Goal: Task Accomplishment & Management: Complete application form

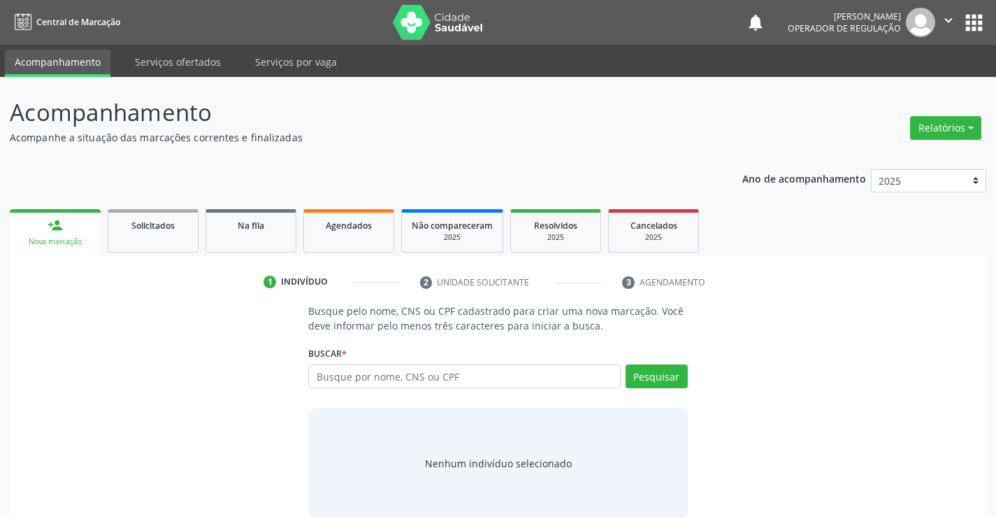
click at [492, 381] on input "text" at bounding box center [464, 376] width 312 height 24
type input "708703103936994"
click at [661, 371] on button "Pesquisar" at bounding box center [657, 376] width 62 height 24
type input "708703103936994"
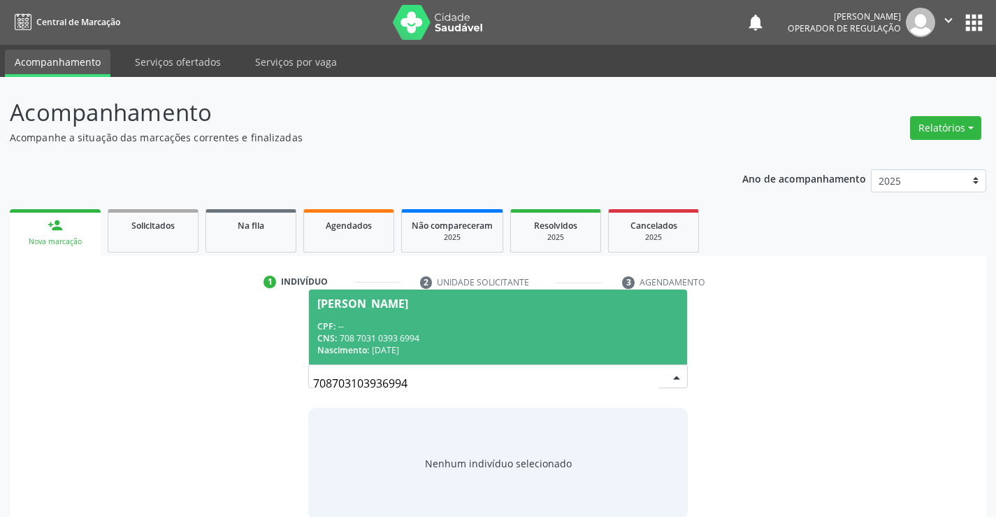
click at [486, 324] on div "CPF: --" at bounding box center [497, 326] width 361 height 12
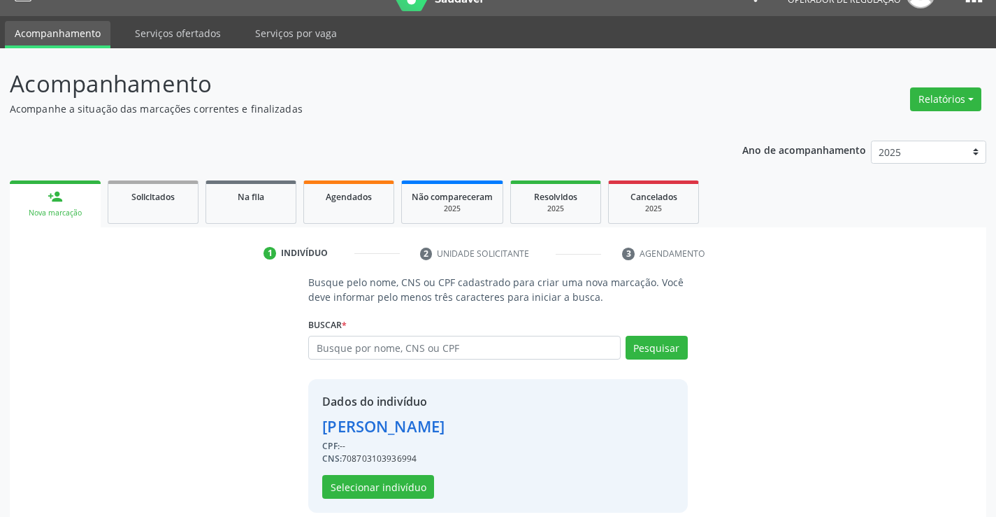
scroll to position [44, 0]
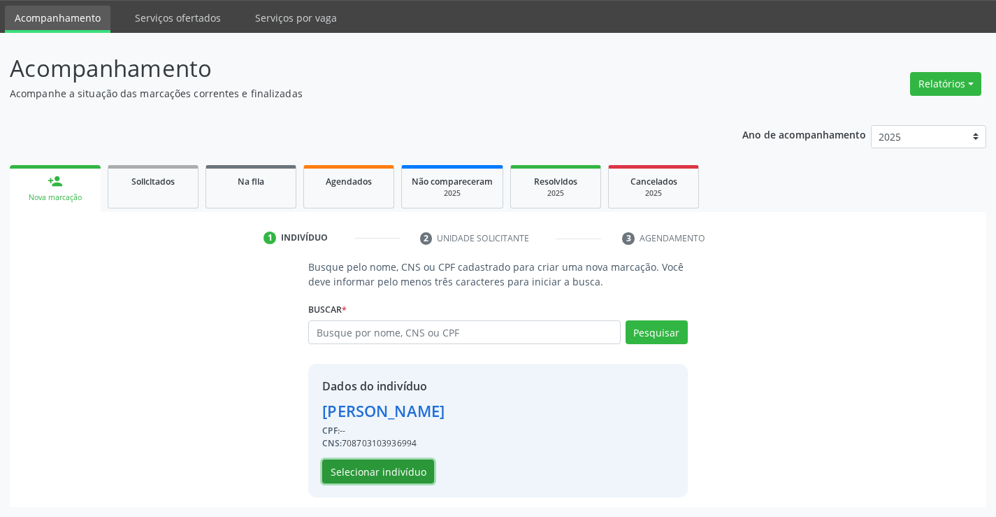
click at [354, 466] on button "Selecionar indivíduo" at bounding box center [378, 471] width 112 height 24
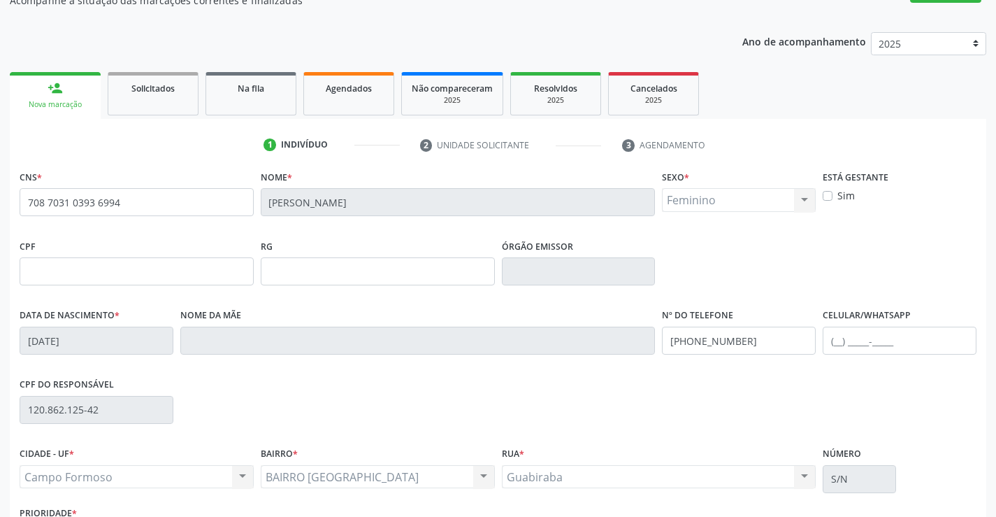
scroll to position [241, 0]
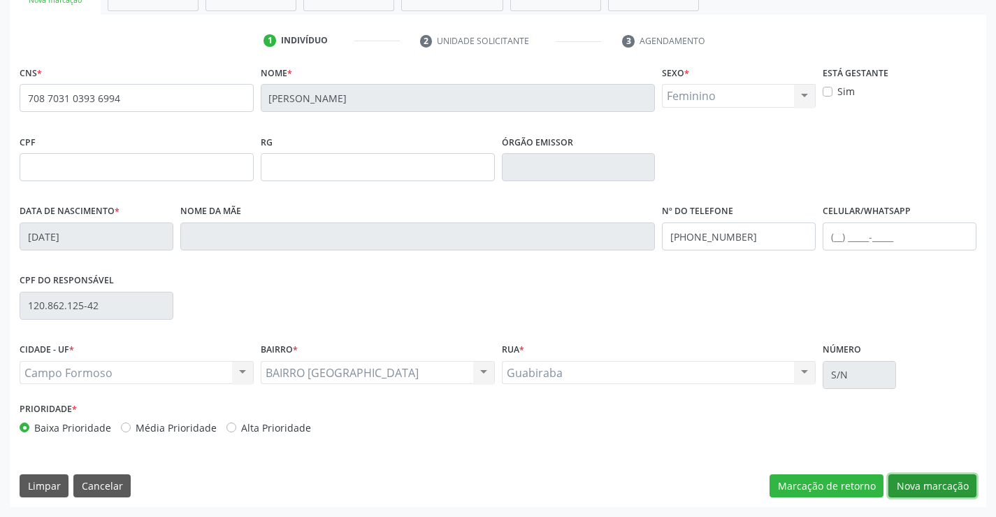
click at [933, 478] on button "Nova marcação" at bounding box center [933, 486] width 88 height 24
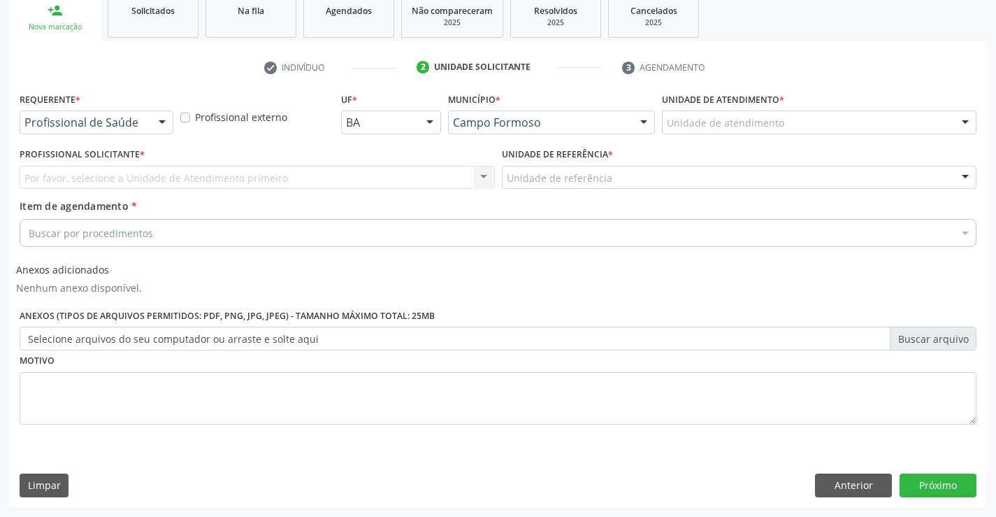
scroll to position [215, 0]
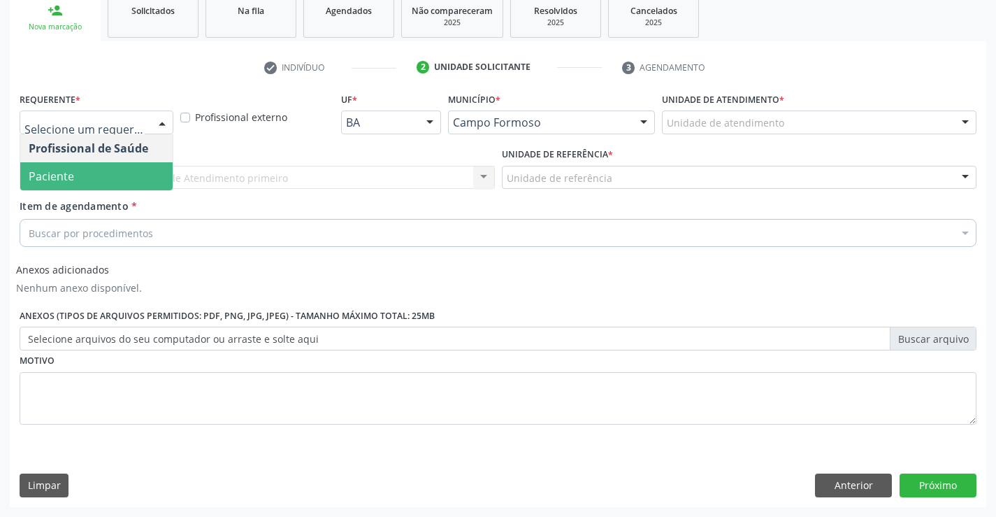
click at [76, 182] on span "Paciente" at bounding box center [96, 176] width 152 height 28
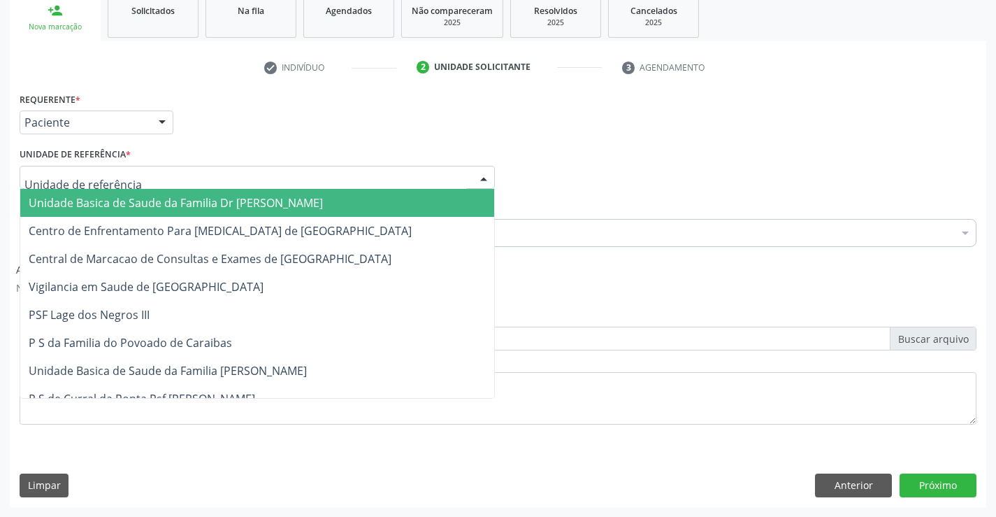
click at [99, 210] on span "Unidade Basica de Saude da Familia Dr [PERSON_NAME]" at bounding box center [176, 202] width 294 height 15
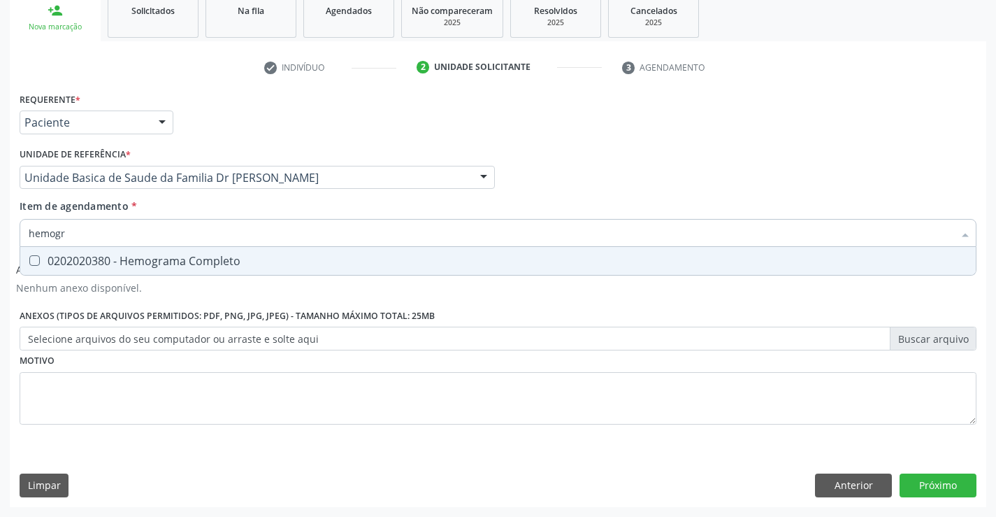
type input "hemogra"
click at [200, 269] on span "0202020380 - Hemograma Completo" at bounding box center [498, 261] width 956 height 28
checkbox Completo "true"
type input "hemogra"
click at [220, 206] on div "Item de agendamento * hemogra Desfazer seleção 0202020380 - Hemograma Completo …" at bounding box center [498, 221] width 957 height 44
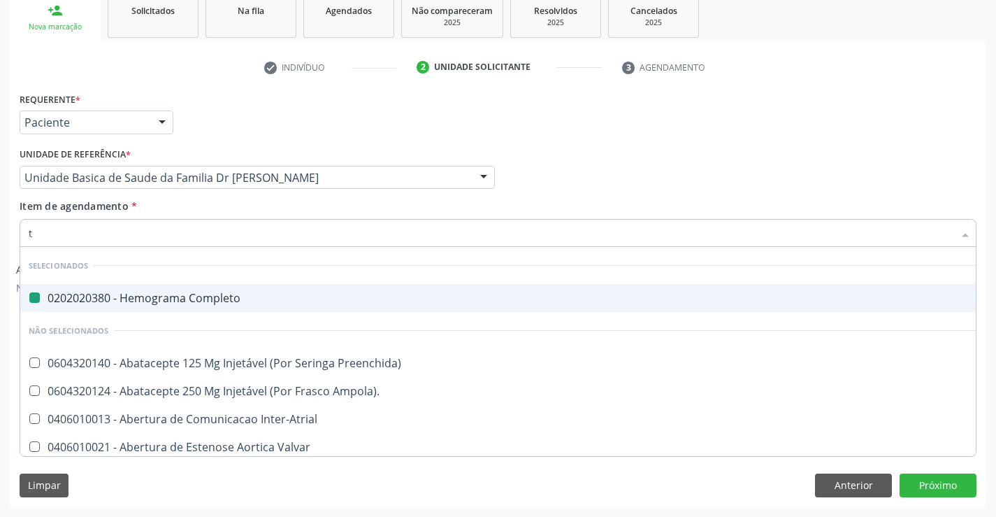
type input "tr"
checkbox Completo "false"
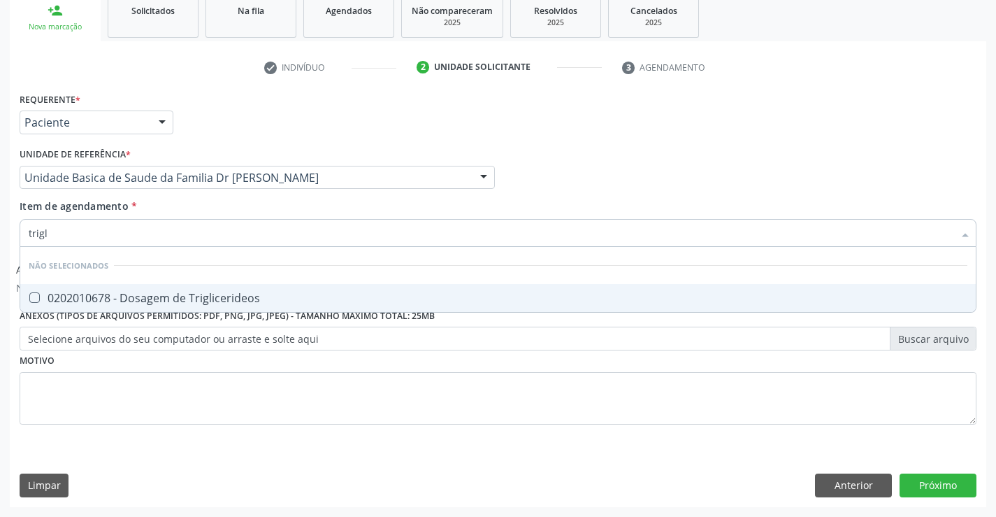
type input "trigli"
click at [232, 299] on div "0202010678 - Dosagem de Triglicerideos" at bounding box center [498, 297] width 939 height 11
checkbox Triglicerideos "true"
type input "trigli"
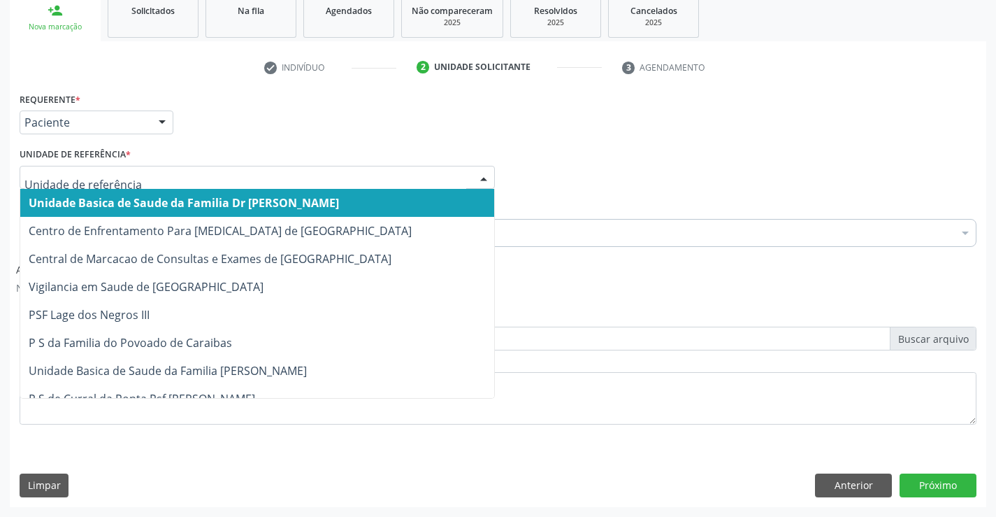
click at [250, 190] on span "Unidade Basica de Saude da Familia Dr [PERSON_NAME]" at bounding box center [257, 203] width 474 height 28
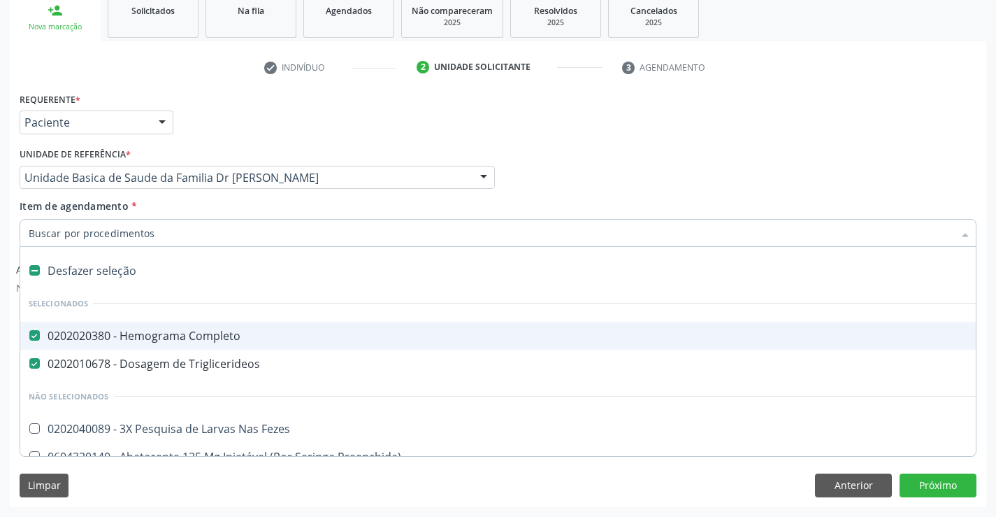
click at [203, 232] on input "Item de agendamento *" at bounding box center [491, 233] width 925 height 28
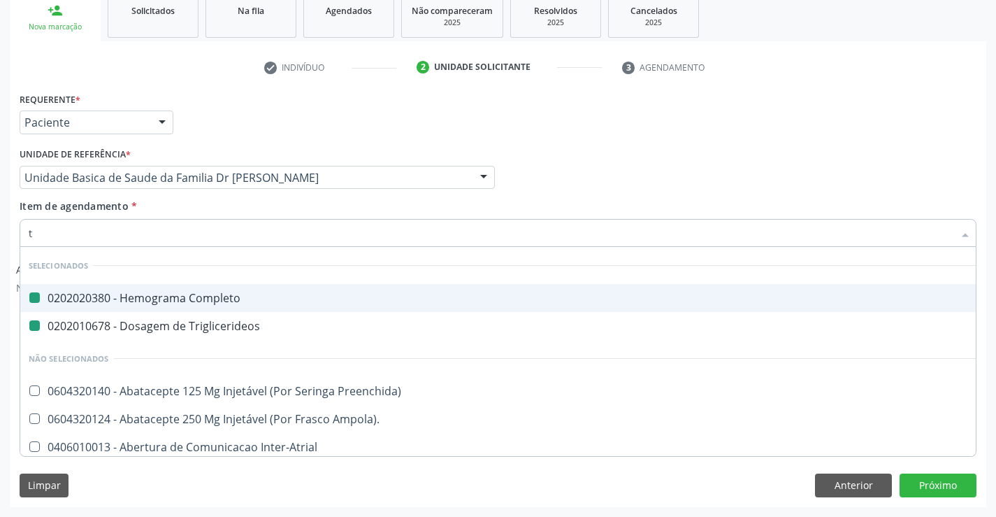
type input "tg"
checkbox Completo "false"
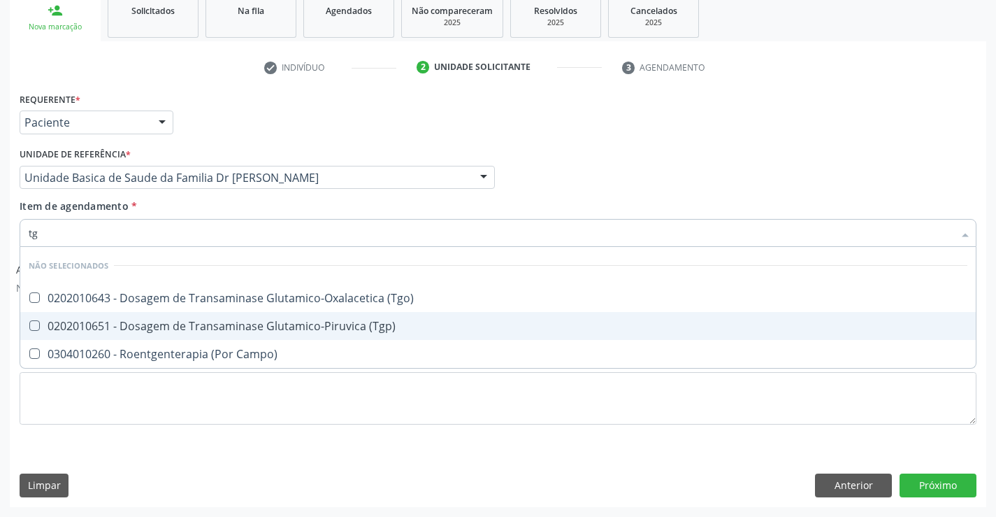
click at [212, 328] on div "0202010651 - Dosagem de Transaminase Glutamico-Piruvica (Tgp)" at bounding box center [498, 325] width 939 height 11
checkbox \(Tgp\) "true"
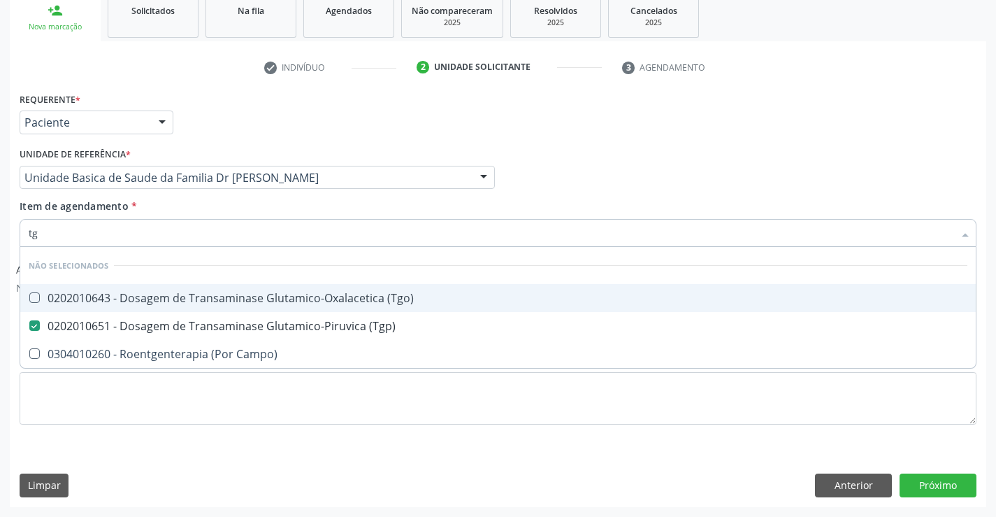
click at [215, 299] on div "0202010643 - Dosagem de Transaminase Glutamico-Oxalacetica (Tgo)" at bounding box center [498, 297] width 939 height 11
checkbox \(Tgo\) "true"
type input "tg"
click at [224, 212] on div "Item de agendamento * tg Desfazer seleção Não selecionados 0202010643 - Dosagem…" at bounding box center [498, 221] width 957 height 44
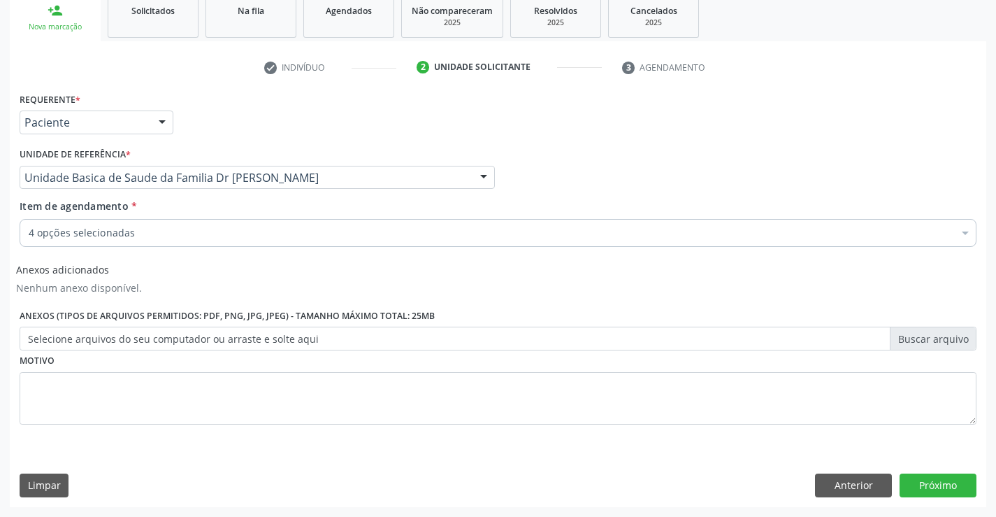
checkbox \(Tgp\) "true"
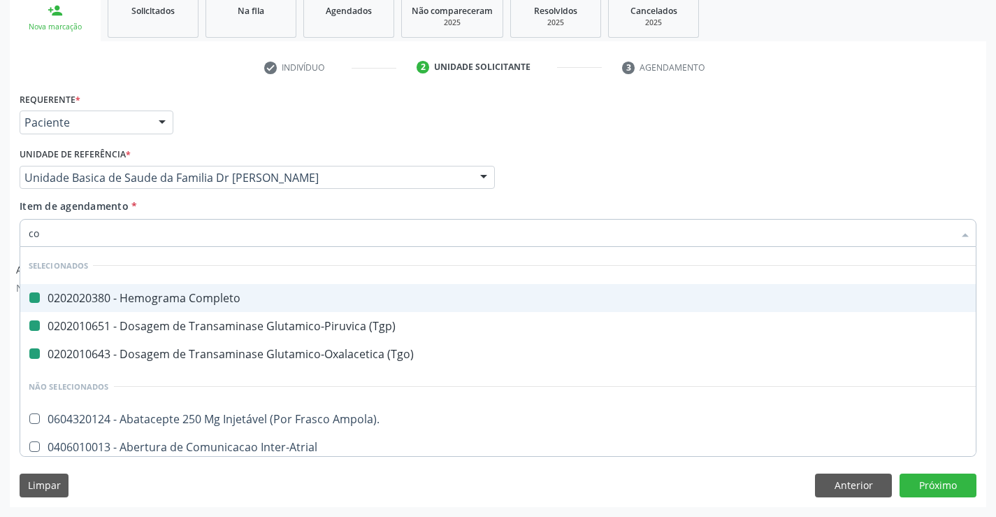
type input "col"
checkbox Completo "false"
checkbox \(Tgp\) "false"
checkbox \(Tgo\) "false"
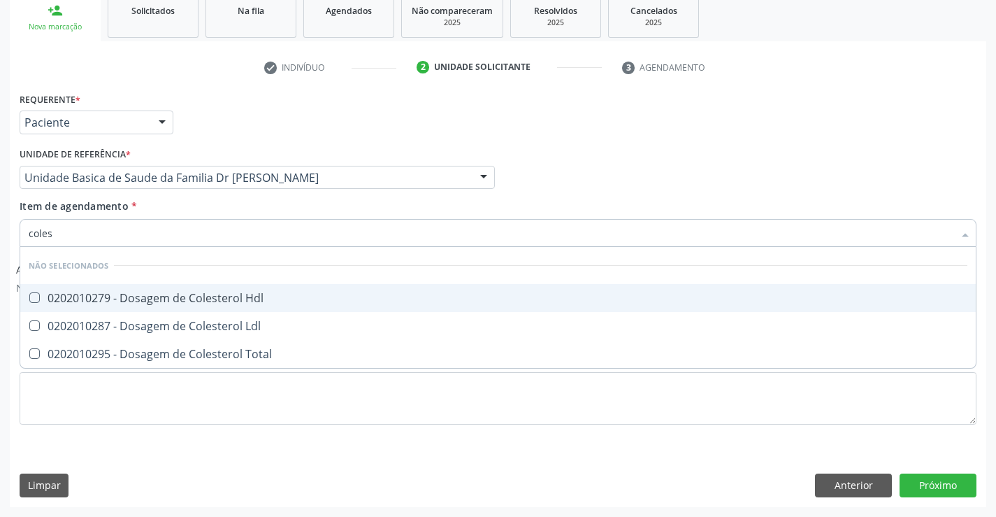
type input "colest"
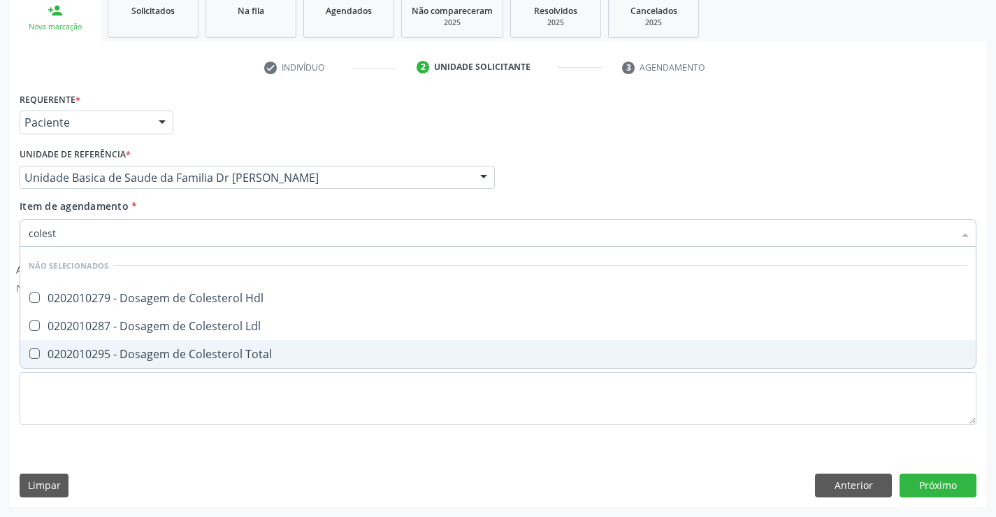
click at [203, 354] on div "0202010295 - Dosagem de Colesterol Total" at bounding box center [498, 353] width 939 height 11
checkbox Total "true"
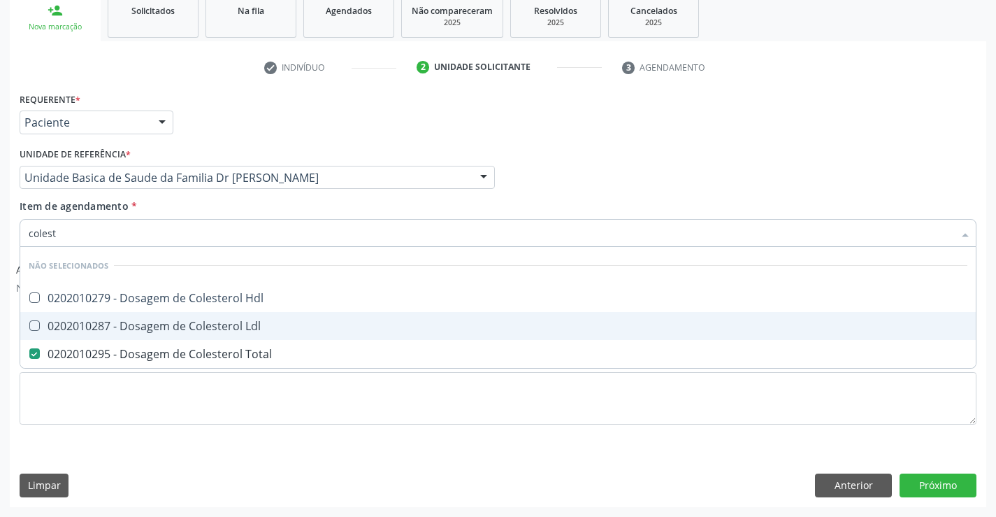
click at [206, 325] on div "0202010287 - Dosagem de Colesterol Ldl" at bounding box center [498, 325] width 939 height 11
checkbox Ldl "true"
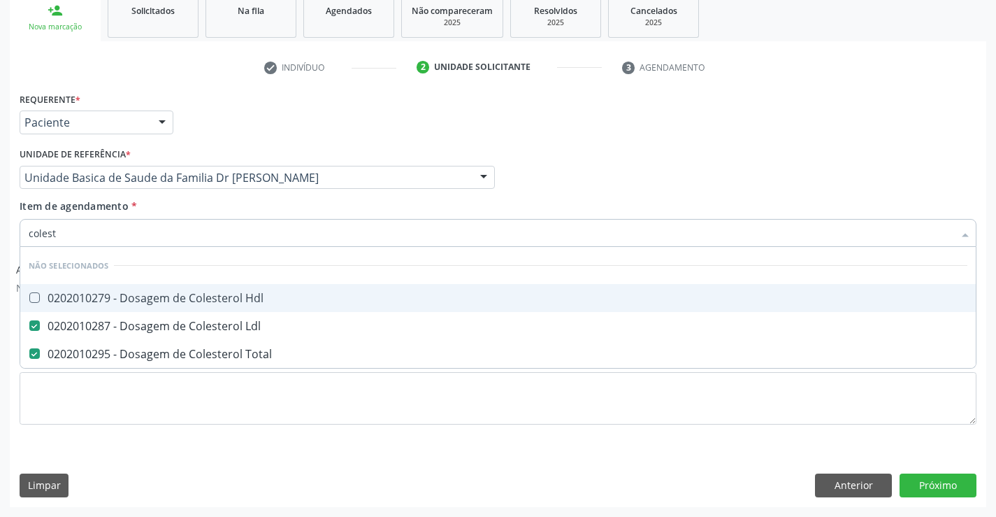
click at [206, 296] on div "0202010279 - Dosagem de Colesterol Hdl" at bounding box center [498, 297] width 939 height 11
checkbox Hdl "true"
click at [211, 198] on div "Unidade de referência * Unidade Basica de Saude da Familia Dr [PERSON_NAME] Uni…" at bounding box center [257, 171] width 482 height 55
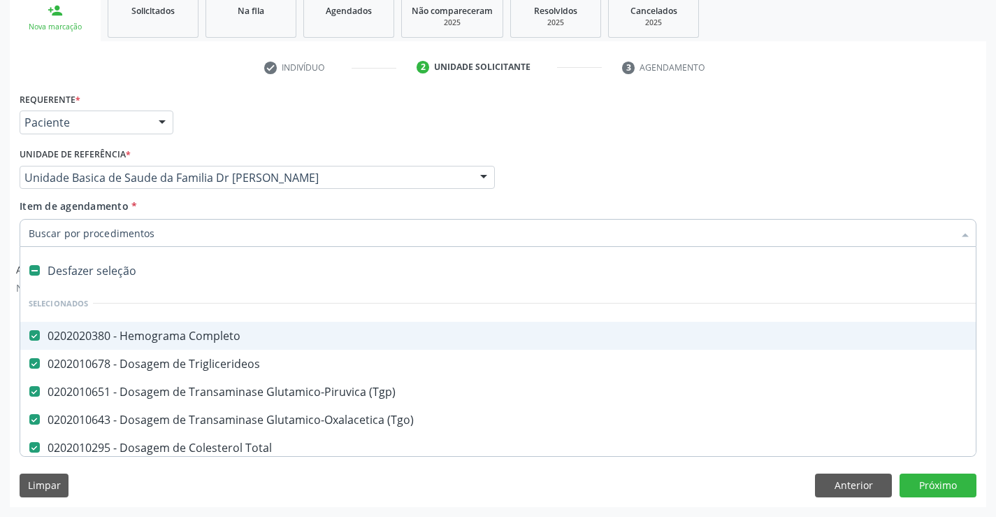
click at [215, 237] on input "Item de agendamento *" at bounding box center [491, 233] width 925 height 28
type input "f"
checkbox Completo "false"
checkbox Triglicerideos "false"
checkbox \(Tgp\) "false"
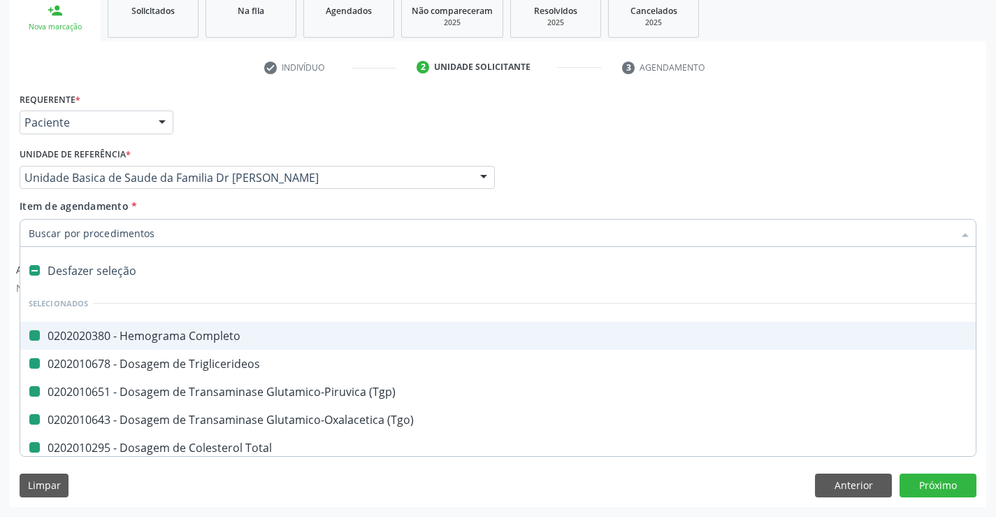
checkbox \(Tgo\) "false"
checkbox Total "false"
checkbox Ldl "false"
checkbox Hdl "false"
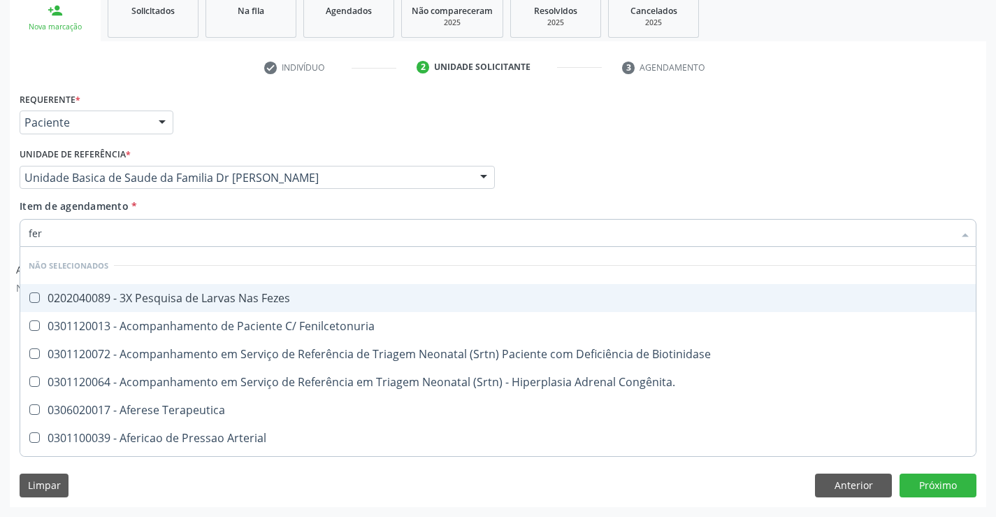
type input "ferr"
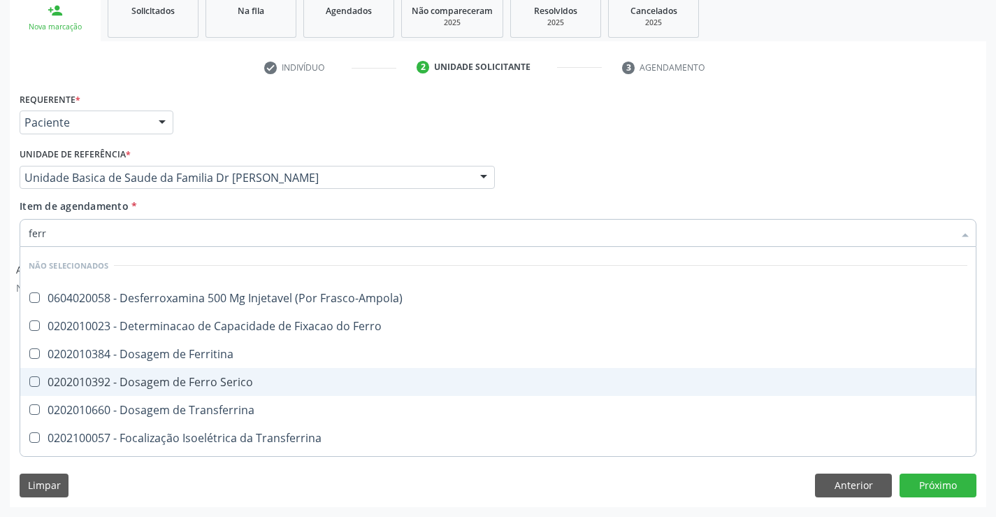
click at [243, 377] on div "0202010392 - Dosagem de Ferro Serico" at bounding box center [498, 381] width 939 height 11
click at [233, 382] on div "0202010392 - Dosagem de Ferro Serico" at bounding box center [498, 381] width 939 height 11
checkbox Serico "true"
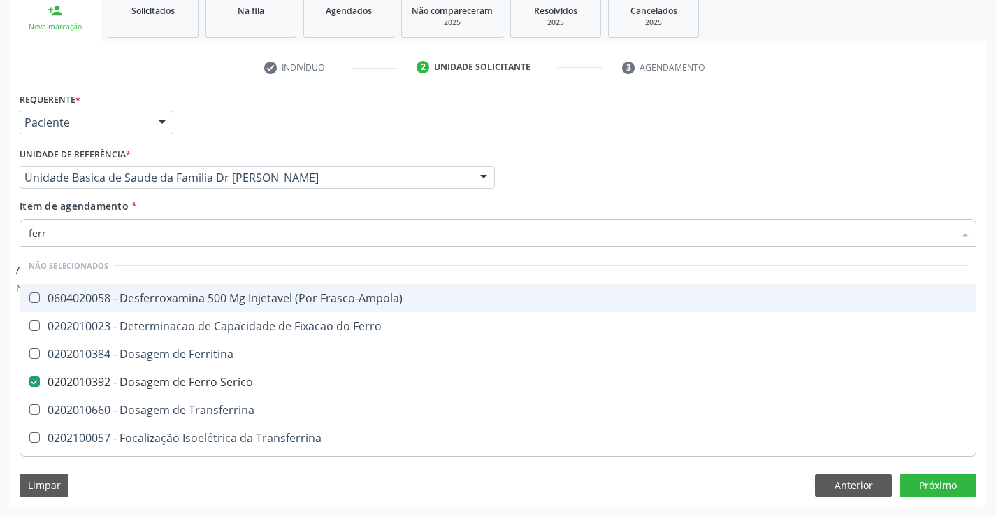
click at [226, 208] on div "Item de agendamento * ferr Desfazer seleção Não selecionados 0604020058 - Desfe…" at bounding box center [498, 221] width 957 height 44
checkbox Frasco-Ampola\) "true"
checkbox Ferro "true"
checkbox Ferritina "true"
checkbox Transferrina "true"
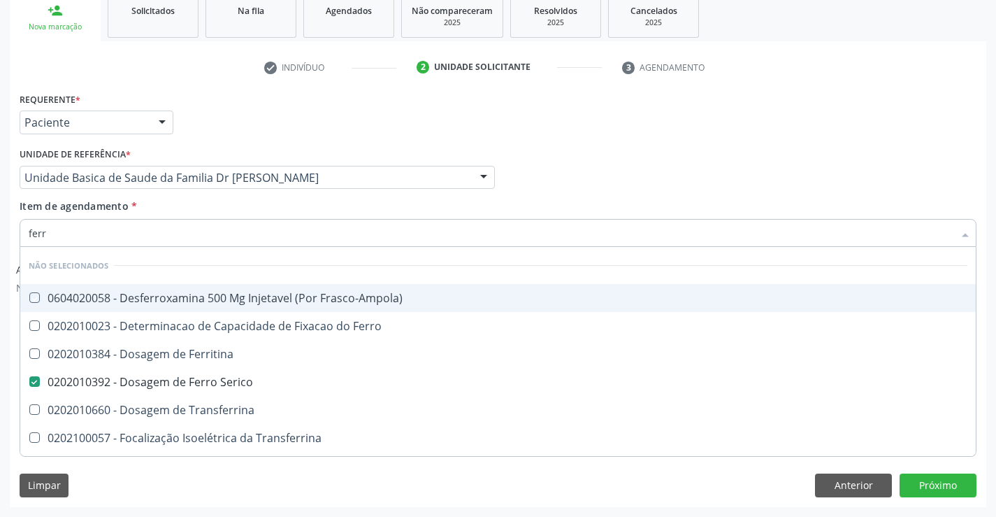
checkbox Transferrina "true"
checkbox Ml\) "true"
checkbox \(Nefroplastia\) "true"
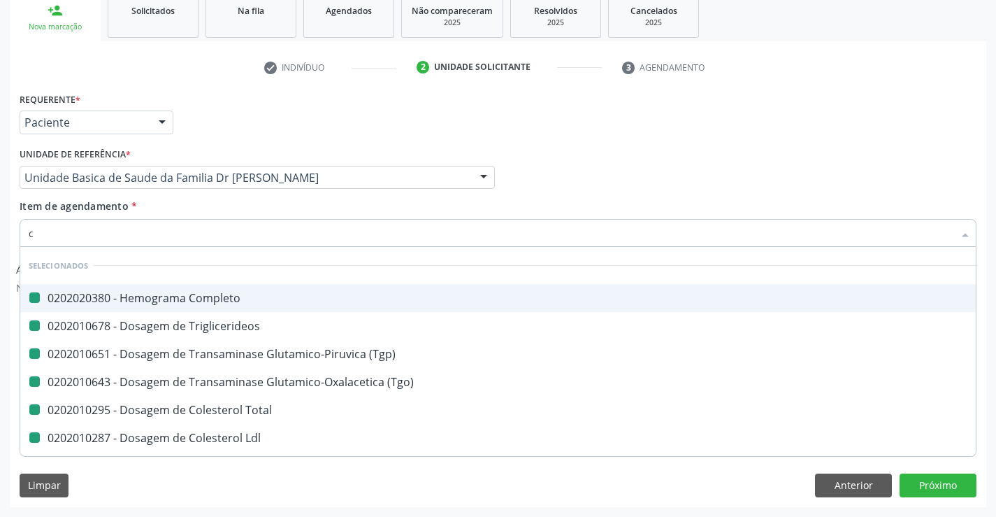
type input "cr"
checkbox Completo "false"
checkbox Triglicerideos "false"
checkbox \(Tgp\) "false"
checkbox \(Tgo\) "false"
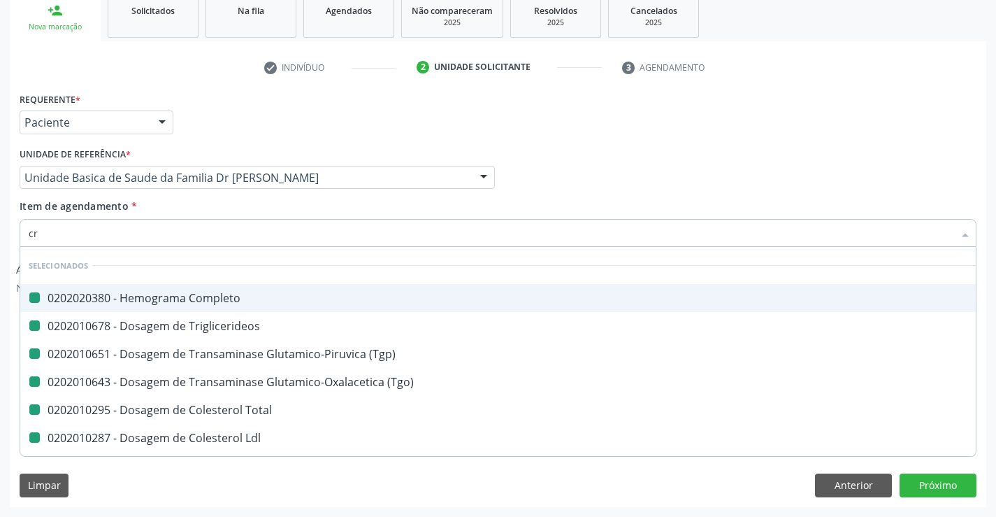
checkbox Total "false"
checkbox Ldl "false"
checkbox Hdl "false"
checkbox Serico "false"
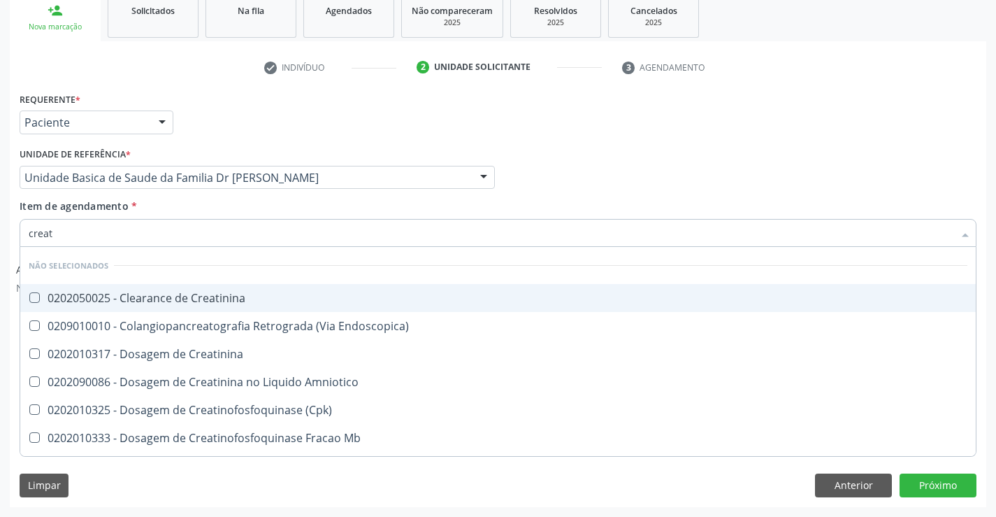
type input "creati"
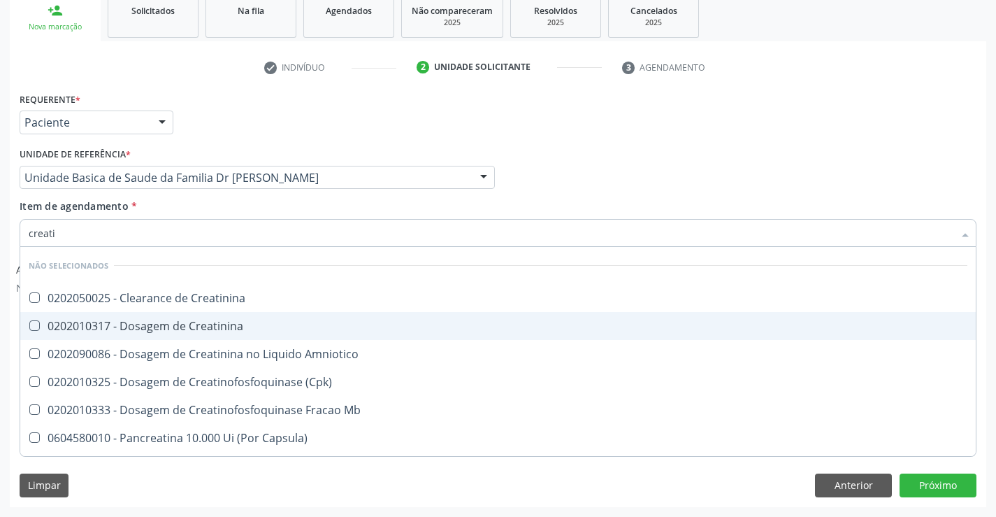
click at [232, 326] on div "0202010317 - Dosagem de Creatinina" at bounding box center [498, 325] width 939 height 11
checkbox Creatinina "true"
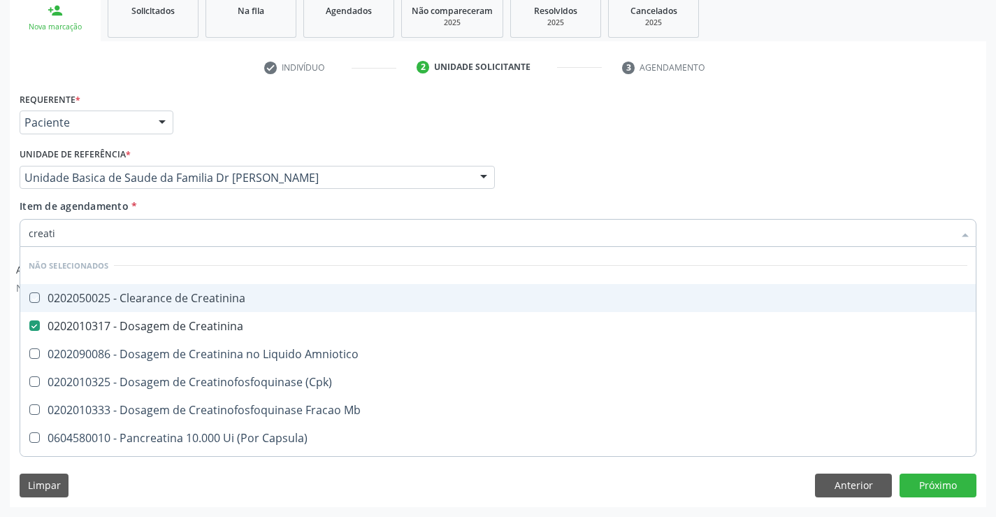
click at [234, 206] on div "Item de agendamento * creati Desfazer seleção Não selecionados 0202050025 - Cle…" at bounding box center [498, 221] width 957 height 44
checkbox Creatinina "true"
checkbox Amniotico "true"
checkbox \(Cpk\) "true"
checkbox Mb "true"
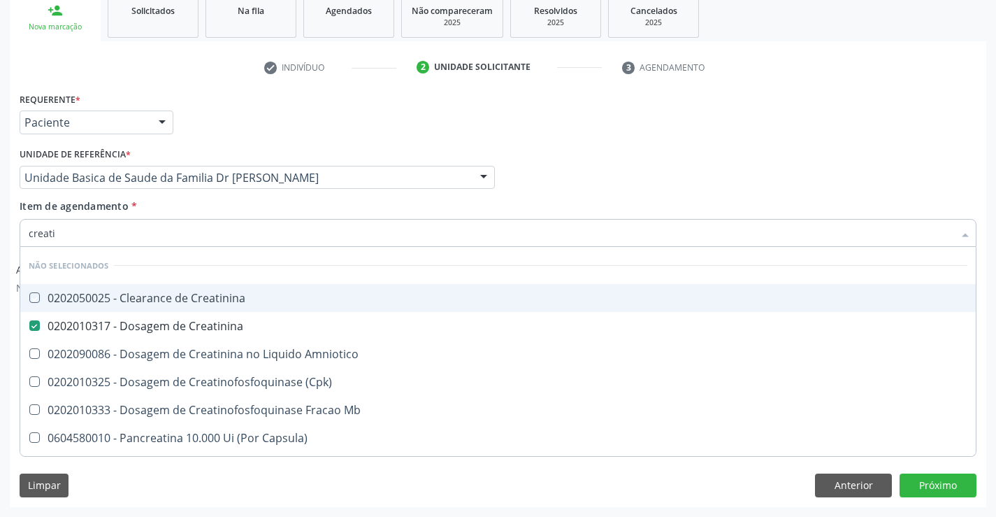
checkbox Capsula\) "true"
checkbox Pancreaticos "true"
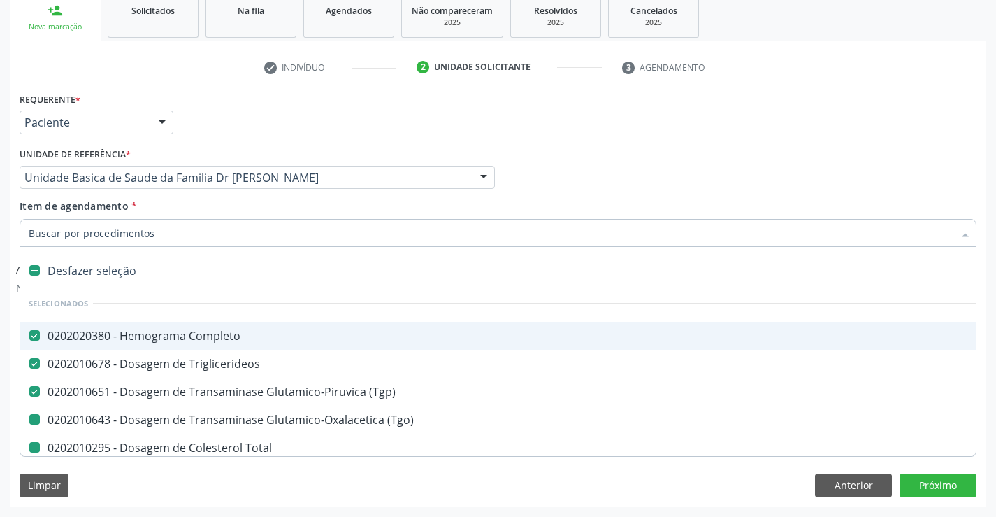
type input "u"
checkbox \(Tgo\) "false"
checkbox Total "false"
checkbox Ldl "false"
checkbox Hdl "false"
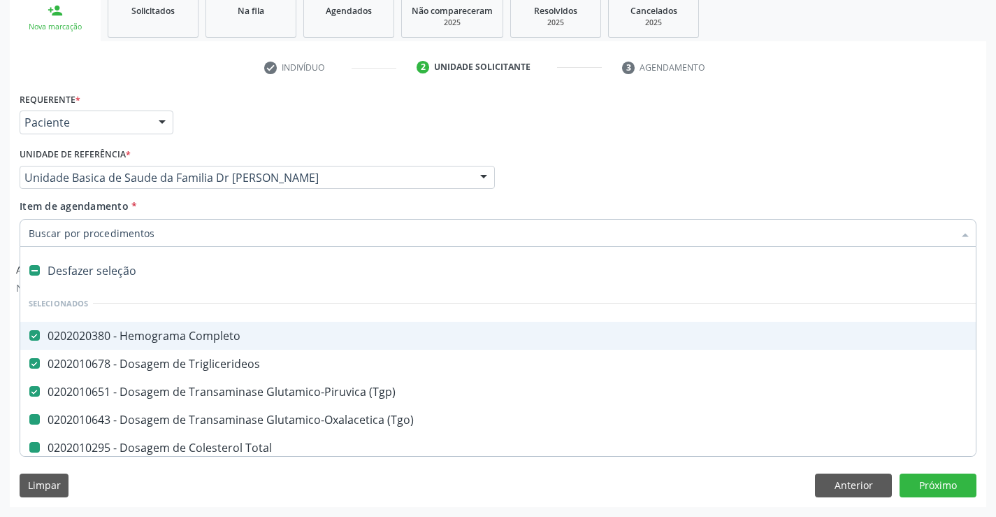
checkbox Serico "false"
checkbox Creatinina "false"
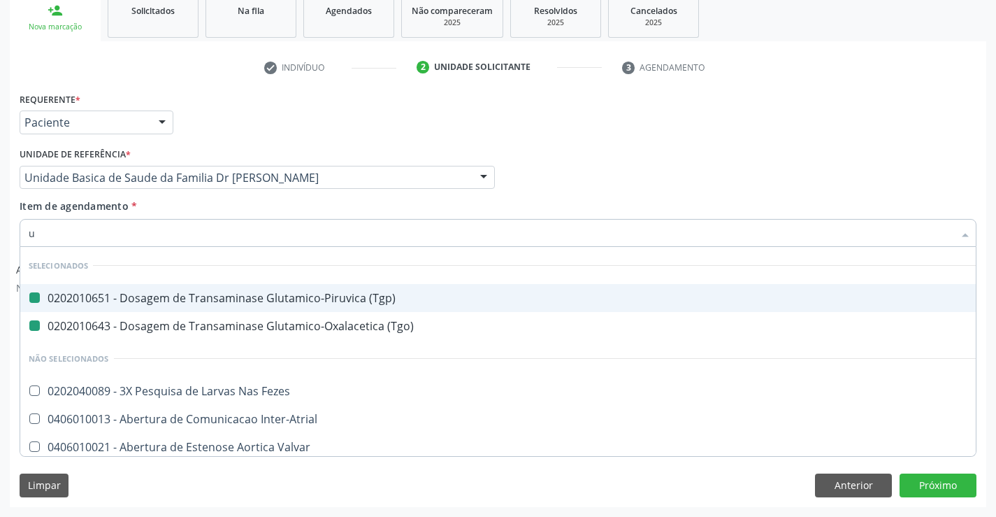
type input "ur"
checkbox \(Tgp\) "false"
checkbox \(Tgo\) "false"
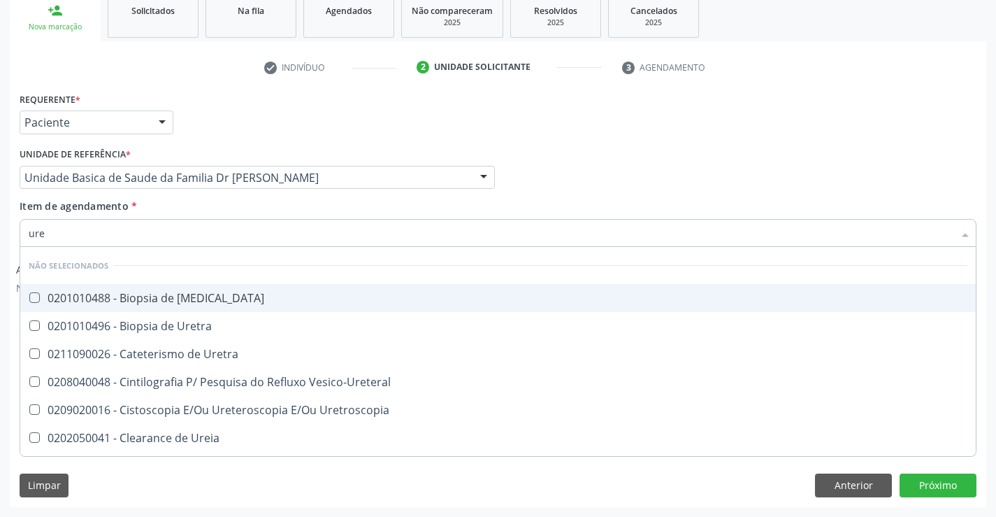
type input "urei"
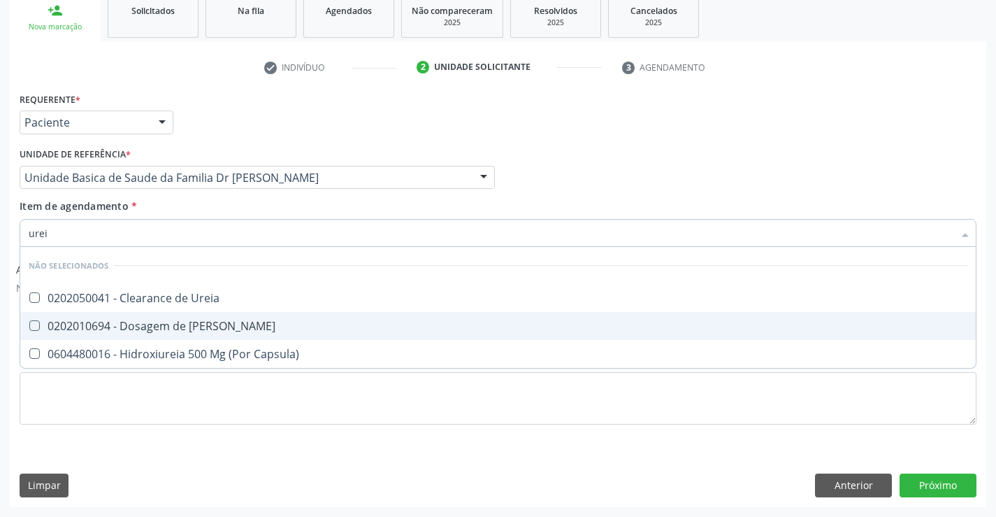
click at [215, 331] on div "0202010694 - Dosagem de [PERSON_NAME]" at bounding box center [498, 325] width 939 height 11
checkbox Ureia "true"
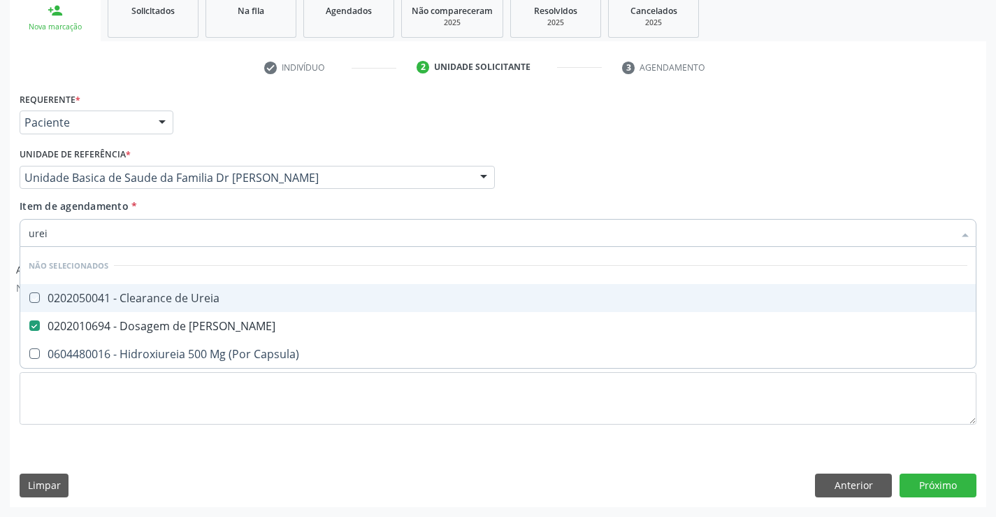
click at [217, 206] on div "Item de agendamento * urei Desfazer seleção Não selecionados 0202050041 - Clear…" at bounding box center [498, 221] width 957 height 44
checkbox Ureia "true"
checkbox Capsula\) "true"
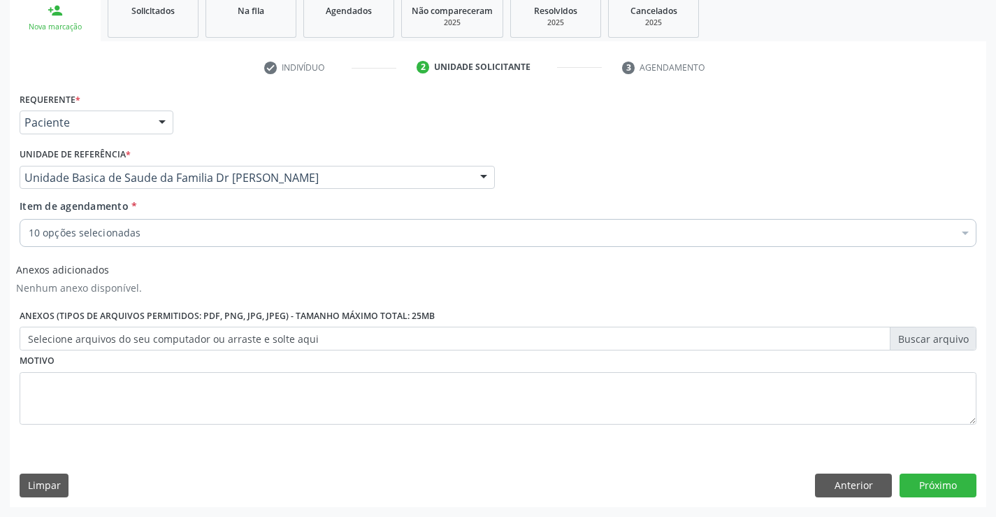
click at [217, 241] on div "10 opções selecionadas" at bounding box center [498, 233] width 957 height 28
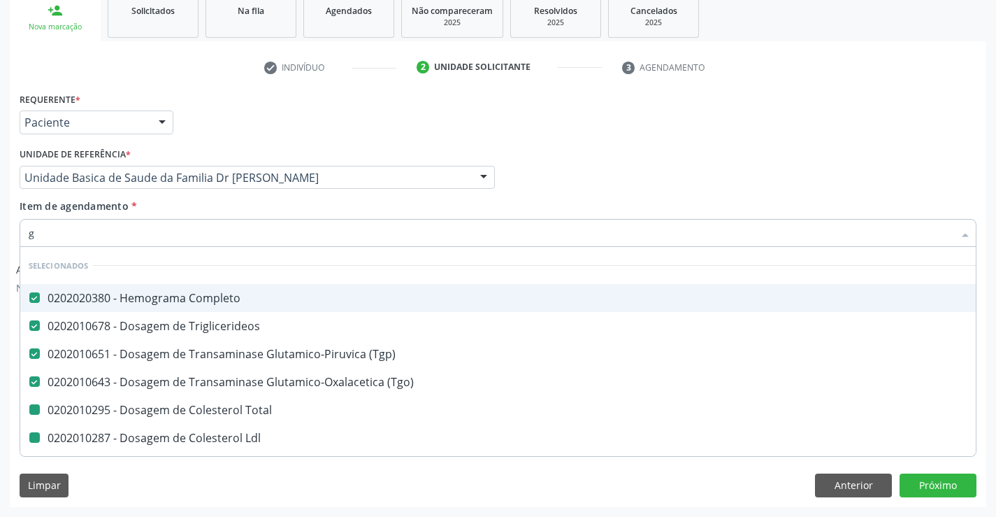
type input "gl"
checkbox Total "false"
checkbox Ldl "false"
checkbox Hdl "false"
checkbox Serico "false"
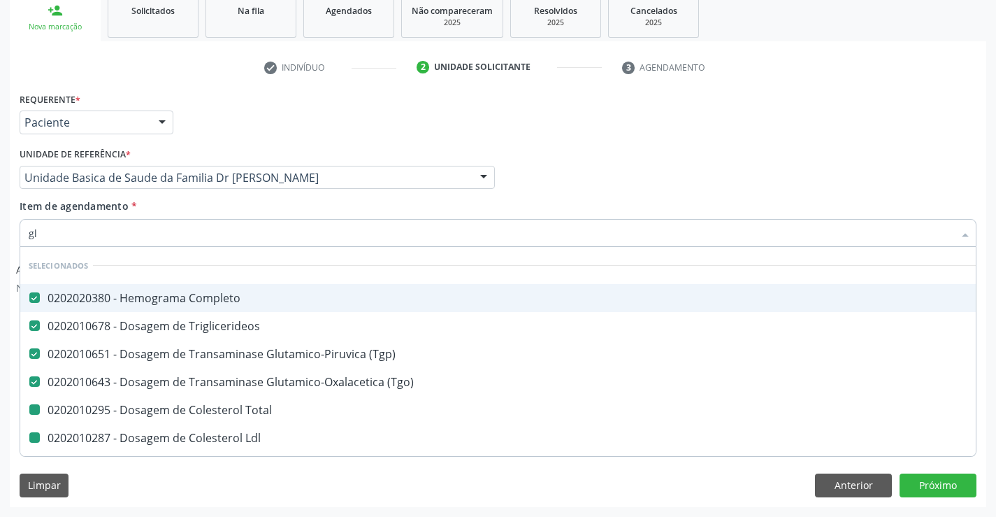
checkbox Creatinina "false"
checkbox Ureia "false"
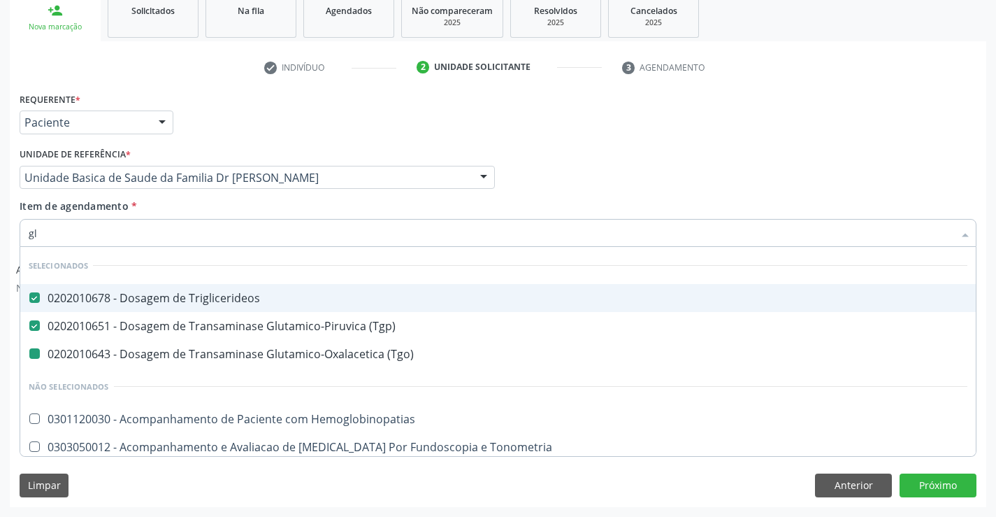
type input "gli"
checkbox \(Tgo\) "false"
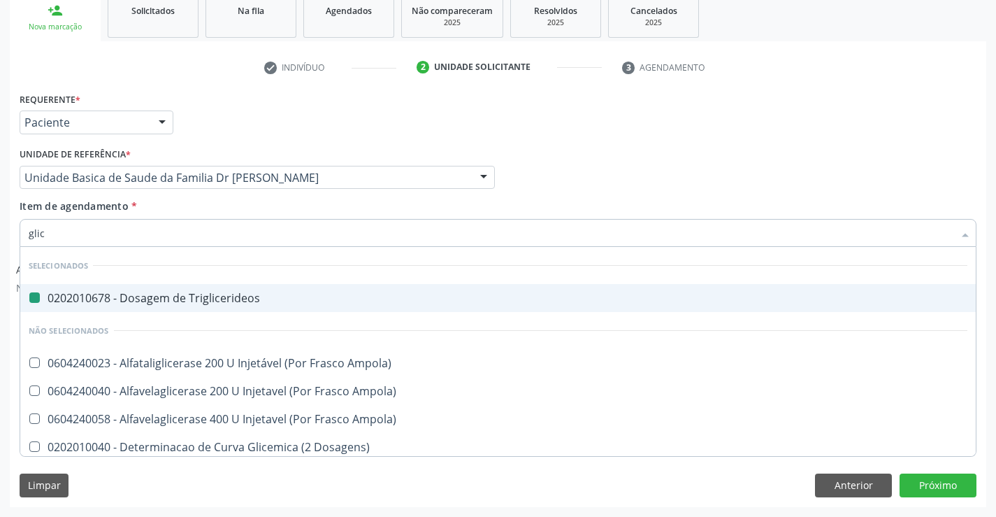
type input "glico"
checkbox Triglicerideos "false"
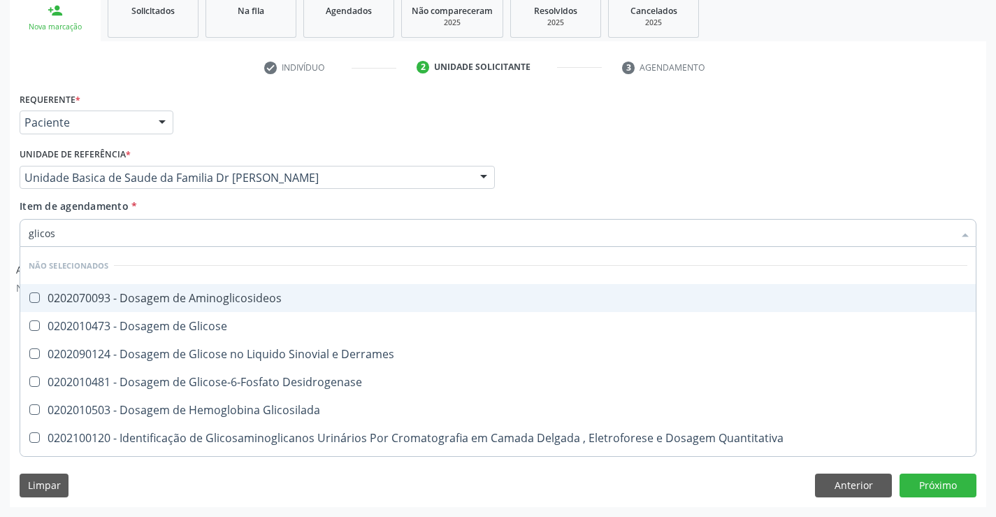
type input "glicose"
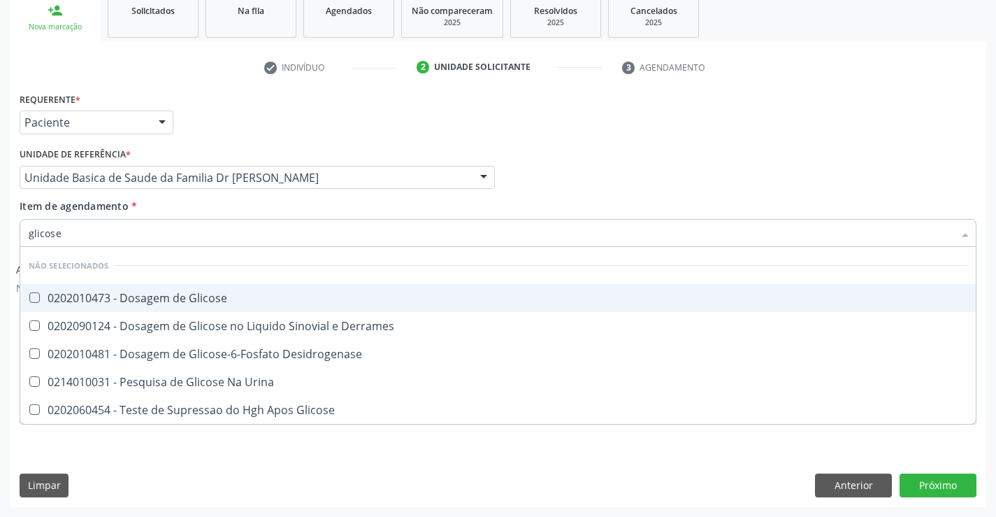
click at [218, 293] on div "0202010473 - Dosagem de Glicose" at bounding box center [498, 297] width 939 height 11
checkbox Glicose "true"
click at [210, 211] on div "Item de agendamento * glicose Desfazer seleção Não selecionados 0202010473 - Do…" at bounding box center [498, 221] width 957 height 44
checkbox Desidrogenase "true"
checkbox Glicose "true"
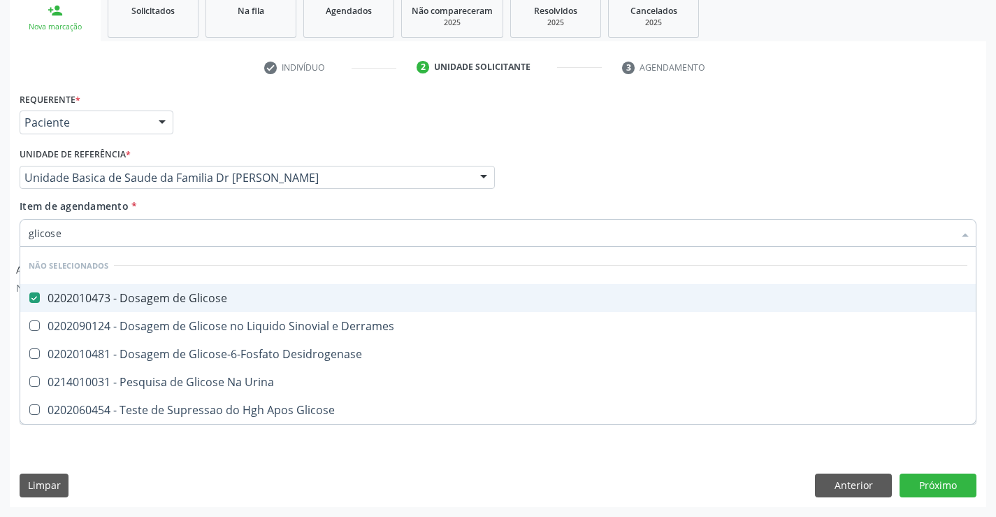
checkbox Urina "true"
checkbox Derrames "true"
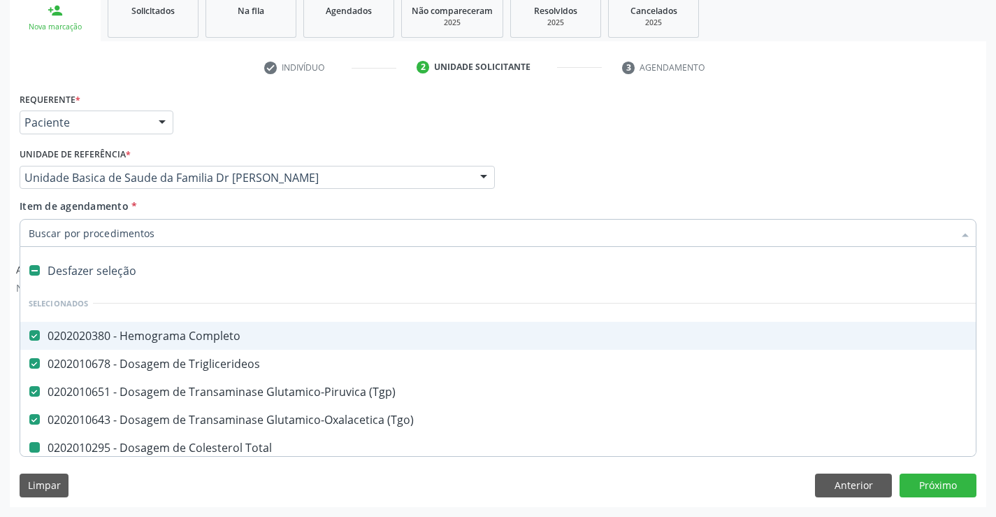
type input "u"
checkbox Total "false"
checkbox Ldl "false"
checkbox Hdl "false"
checkbox Serico "false"
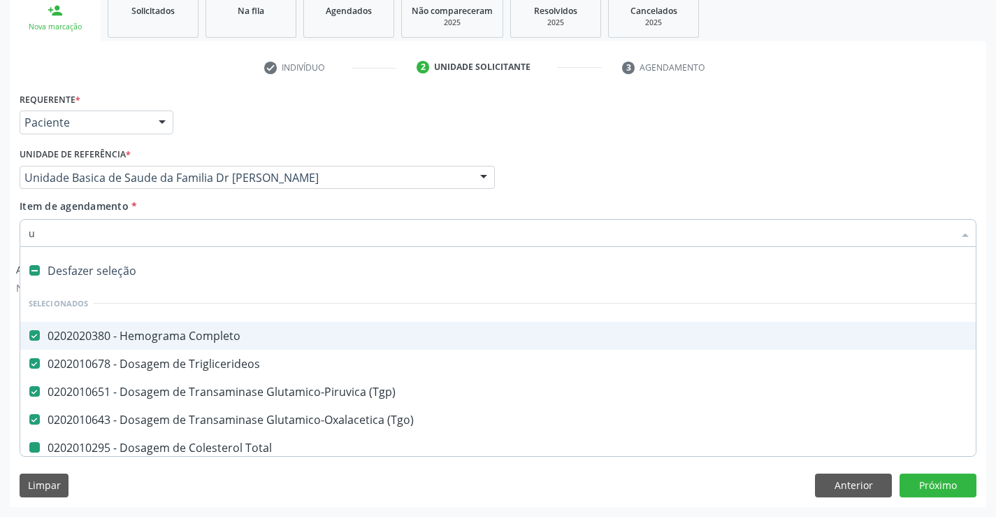
checkbox Creatinina "false"
checkbox Ureia "false"
checkbox Glicose "false"
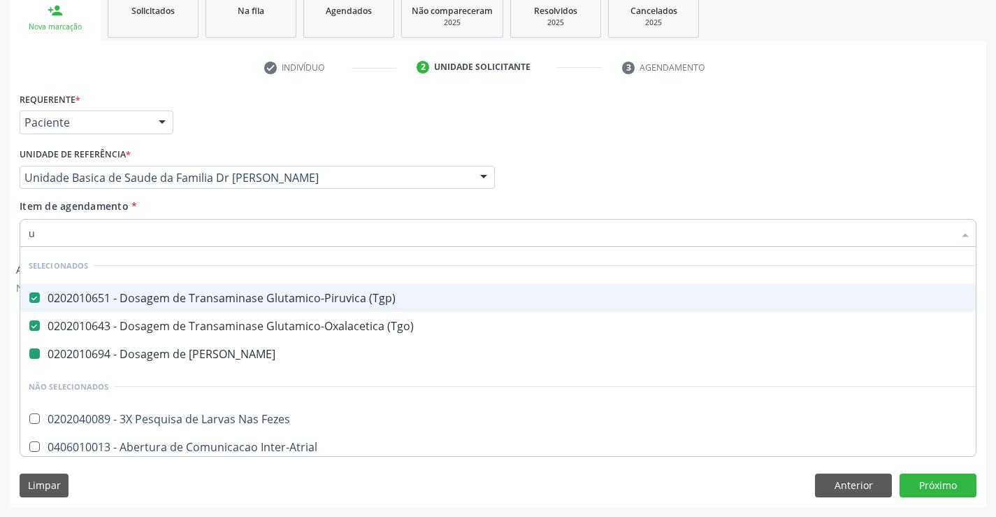
type input "ur"
checkbox Ureia "false"
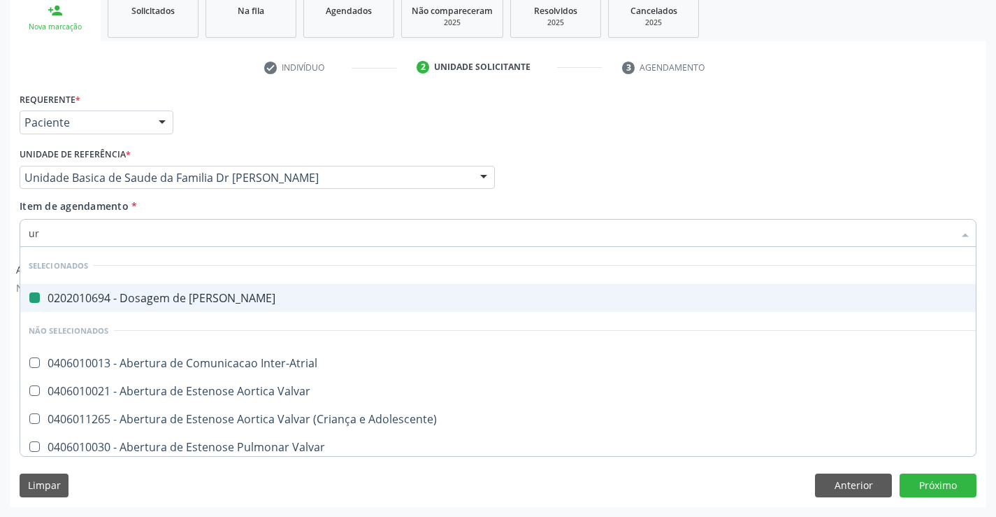
type input "uri"
checkbox Ureia "false"
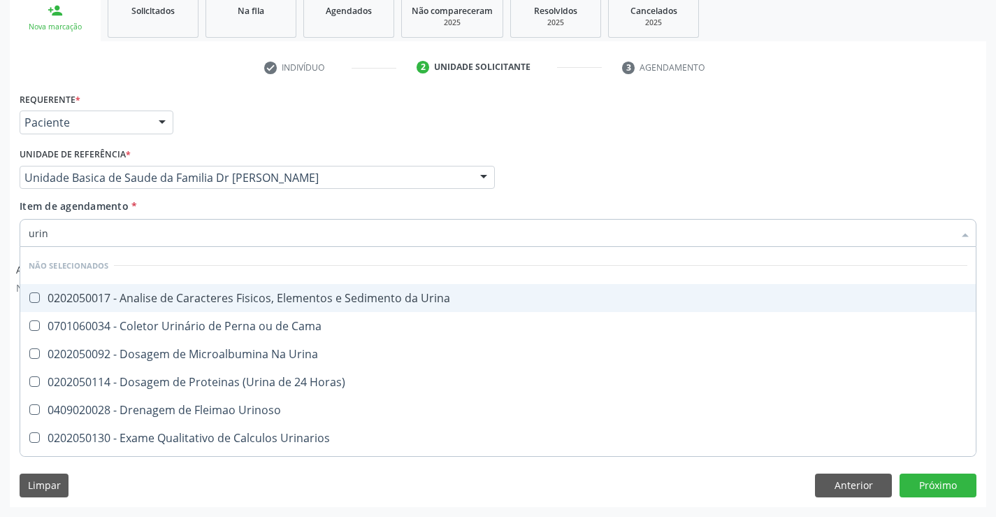
type input "urina"
click at [252, 297] on div "0202050017 - Analise de Caracteres Fisicos, Elementos e Sedimento da Urina" at bounding box center [498, 297] width 939 height 11
checkbox Urina "true"
click at [247, 210] on div "Item de agendamento * urina Desfazer seleção Não selecionados 0202050017 - Anal…" at bounding box center [498, 221] width 957 height 44
checkbox Horas\) "true"
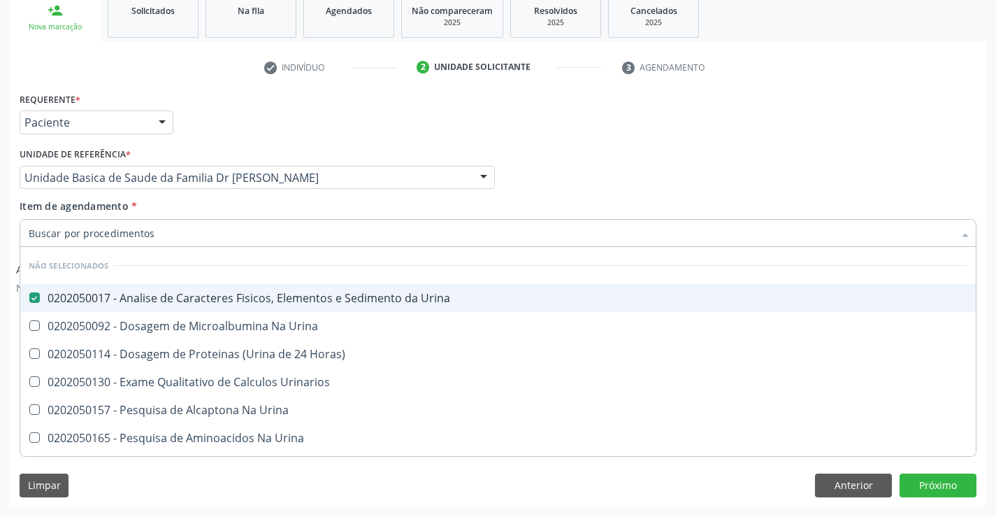
checkbox Urina "true"
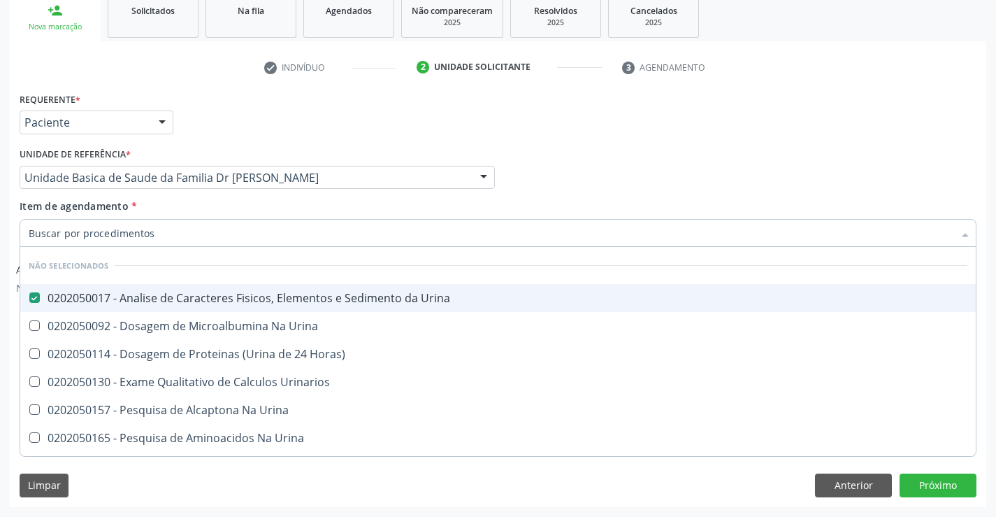
checkbox Urina "true"
checkbox Urinarios "true"
checkbox Urina "true"
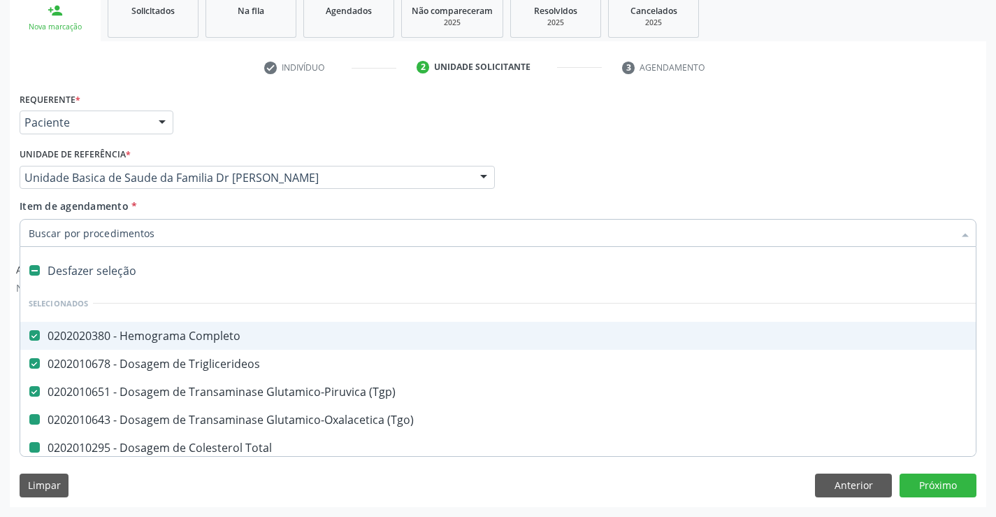
type input "f"
checkbox Total "false"
checkbox Ldl "false"
checkbox Hdl "false"
checkbox Serico "false"
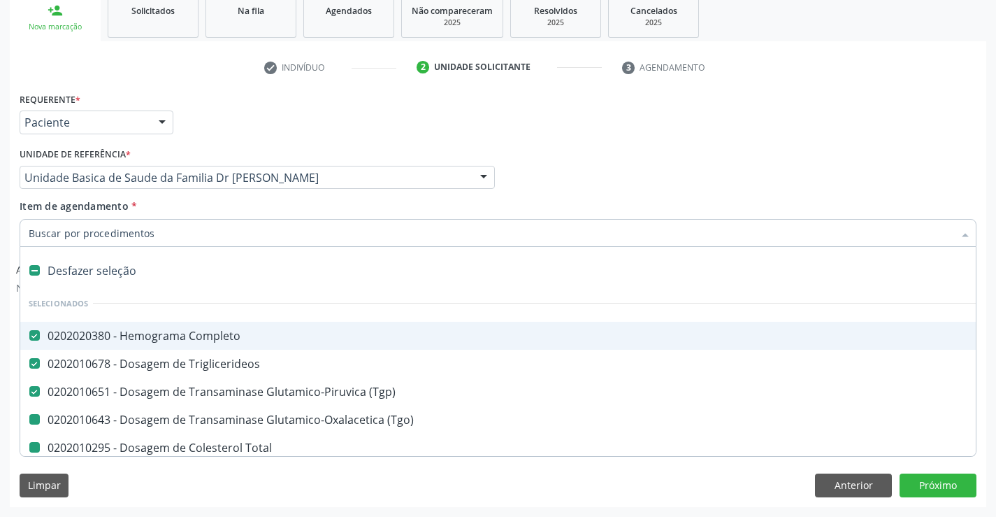
checkbox Creatinina "false"
checkbox Ureia "false"
checkbox Glicose "false"
checkbox Urina "false"
checkbox \(Tgo\) "false"
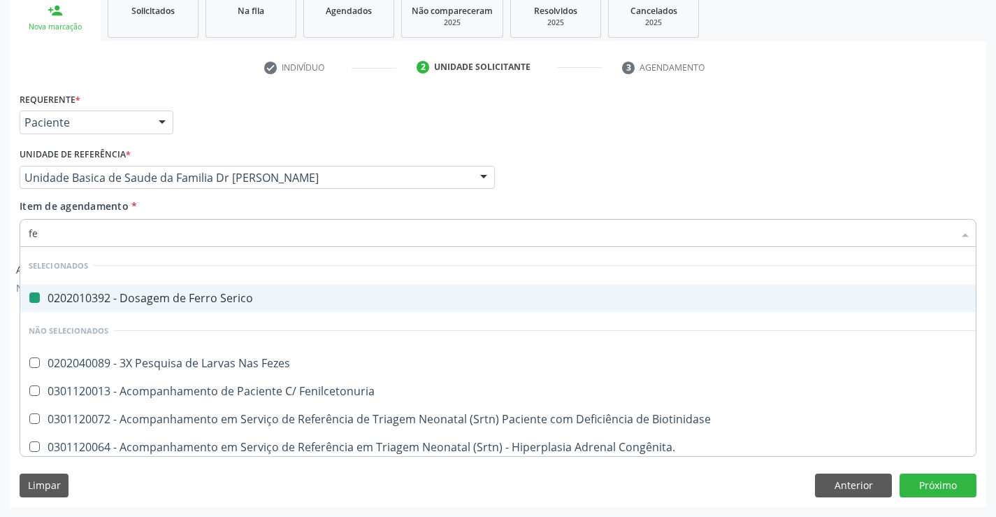
type input "fez"
checkbox Serico "false"
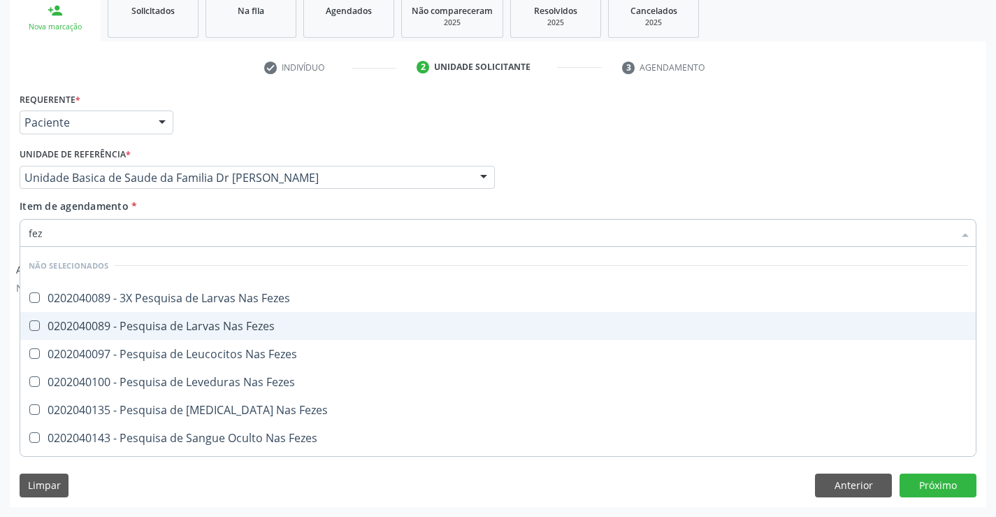
click at [242, 328] on div "0202040089 - Pesquisa de Larvas Nas Fezes" at bounding box center [498, 325] width 939 height 11
checkbox Fezes "true"
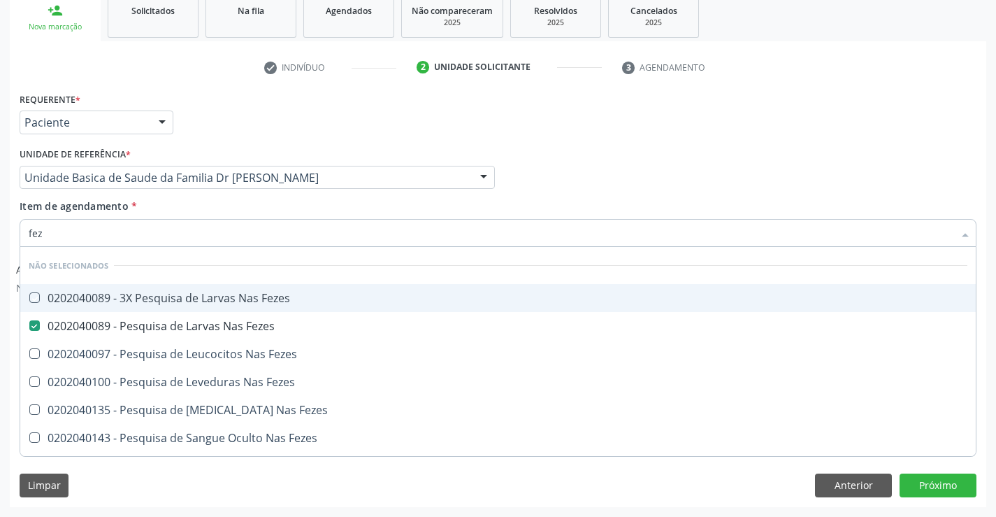
click at [238, 210] on div "Item de agendamento * fez Desfazer seleção Não selecionados 0202040089 - 3X Pes…" at bounding box center [498, 221] width 957 height 44
checkbox Fezes "true"
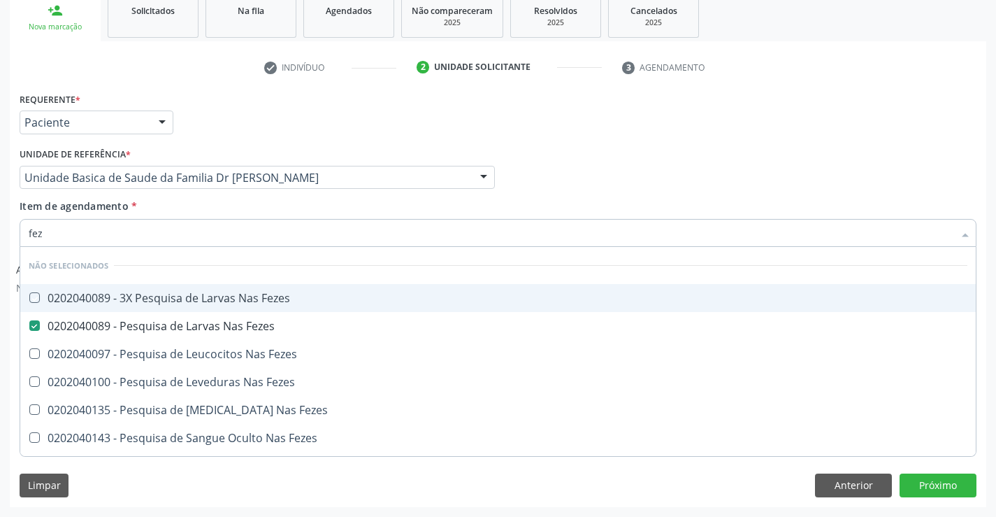
checkbox Fezes "true"
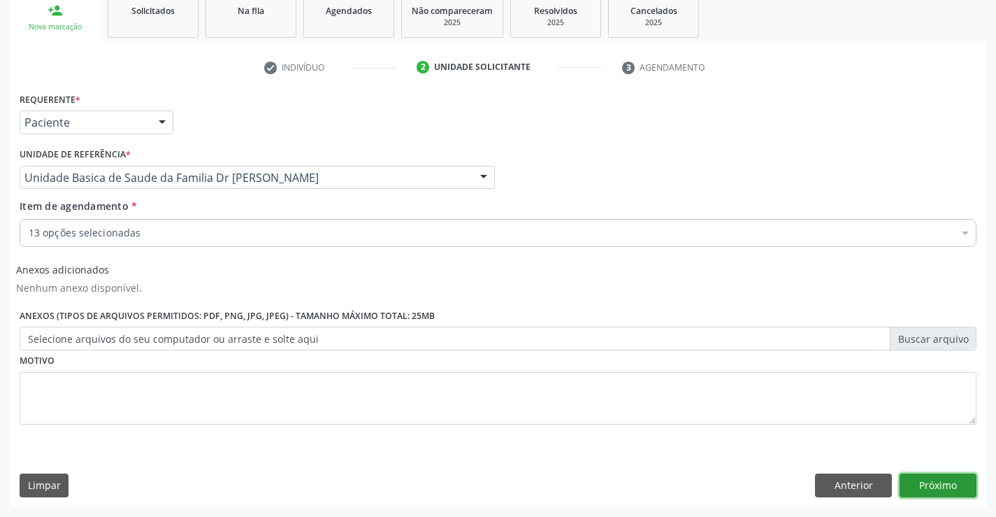
click at [927, 479] on button "Próximo" at bounding box center [938, 485] width 77 height 24
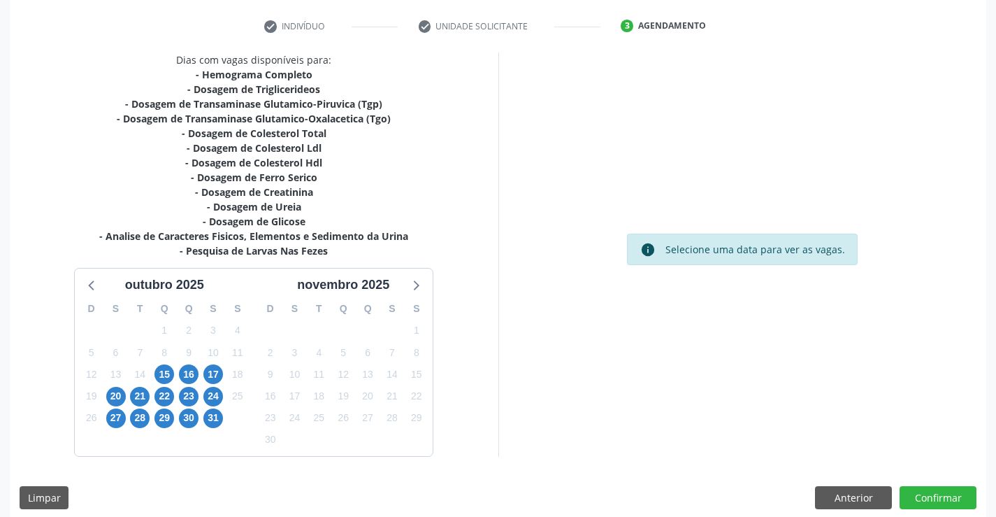
scroll to position [268, 0]
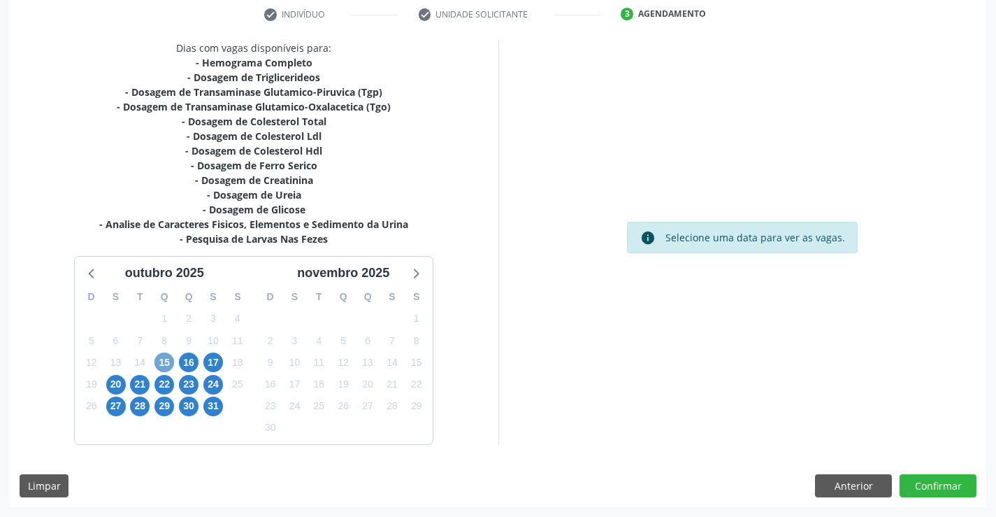
click at [167, 361] on span "15" at bounding box center [165, 362] width 20 height 20
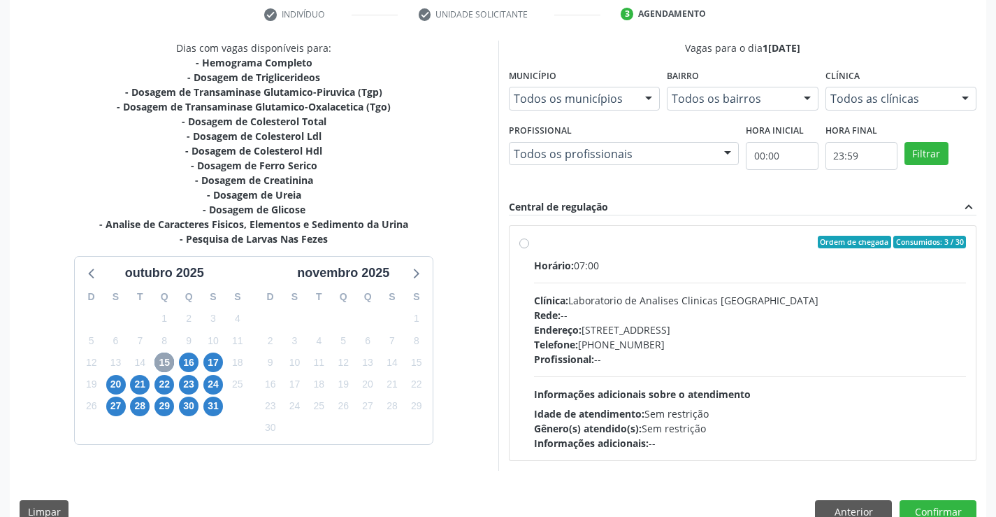
scroll to position [294, 0]
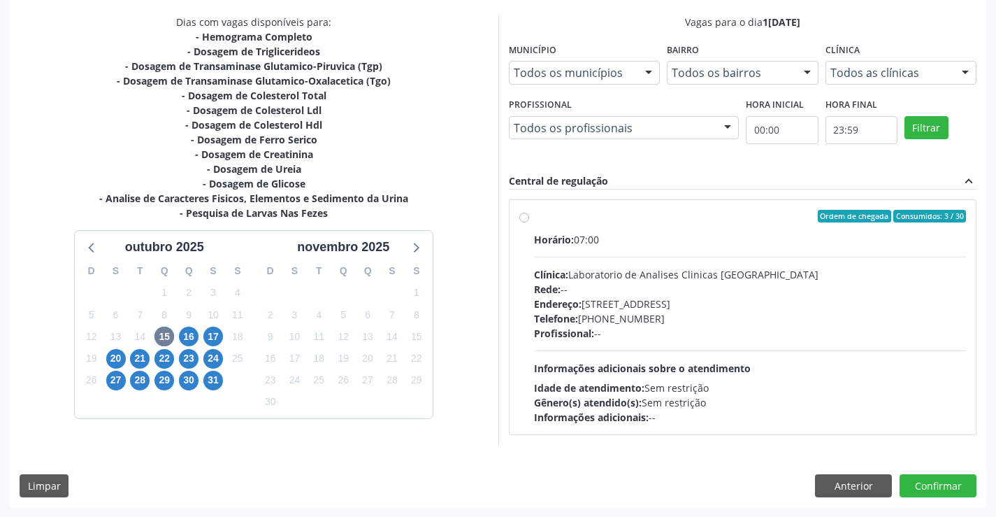
click at [712, 243] on div "Horário: 07:00" at bounding box center [750, 239] width 433 height 15
click at [529, 222] on input "Ordem de chegada Consumidos: 3 / 30 Horário: 07:00 Clínica: Laboratorio de Anal…" at bounding box center [524, 216] width 10 height 13
radio input "true"
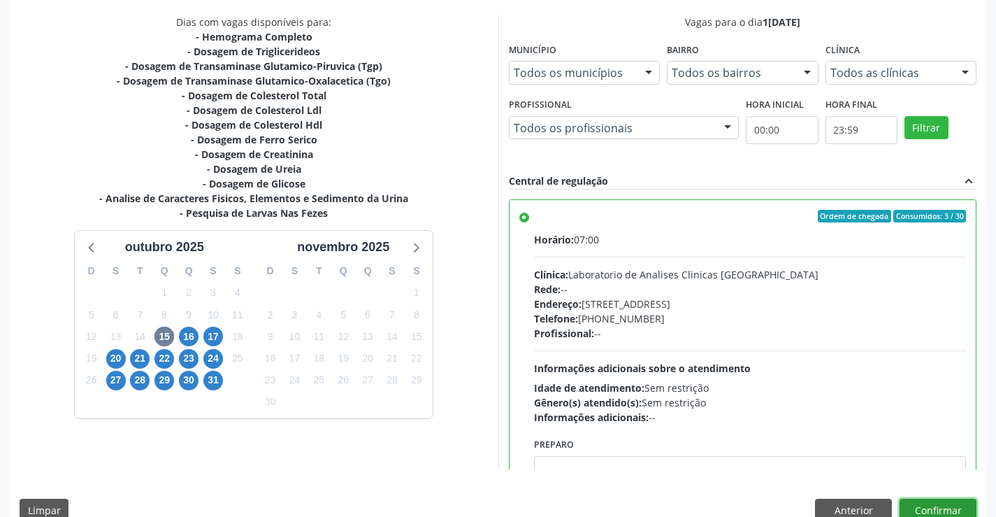
click at [931, 508] on button "Confirmar" at bounding box center [938, 510] width 77 height 24
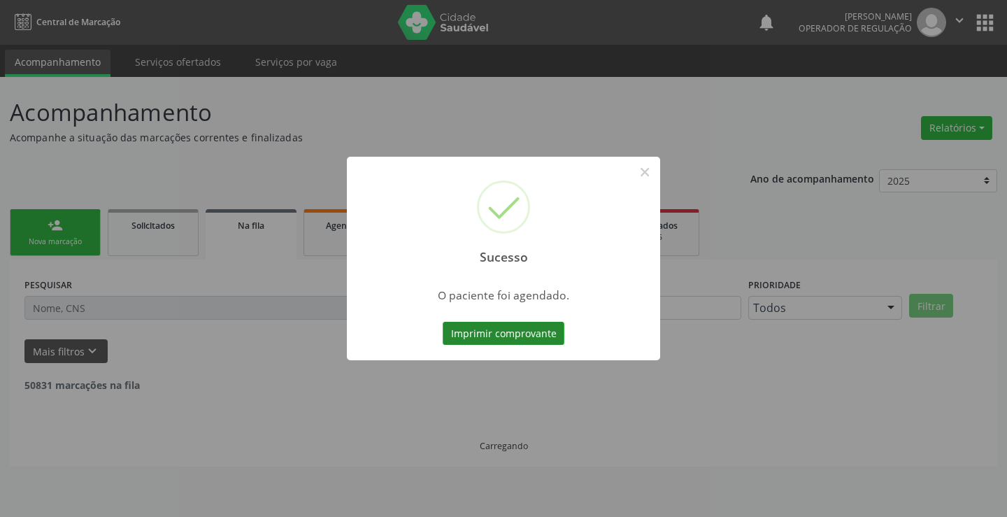
click at [506, 342] on button "Imprimir comprovante" at bounding box center [504, 334] width 122 height 24
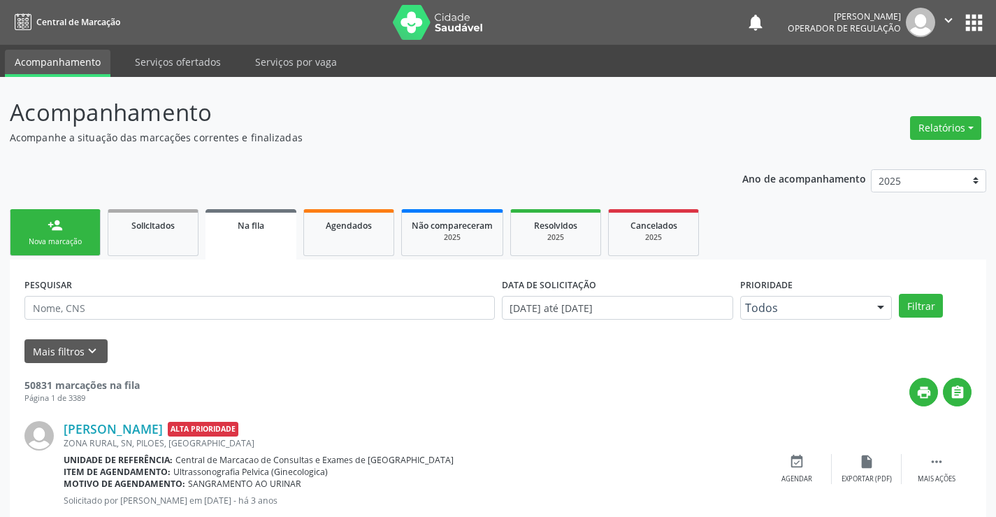
click at [68, 227] on link "person_add Nova marcação" at bounding box center [55, 232] width 91 height 47
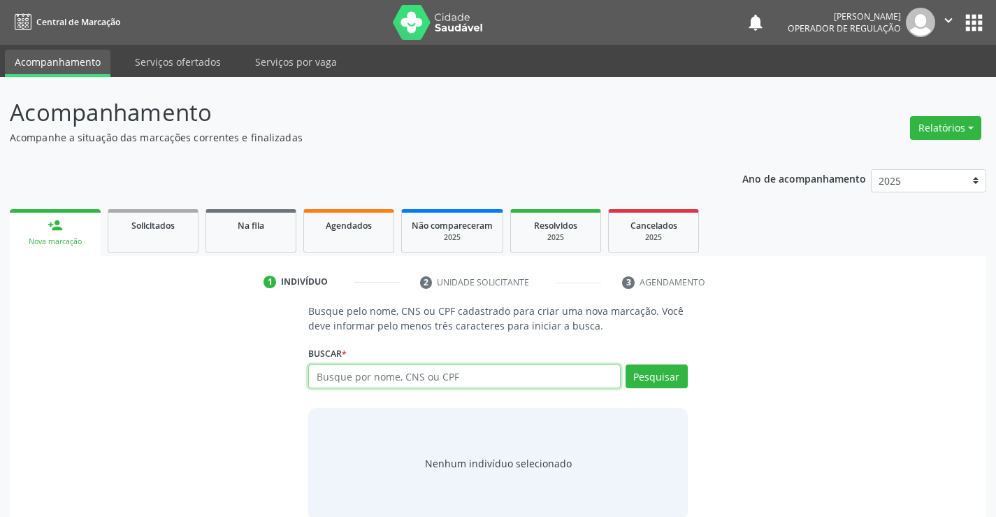
click at [480, 373] on input "text" at bounding box center [464, 376] width 312 height 24
type input "708000323005829"
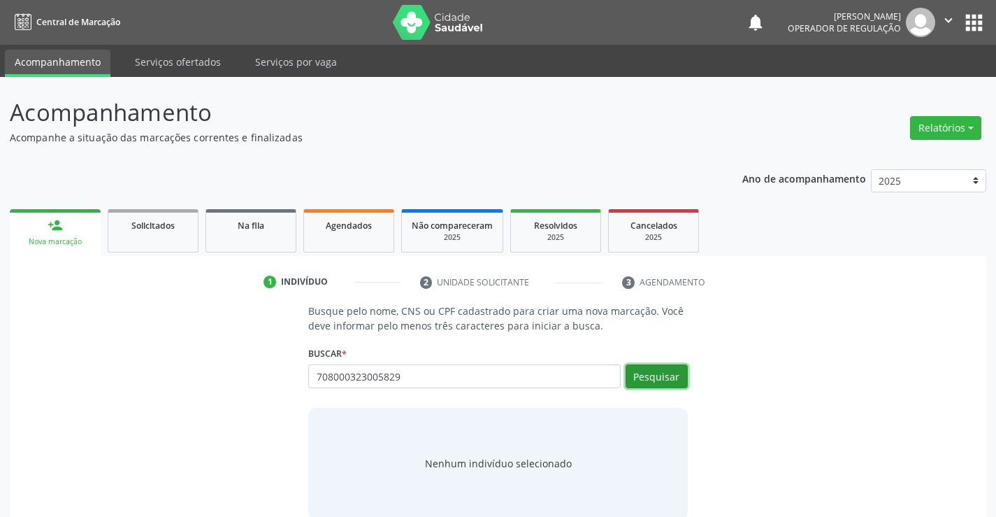
click at [665, 371] on button "Pesquisar" at bounding box center [657, 376] width 62 height 24
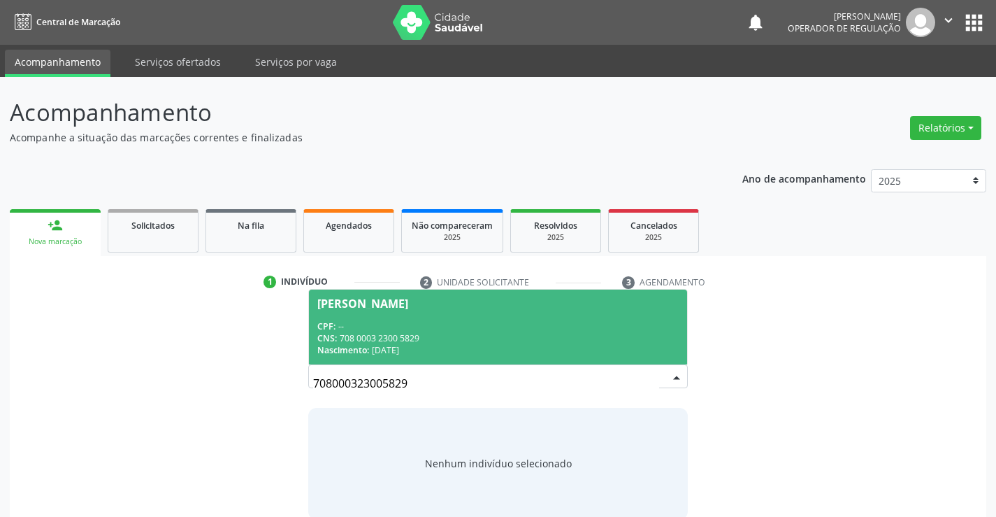
click at [433, 310] on span "Jhenyfer Santos Dias CPF: -- CNS: 708 0003 2300 5829 Nascimento: 09/11/2021" at bounding box center [498, 326] width 378 height 75
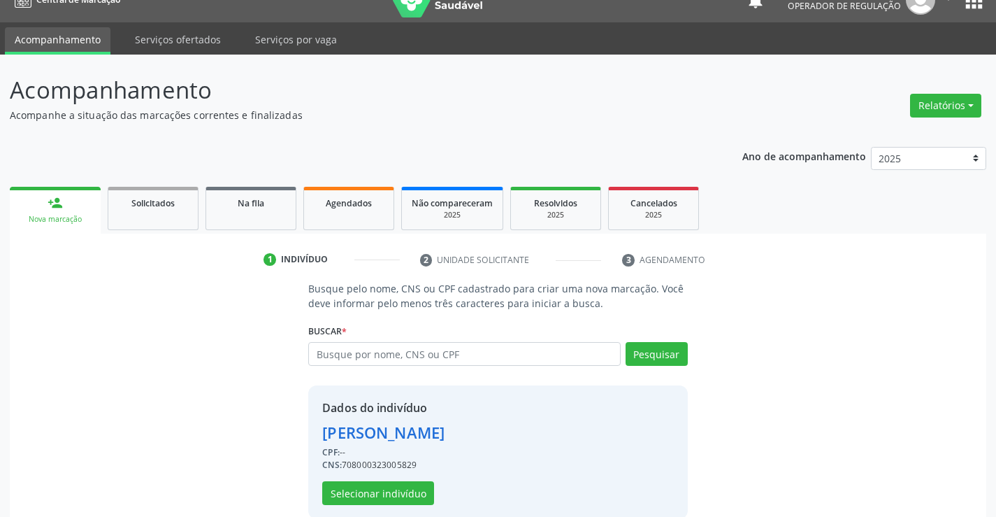
scroll to position [44, 0]
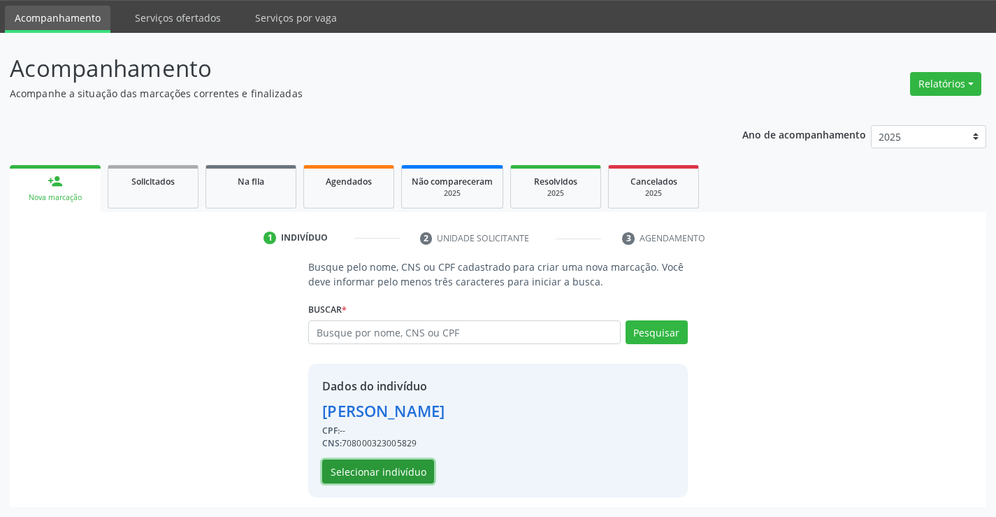
click at [364, 472] on button "Selecionar indivíduo" at bounding box center [378, 471] width 112 height 24
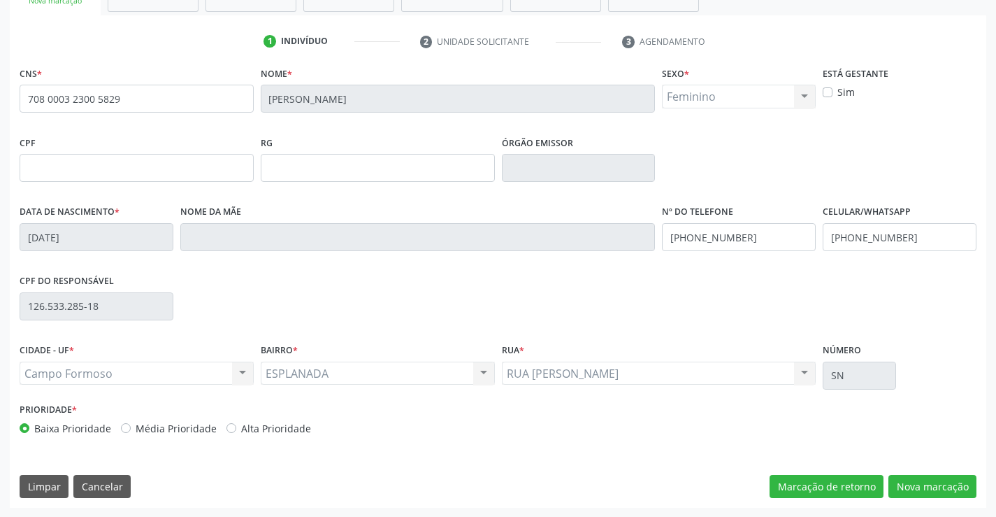
scroll to position [241, 0]
click at [922, 482] on button "Nova marcação" at bounding box center [933, 486] width 88 height 24
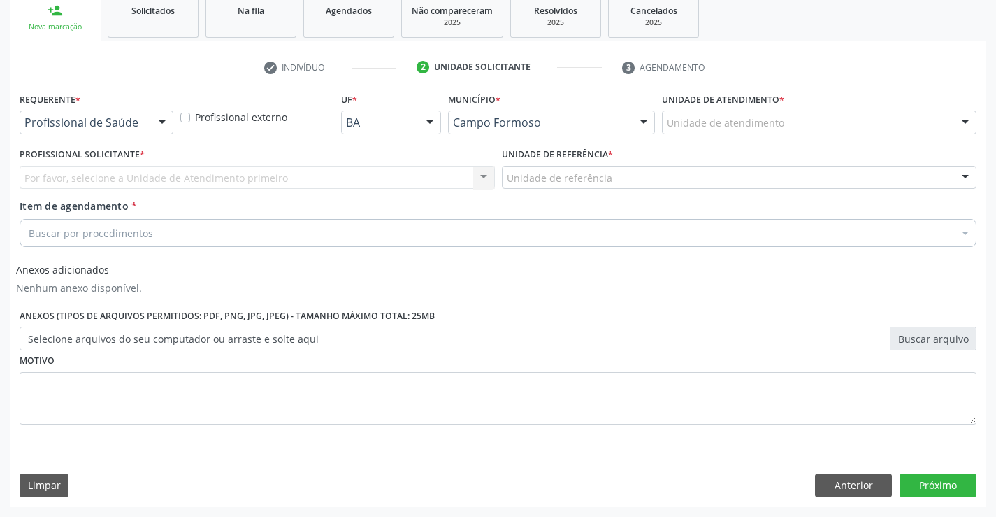
scroll to position [215, 0]
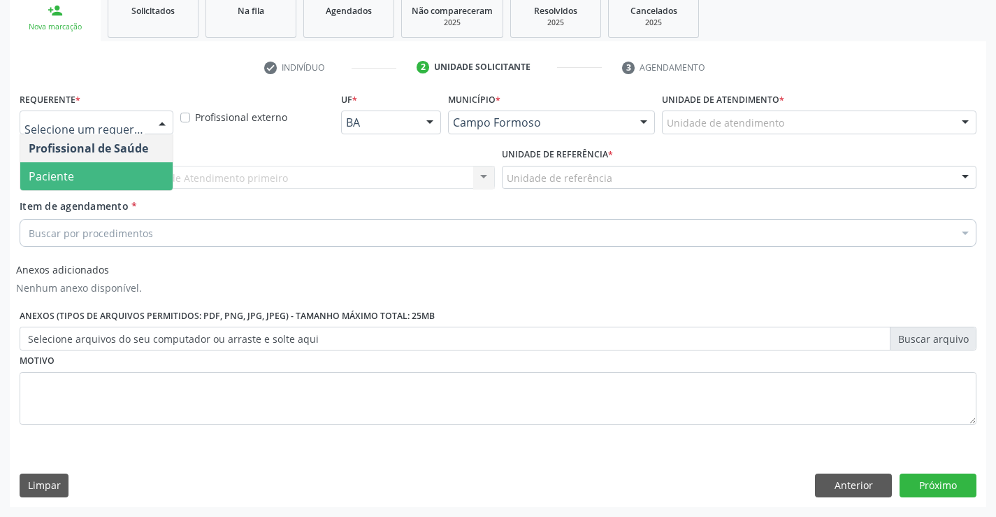
click at [79, 174] on span "Paciente" at bounding box center [96, 176] width 152 height 28
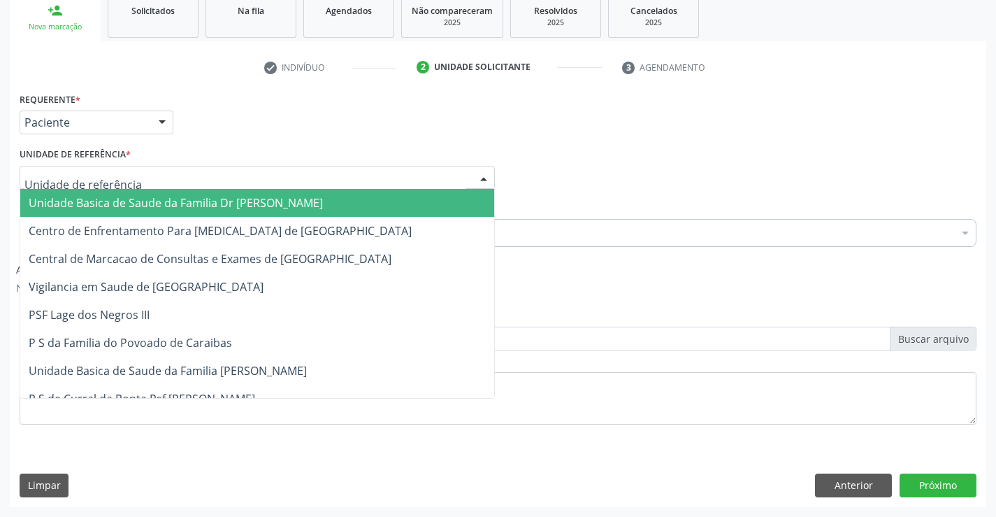
click at [85, 201] on span "Unidade Basica de Saude da Familia Dr [PERSON_NAME]" at bounding box center [176, 202] width 294 height 15
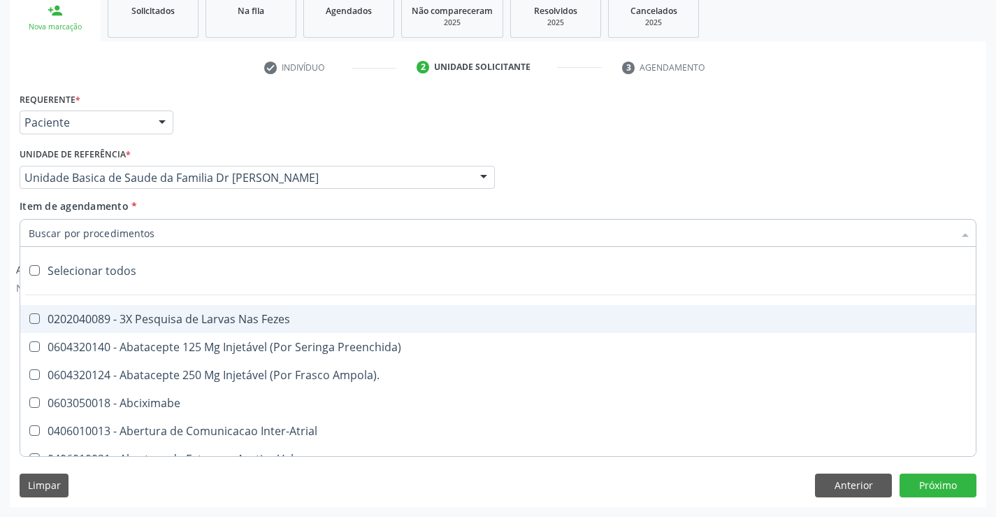
click at [94, 234] on input "Item de agendamento *" at bounding box center [491, 233] width 925 height 28
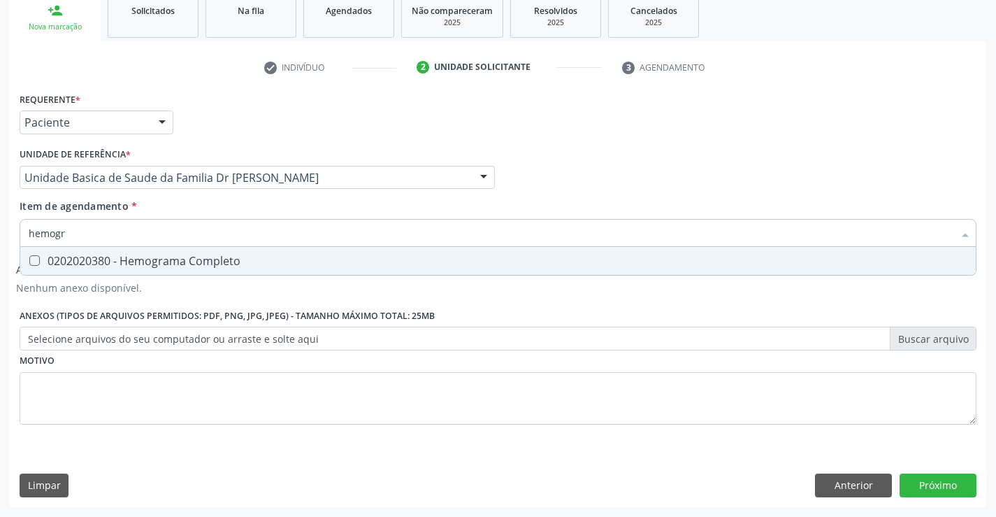
type input "hemogra"
click at [123, 261] on div "0202020380 - Hemograma Completo" at bounding box center [498, 260] width 939 height 11
checkbox Completo "true"
type input "hemogra"
click at [170, 203] on div "Item de agendamento * hemogra Desfazer seleção 0202020380 - Hemograma Completo …" at bounding box center [498, 221] width 957 height 44
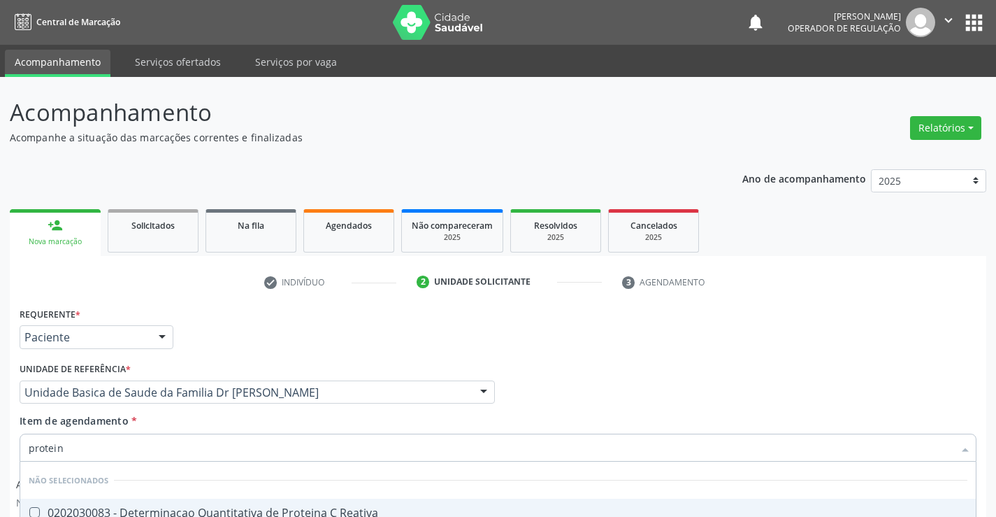
scroll to position [215, 0]
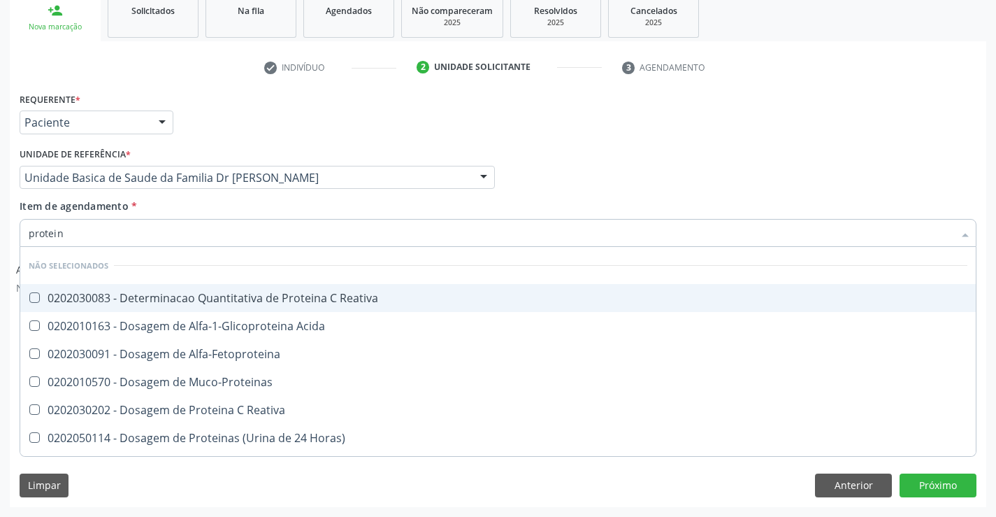
type input "proteina"
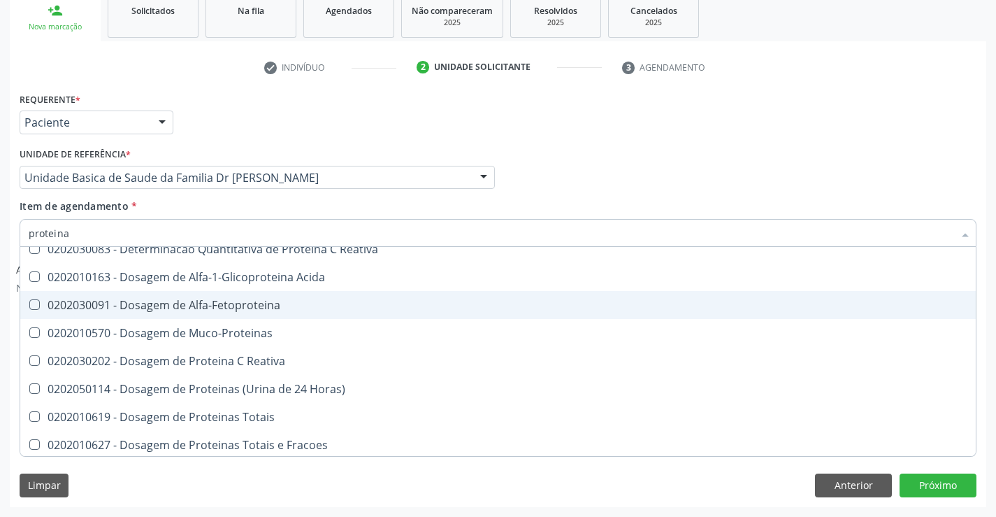
scroll to position [70, 0]
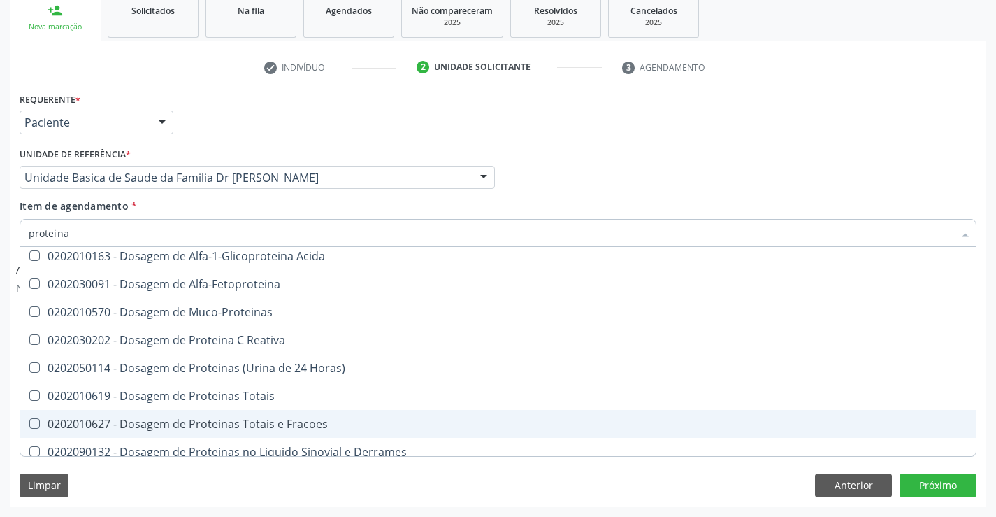
click at [287, 424] on div "0202010627 - Dosagem de Proteinas Totais e Fracoes" at bounding box center [498, 423] width 939 height 11
checkbox Fracoes "true"
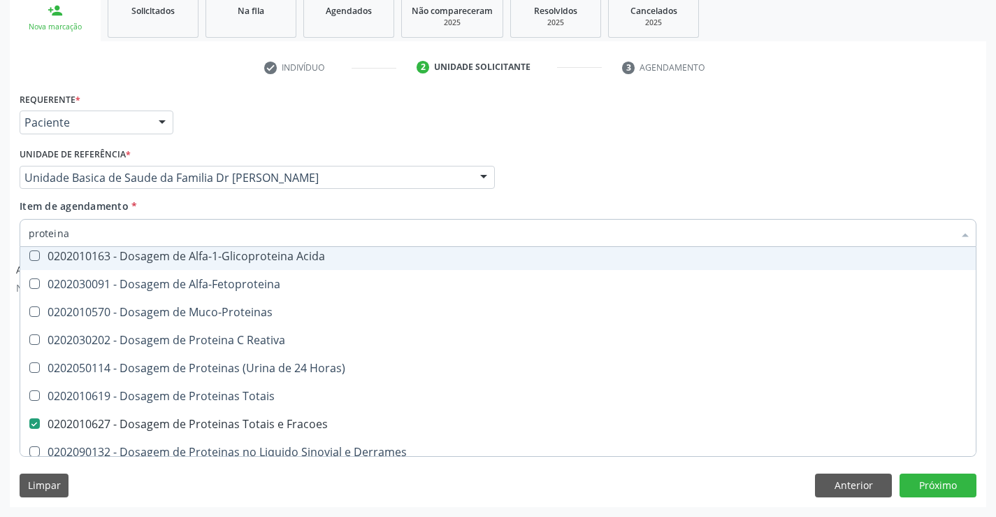
type input "proteina"
click at [267, 208] on div "Item de agendamento * proteina Desfazer seleção Não selecionados 0202030083 - D…" at bounding box center [498, 221] width 957 height 44
checkbox Reativa "true"
checkbox Acida "true"
checkbox Alfa-Fetoproteina "true"
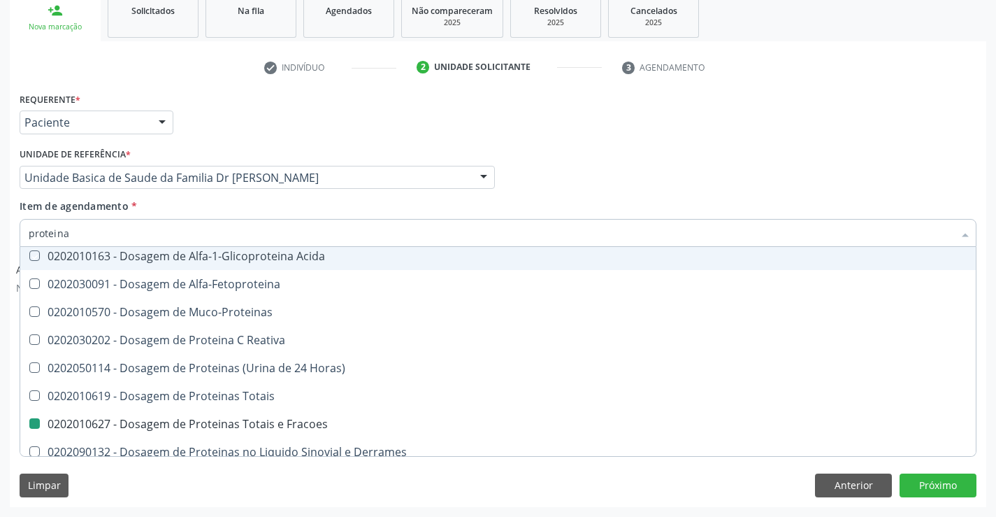
checkbox Fracoes "false"
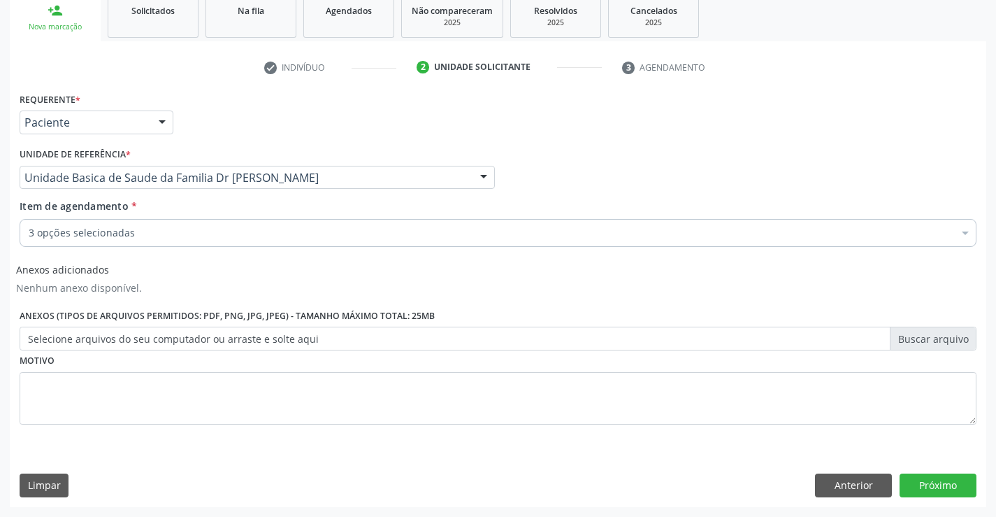
scroll to position [0, 0]
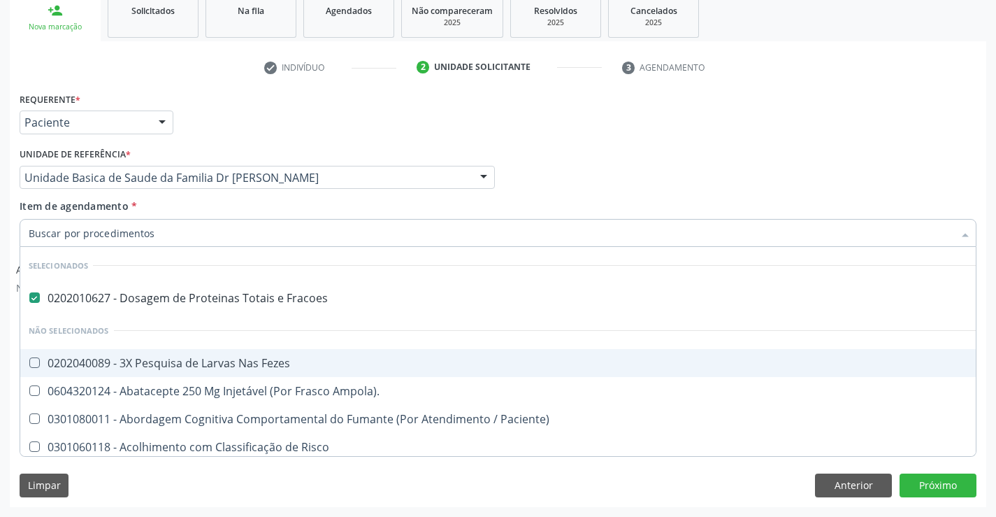
type input "f"
checkbox Fezes "false"
type input "fo"
checkbox Fracoes "false"
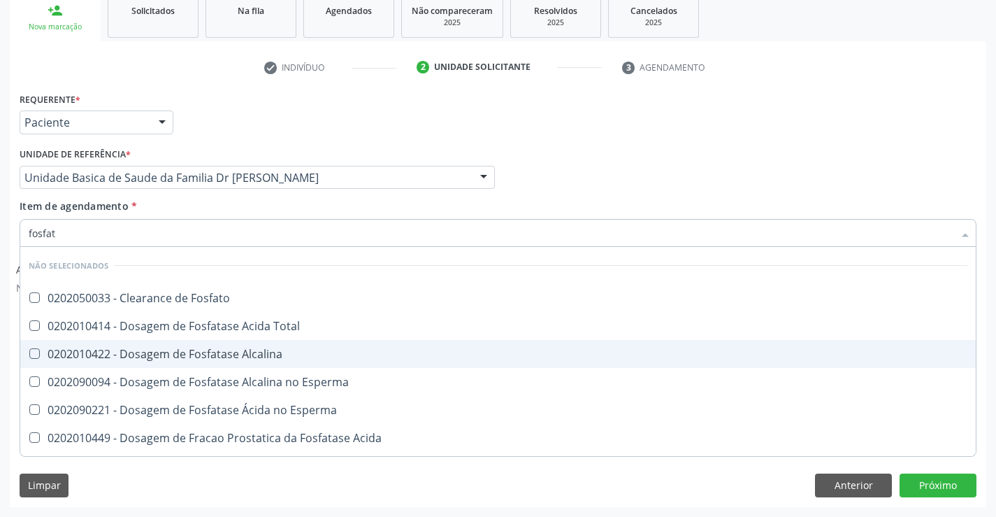
type input "fosfata"
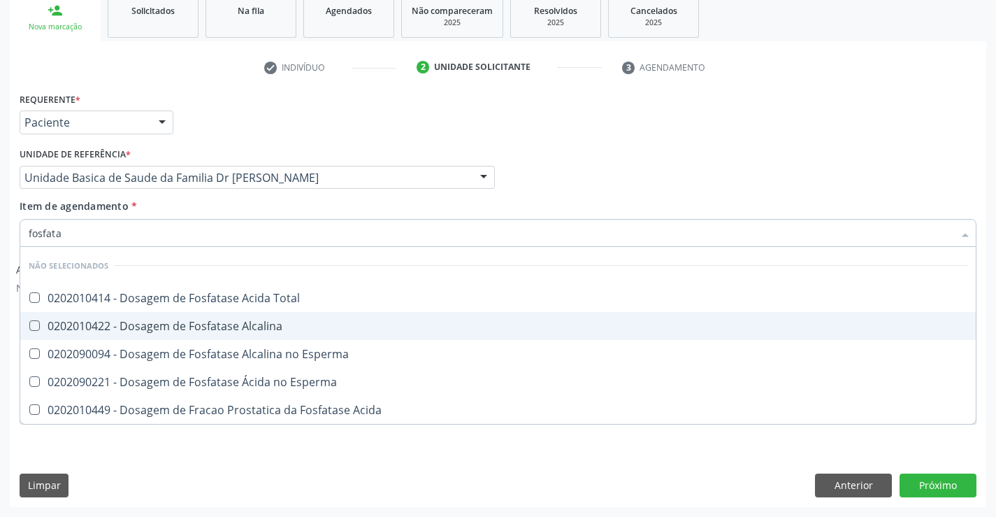
click at [271, 324] on div "0202010422 - Dosagem de Fosfatase Alcalina" at bounding box center [498, 325] width 939 height 11
checkbox Alcalina "true"
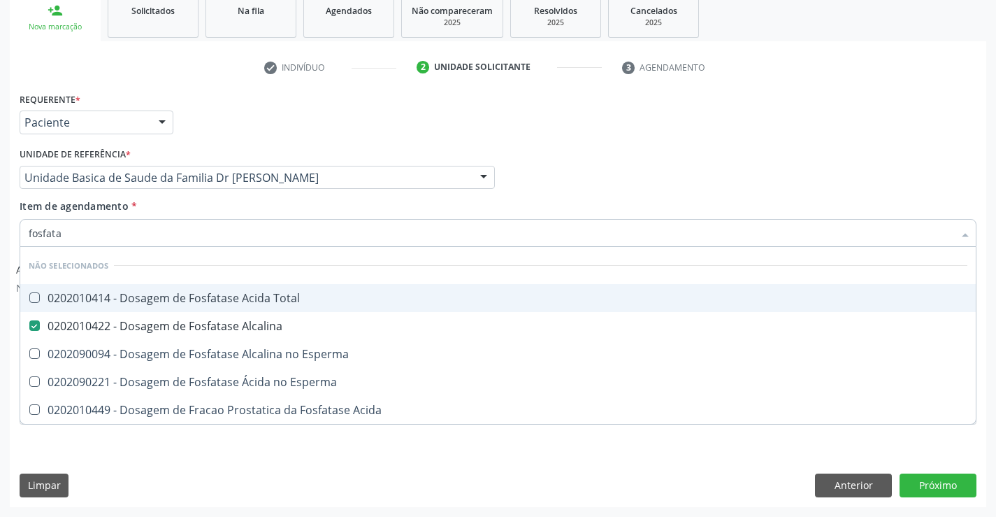
type input "fosfata"
click at [279, 211] on div "Item de agendamento * fosfata Desfazer seleção Não selecionados 0202010414 - Do…" at bounding box center [498, 221] width 957 height 44
checkbox Total "true"
checkbox Esperma "true"
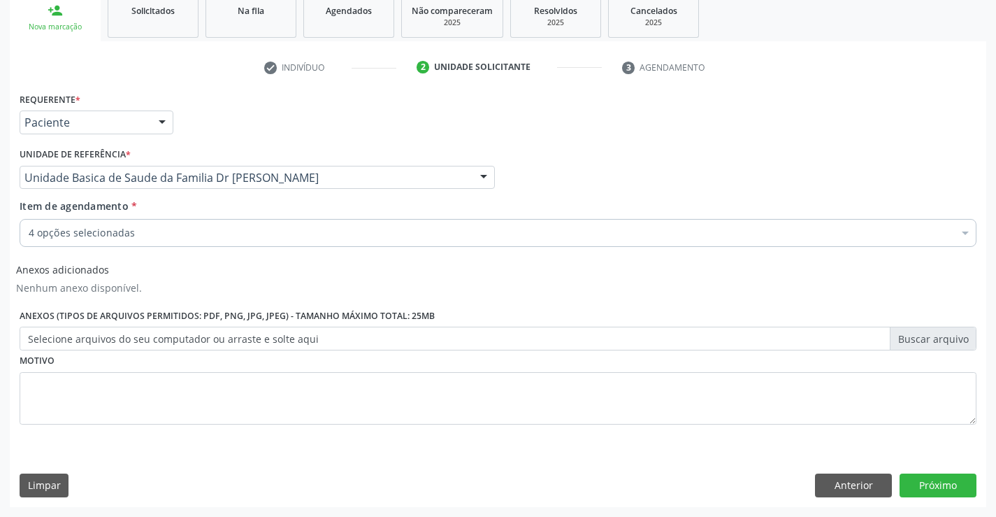
click at [29, 234] on input "Item de agendamento *" at bounding box center [29, 233] width 0 height 28
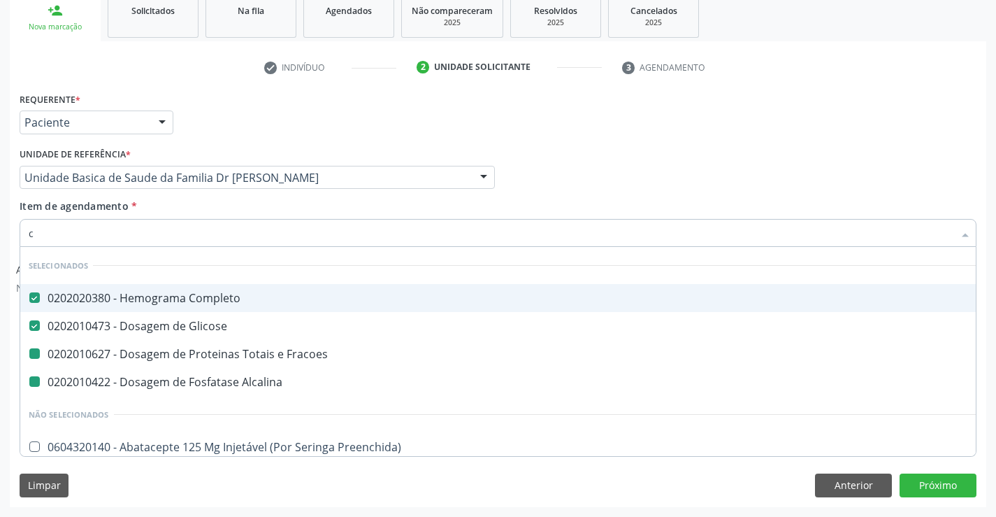
type input "ca"
checkbox Fracoes "false"
checkbox Alcalina "false"
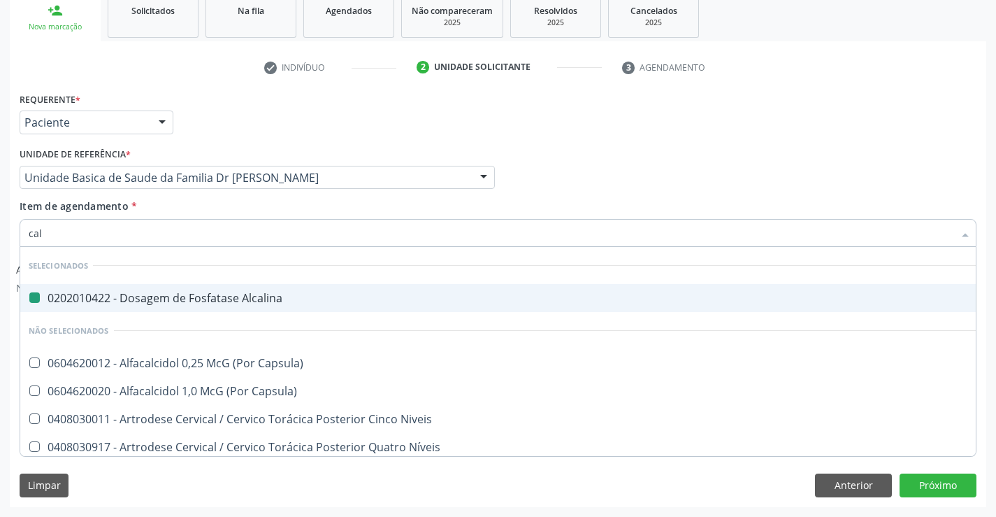
type input "calc"
checkbox Alcalina "false"
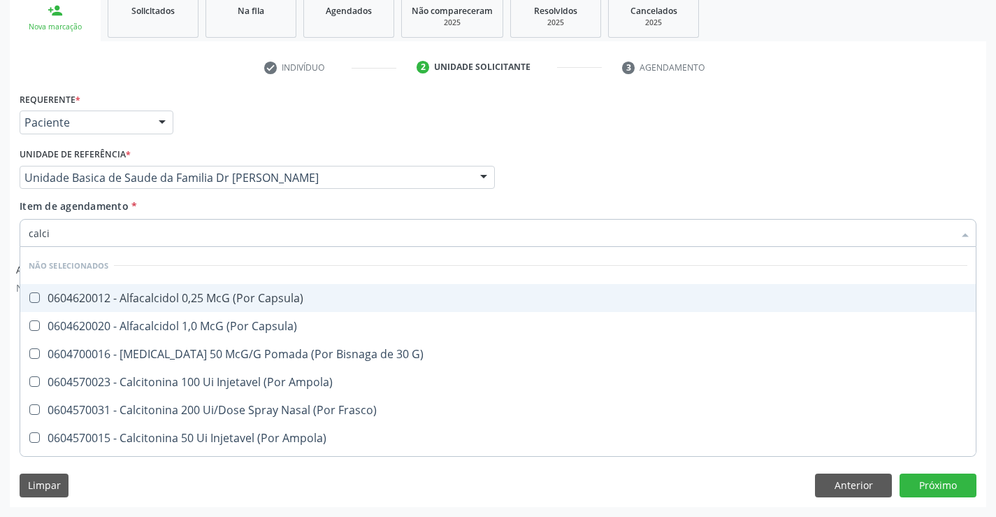
type input "calcio"
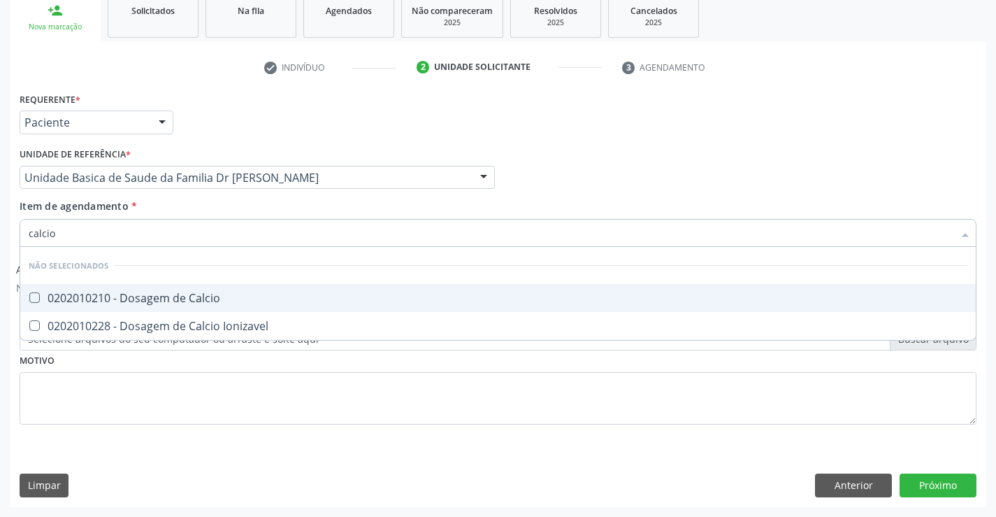
click at [280, 292] on div "0202010210 - Dosagem de Calcio" at bounding box center [498, 297] width 939 height 11
checkbox Calcio "true"
click at [280, 204] on div "Item de agendamento * calcio Desfazer seleção Não selecionados 0202010210 - Dos…" at bounding box center [498, 221] width 957 height 44
drag, startPoint x: 280, startPoint y: 204, endPoint x: 268, endPoint y: 225, distance: 23.8
click at [280, 204] on div "Item de agendamento * calcio Desfazer seleção Não selecionados 0202010210 - Dos…" at bounding box center [498, 221] width 957 height 44
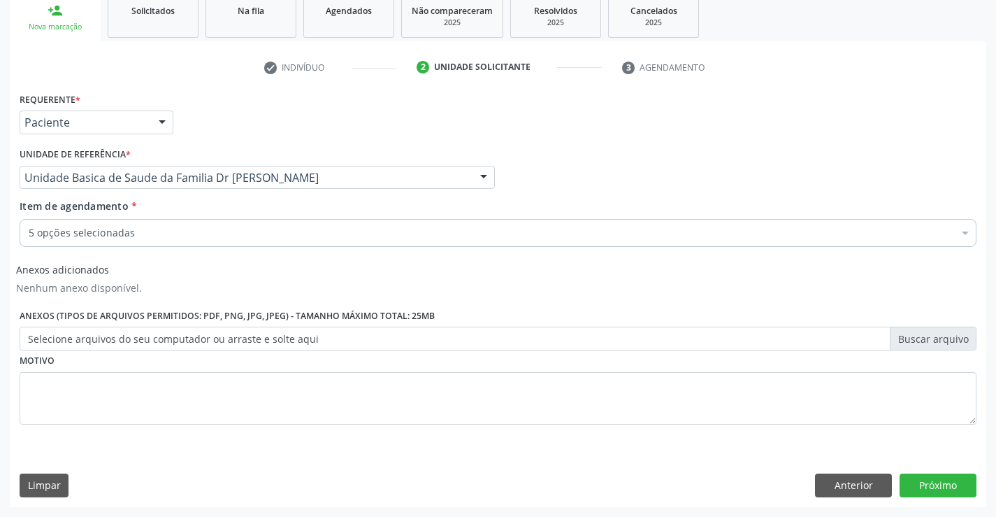
click at [265, 240] on div "5 opções selecionadas" at bounding box center [498, 233] width 957 height 28
click at [29, 240] on input "Item de agendamento *" at bounding box center [29, 233] width 0 height 28
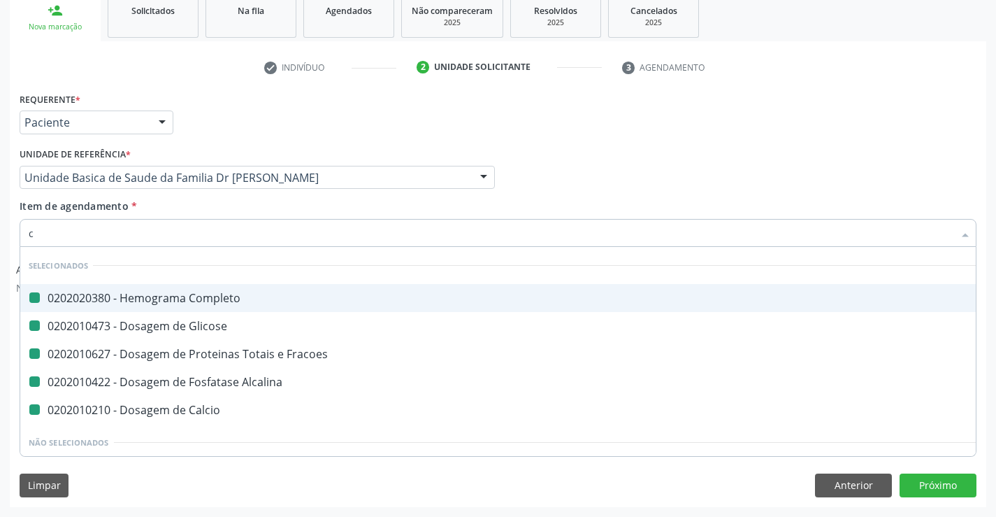
type input "cr"
checkbox Completo "false"
checkbox Glicose "false"
checkbox Fracoes "false"
checkbox Alcalina "false"
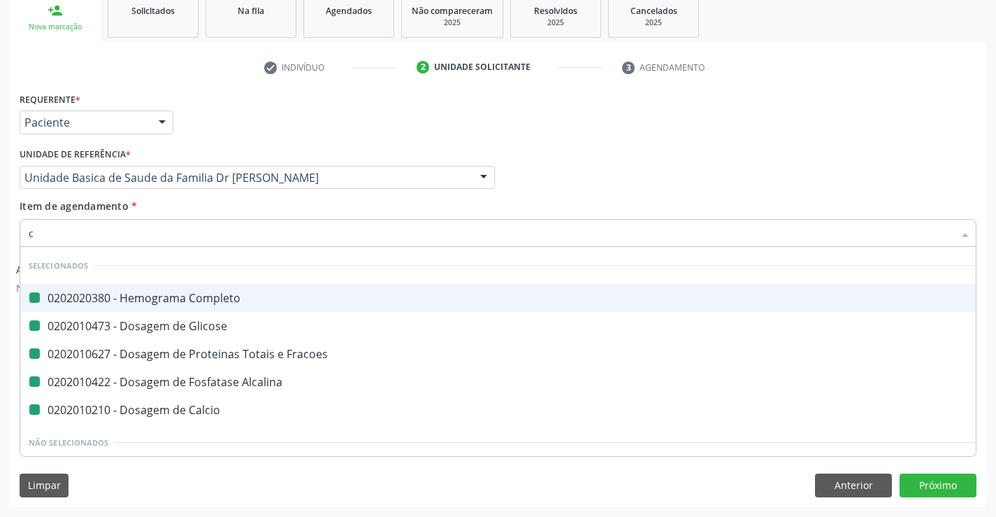
checkbox Calcio "false"
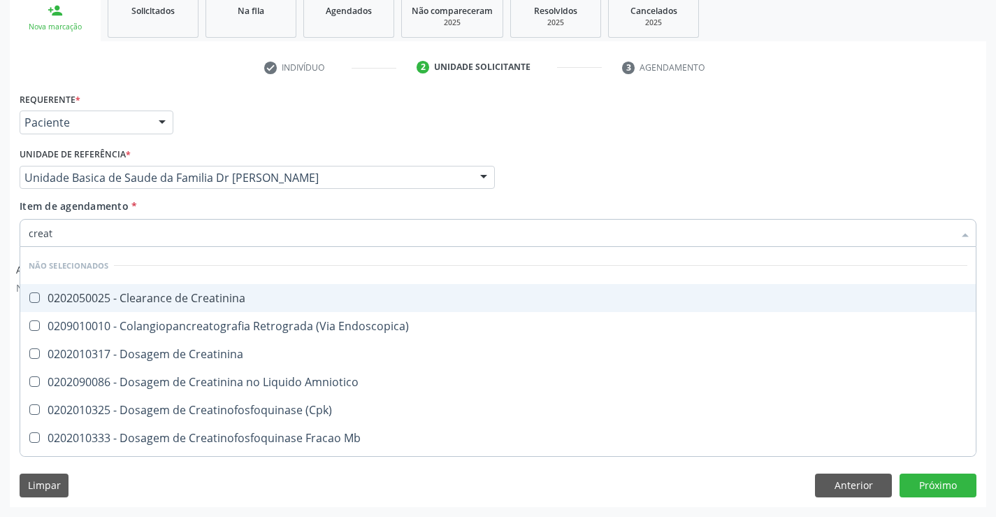
type input "creati"
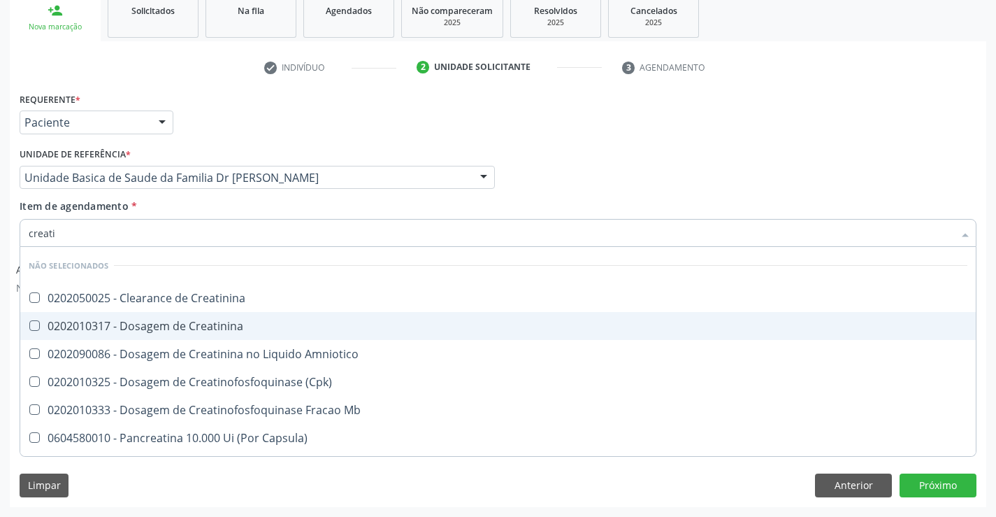
click at [263, 320] on div "0202010317 - Dosagem de Creatinina" at bounding box center [498, 325] width 939 height 11
click at [257, 329] on div "0202010317 - Dosagem de Creatinina" at bounding box center [498, 325] width 939 height 11
checkbox Creatinina "true"
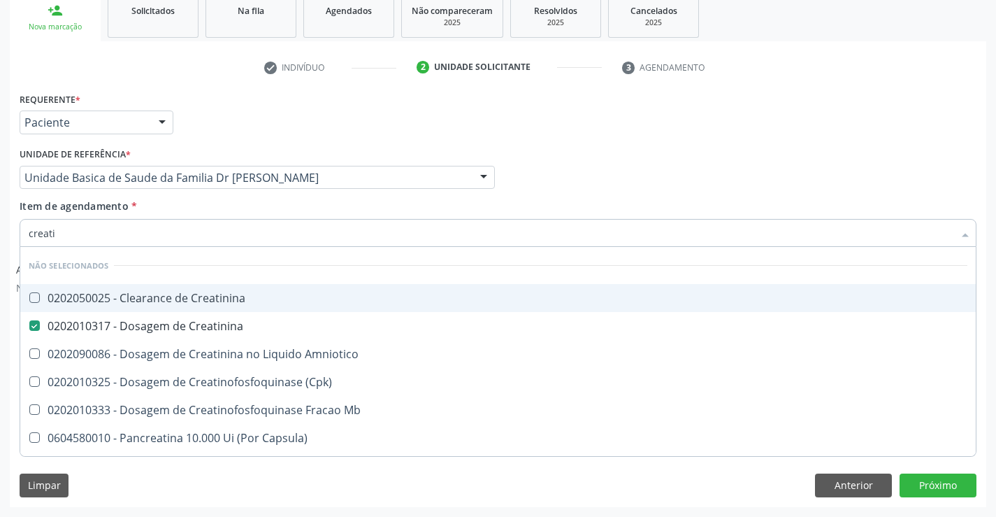
type input "creati"
click at [232, 210] on div "Item de agendamento * creati Desfazer seleção Não selecionados 0202050025 - Cle…" at bounding box center [498, 221] width 957 height 44
checkbox Creatinina "true"
checkbox Amniotico "true"
checkbox \(Cpk\) "true"
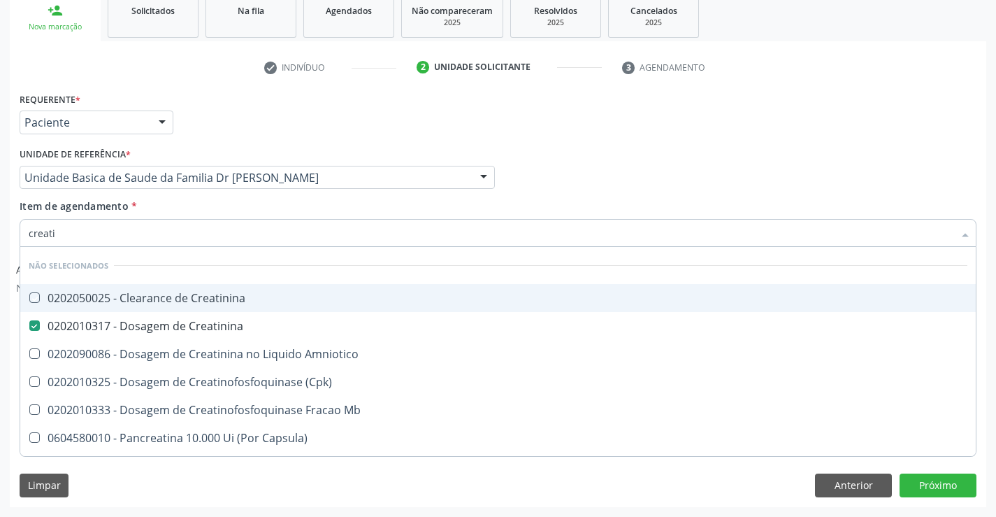
checkbox Mb "true"
checkbox Capsula\) "true"
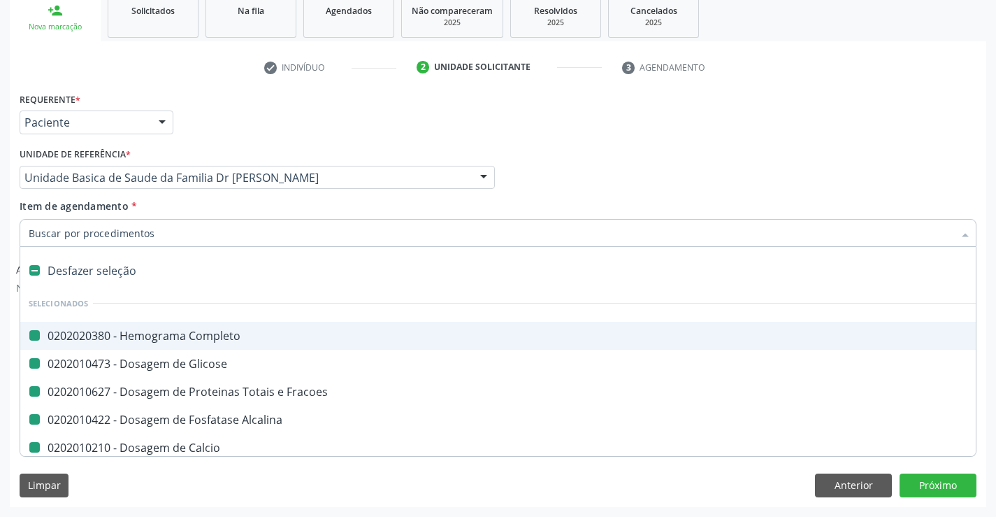
type input "u"
checkbox Completo "false"
checkbox Glicose "false"
checkbox Fracoes "false"
checkbox Alcalina "false"
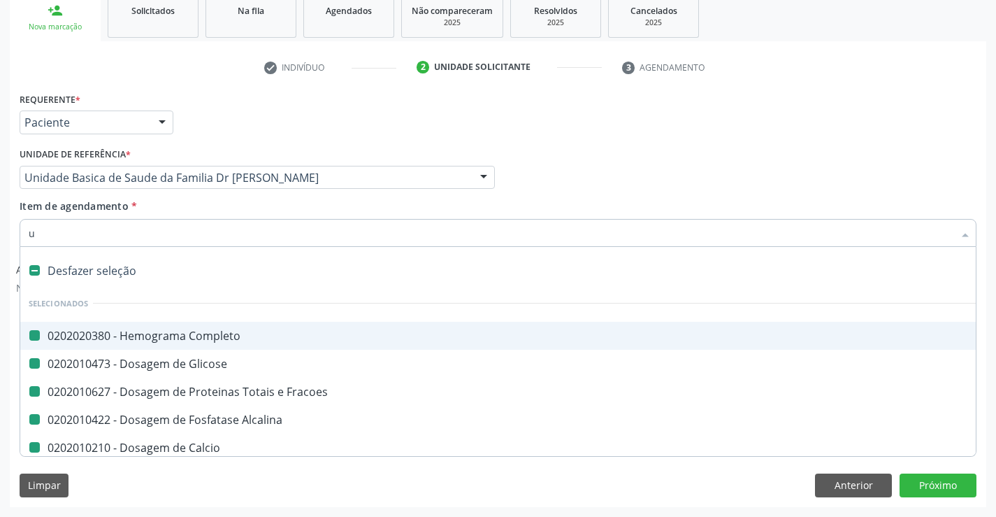
checkbox Calcio "false"
checkbox Creatinina "false"
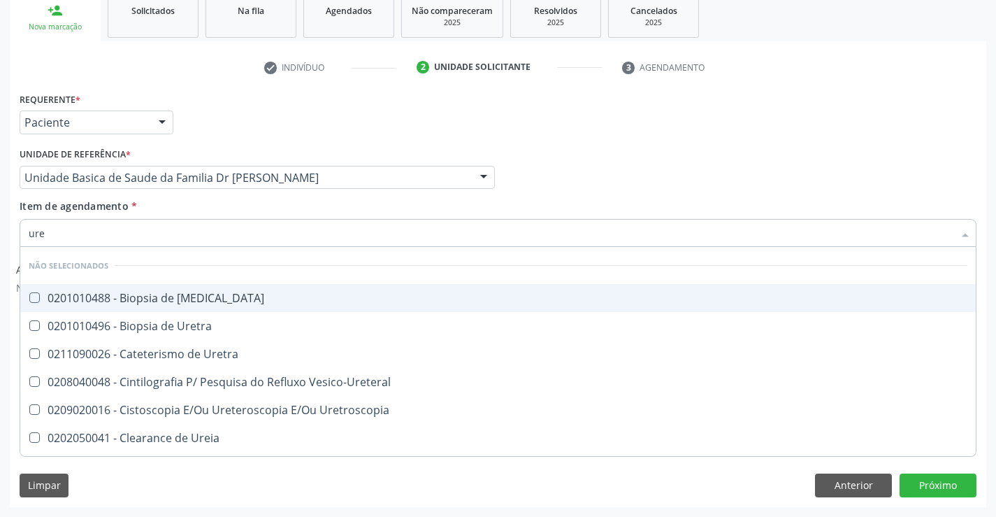
type input "urei"
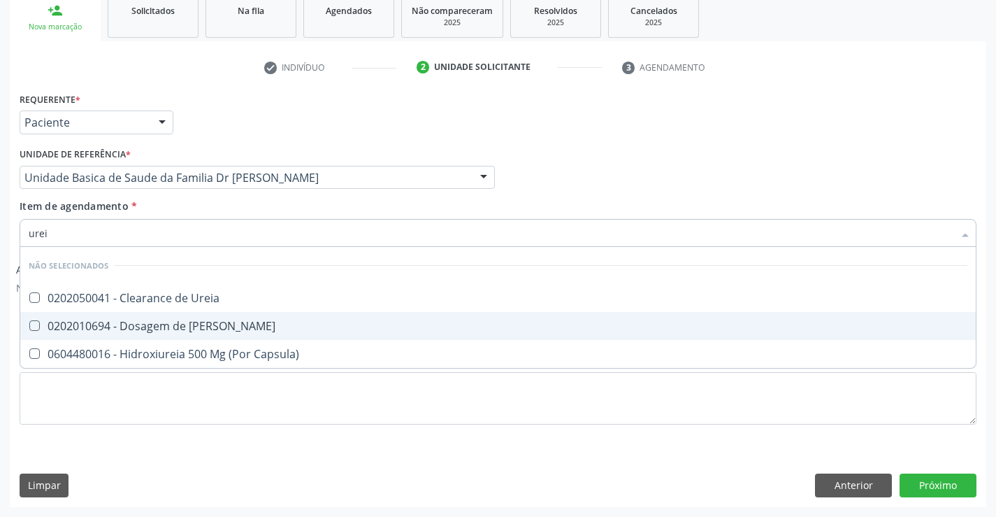
click at [217, 331] on div "0202010694 - Dosagem de [PERSON_NAME]" at bounding box center [498, 325] width 939 height 11
checkbox Ureia "true"
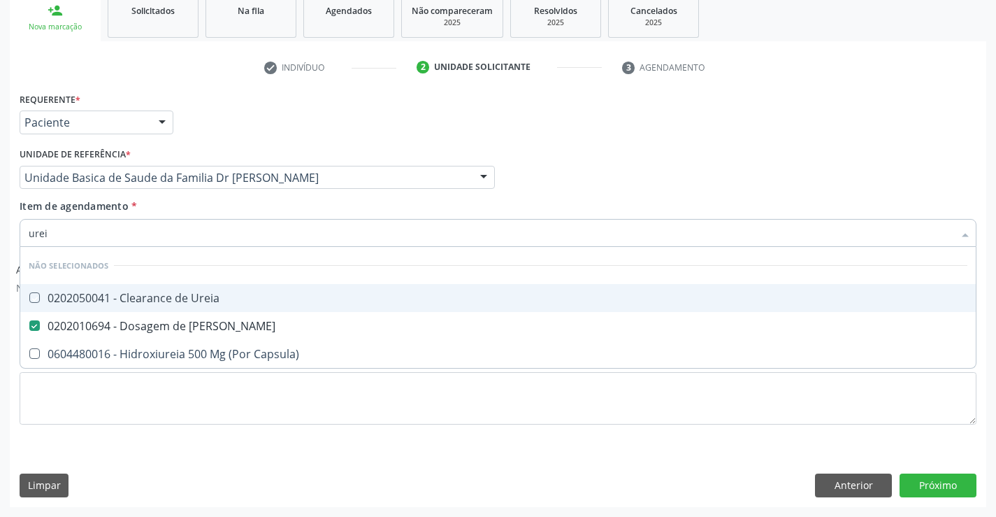
click at [218, 205] on div "Item de agendamento * urei Desfazer seleção Não selecionados 0202050041 - Clear…" at bounding box center [498, 221] width 957 height 44
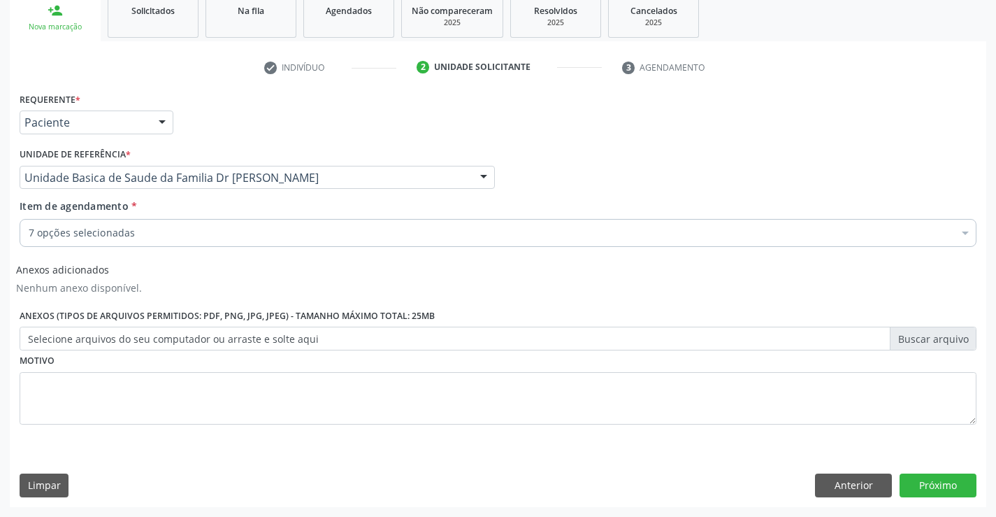
checkbox Completo "true"
checkbox Fracoes "true"
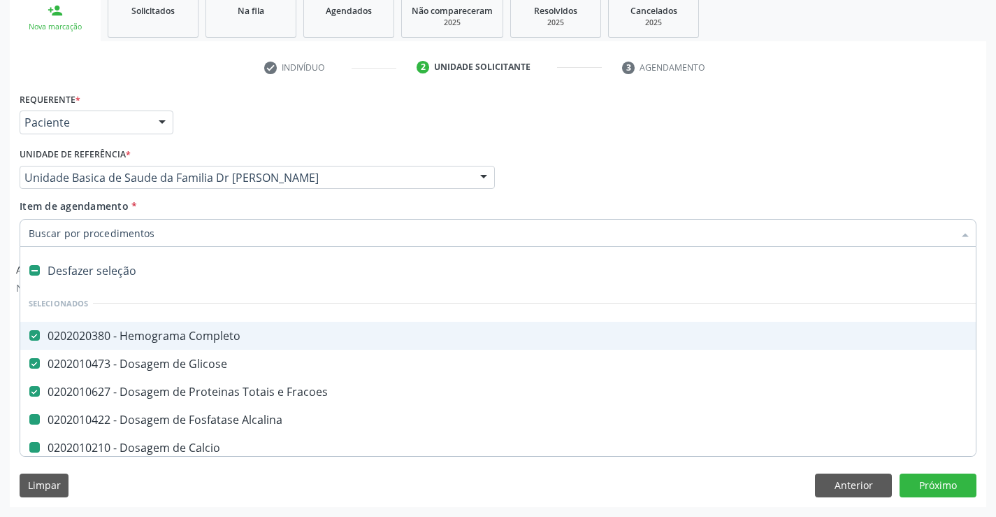
type input "f"
checkbox Alcalina "false"
checkbox Calcio "false"
checkbox Creatinina "false"
checkbox Ureia "false"
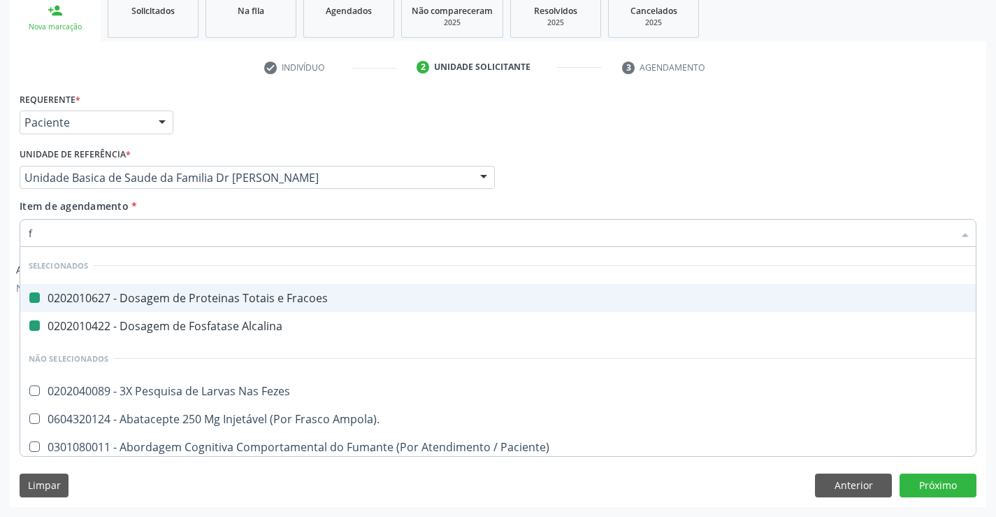
type input "fe"
checkbox Fracoes "false"
checkbox Alcalina "false"
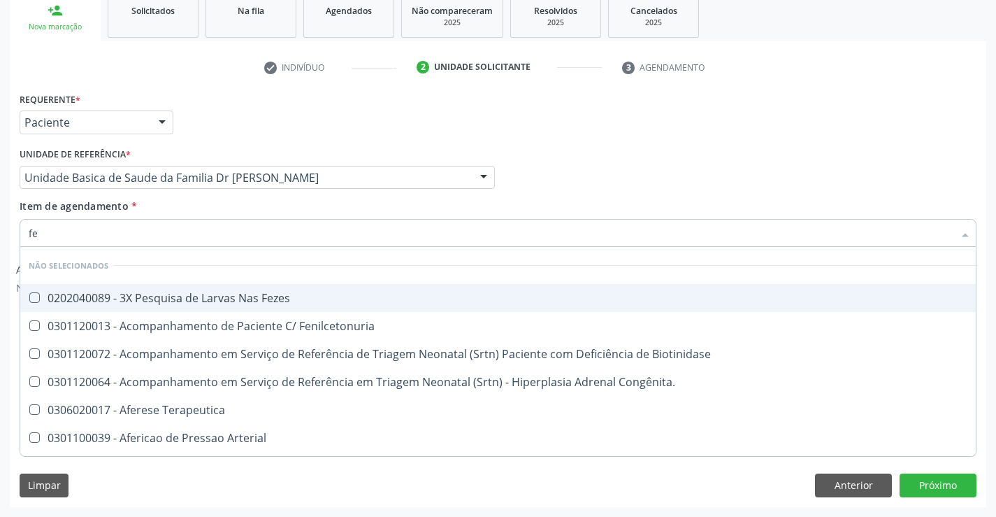
type input "fez"
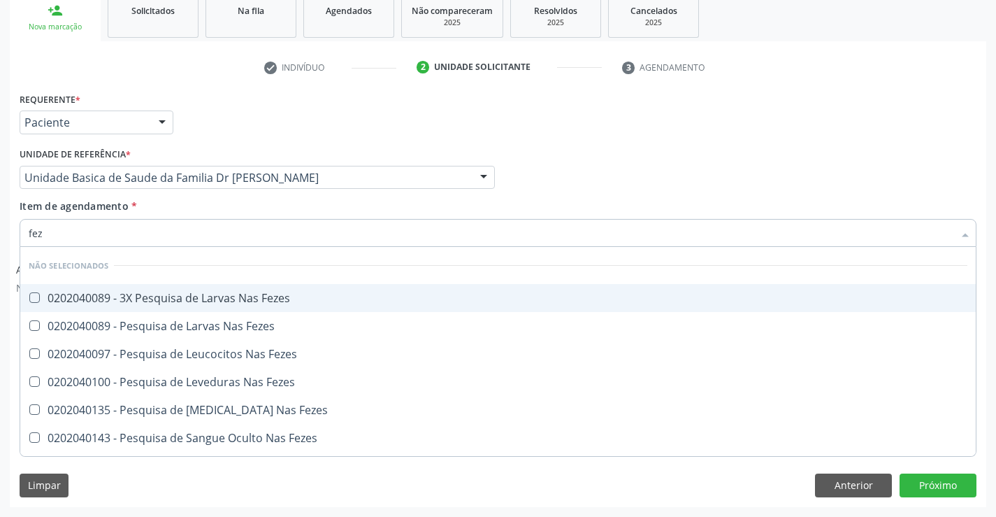
click at [208, 296] on div "0202040089 - 3X Pesquisa de Larvas Nas Fezes" at bounding box center [498, 297] width 939 height 11
checkbox Fezes "true"
click at [217, 204] on div "Item de agendamento * fez Desfazer seleção Não selecionados 0202040089 - 3X Pes…" at bounding box center [498, 221] width 957 height 44
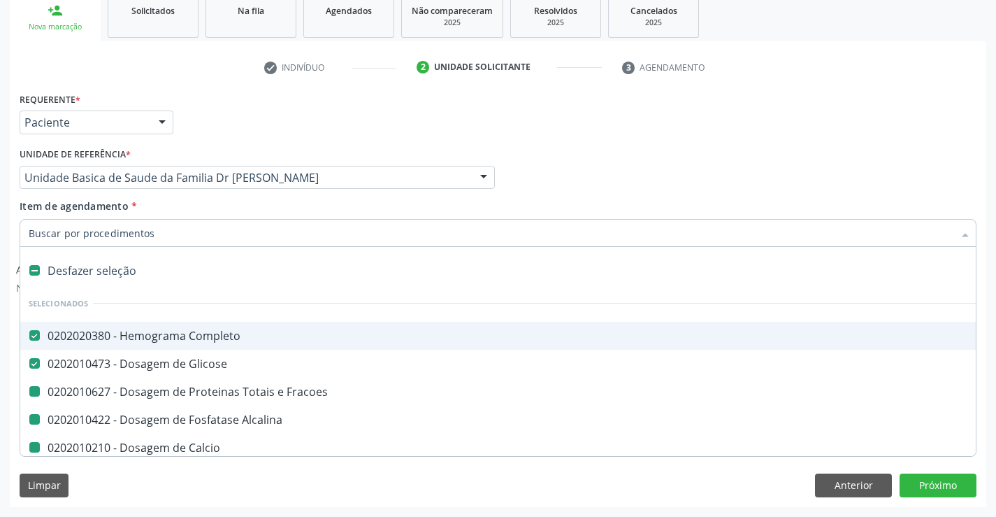
type input "v"
checkbox Alcalina "false"
checkbox Calcio "false"
checkbox Creatinina "false"
checkbox Ureia "false"
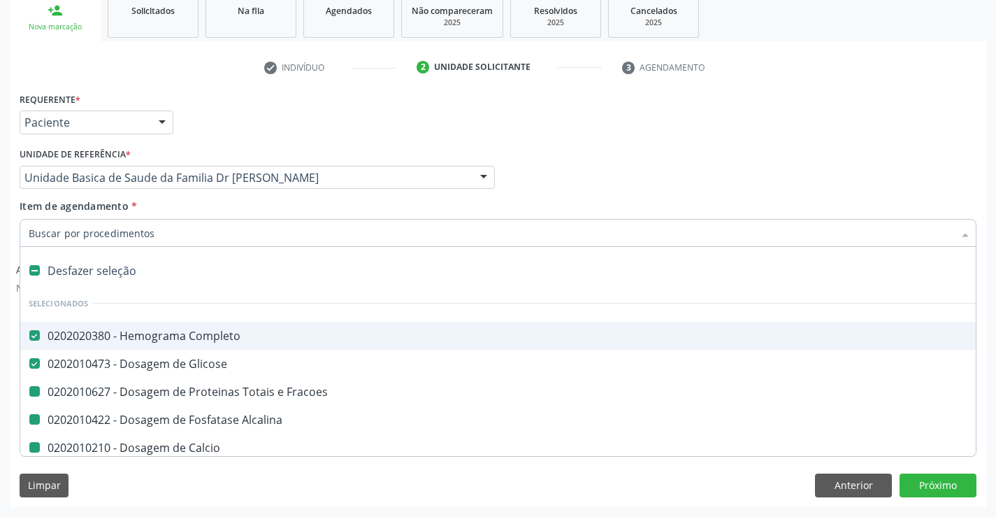
checkbox Fezes "false"
checkbox Fracoes "false"
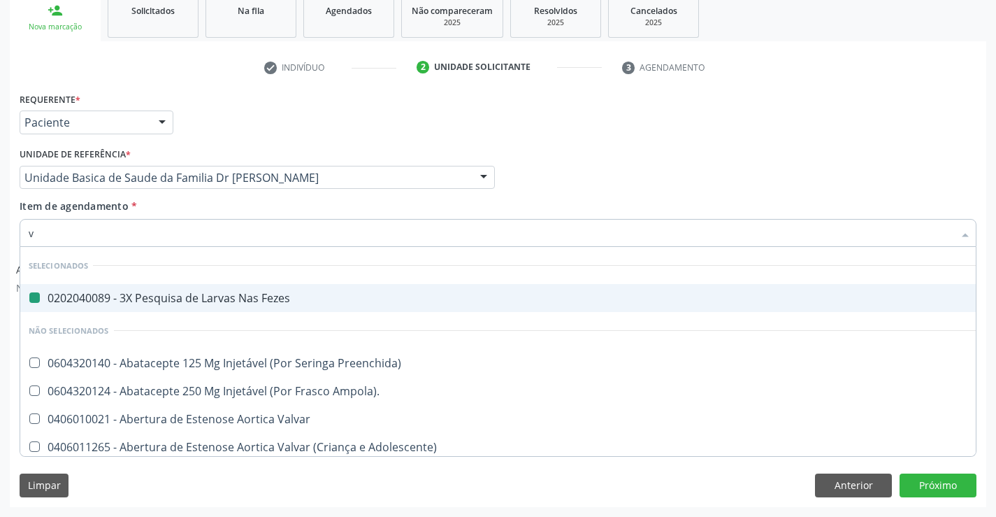
type input "vh"
checkbox Fezes "false"
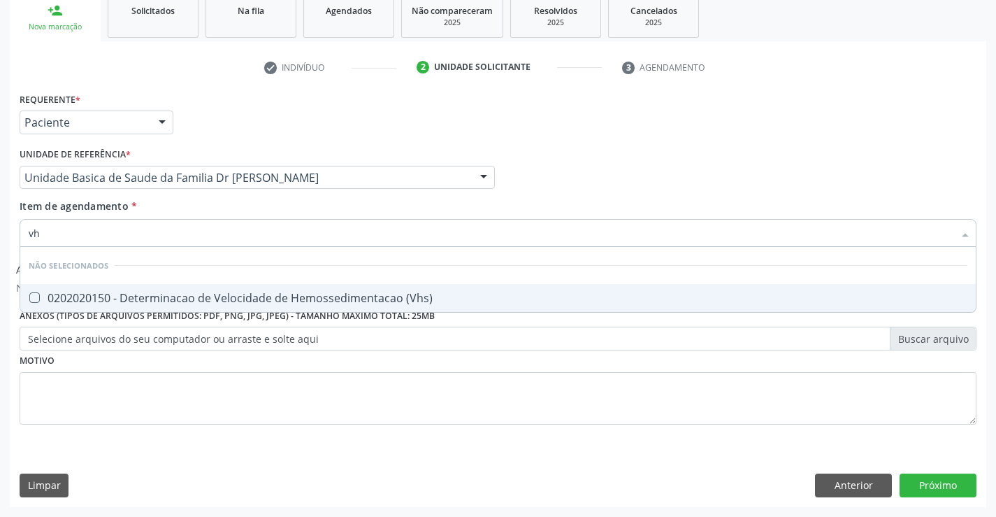
type input "vhs"
click at [167, 297] on div "0202020150 - Determinacao de Velocidade de Hemossedimentacao (Vhs)" at bounding box center [498, 297] width 939 height 11
click at [127, 303] on div "0202020150 - Determinacao de Velocidade de Hemossedimentacao (Vhs)" at bounding box center [498, 297] width 939 height 11
checkbox \(Vhs\) "true"
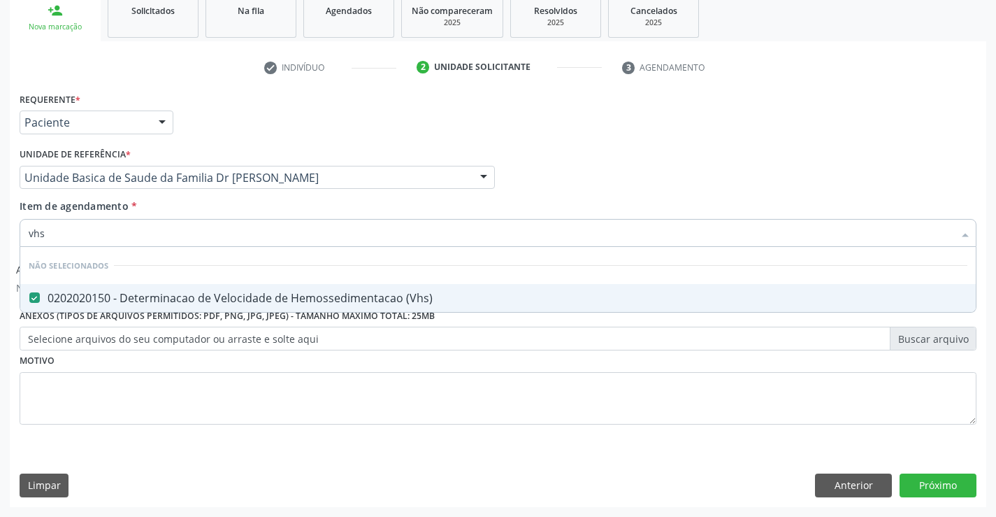
click at [141, 208] on div "Item de agendamento * vhs Desfazer seleção Não selecionados 0202020150 - Determ…" at bounding box center [498, 221] width 957 height 44
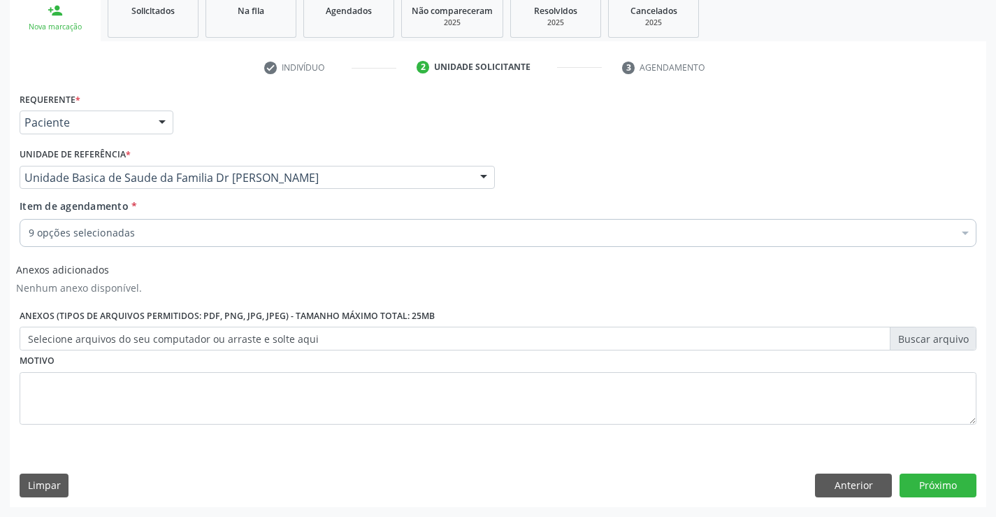
click at [128, 225] on div "9 opções selecionadas" at bounding box center [498, 233] width 957 height 28
click at [29, 225] on input "Item de agendamento *" at bounding box center [29, 233] width 0 height 28
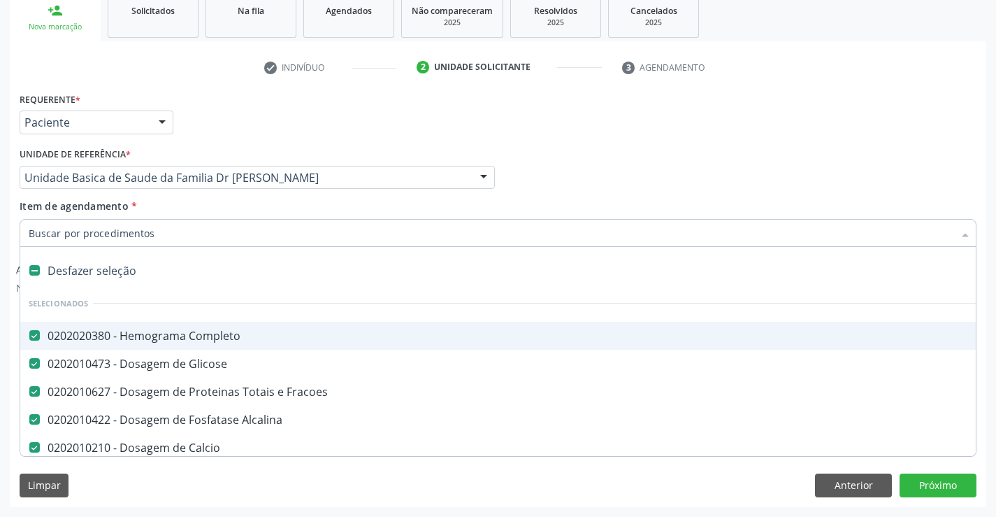
type input "r"
checkbox Fezes "false"
checkbox \(Vhs\) "false"
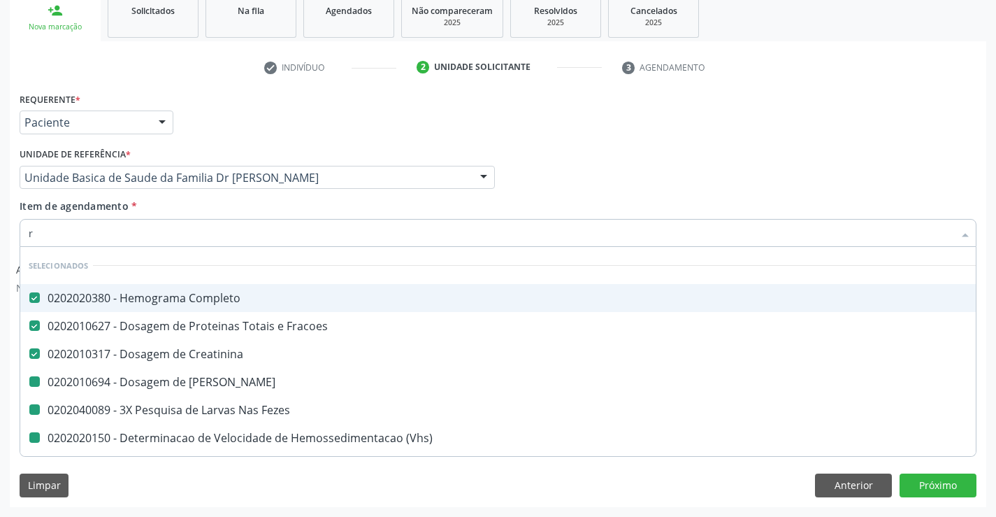
type input "re"
checkbox Ureia "false"
checkbox Fezes "false"
checkbox \(Vhs\) "false"
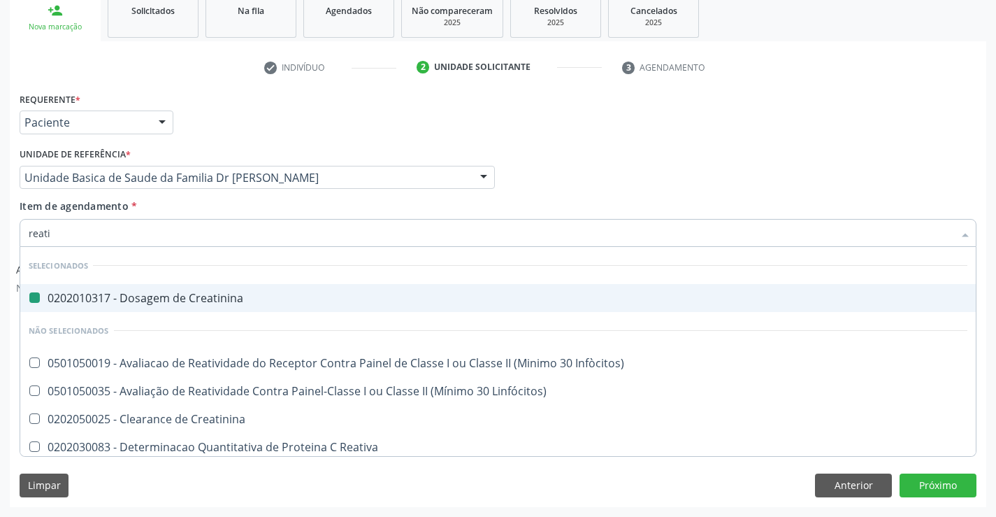
type input "reativ"
checkbox Creatinina "false"
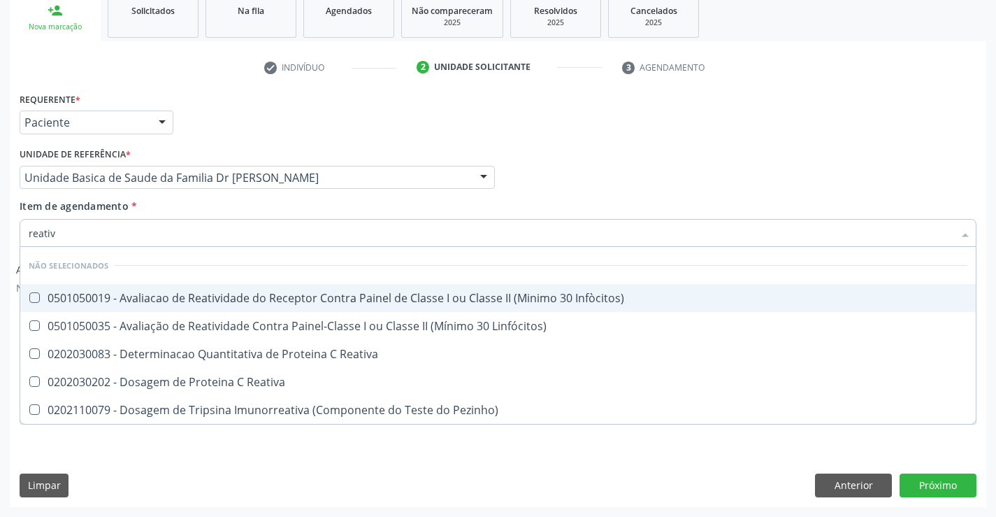
type input "reativa"
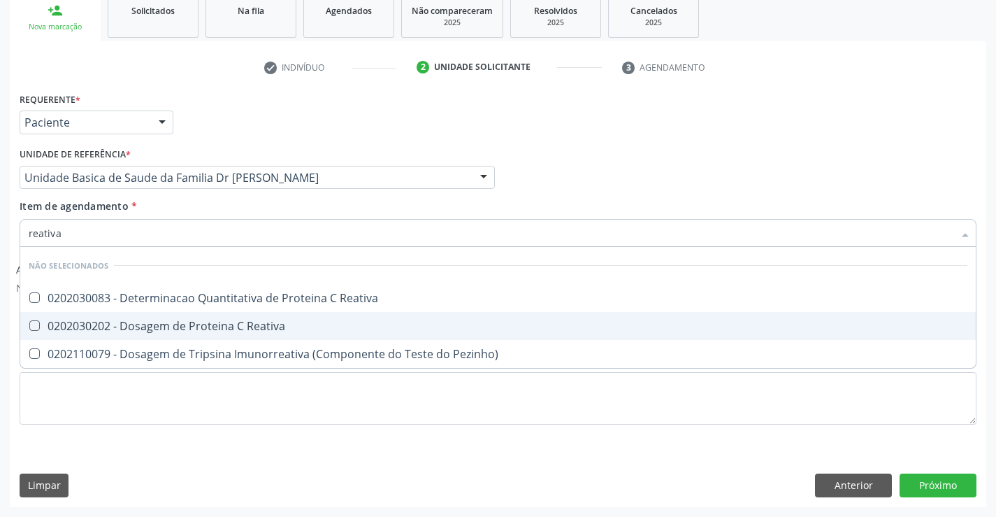
click at [195, 320] on div "0202030202 - Dosagem de Proteina C Reativa" at bounding box center [498, 325] width 939 height 11
checkbox Reativa "true"
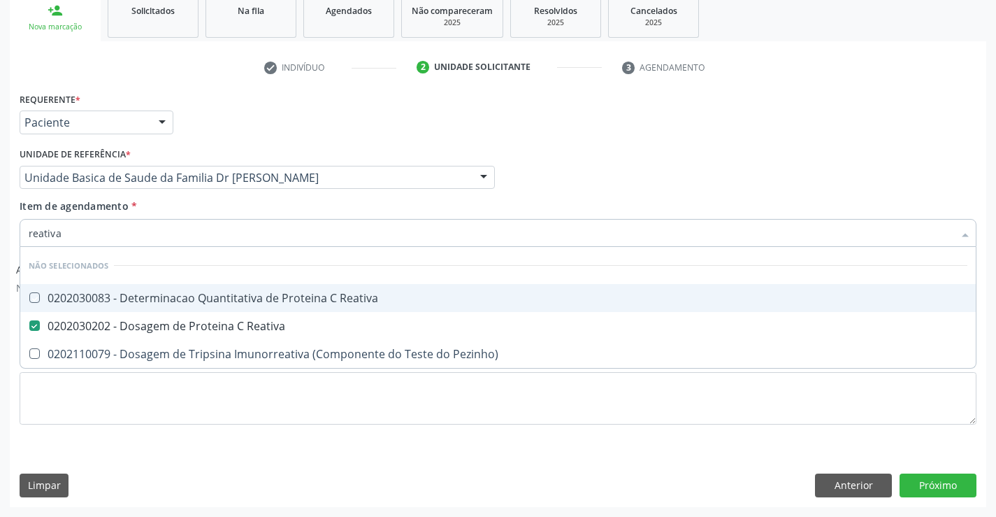
click at [191, 202] on div "Item de agendamento * reativa Desfazer seleção Não selecionados 0202030083 - De…" at bounding box center [498, 221] width 957 height 44
checkbox Reativa "true"
checkbox Pezinho\) "true"
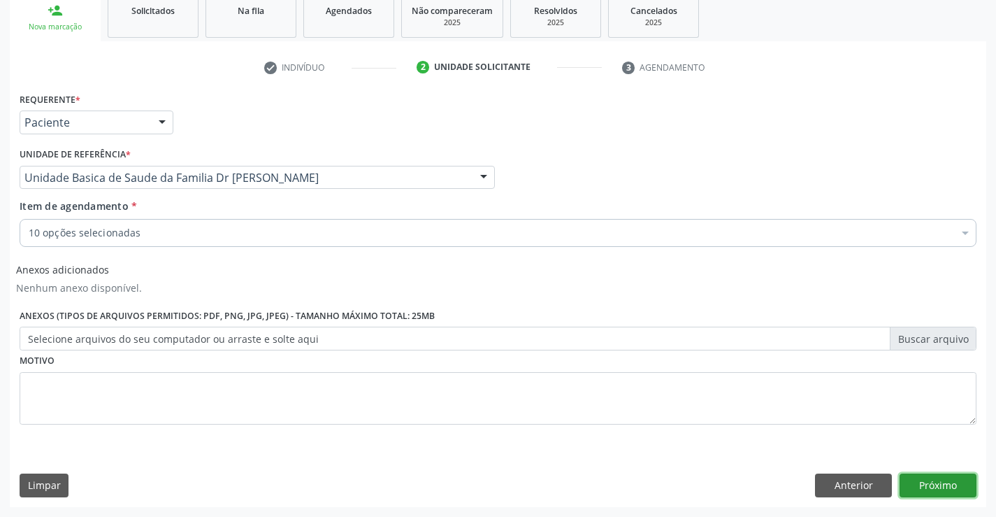
click at [944, 484] on button "Próximo" at bounding box center [938, 485] width 77 height 24
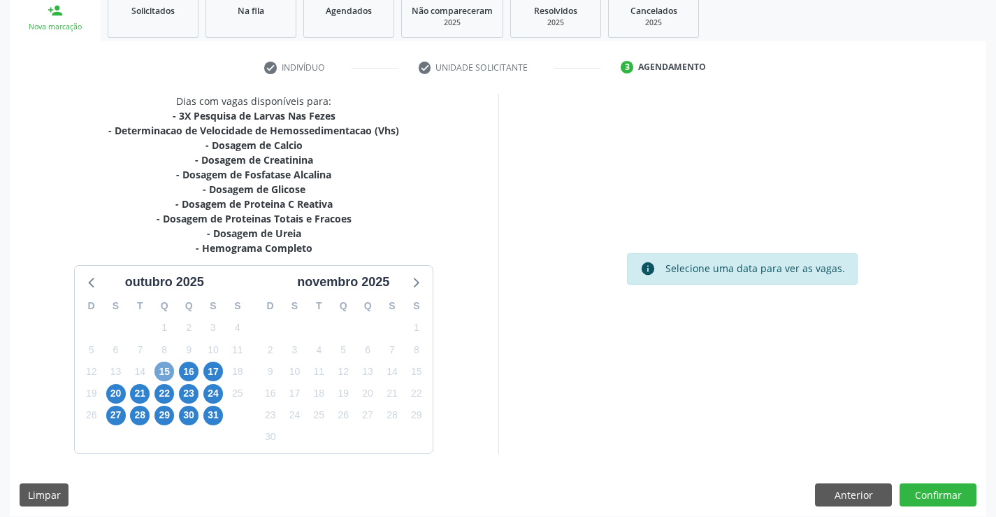
click at [165, 374] on span "15" at bounding box center [165, 371] width 20 height 20
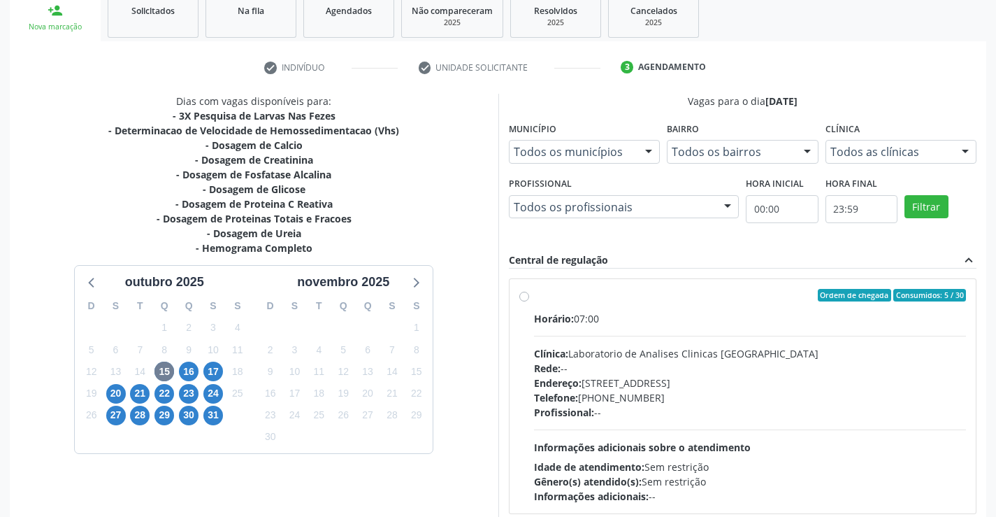
click at [695, 303] on label "Ordem de chegada Consumidos: 5 / 30 Horário: 07:00 Clínica: Laboratorio de Anal…" at bounding box center [750, 396] width 433 height 215
click at [529, 301] on input "Ordem de chegada Consumidos: 5 / 30 Horário: 07:00 Clínica: Laboratorio de Anal…" at bounding box center [524, 295] width 10 height 13
radio input "true"
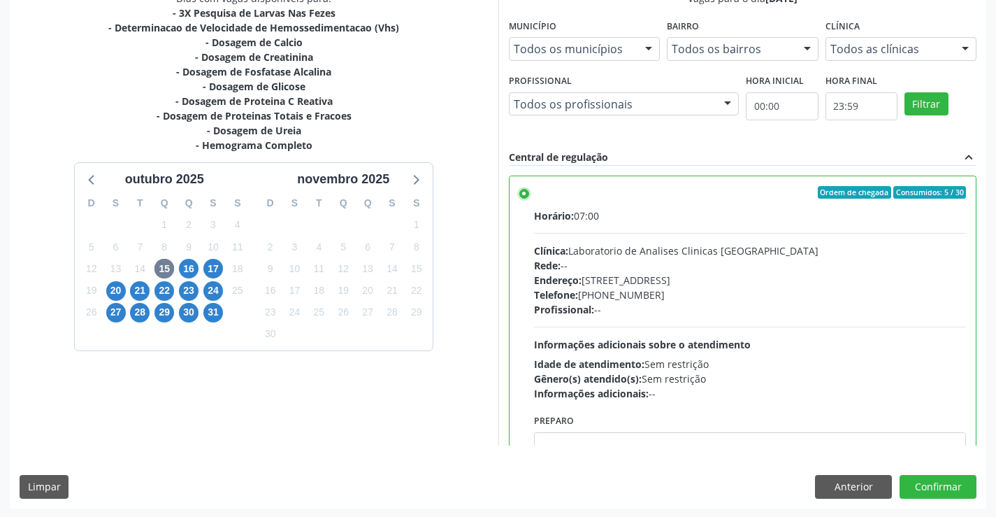
scroll to position [319, 0]
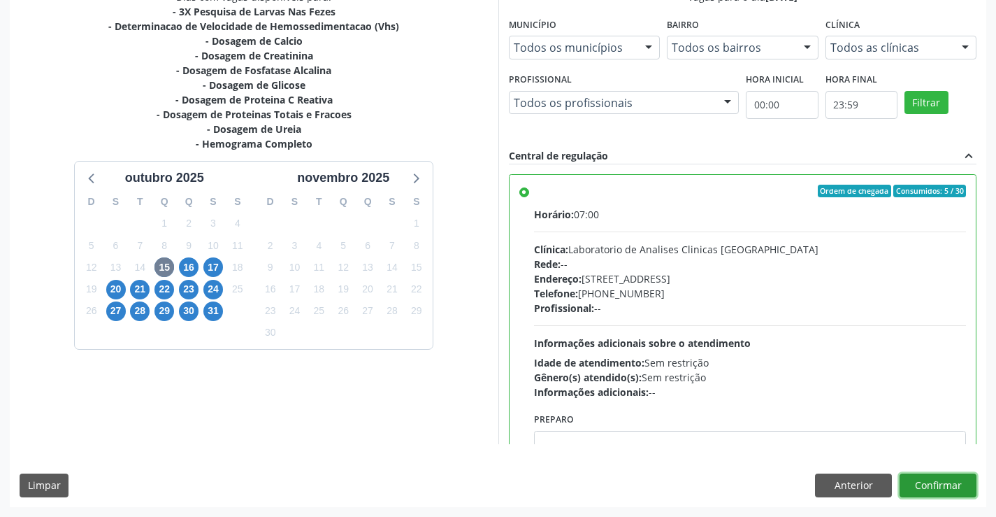
click at [938, 484] on button "Confirmar" at bounding box center [938, 485] width 77 height 24
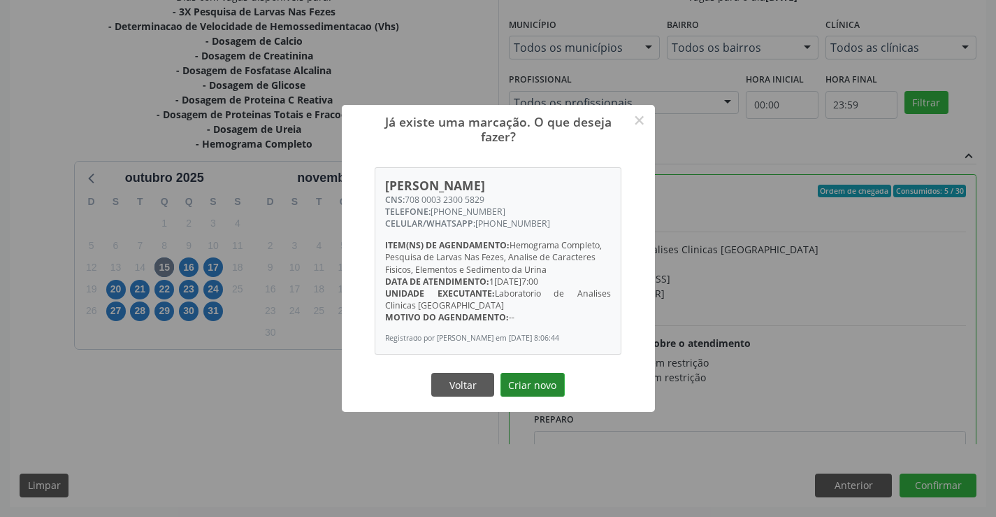
click at [547, 382] on button "Criar novo" at bounding box center [533, 385] width 64 height 24
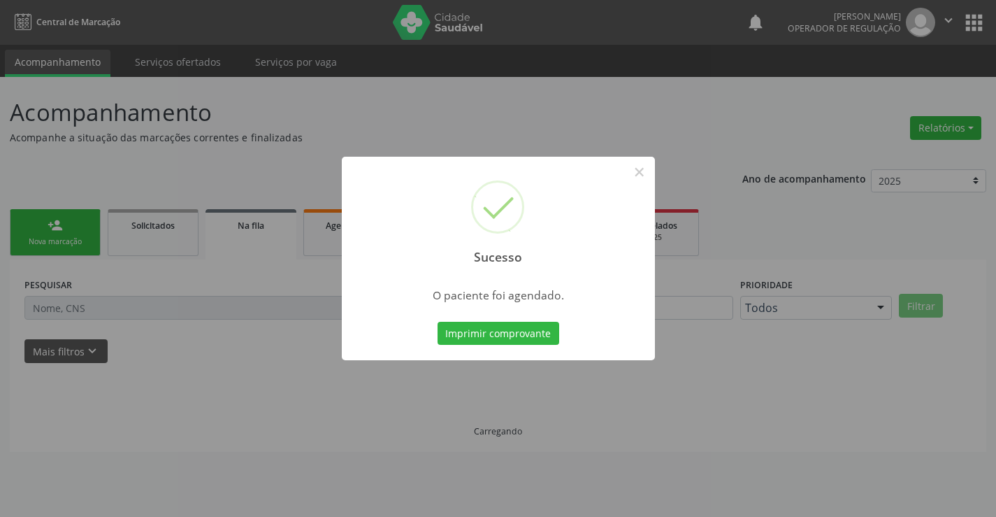
scroll to position [0, 0]
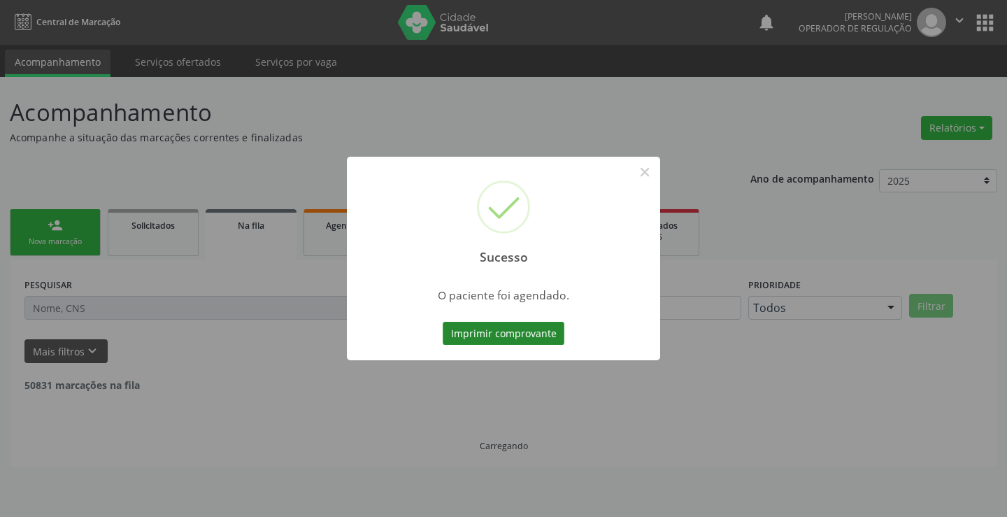
click at [531, 326] on button "Imprimir comprovante" at bounding box center [504, 334] width 122 height 24
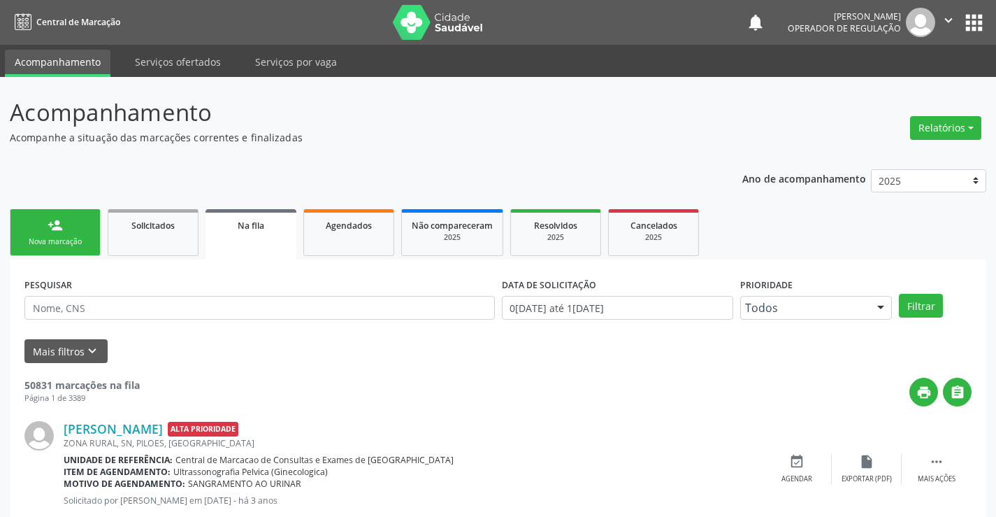
click at [64, 242] on div "Nova marcação" at bounding box center [55, 241] width 70 height 10
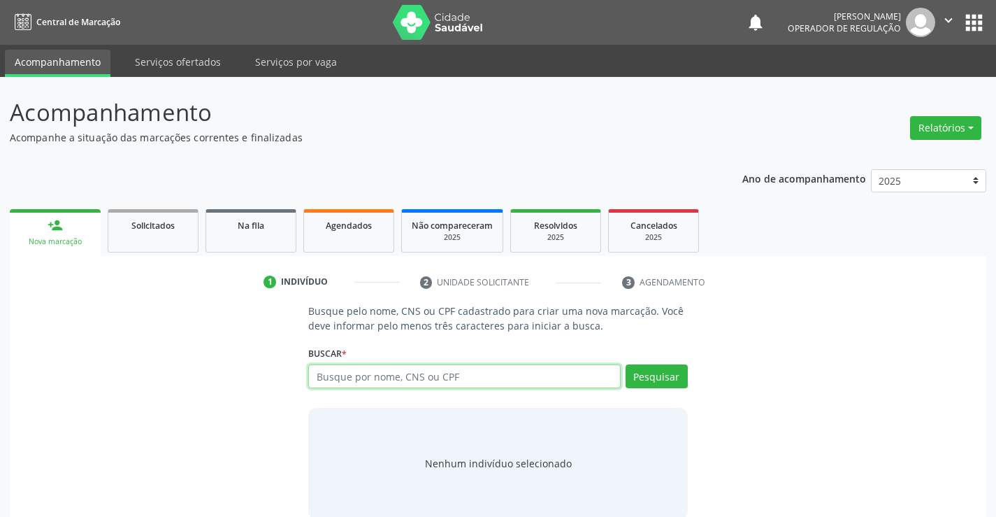
click at [439, 378] on input "text" at bounding box center [464, 376] width 312 height 24
click at [452, 377] on input "text" at bounding box center [464, 376] width 312 height 24
type input "706306730462877"
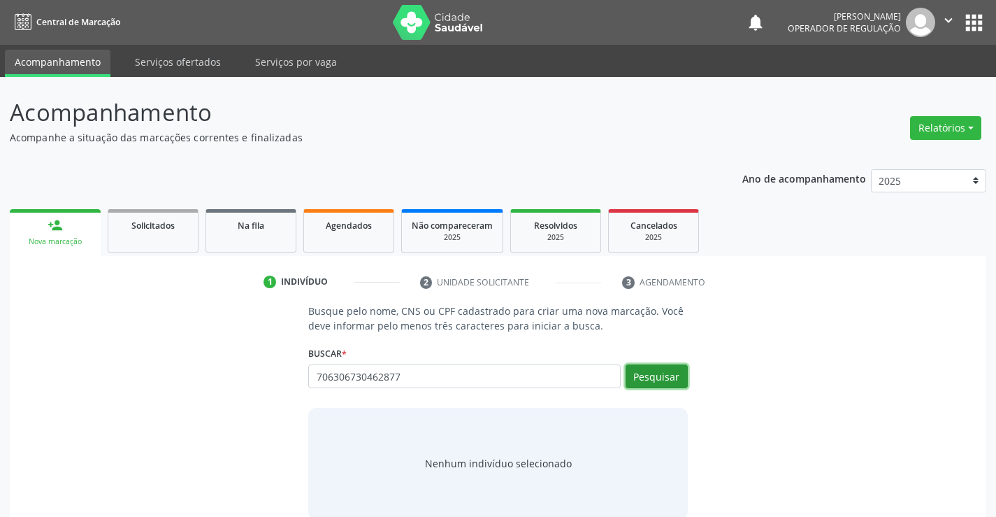
click at [655, 368] on button "Pesquisar" at bounding box center [657, 376] width 62 height 24
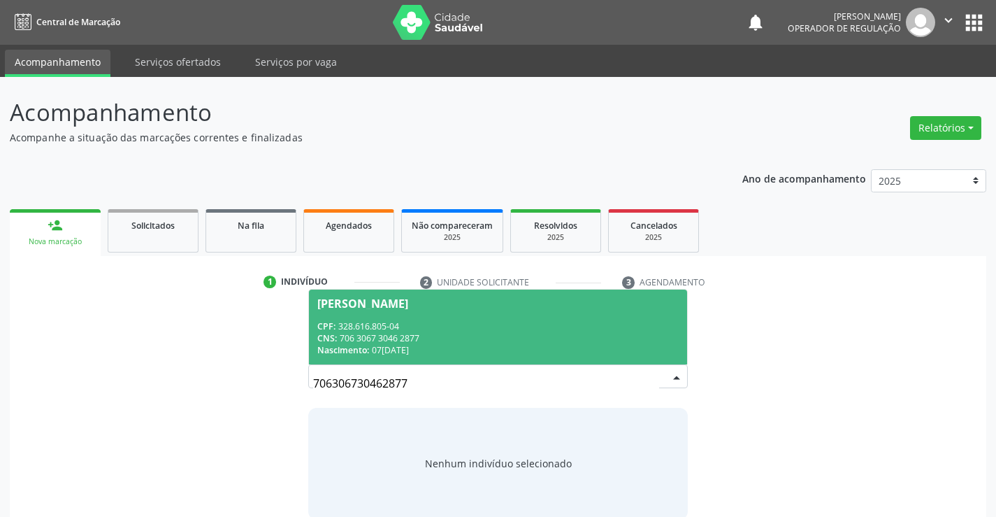
click at [452, 317] on span "Ademar dos Santos CPF: 328.616.805-04 CNS: 706 3067 3046 2877 Nascimento: 07/05…" at bounding box center [498, 326] width 378 height 75
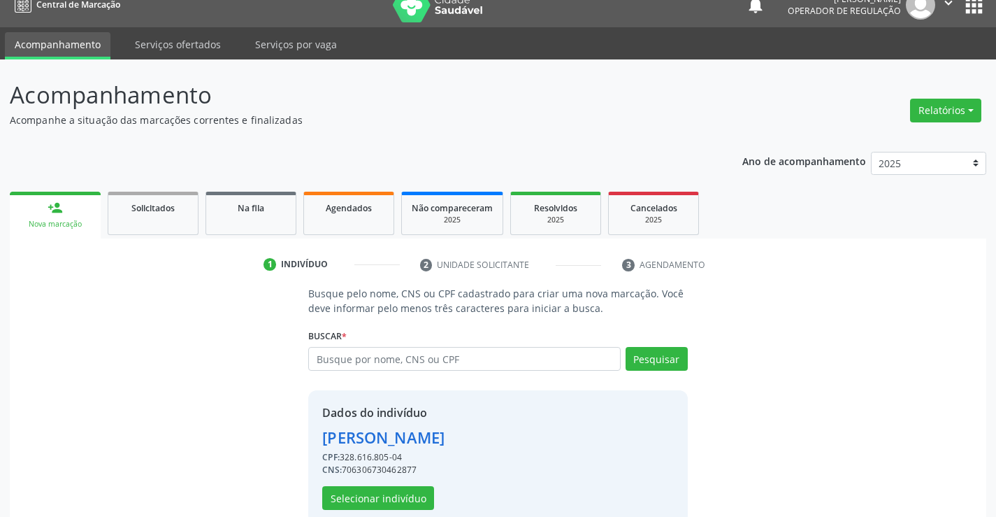
scroll to position [44, 0]
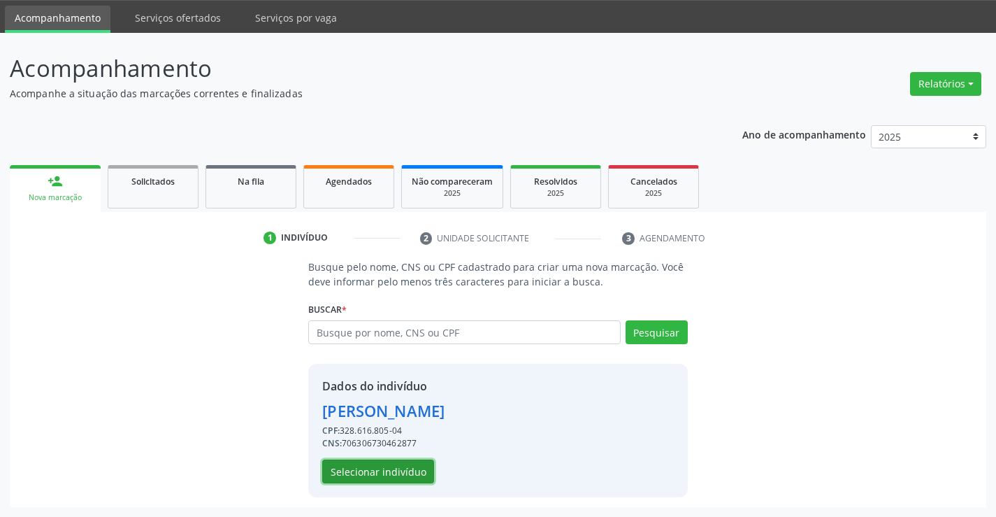
click at [375, 471] on button "Selecionar indivíduo" at bounding box center [378, 471] width 112 height 24
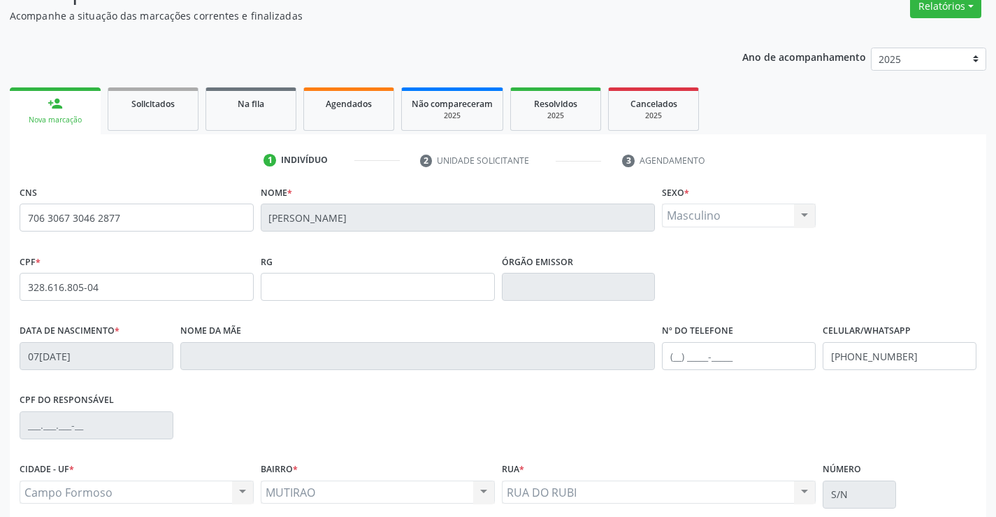
scroll to position [241, 0]
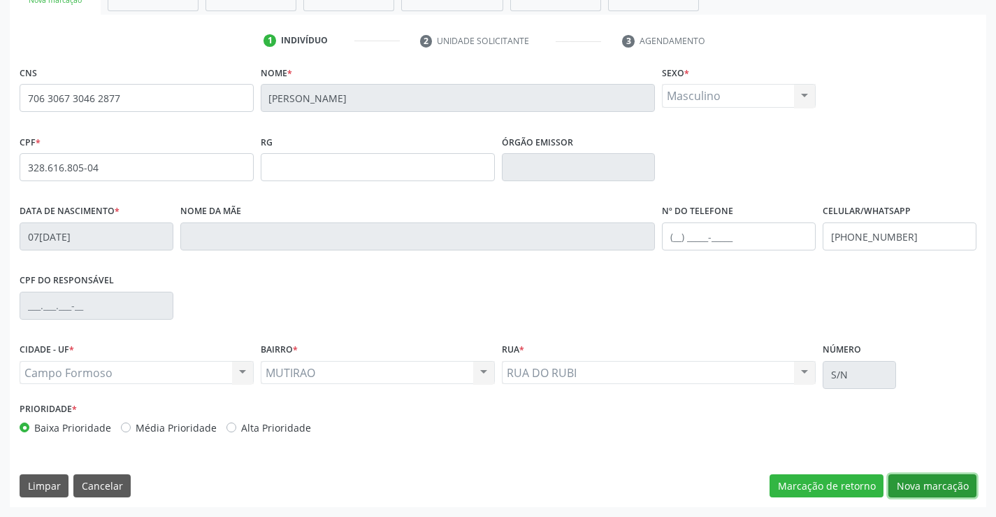
click at [911, 483] on button "Nova marcação" at bounding box center [933, 486] width 88 height 24
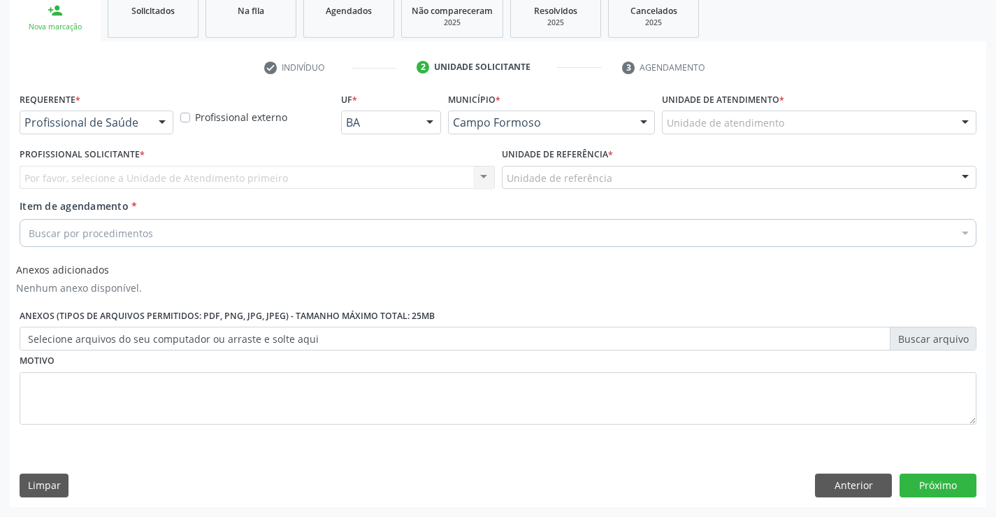
scroll to position [215, 0]
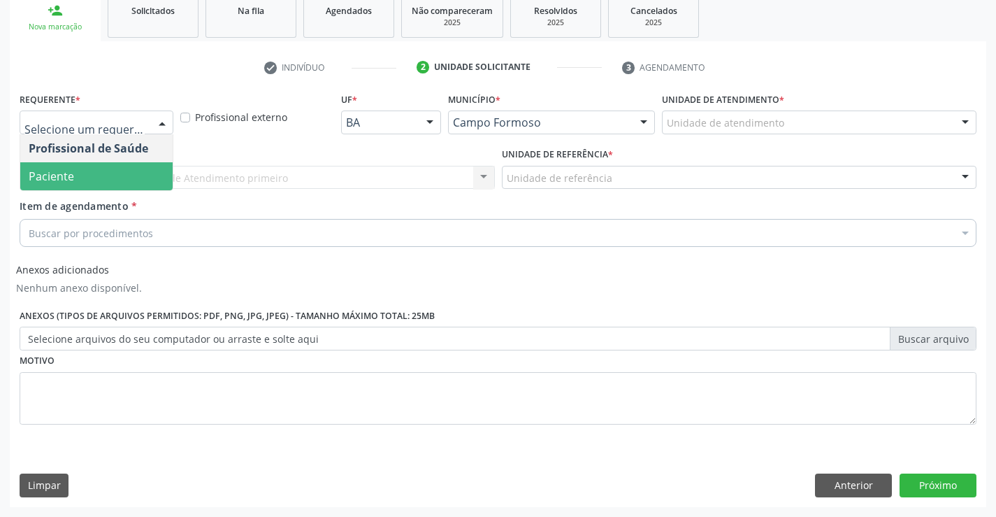
click at [89, 174] on span "Paciente" at bounding box center [96, 176] width 152 height 28
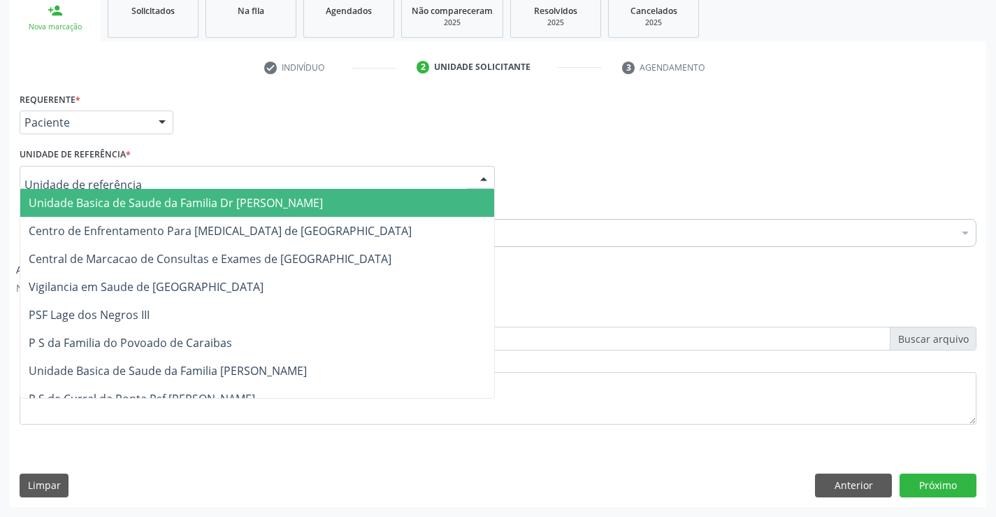
click at [106, 208] on span "Unidade Basica de Saude da Familia Dr [PERSON_NAME]" at bounding box center [176, 202] width 294 height 15
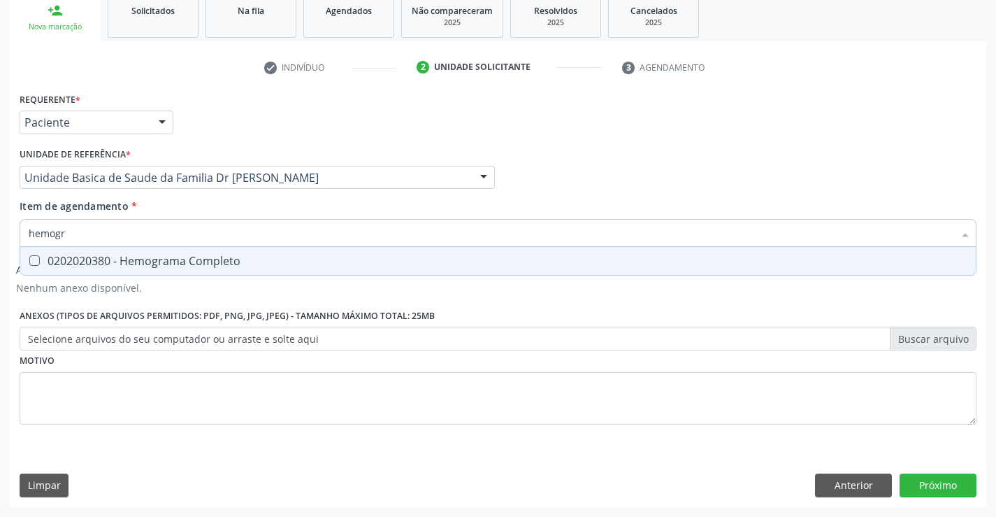
type input "hemogra"
click at [129, 258] on div "0202020380 - Hemograma Completo" at bounding box center [498, 260] width 939 height 11
checkbox Completo "true"
type input "hemogra"
click at [152, 206] on div "Item de agendamento * hemogra Desfazer seleção 0202020380 - Hemograma Completo …" at bounding box center [498, 221] width 957 height 44
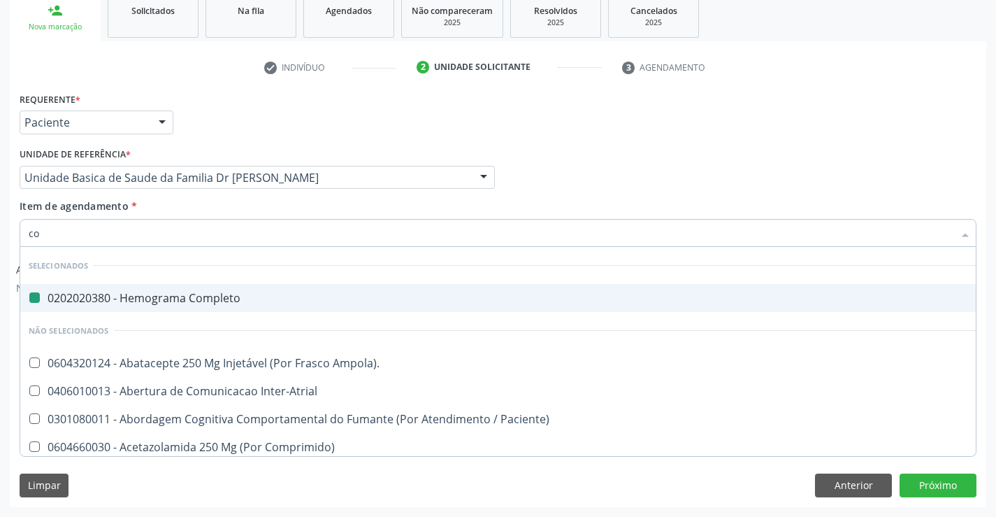
type input "col"
checkbox Completo "false"
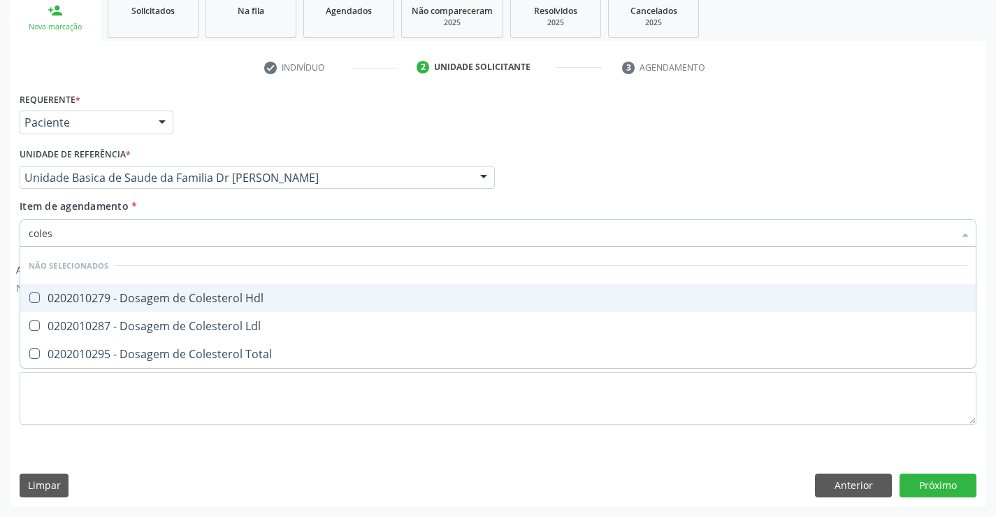
type input "colest"
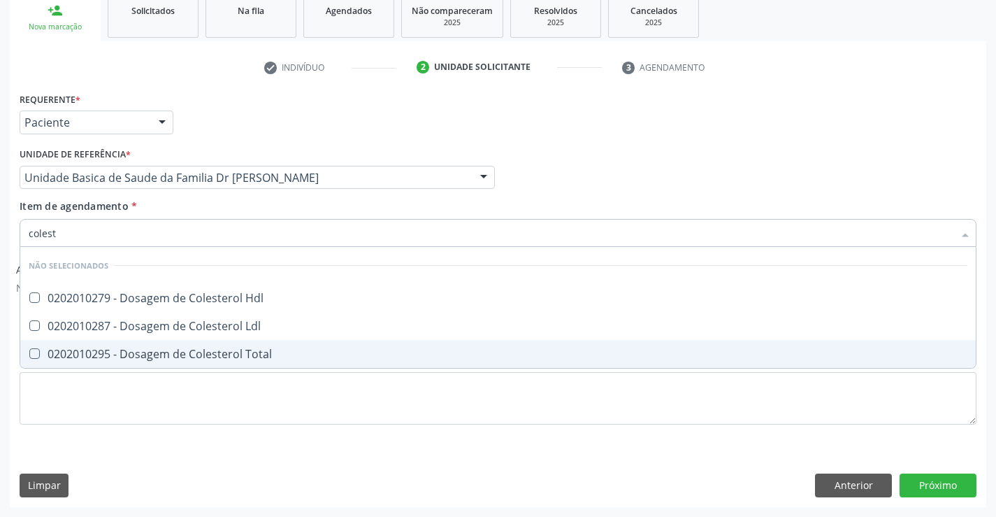
click at [171, 354] on div "0202010295 - Dosagem de Colesterol Total" at bounding box center [498, 353] width 939 height 11
checkbox Total "true"
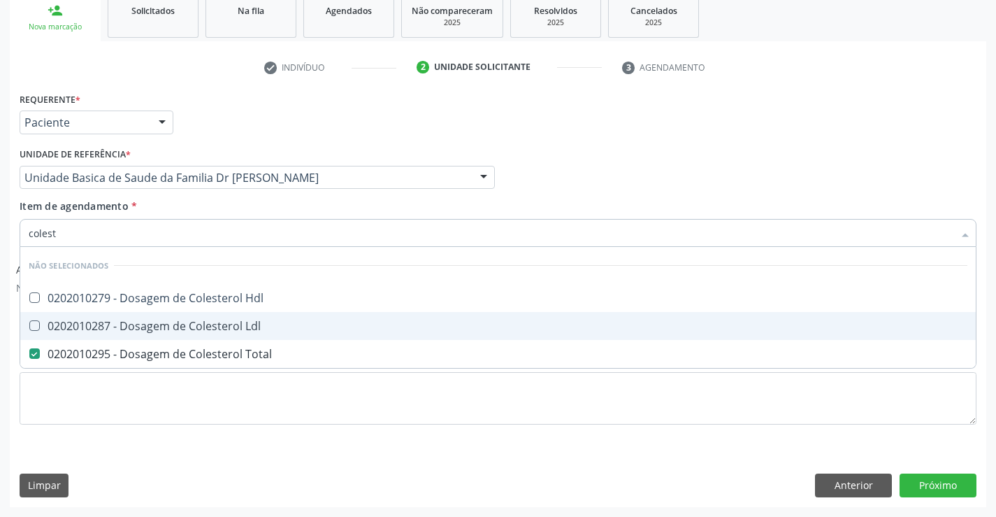
click at [174, 331] on div "0202010287 - Dosagem de Colesterol Ldl" at bounding box center [498, 325] width 939 height 11
checkbox Ldl "true"
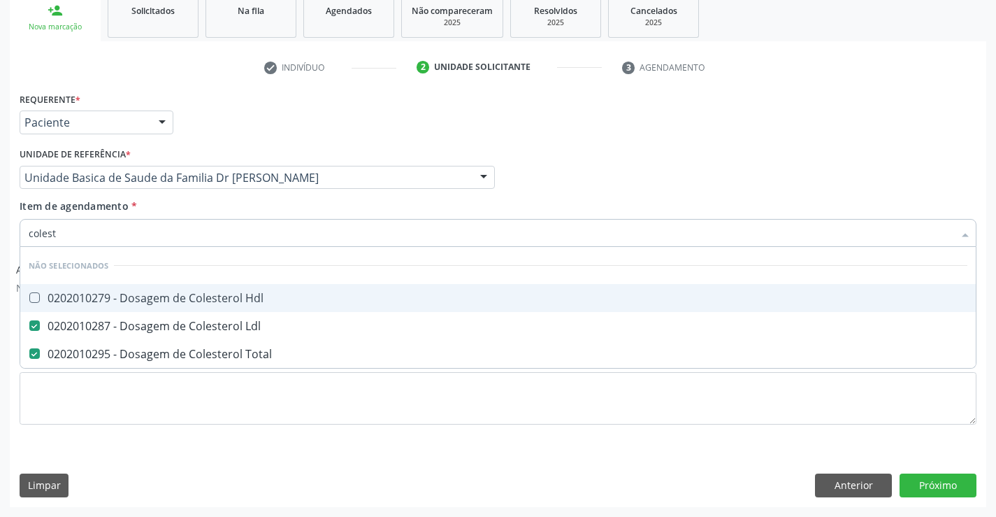
click at [179, 303] on div "0202010279 - Dosagem de Colesterol Hdl" at bounding box center [498, 297] width 939 height 11
checkbox Hdl "true"
type input "colest"
click at [187, 207] on div "Item de agendamento * colest Desfazer seleção Não selecionados 0202010279 - Dos…" at bounding box center [498, 221] width 957 height 44
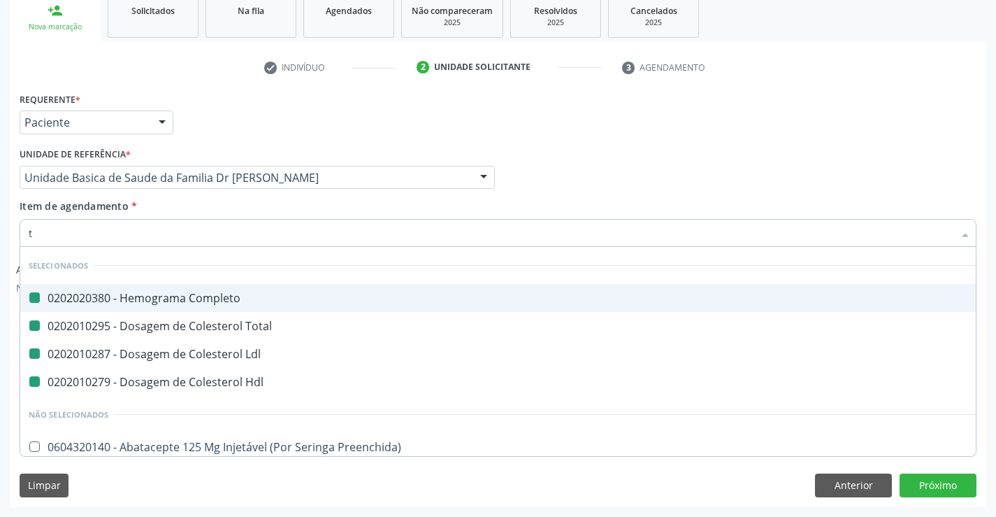
type input "tr"
checkbox Completo "false"
checkbox Ldl "false"
checkbox Total "false"
checkbox Hdl "false"
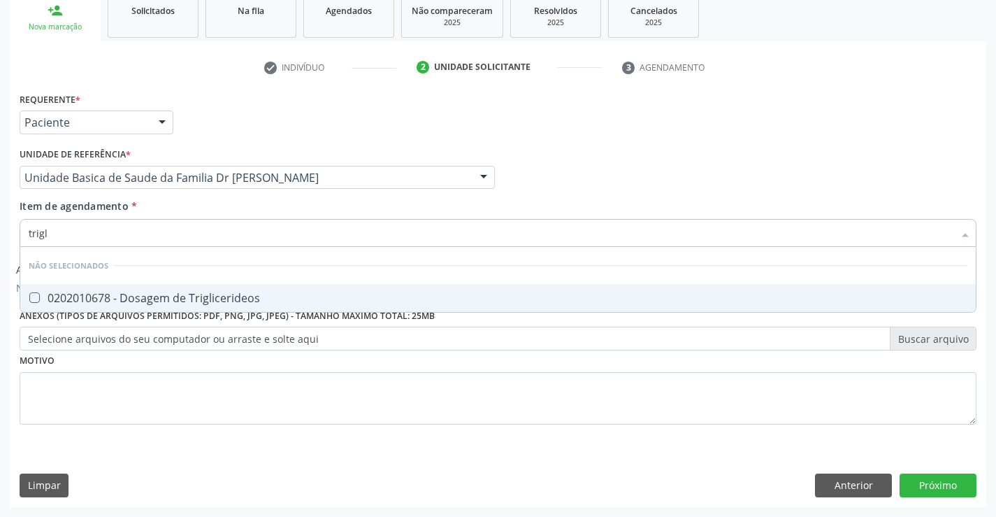
type input "trigli"
click at [220, 294] on div "0202010678 - Dosagem de Triglicerideos" at bounding box center [498, 297] width 939 height 11
checkbox Triglicerideos "true"
type input "trigli"
click at [243, 202] on div "Item de agendamento * trigli Desfazer seleção Não selecionados 0202010678 - Dos…" at bounding box center [498, 221] width 957 height 44
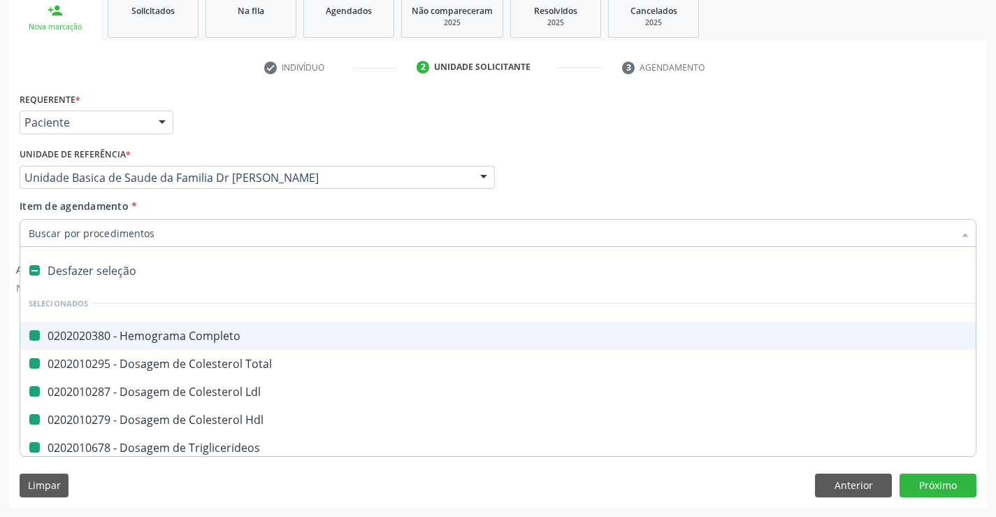
type input "u"
checkbox Completo "false"
checkbox Total "false"
checkbox Ldl "false"
checkbox Hdl "false"
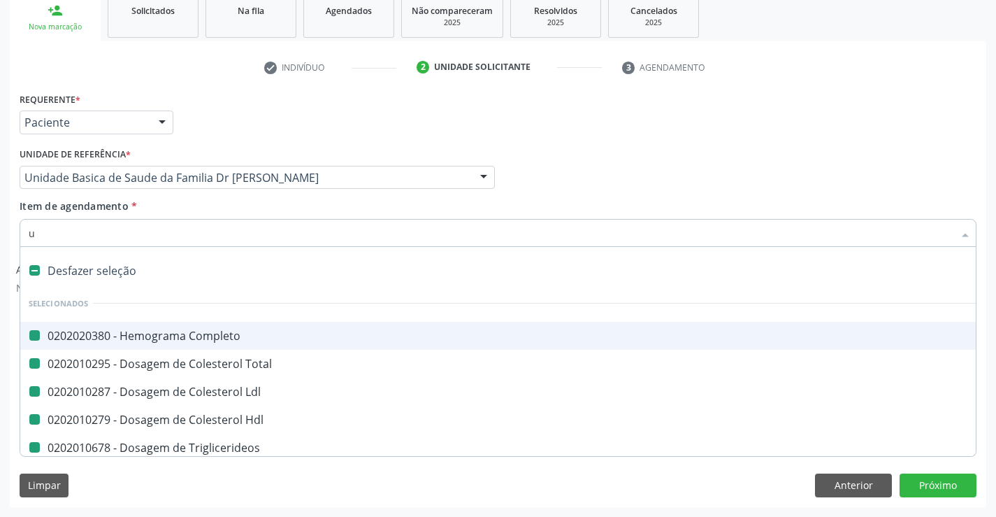
checkbox Triglicerideos "false"
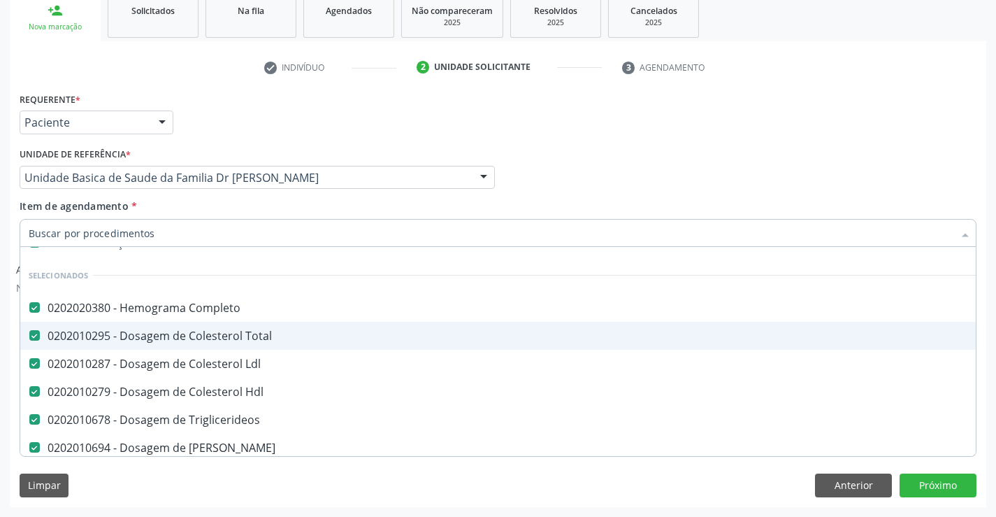
scroll to position [210, 0]
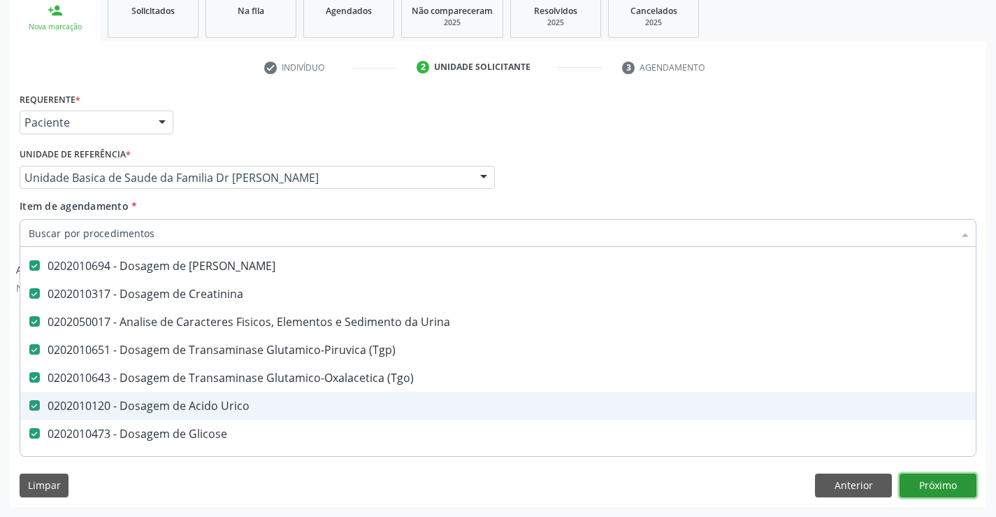
click at [935, 483] on button "Próximo" at bounding box center [938, 485] width 77 height 24
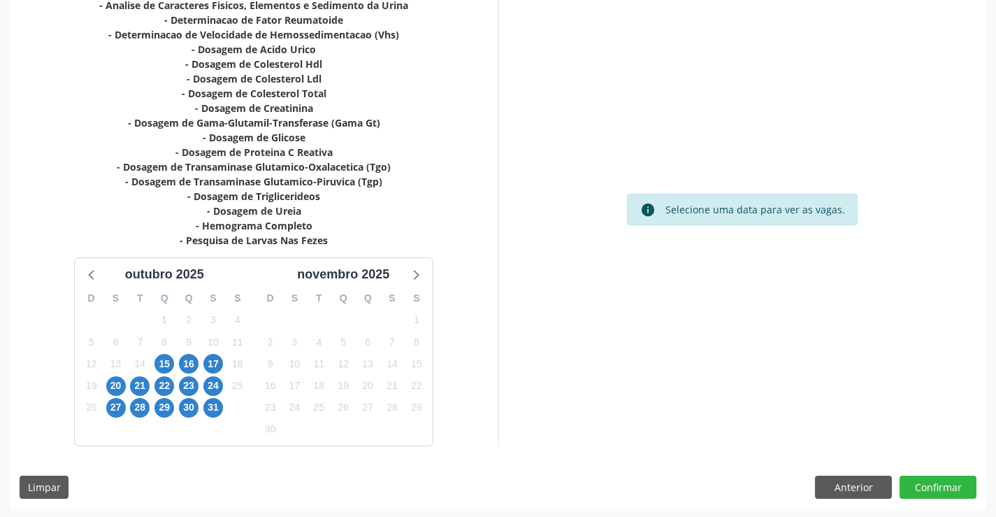
scroll to position [326, 0]
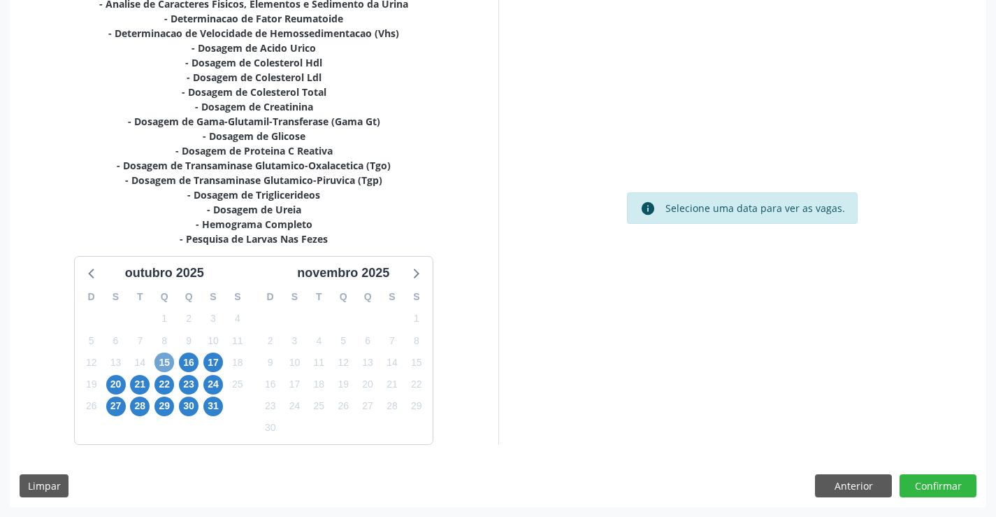
click at [159, 359] on span "15" at bounding box center [165, 362] width 20 height 20
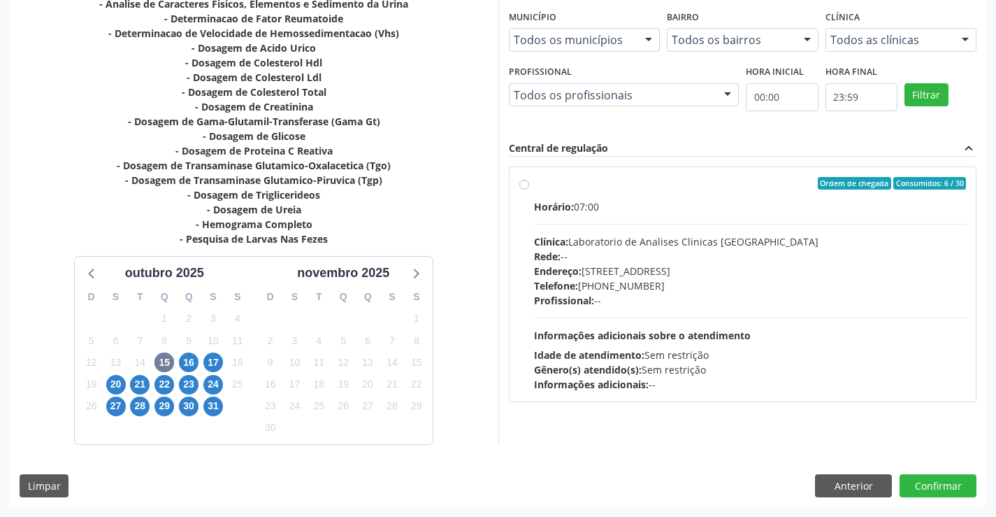
click at [684, 185] on div "Ordem de chegada Consumidos: 6 / 30" at bounding box center [750, 183] width 433 height 13
click at [529, 185] on input "Ordem de chegada Consumidos: 6 / 30 Horário: 07:00 Clínica: Laboratorio de Anal…" at bounding box center [524, 183] width 10 height 13
radio input "true"
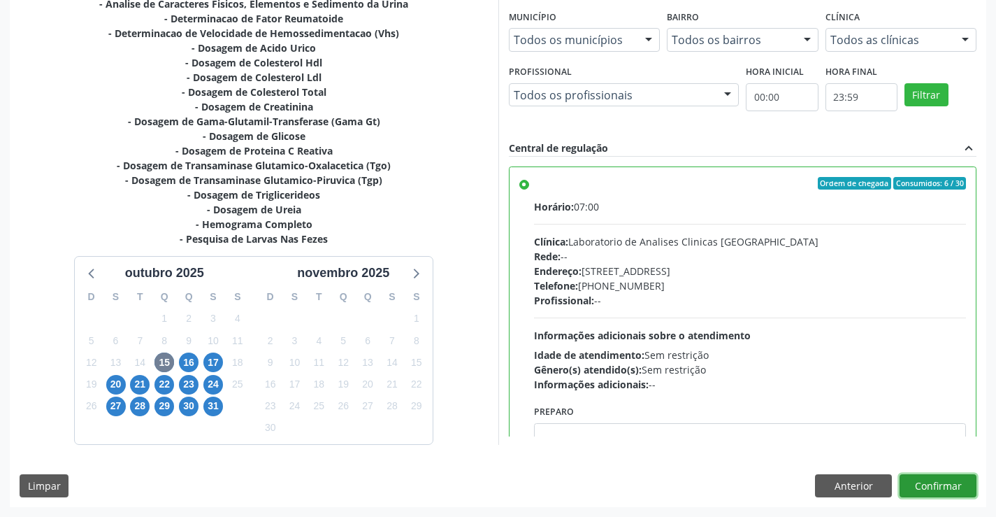
click at [949, 478] on button "Confirmar" at bounding box center [938, 486] width 77 height 24
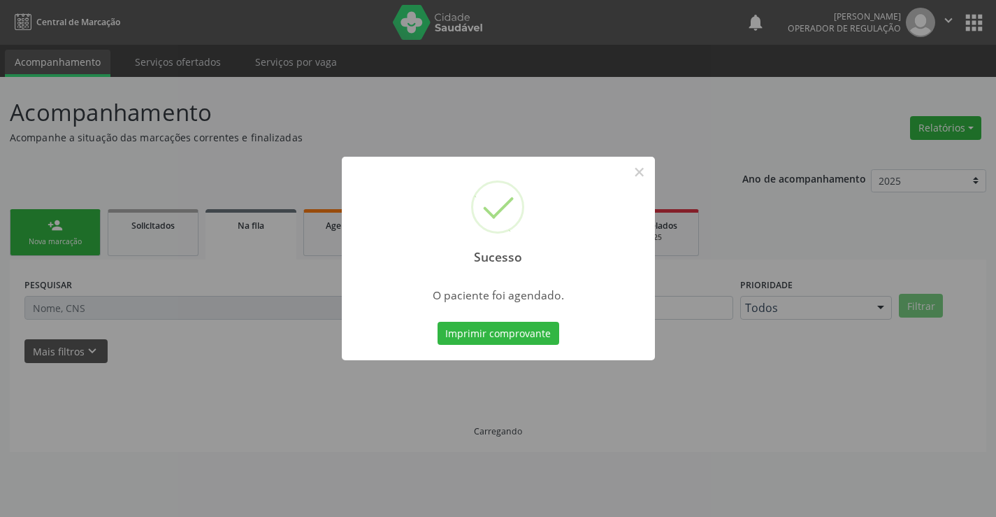
scroll to position [0, 0]
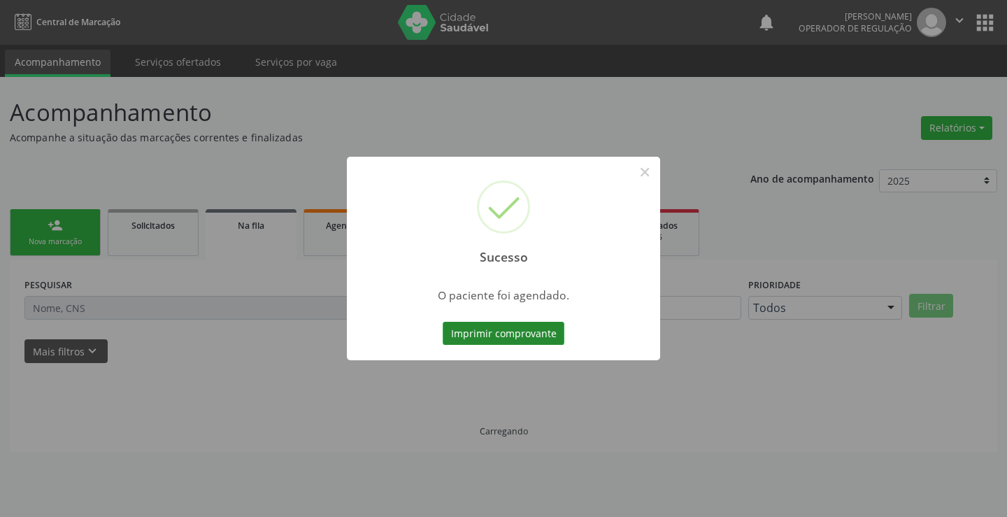
click at [499, 337] on button "Imprimir comprovante" at bounding box center [504, 334] width 122 height 24
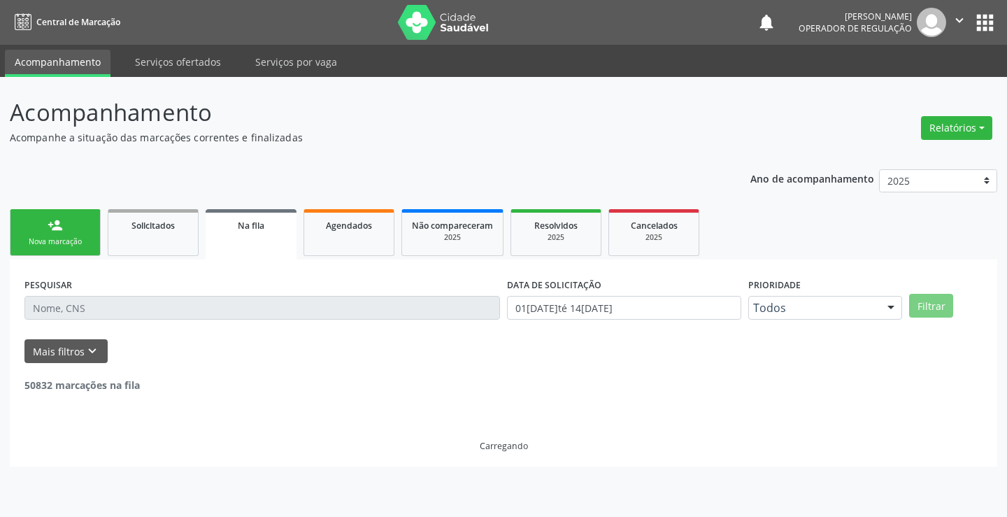
click at [65, 224] on link "person_add Nova marcação" at bounding box center [55, 232] width 91 height 47
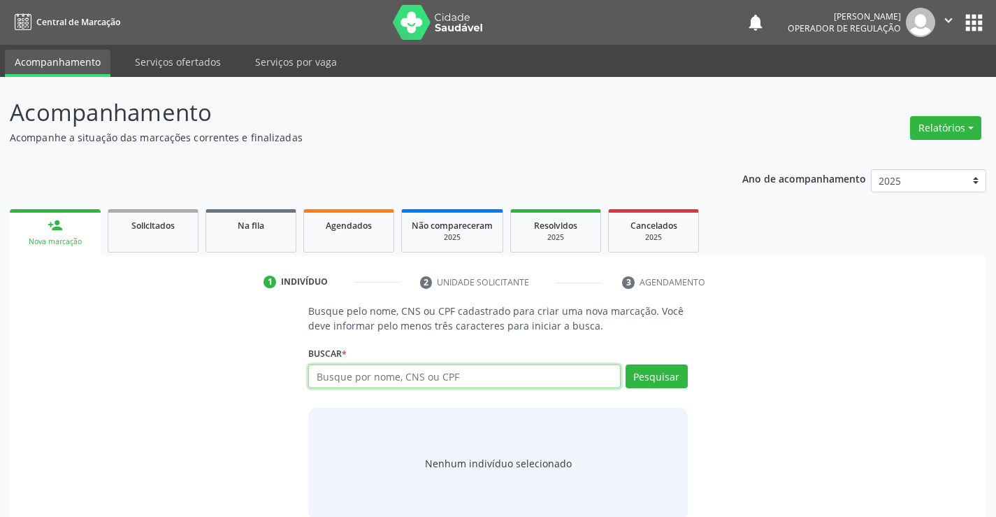
click at [417, 380] on input "text" at bounding box center [464, 376] width 312 height 24
type input "704000300907564"
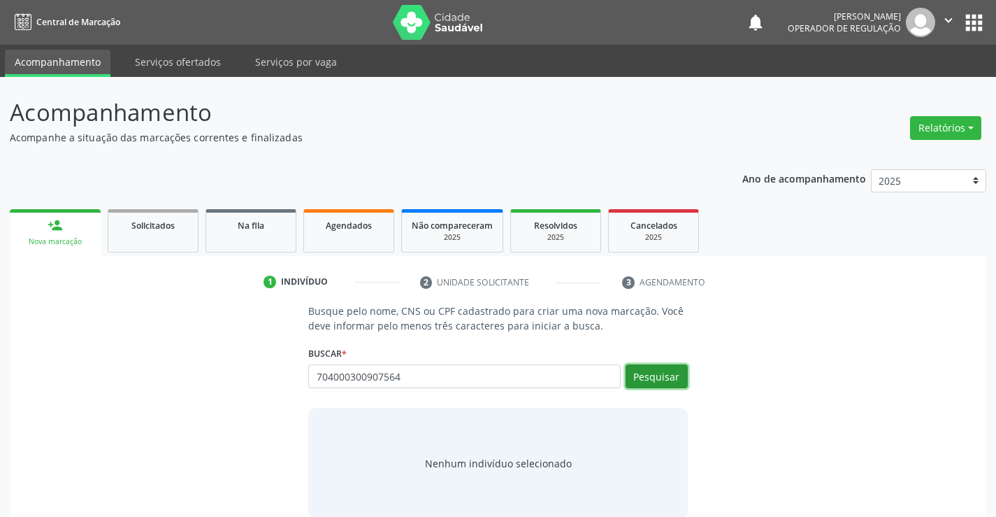
click at [671, 375] on button "Pesquisar" at bounding box center [657, 376] width 62 height 24
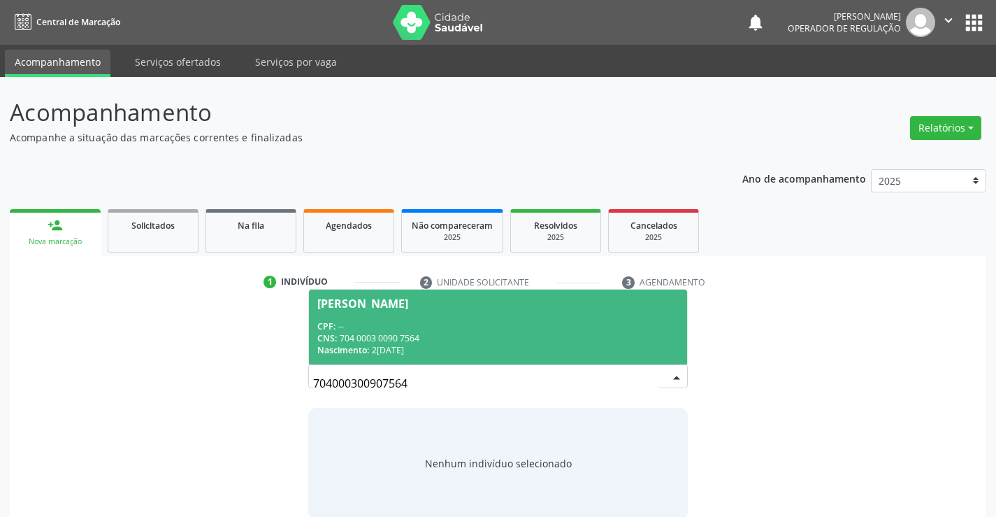
click at [515, 322] on div "CPF: --" at bounding box center [497, 326] width 361 height 12
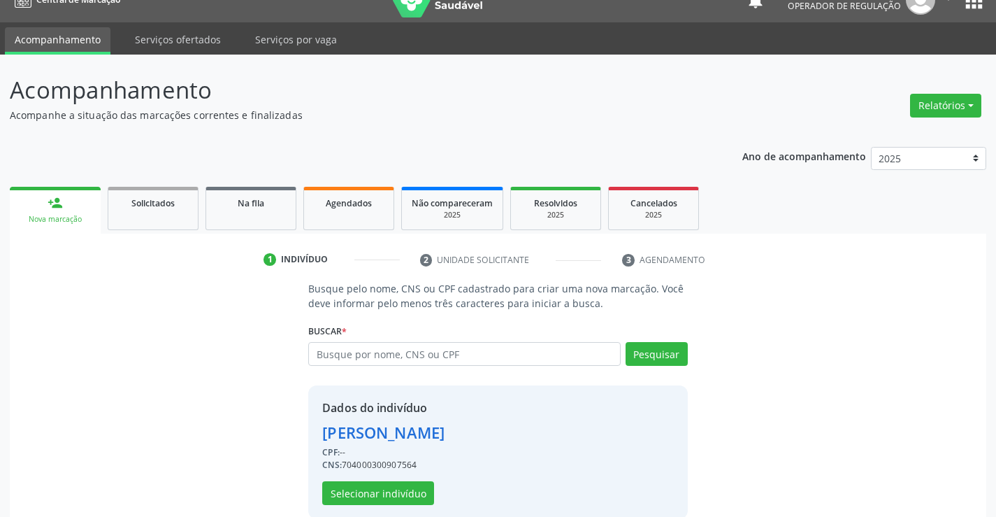
scroll to position [44, 0]
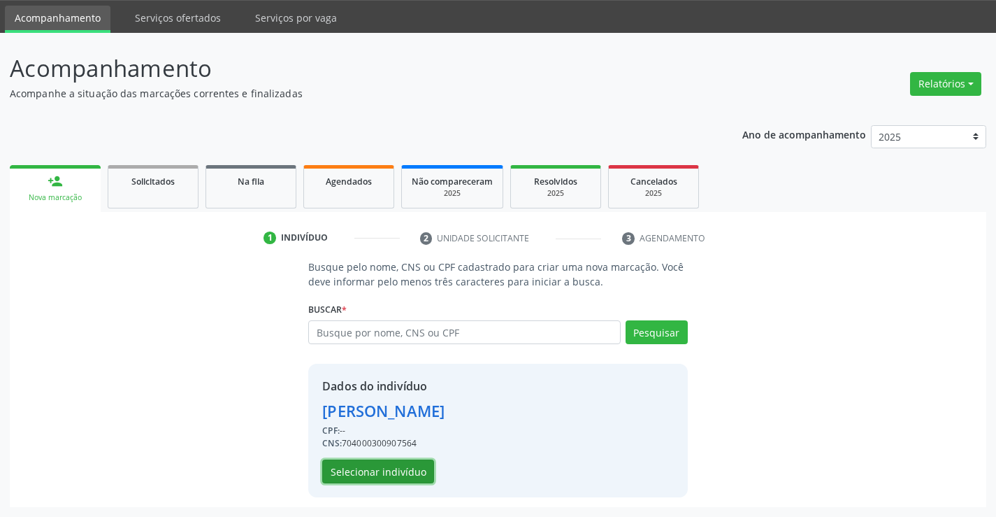
click at [392, 467] on button "Selecionar indivíduo" at bounding box center [378, 471] width 112 height 24
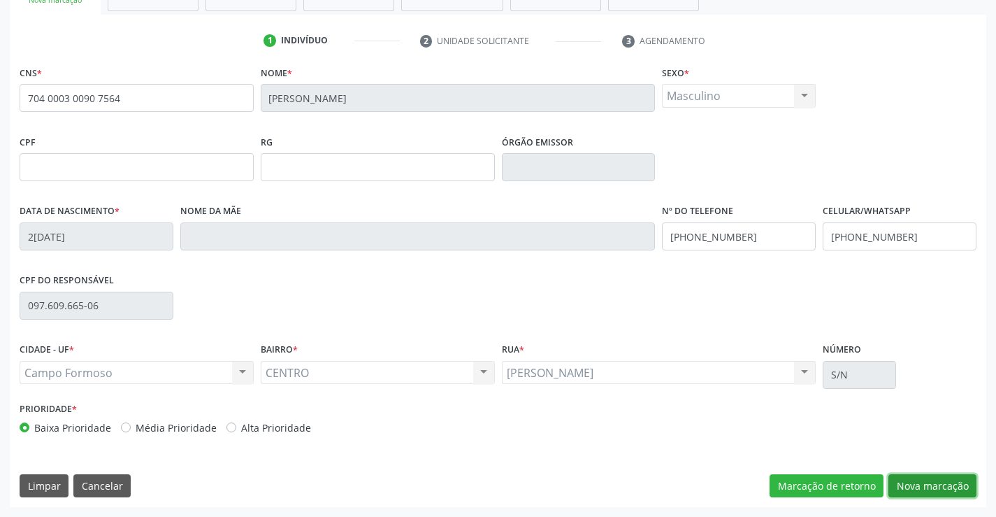
click at [931, 482] on button "Nova marcação" at bounding box center [933, 486] width 88 height 24
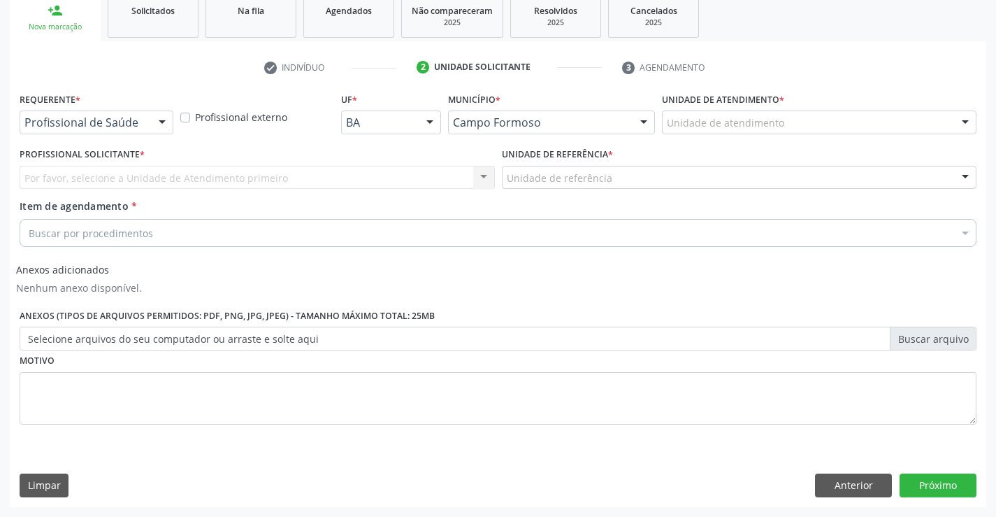
scroll to position [215, 0]
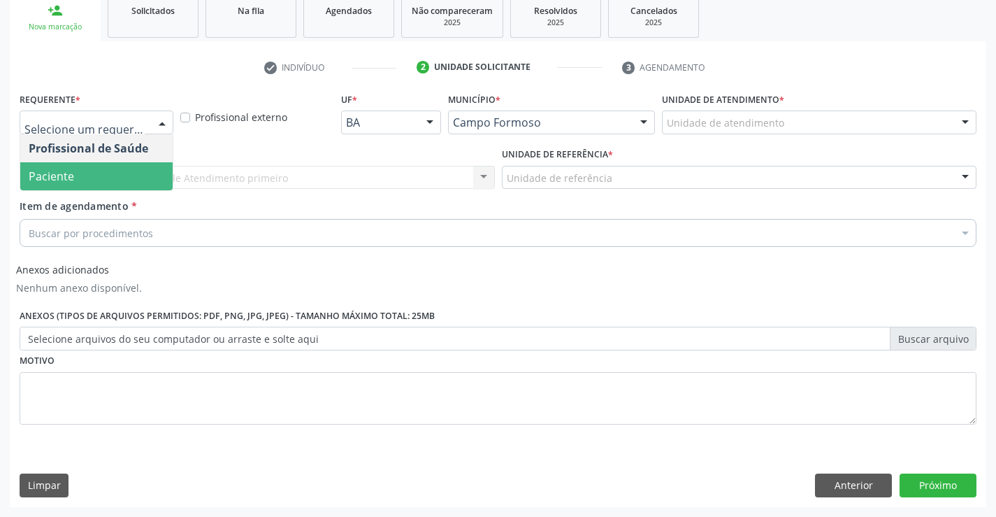
click at [89, 176] on span "Paciente" at bounding box center [96, 176] width 152 height 28
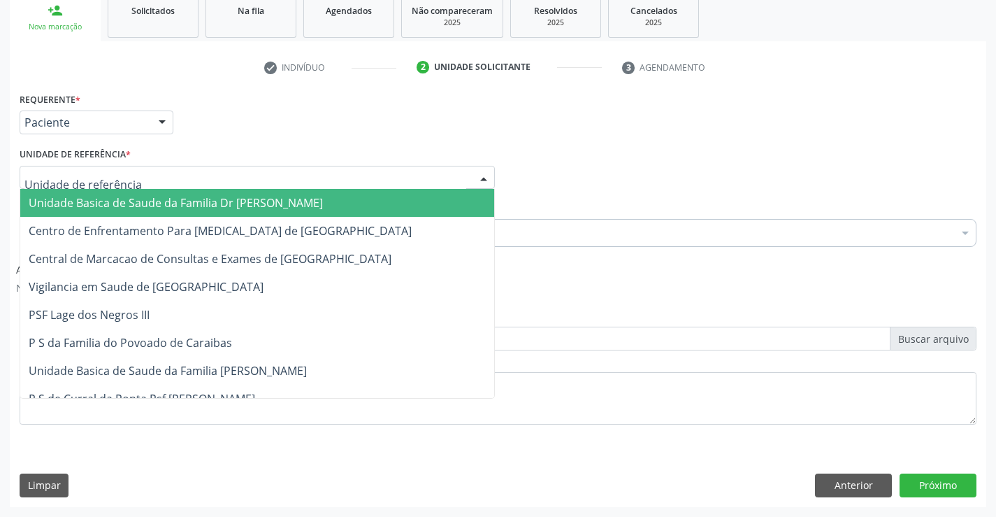
click at [124, 200] on span "Unidade Basica de Saude da Familia Dr [PERSON_NAME]" at bounding box center [176, 202] width 294 height 15
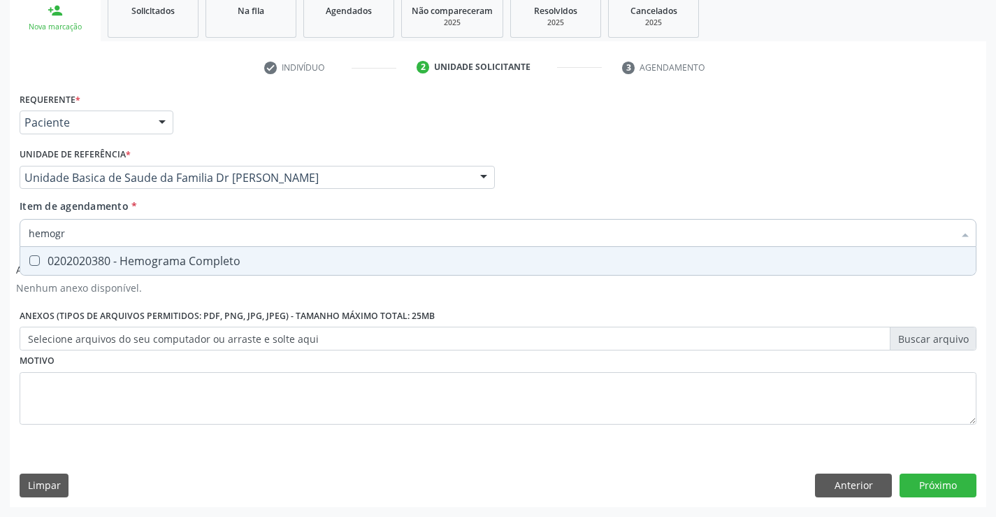
type input "hemogra"
click at [160, 259] on div "0202020380 - Hemograma Completo" at bounding box center [498, 260] width 939 height 11
checkbox Completo "true"
click at [174, 206] on div "Item de agendamento * hemogra Desfazer seleção 0202020380 - Hemograma Completo …" at bounding box center [498, 221] width 957 height 44
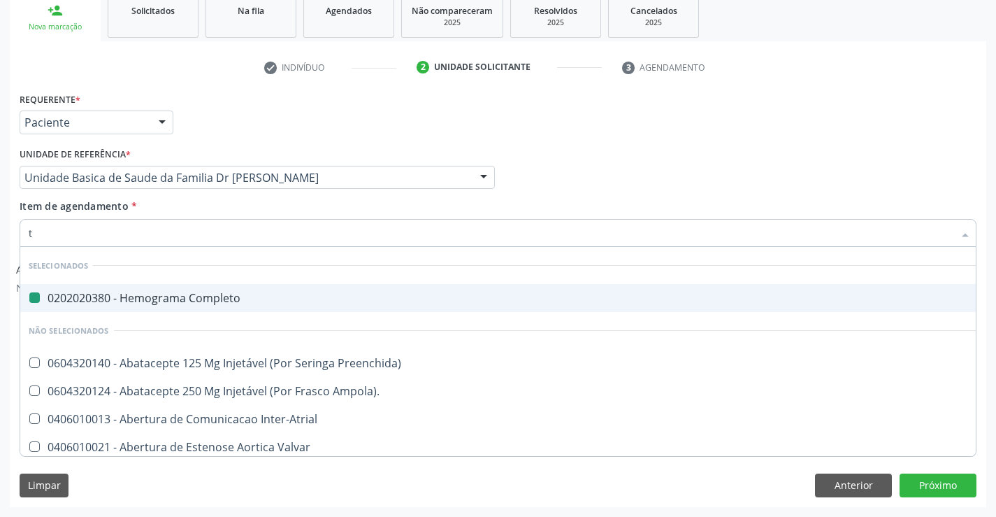
type input "tg"
checkbox Completo "false"
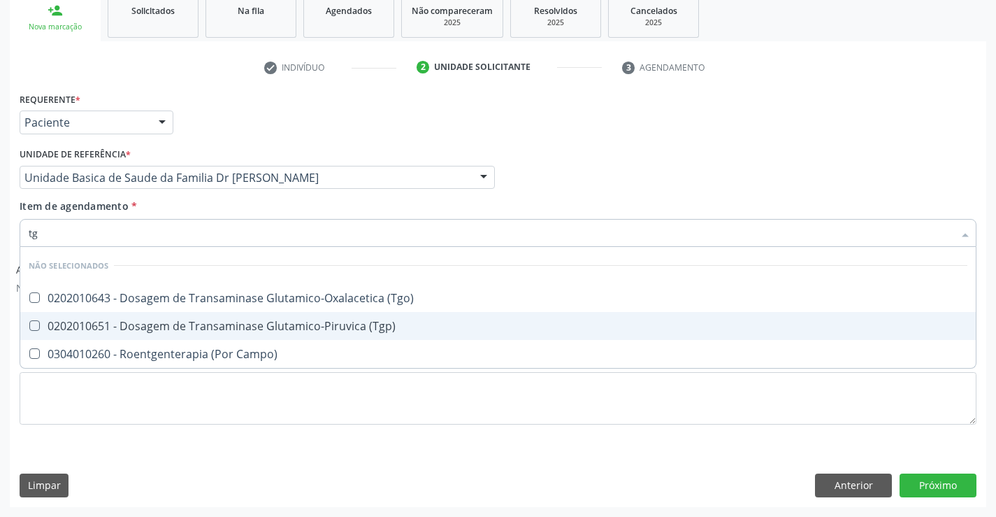
click at [201, 326] on div "0202010651 - Dosagem de Transaminase Glutamico-Piruvica (Tgp)" at bounding box center [498, 325] width 939 height 11
checkbox \(Tgp\) "true"
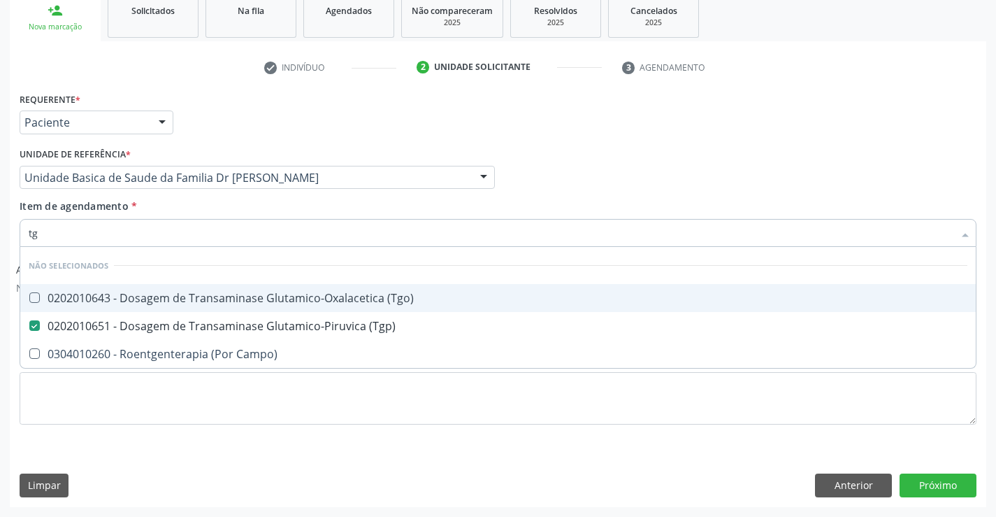
click at [204, 302] on div "0202010643 - Dosagem de Transaminase Glutamico-Oxalacetica (Tgo)" at bounding box center [498, 297] width 939 height 11
checkbox \(Tgo\) "true"
click at [238, 203] on div "Item de agendamento * tg Desfazer seleção Não selecionados 0202010643 - Dosagem…" at bounding box center [498, 221] width 957 height 44
checkbox Campo\) "true"
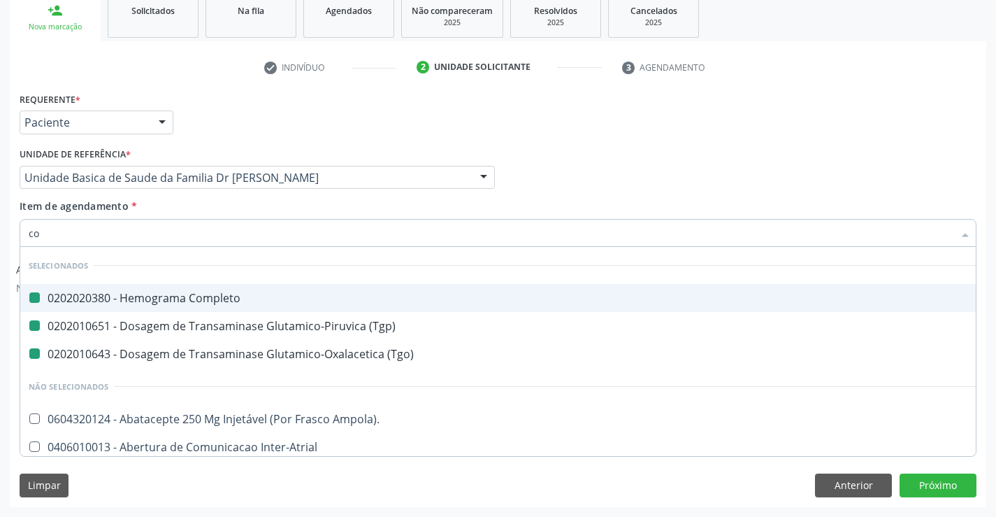
type input "col"
checkbox Completo "false"
checkbox \(Tgo\) "false"
checkbox \(Tgp\) "false"
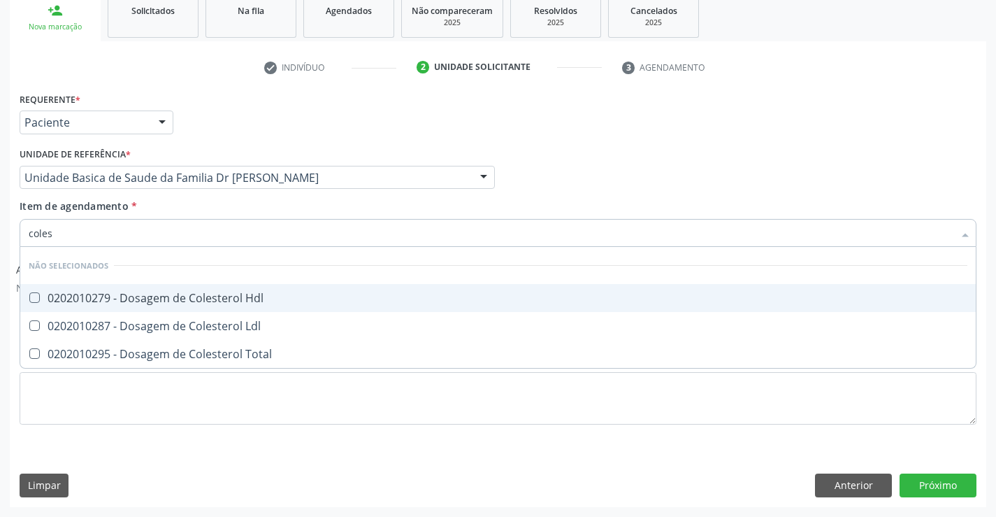
type input "colest"
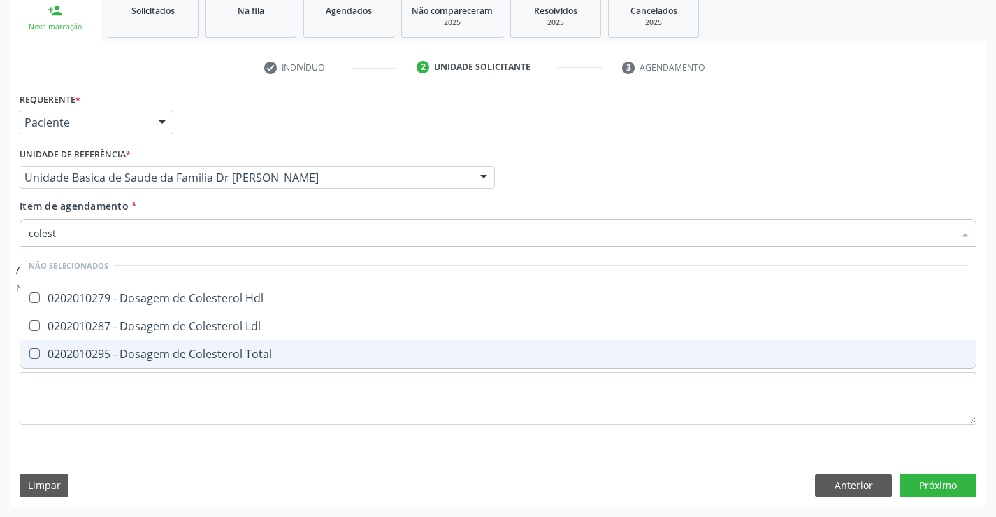
click at [237, 356] on div "0202010295 - Dosagem de Colesterol Total" at bounding box center [498, 353] width 939 height 11
checkbox Total "true"
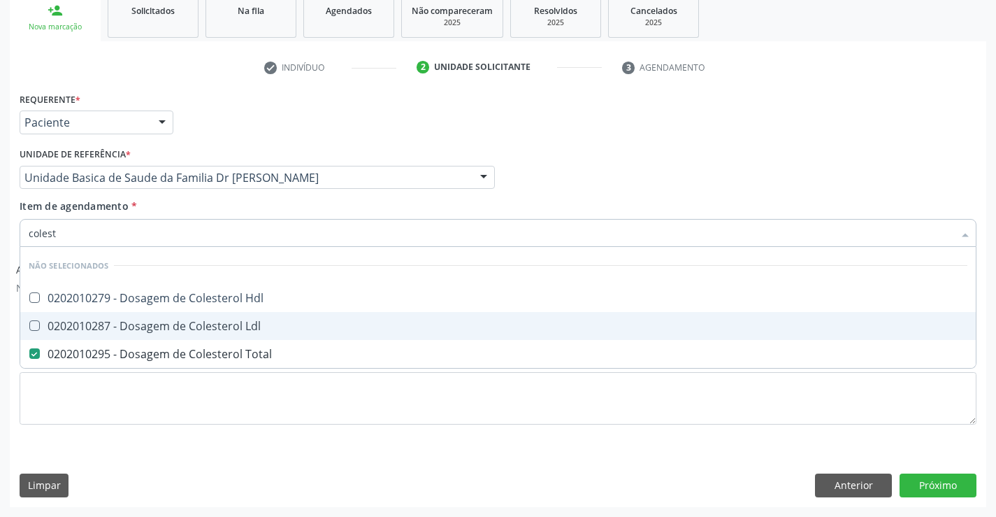
click at [235, 325] on div "0202010287 - Dosagem de Colesterol Ldl" at bounding box center [498, 325] width 939 height 11
checkbox Ldl "true"
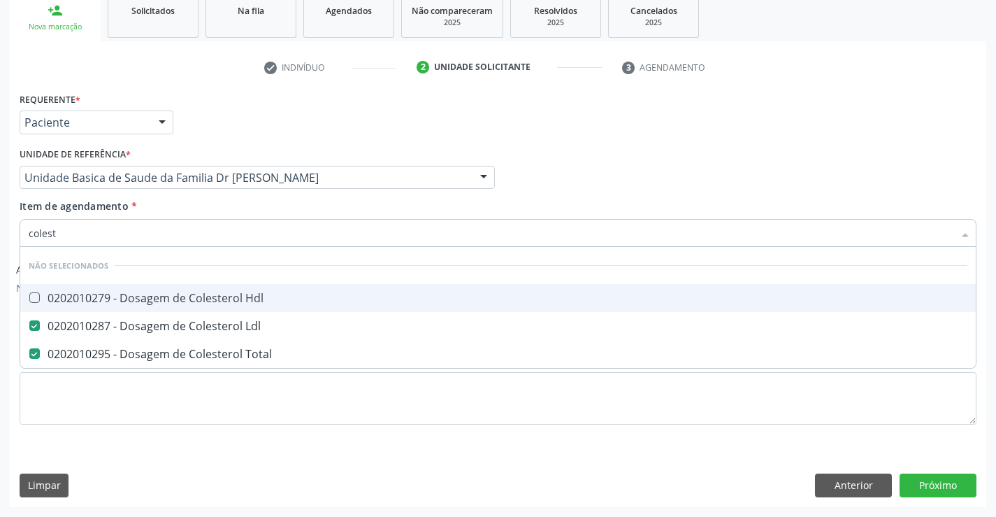
click at [235, 299] on div "0202010279 - Dosagem de Colesterol Hdl" at bounding box center [498, 297] width 939 height 11
checkbox Hdl "true"
click at [232, 210] on div "Item de agendamento * colest Desfazer seleção Não selecionados 0202010279 - Dos…" at bounding box center [498, 221] width 957 height 44
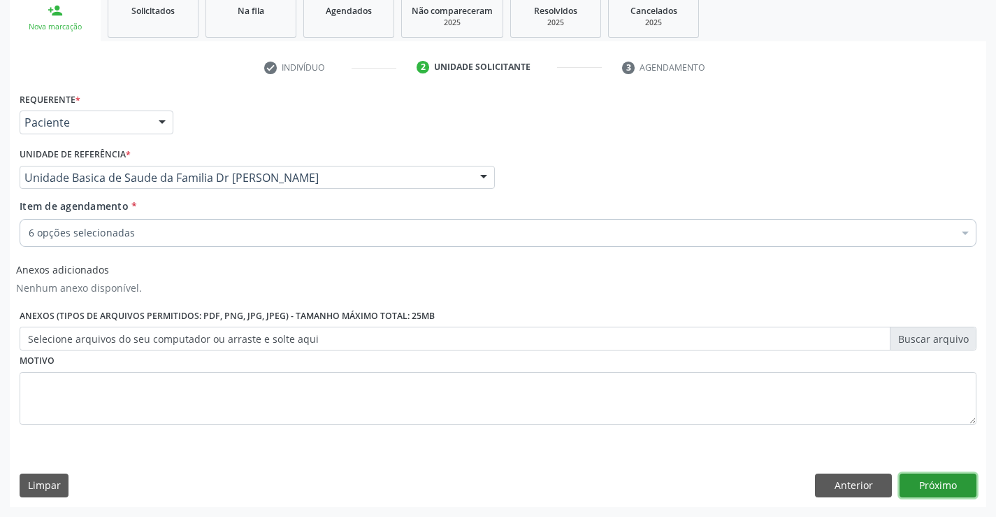
click at [931, 481] on button "Próximo" at bounding box center [938, 485] width 77 height 24
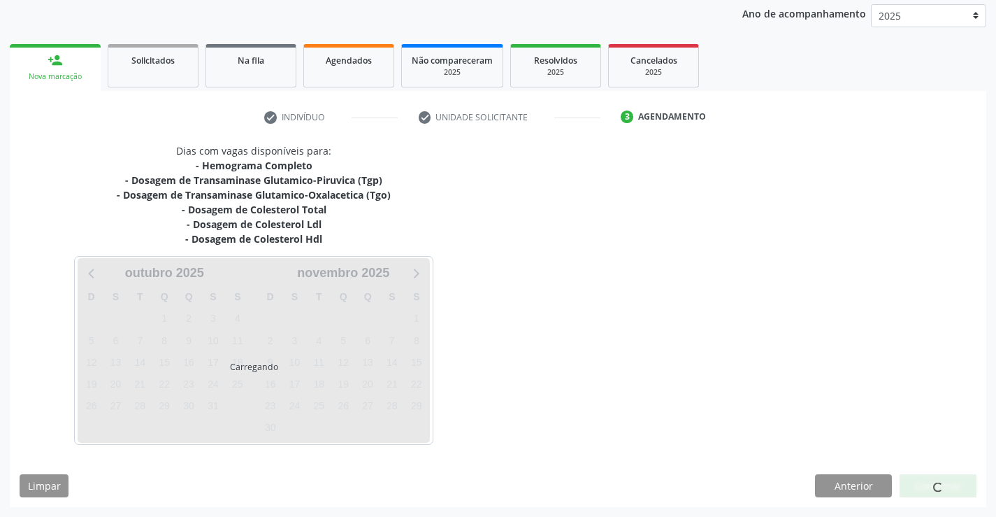
scroll to position [165, 0]
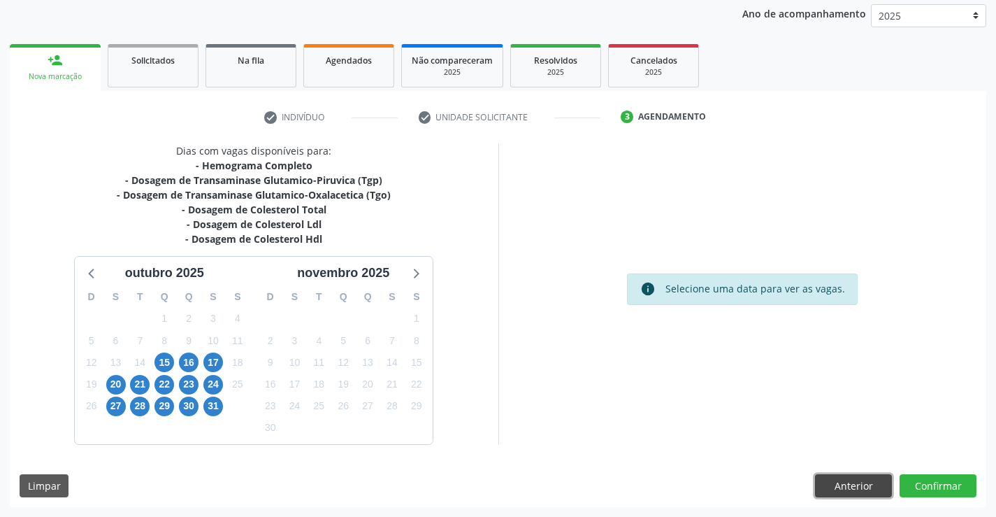
click at [852, 476] on button "Anterior" at bounding box center [853, 486] width 77 height 24
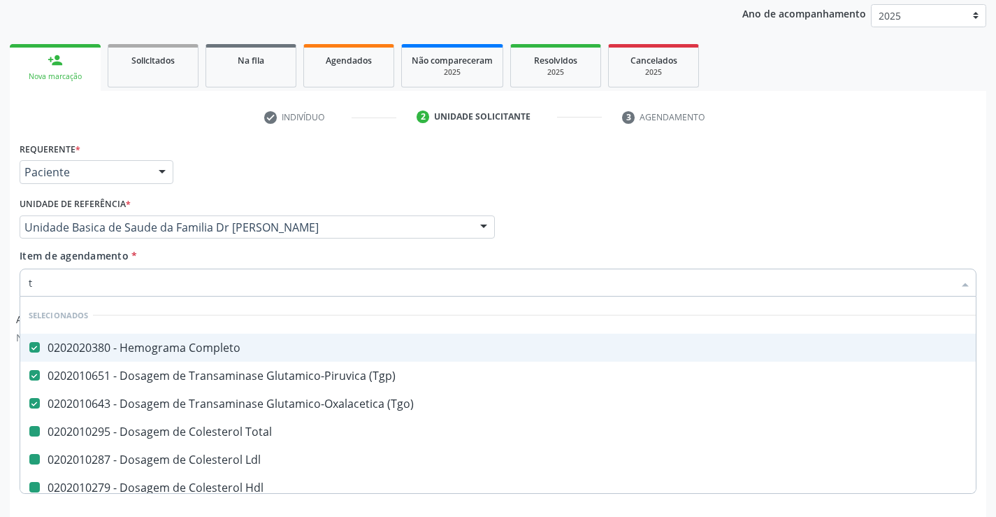
type input "tr"
checkbox Total "false"
checkbox Ldl "false"
checkbox Hdl "false"
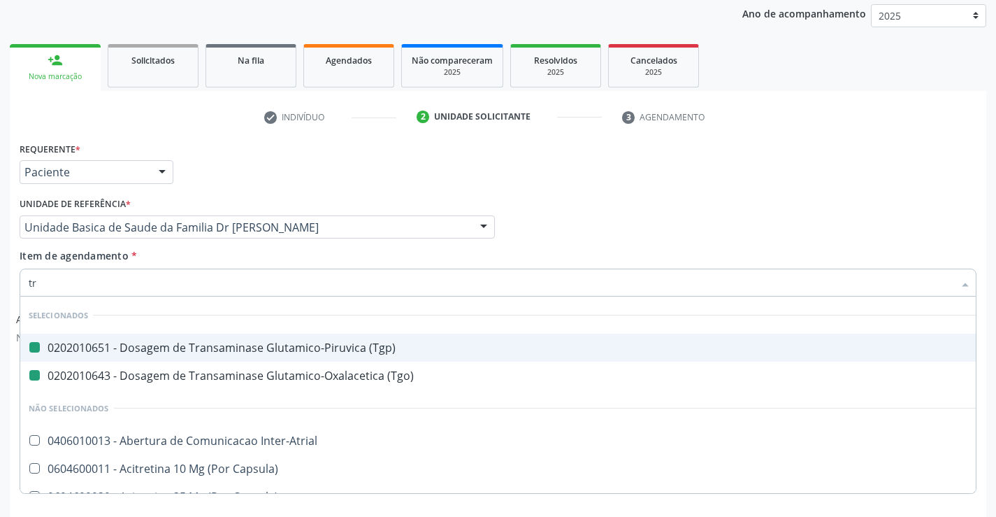
type input "tri"
checkbox \(Tgp\) "false"
checkbox \(Tgo\) "false"
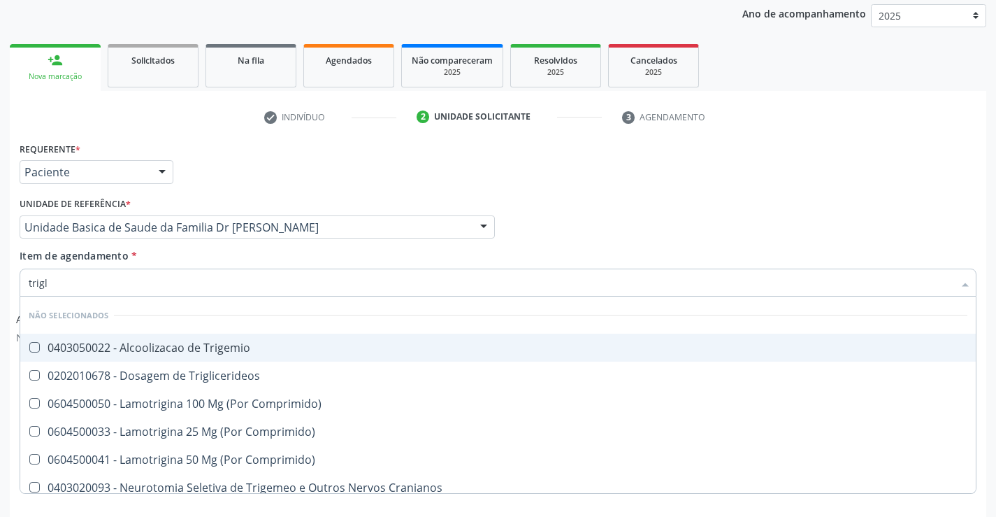
type input "trigli"
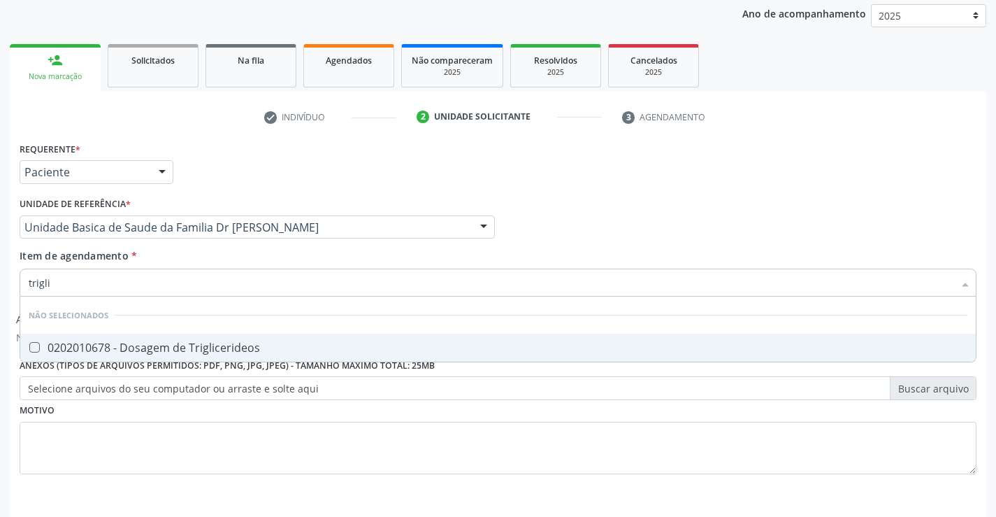
click at [173, 353] on div "0202010678 - Dosagem de Triglicerideos" at bounding box center [498, 347] width 939 height 11
checkbox Triglicerideos "true"
click at [989, 491] on div "Acompanhamento Acompanhe a situação das marcações correntes e finalizadas Relat…" at bounding box center [498, 239] width 996 height 654
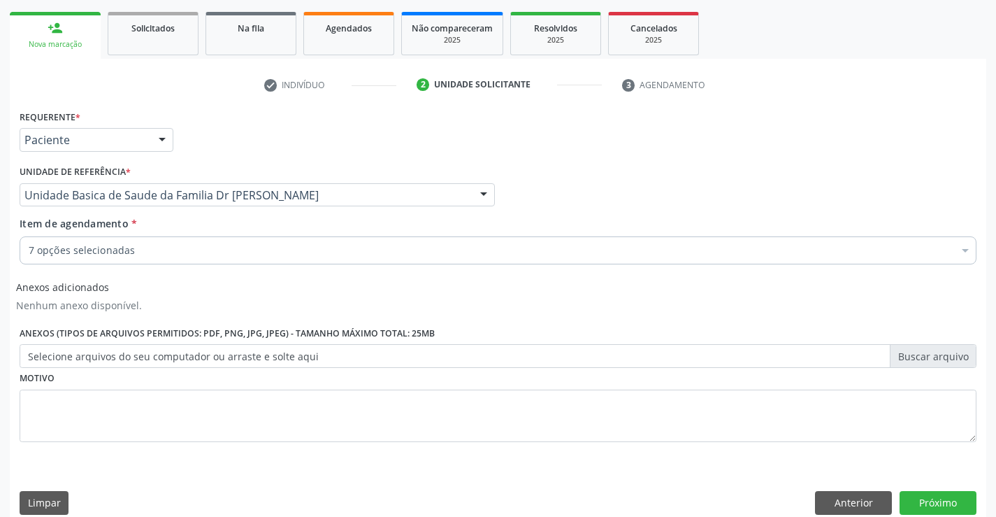
scroll to position [215, 0]
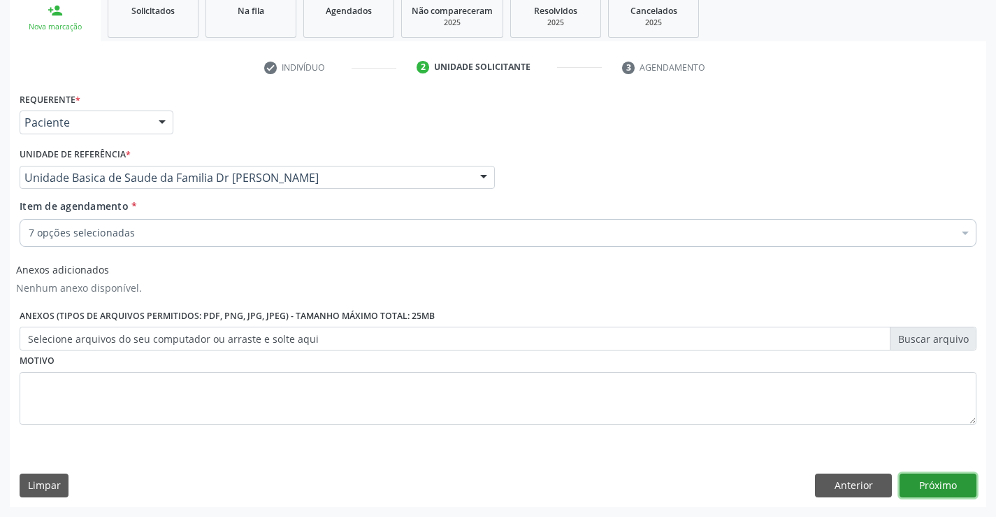
click at [927, 481] on button "Próximo" at bounding box center [938, 485] width 77 height 24
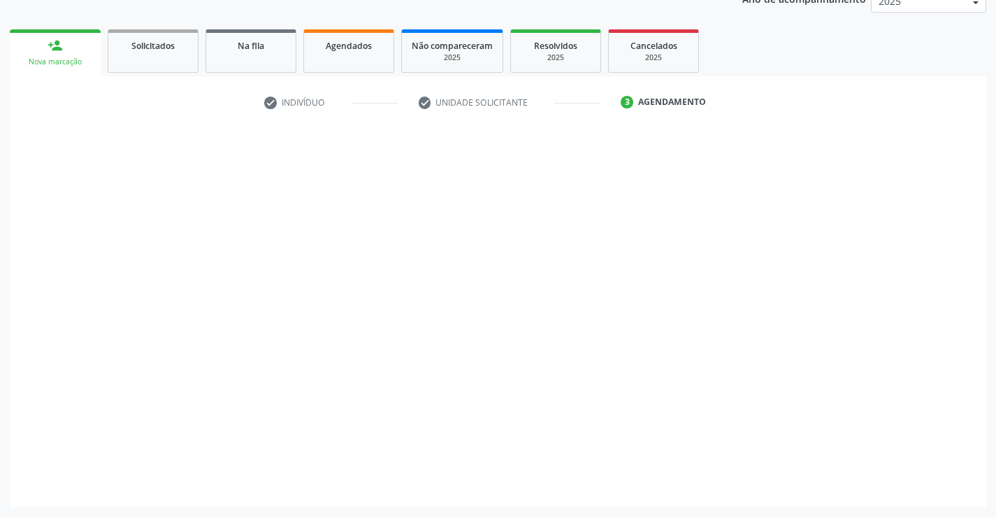
scroll to position [180, 0]
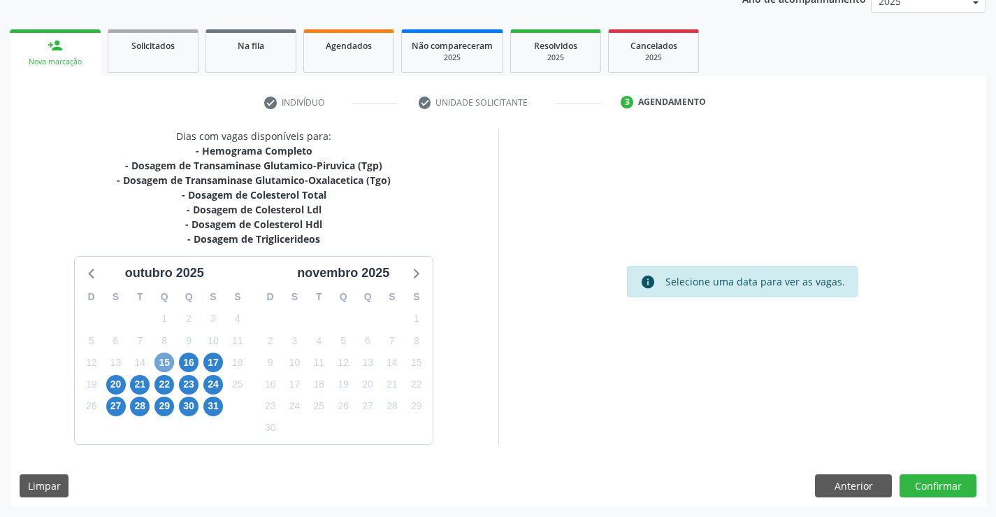
click at [161, 359] on span "15" at bounding box center [165, 362] width 20 height 20
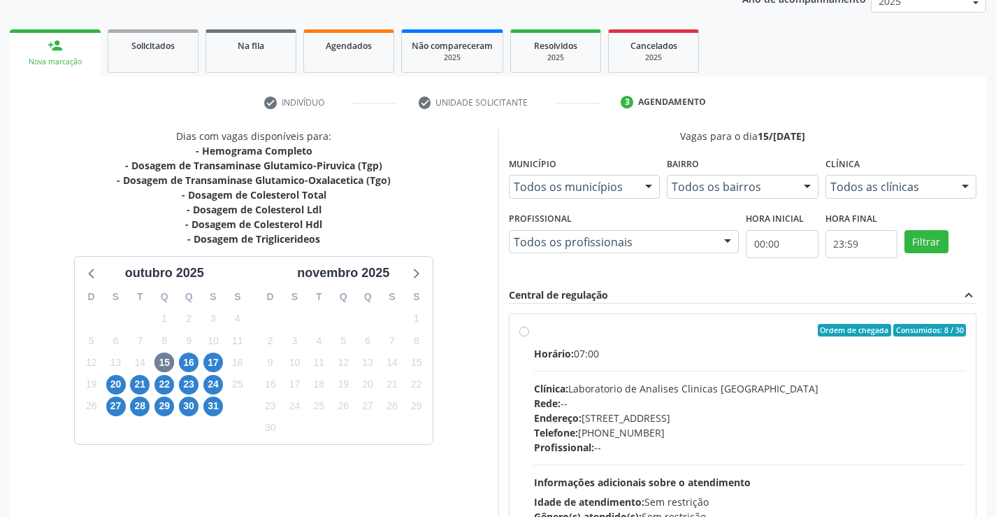
click at [634, 341] on label "Ordem de chegada Consumidos: 8 / 30 Horário: 07:00 Clínica: Laboratorio de Anal…" at bounding box center [750, 431] width 433 height 215
click at [529, 336] on input "Ordem de chegada Consumidos: 8 / 30 Horário: 07:00 Clínica: Laboratorio de Anal…" at bounding box center [524, 330] width 10 height 13
radio input "true"
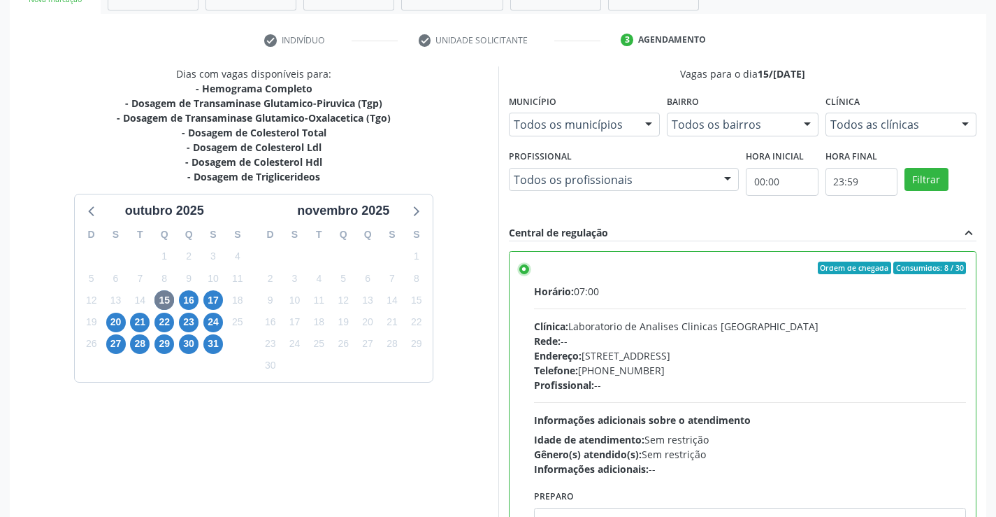
scroll to position [319, 0]
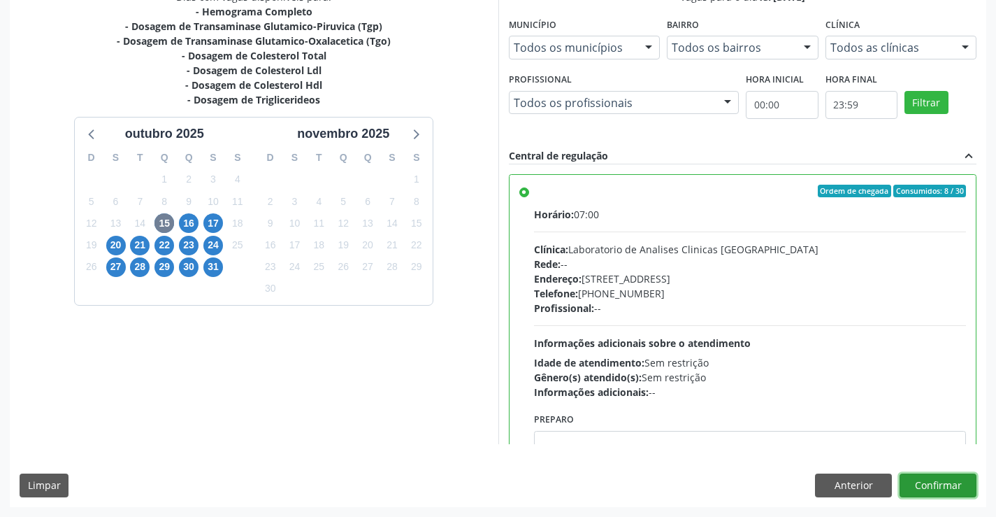
click at [938, 485] on button "Confirmar" at bounding box center [938, 485] width 77 height 24
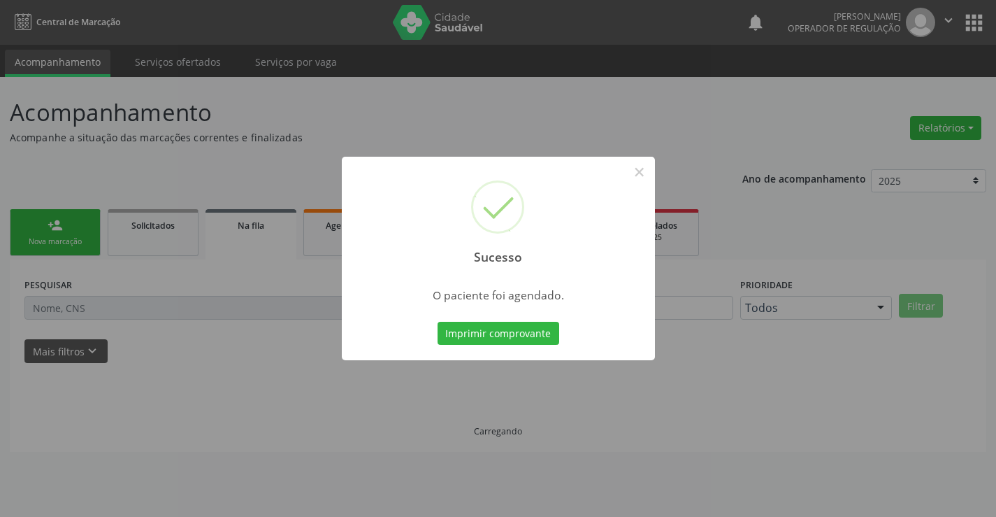
scroll to position [0, 0]
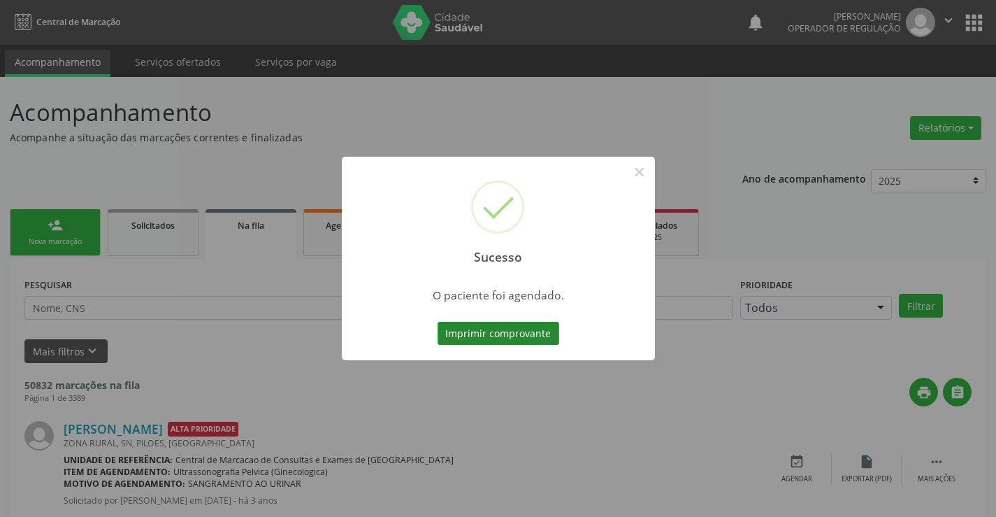
click at [514, 337] on button "Imprimir comprovante" at bounding box center [499, 334] width 122 height 24
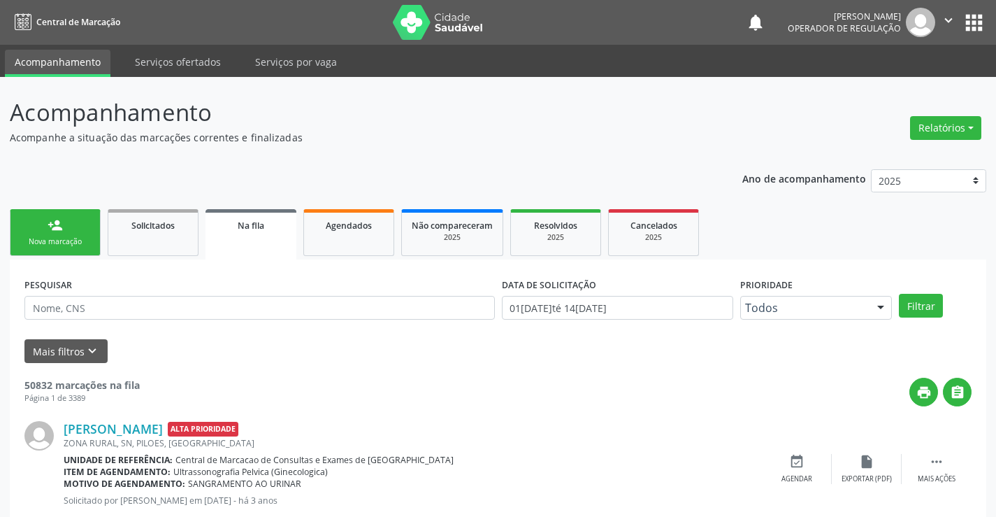
click at [67, 238] on div "Nova marcação" at bounding box center [55, 241] width 70 height 10
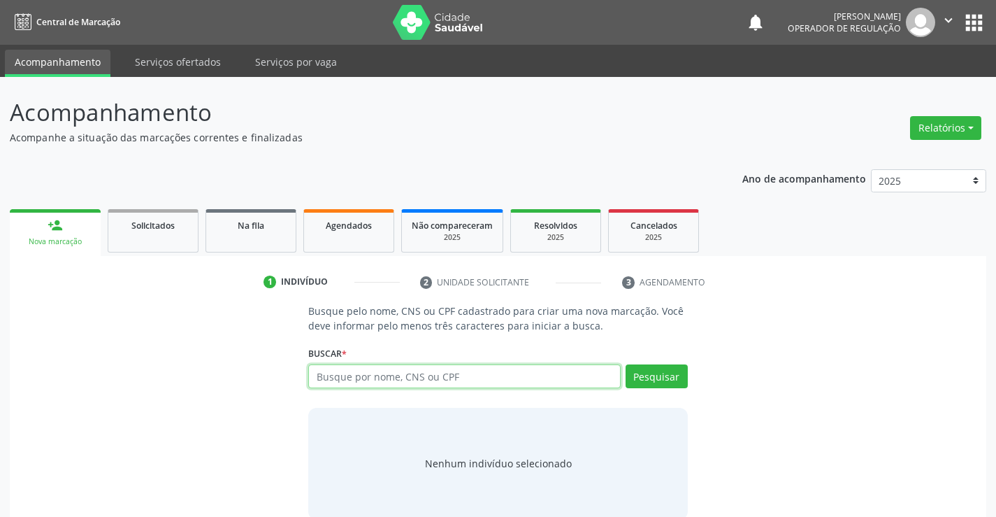
click at [453, 380] on input "text" at bounding box center [464, 376] width 312 height 24
click at [446, 377] on input "text" at bounding box center [464, 376] width 312 height 24
type input "704601146514427"
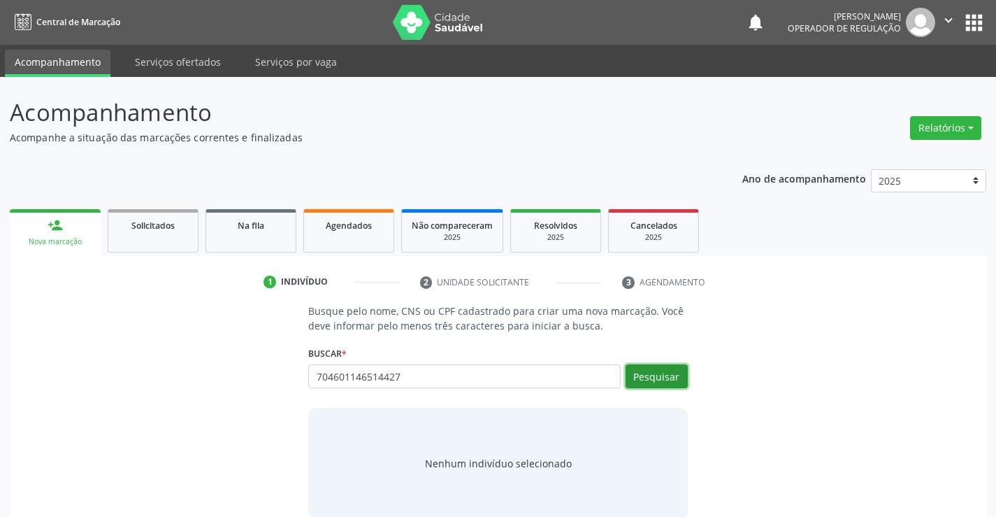
click at [654, 371] on button "Pesquisar" at bounding box center [657, 376] width 62 height 24
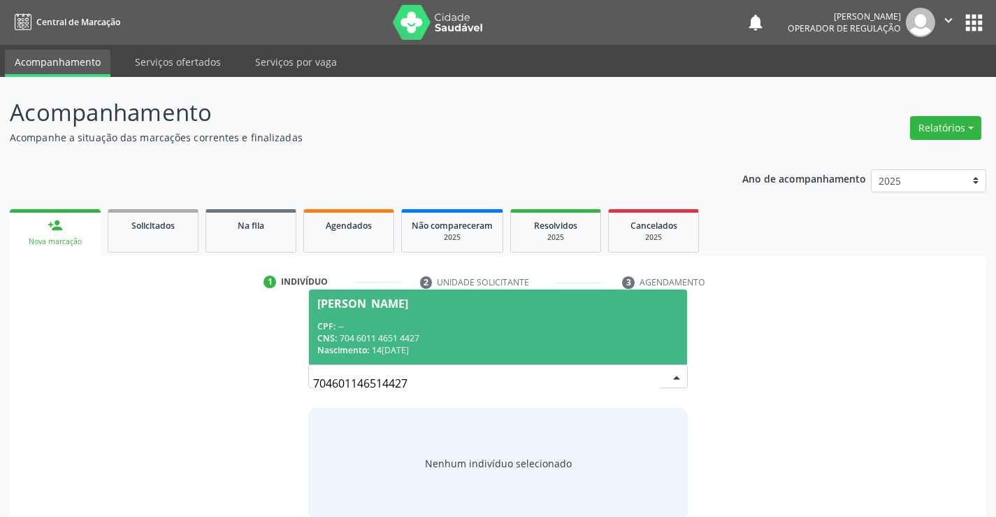
click at [470, 317] on span "Acsa Beatriz Goncalves da Silva CPF: -- CNS: 704 6011 4651 4427 Nascimento: 14/…" at bounding box center [498, 326] width 378 height 75
click at [470, 317] on p "Busque pelo nome, CNS ou CPF cadastrado para criar uma nova marcação. Você deve…" at bounding box center [497, 317] width 379 height 29
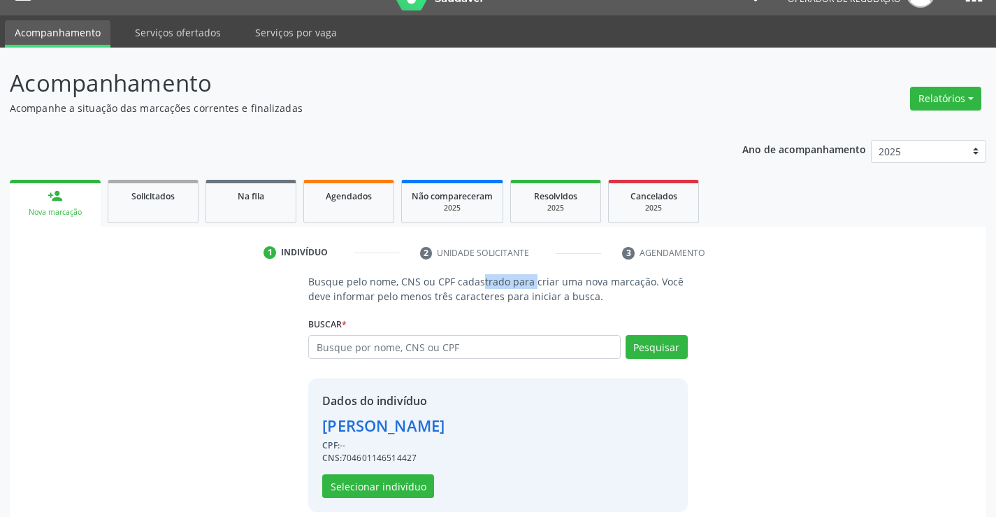
scroll to position [44, 0]
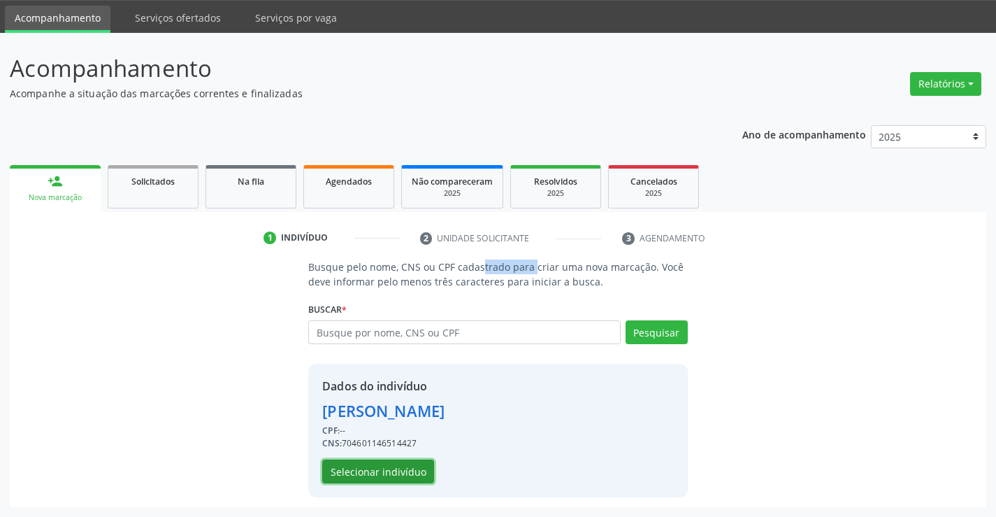
click at [388, 466] on button "Selecionar indivíduo" at bounding box center [378, 471] width 112 height 24
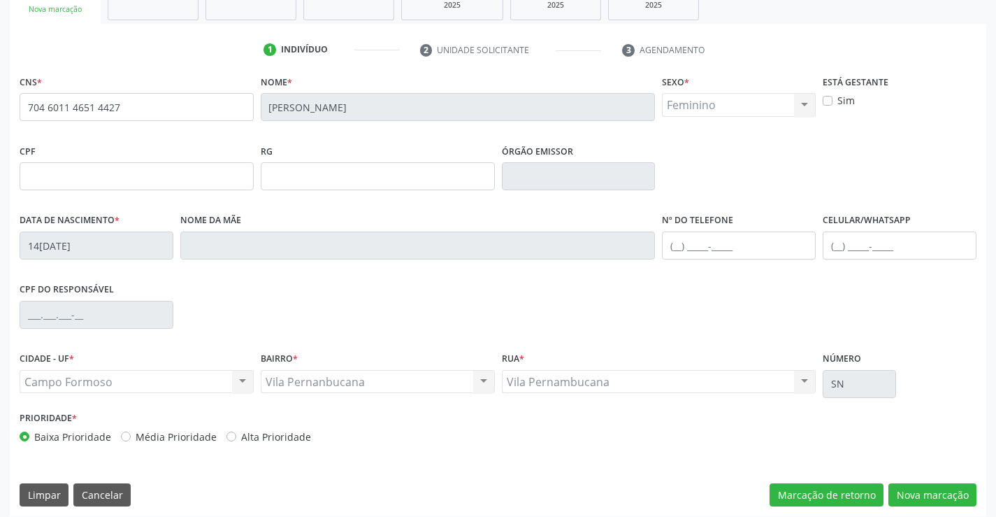
scroll to position [241, 0]
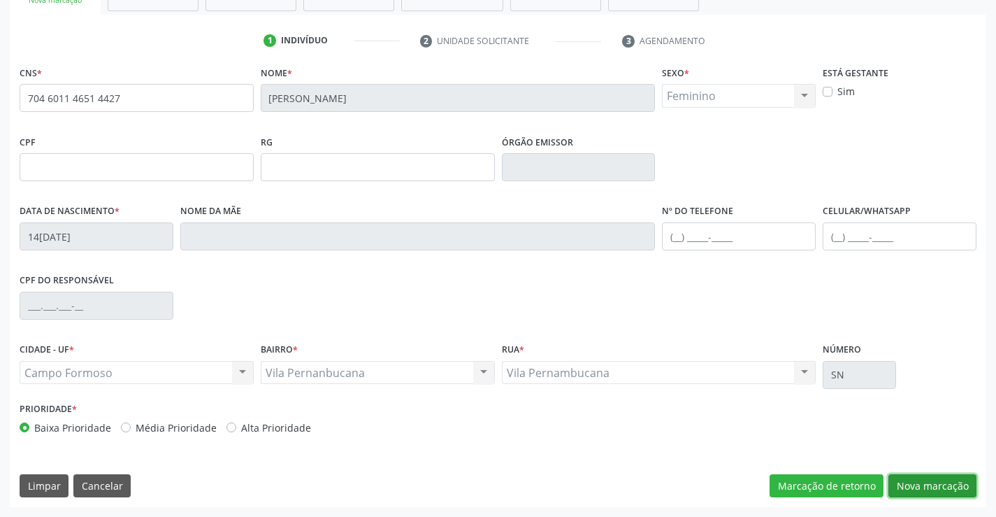
click at [928, 483] on button "Nova marcação" at bounding box center [933, 486] width 88 height 24
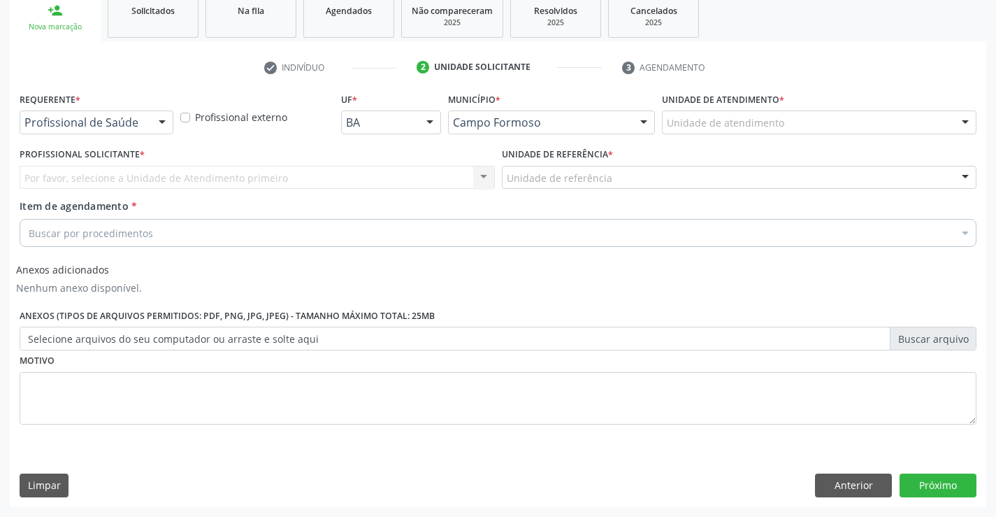
scroll to position [215, 0]
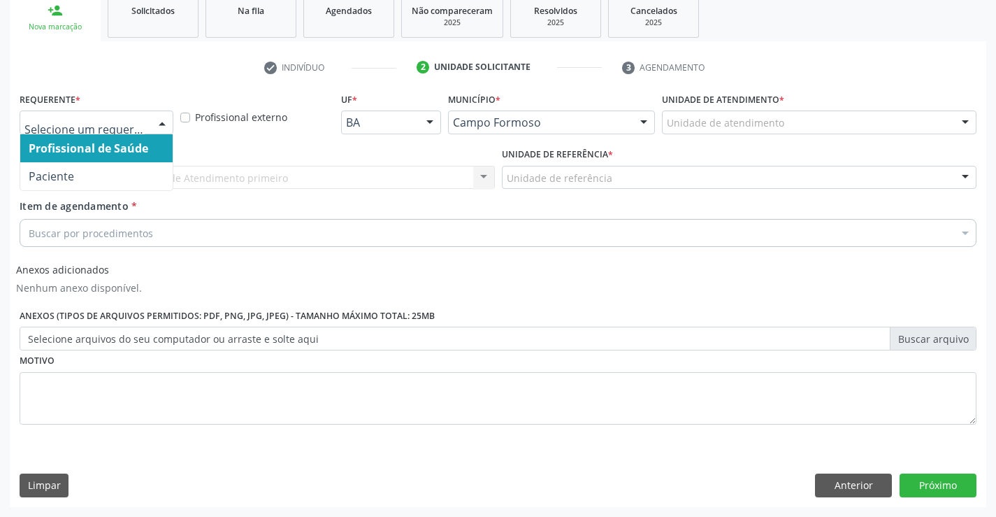
click at [117, 148] on span "Profissional de Saúde" at bounding box center [89, 148] width 120 height 15
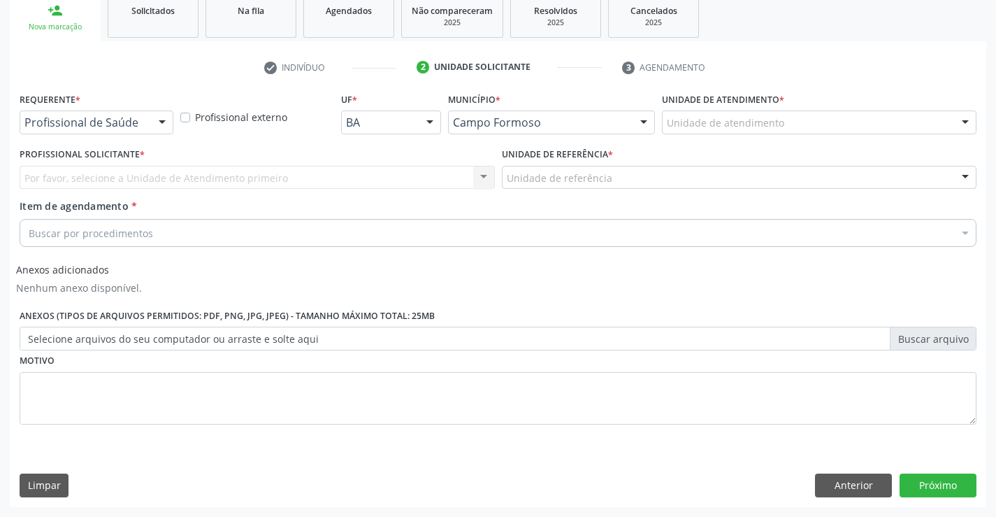
click at [116, 115] on div "Profissional de Saúde" at bounding box center [97, 122] width 154 height 24
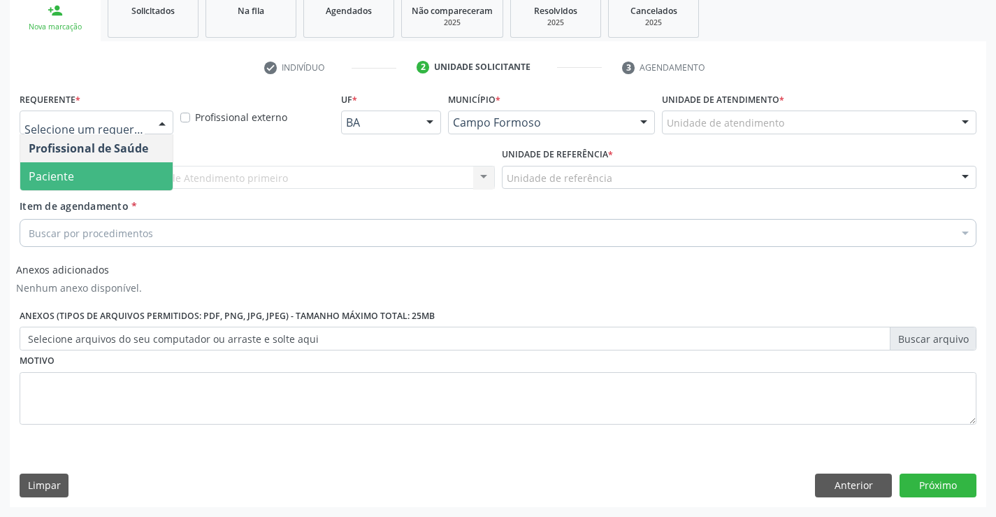
click at [101, 182] on span "Paciente" at bounding box center [96, 176] width 152 height 28
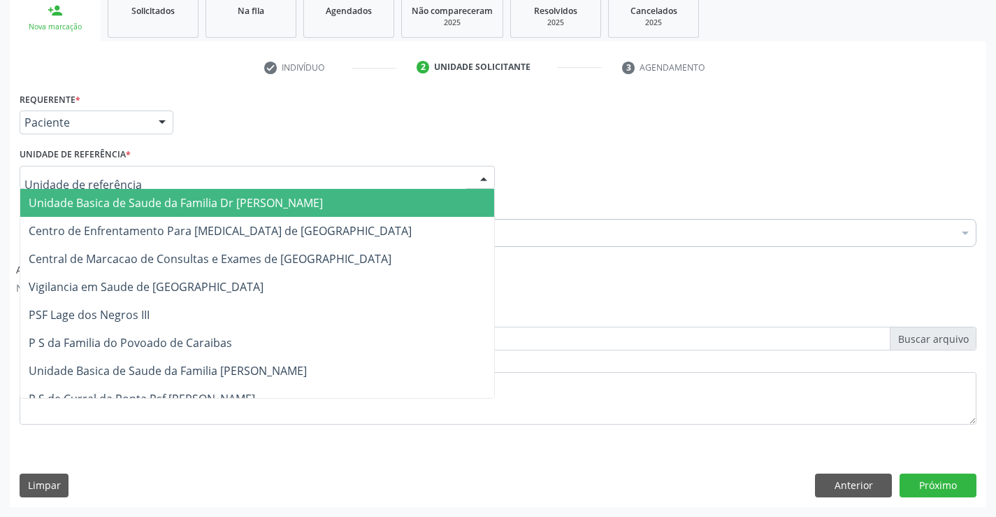
click at [119, 194] on span "Unidade Basica de Saude da Familia Dr [PERSON_NAME]" at bounding box center [257, 203] width 474 height 28
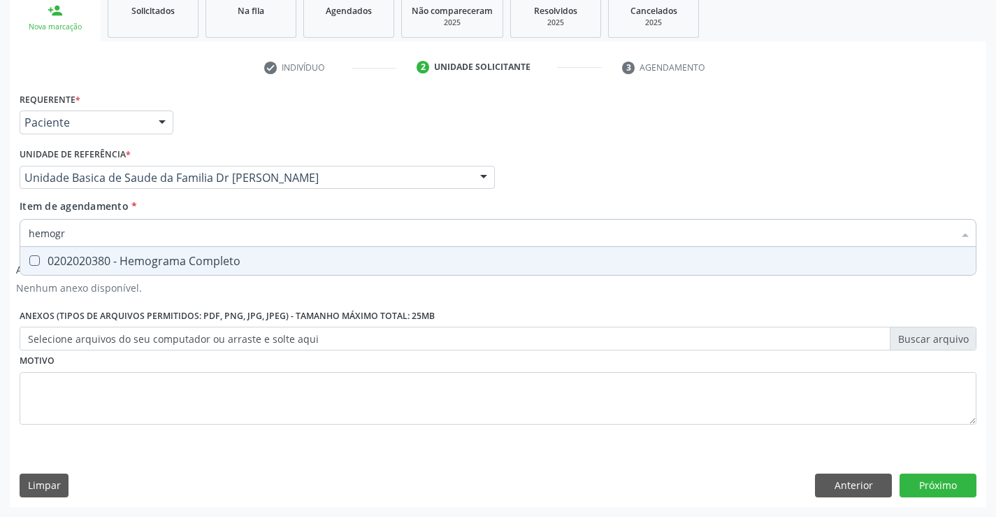
type input "hemogra"
click at [275, 259] on div "0202020380 - Hemograma Completo" at bounding box center [498, 260] width 939 height 11
checkbox Completo "true"
type input "hemogra"
click at [286, 198] on div "Unidade de referência * Unidade Basica de Saude da Familia Dr [PERSON_NAME] Uni…" at bounding box center [257, 171] width 482 height 55
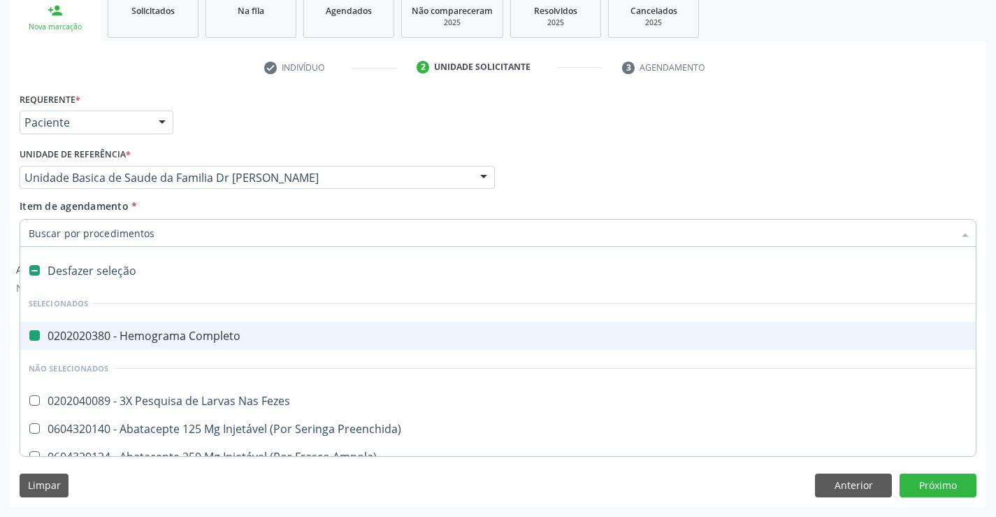
type input "f"
checkbox Completo "false"
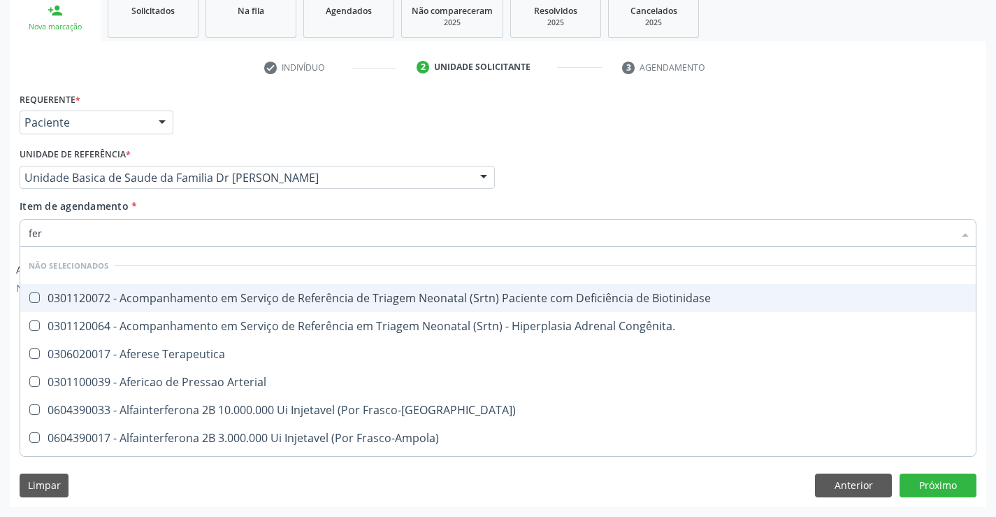
type input "ferr"
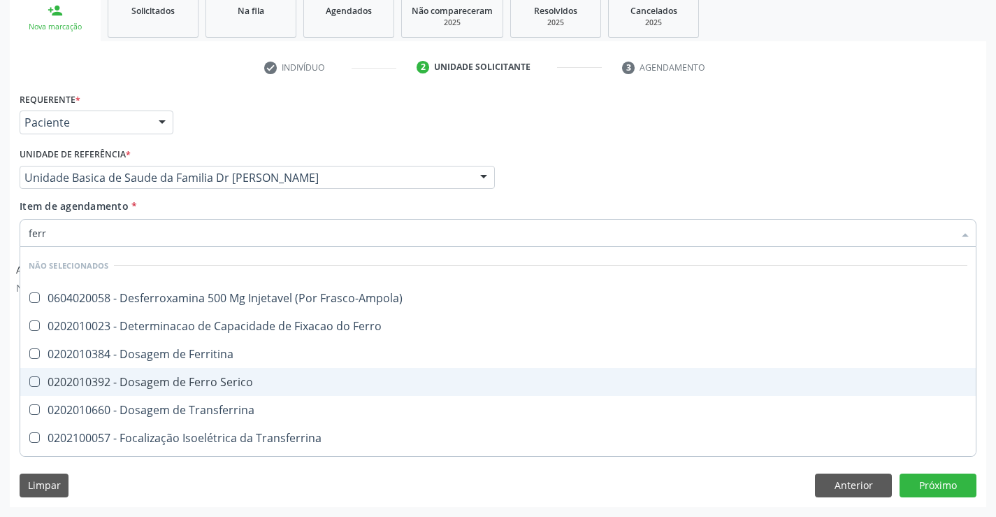
click at [252, 380] on div "0202010392 - Dosagem de Ferro Serico" at bounding box center [498, 381] width 939 height 11
checkbox Serico "true"
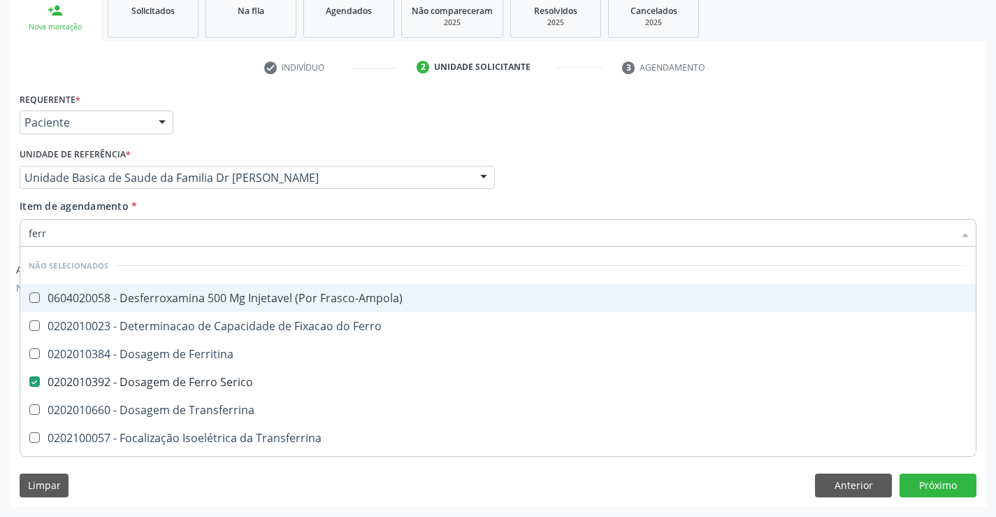
click at [283, 215] on div "Item de agendamento * ferr Desfazer seleção Não selecionados 0604020058 - Desfe…" at bounding box center [498, 221] width 957 height 44
checkbox Frasco-Ampola\) "true"
checkbox Serico "false"
checkbox Ferro "true"
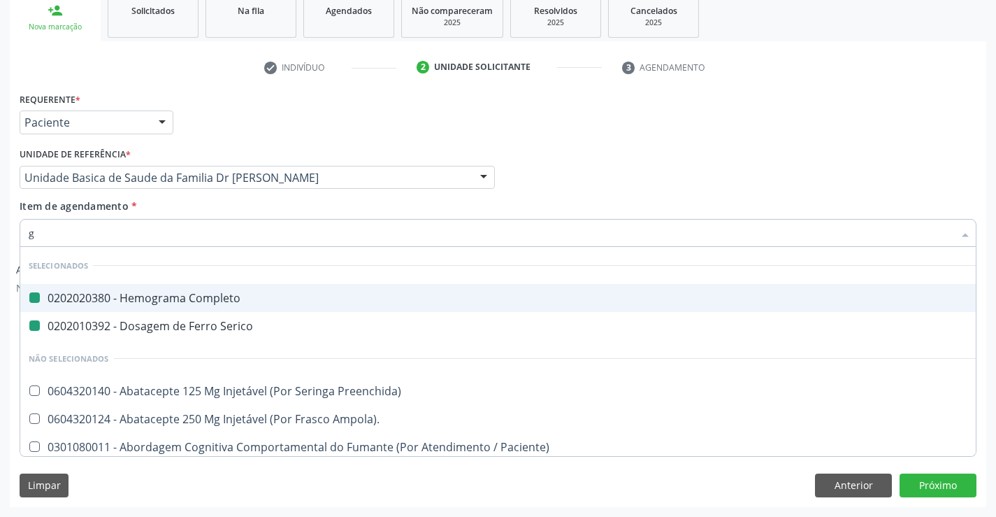
type input "gl"
checkbox Completo "false"
checkbox Serico "false"
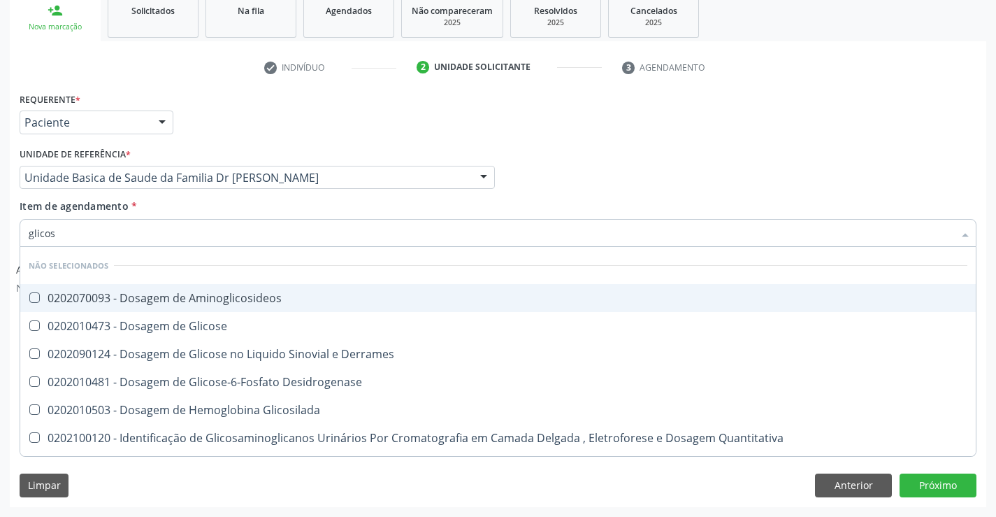
type input "glicose"
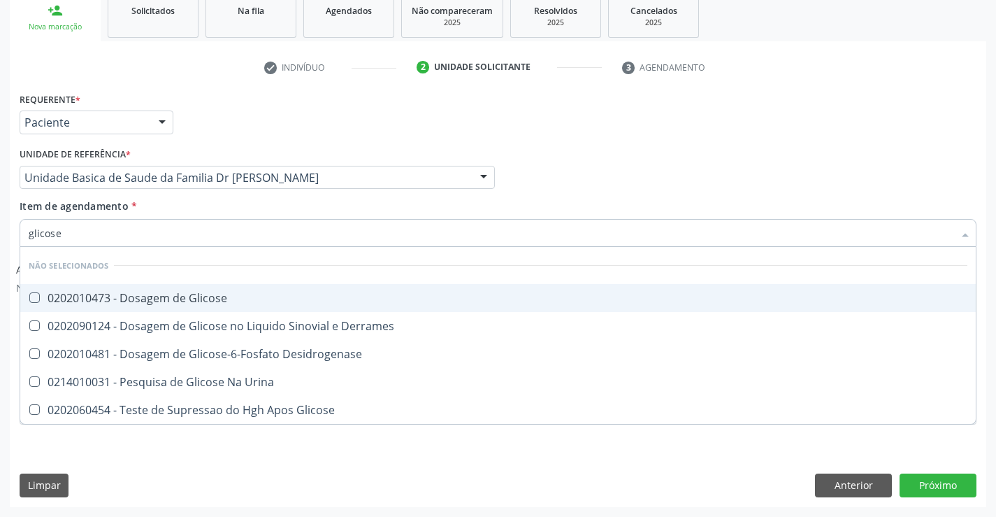
click at [267, 294] on div "0202010473 - Dosagem de Glicose" at bounding box center [498, 297] width 939 height 11
checkbox Glicose "true"
click at [291, 199] on div "Item de agendamento * glicose Desfazer seleção Não selecionados 0202010473 - Do…" at bounding box center [498, 221] width 957 height 44
checkbox Derrames "true"
checkbox Desidrogenase "true"
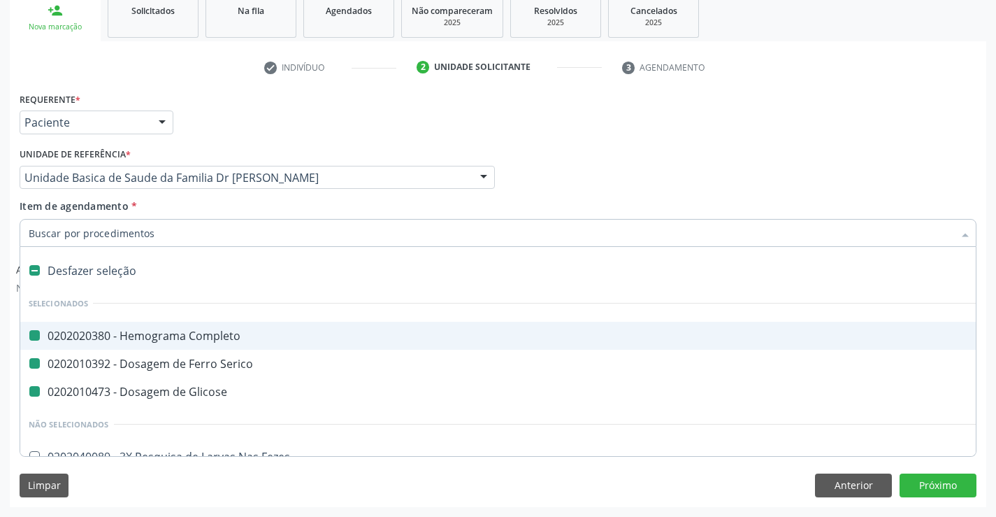
type input "u"
checkbox Completo "false"
checkbox Serico "false"
checkbox Glicose "false"
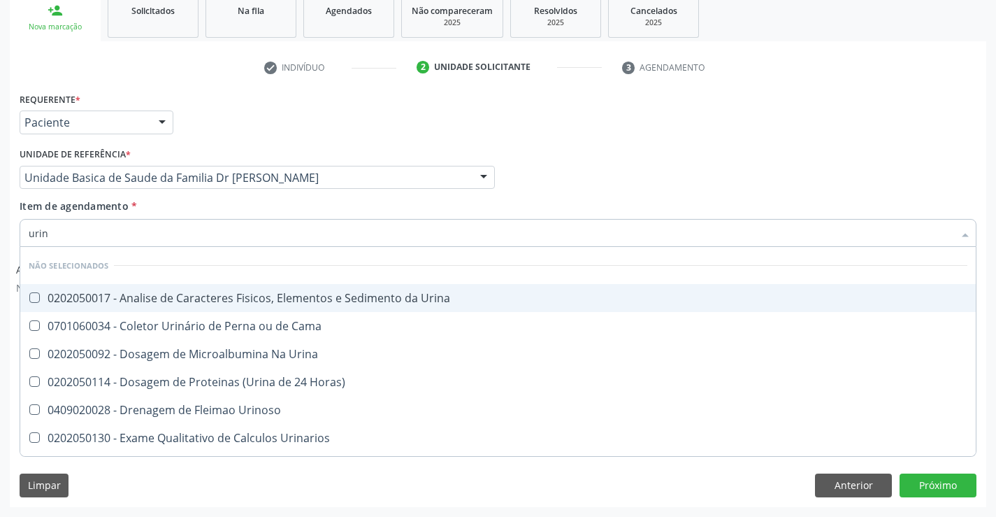
type input "urina"
click at [285, 289] on span "0202050017 - Analise de Caracteres Fisicos, Elementos e Sedimento da Urina" at bounding box center [498, 298] width 956 height 28
checkbox Urina "true"
click at [285, 206] on div "Item de agendamento * urina Desfazer seleção Não selecionados 0202050017 - Anal…" at bounding box center [498, 221] width 957 height 44
checkbox Urina "true"
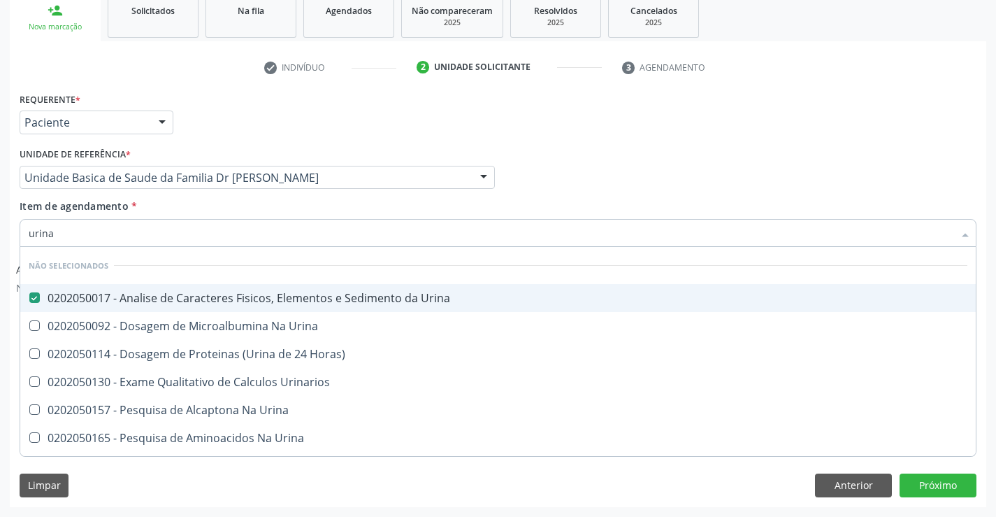
checkbox Horas\) "true"
checkbox Urinarios "true"
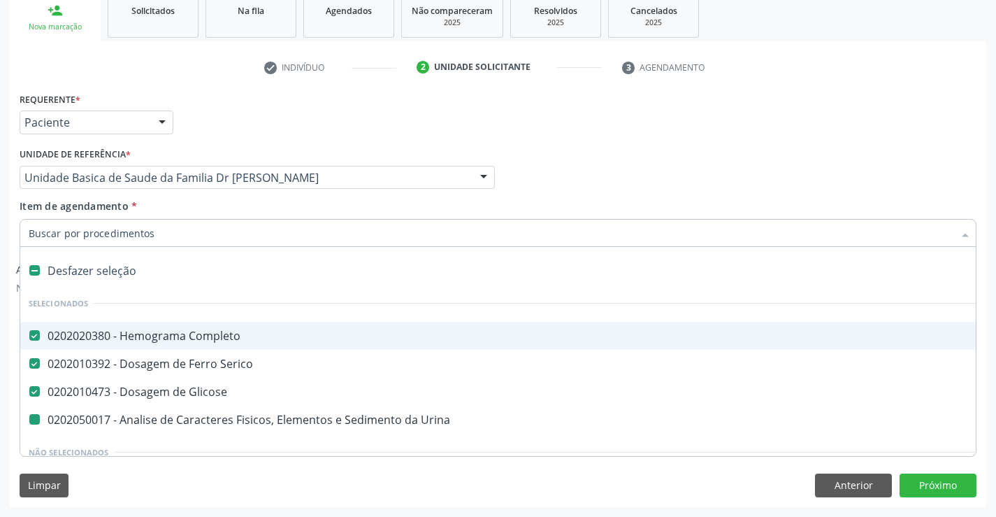
type input "f"
checkbox Urina "false"
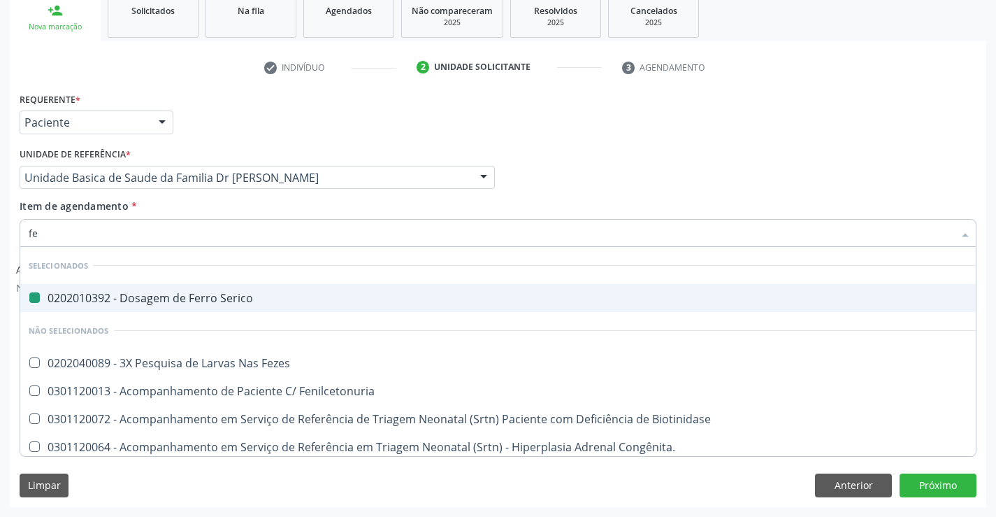
type input "fez"
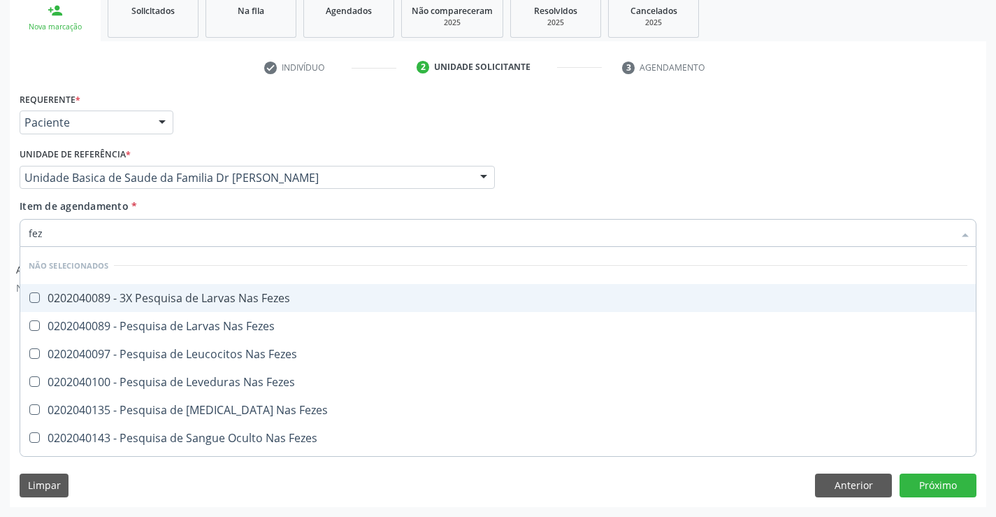
click at [242, 301] on div "0202040089 - 3X Pesquisa de Larvas Nas Fezes" at bounding box center [498, 297] width 939 height 11
checkbox Fezes "true"
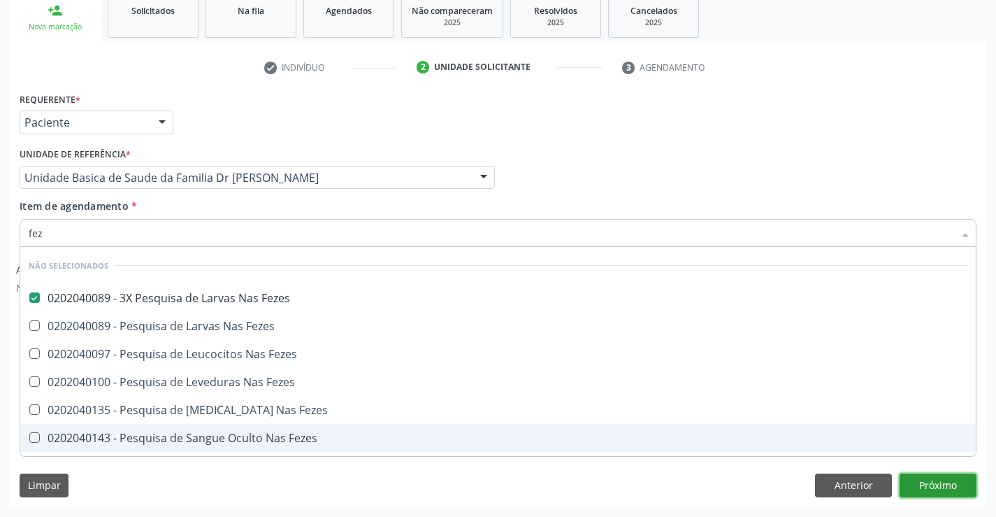
click at [939, 485] on button "Próximo" at bounding box center [938, 485] width 77 height 24
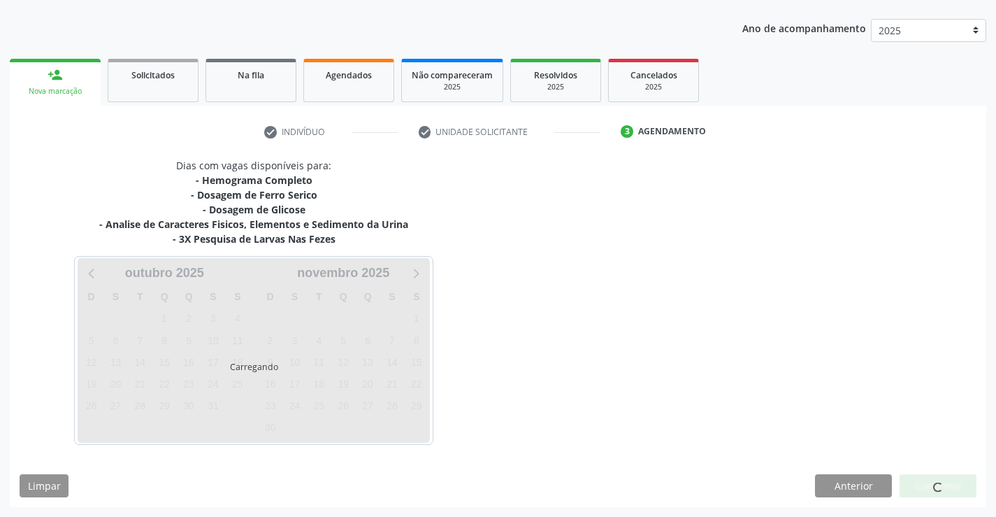
scroll to position [0, 0]
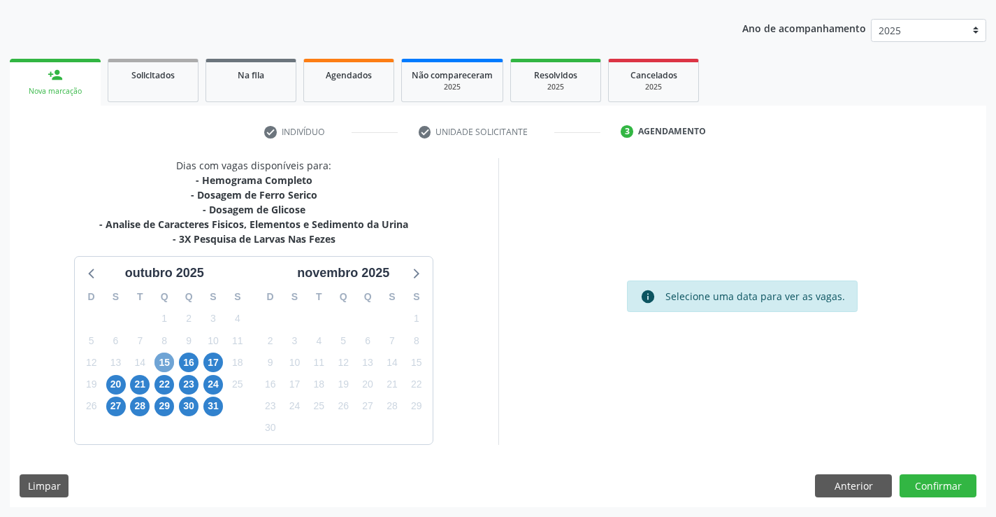
click at [165, 359] on span "15" at bounding box center [165, 362] width 20 height 20
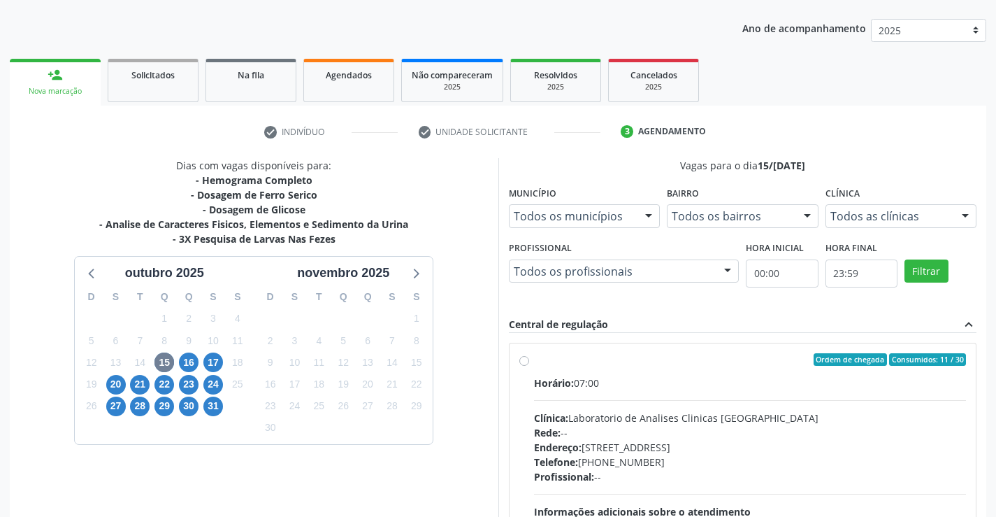
click at [629, 364] on div "Ordem de chegada Consumidos: 11 / 30" at bounding box center [750, 359] width 433 height 13
click at [529, 364] on input "Ordem de chegada Consumidos: 11 / 30 Horário: 07:00 Clínica: Laboratorio de Ana…" at bounding box center [524, 359] width 10 height 13
radio input "true"
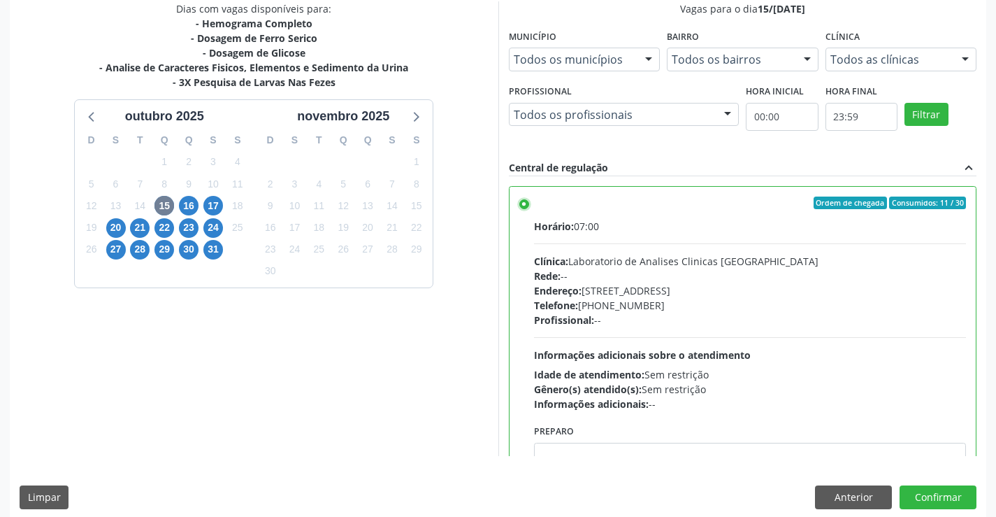
scroll to position [319, 0]
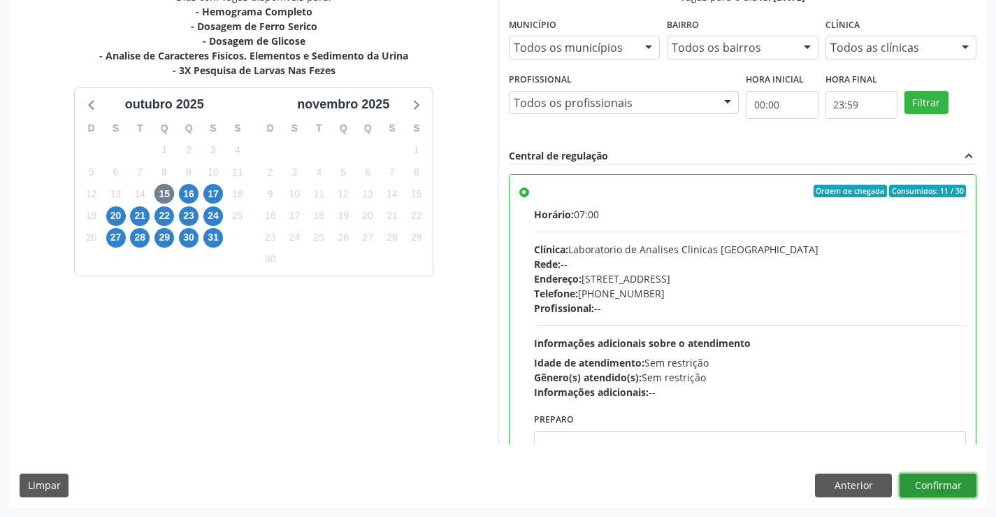
click at [931, 480] on button "Confirmar" at bounding box center [938, 485] width 77 height 24
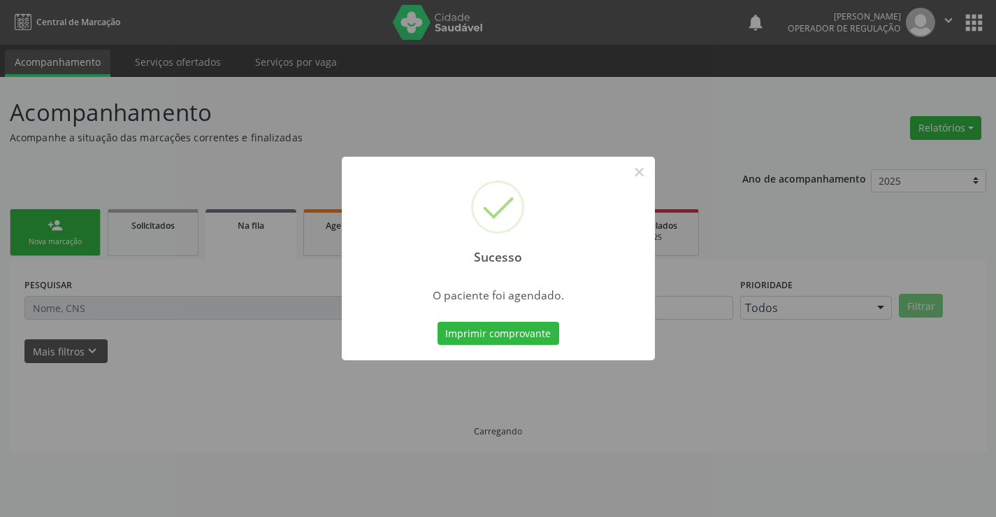
scroll to position [0, 0]
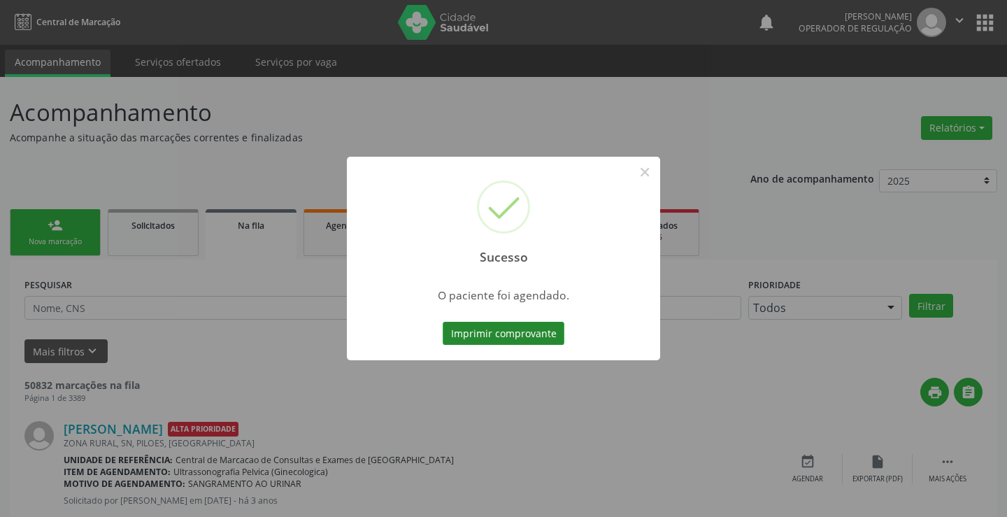
click at [494, 329] on button "Imprimir comprovante" at bounding box center [504, 334] width 122 height 24
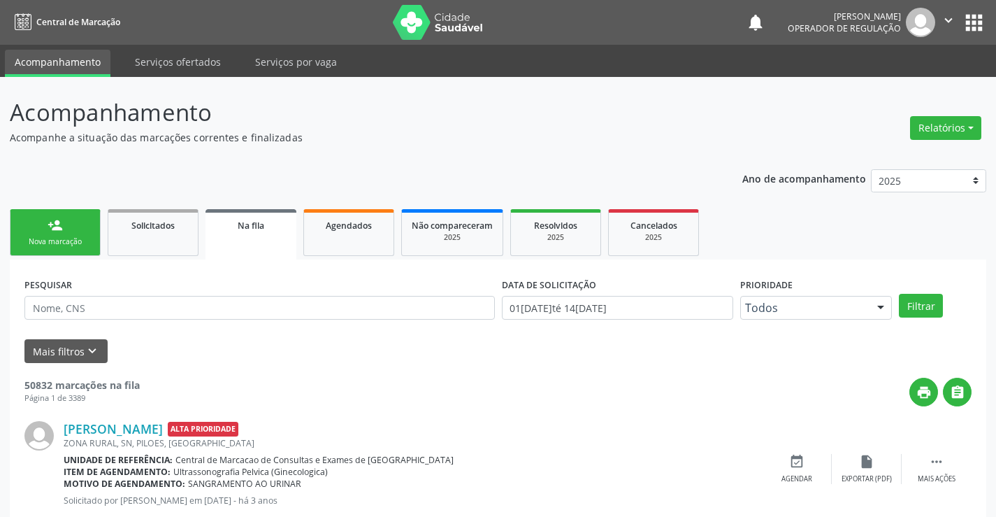
click at [64, 232] on link "person_add Nova marcação" at bounding box center [55, 232] width 91 height 47
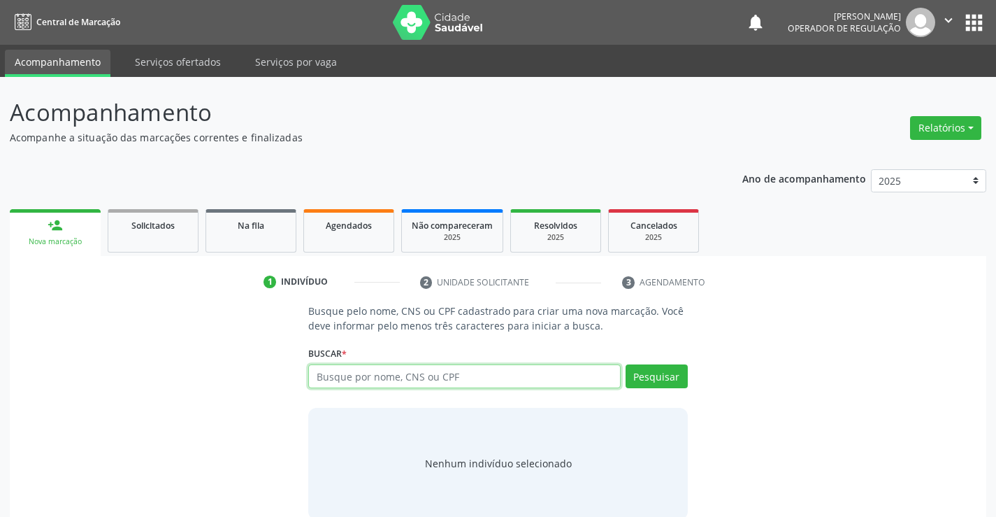
click at [433, 378] on input "text" at bounding box center [464, 376] width 312 height 24
click at [473, 378] on input "text" at bounding box center [464, 376] width 312 height 24
type input "706502365438198"
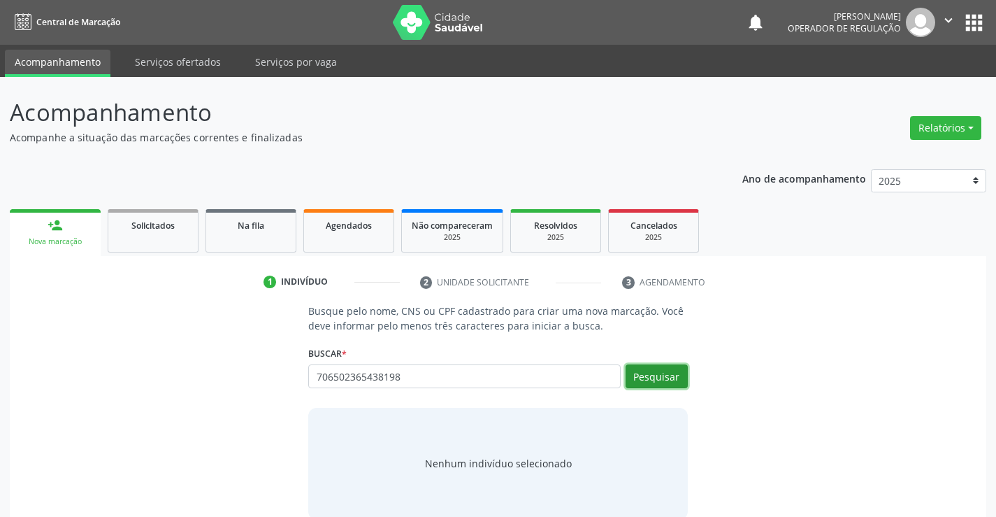
click at [659, 371] on button "Pesquisar" at bounding box center [657, 376] width 62 height 24
type input "706502365438198"
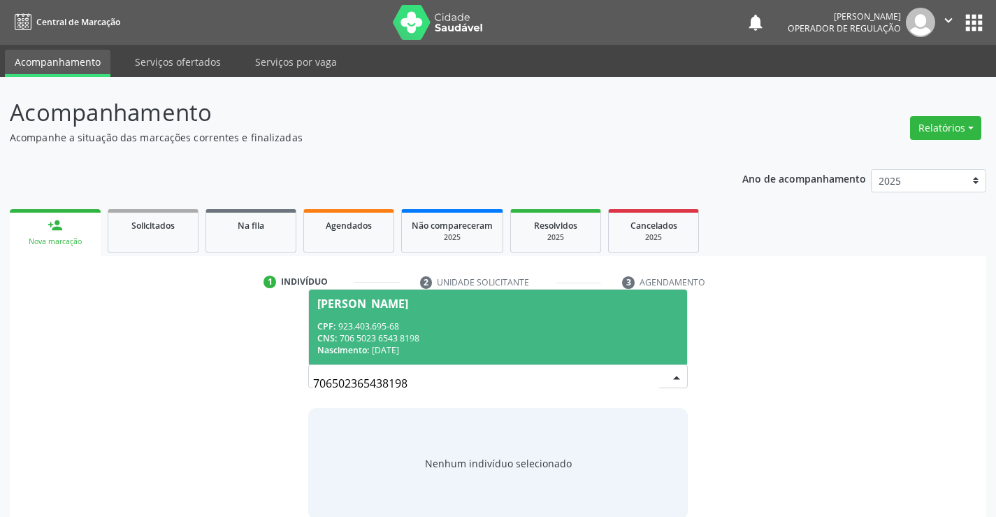
click at [421, 317] on span "Maria de Souza CPF: 923.403.695-68 CNS: 706 5023 6543 8198 Nascimento: 28/05/19…" at bounding box center [498, 326] width 378 height 75
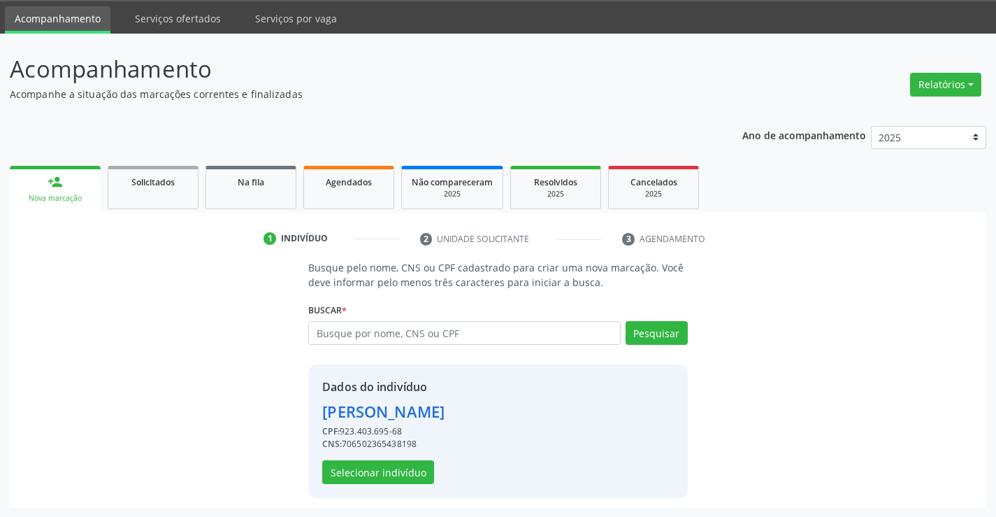
scroll to position [44, 0]
click at [372, 469] on button "Selecionar indivíduo" at bounding box center [378, 471] width 112 height 24
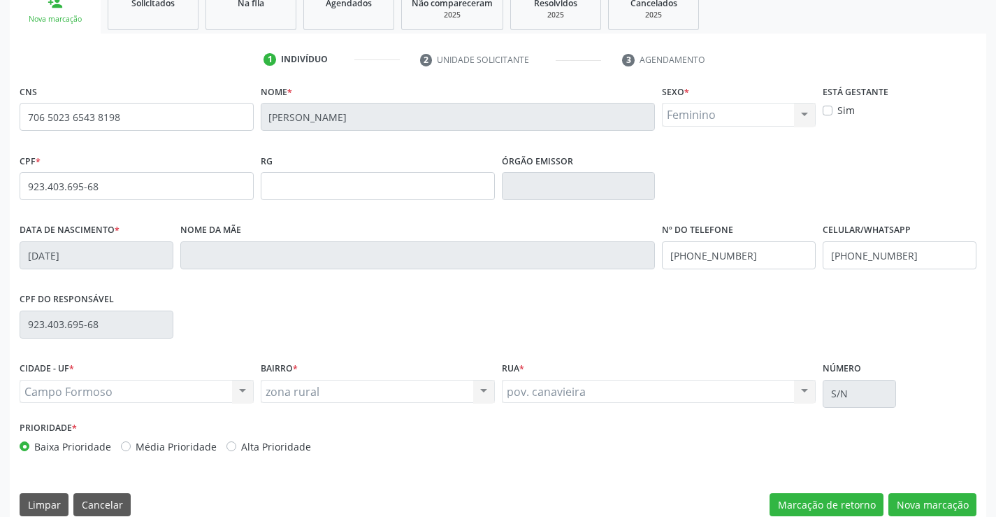
scroll to position [241, 0]
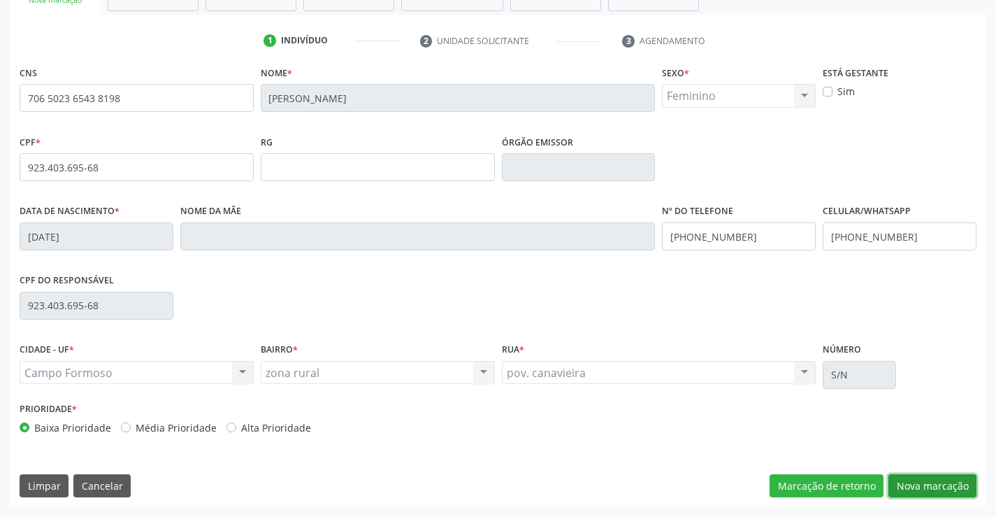
click at [926, 482] on button "Nova marcação" at bounding box center [933, 486] width 88 height 24
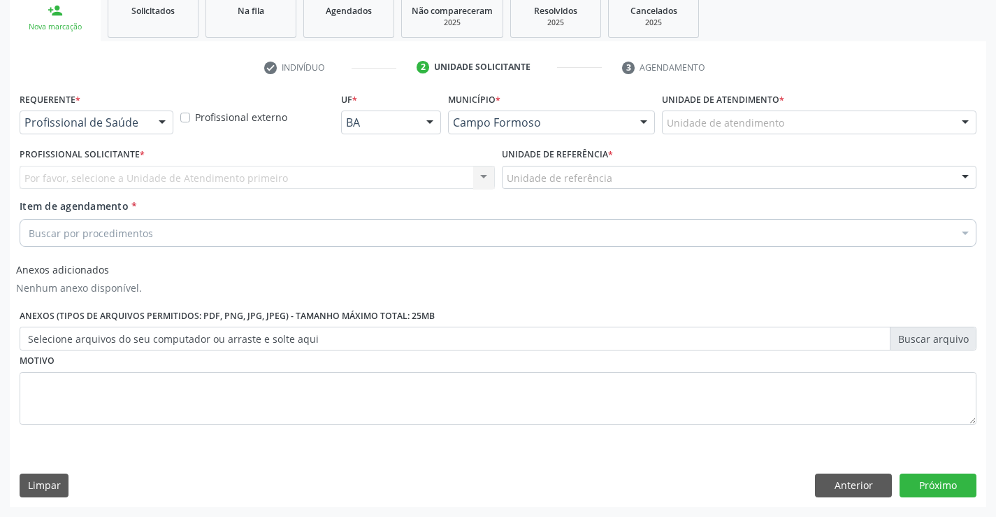
scroll to position [215, 0]
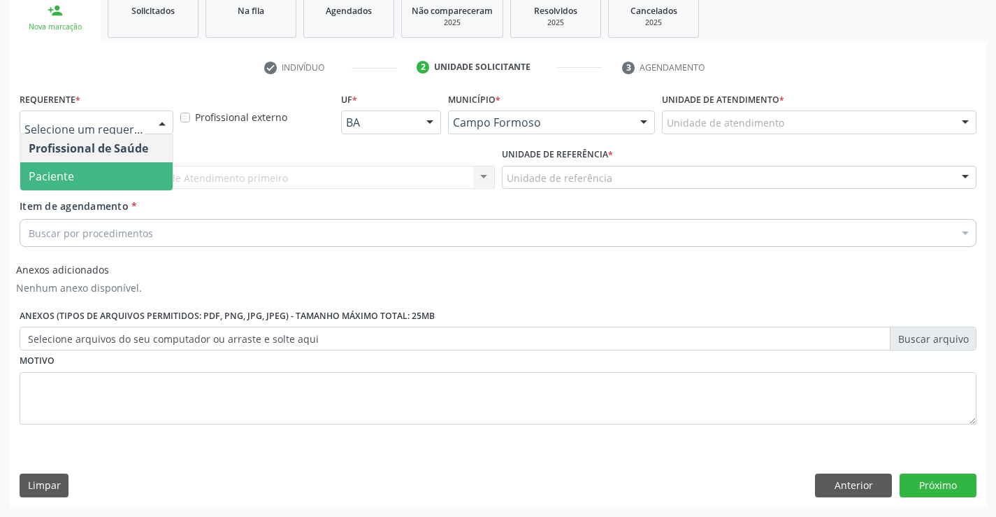
click at [101, 168] on span "Paciente" at bounding box center [96, 176] width 152 height 28
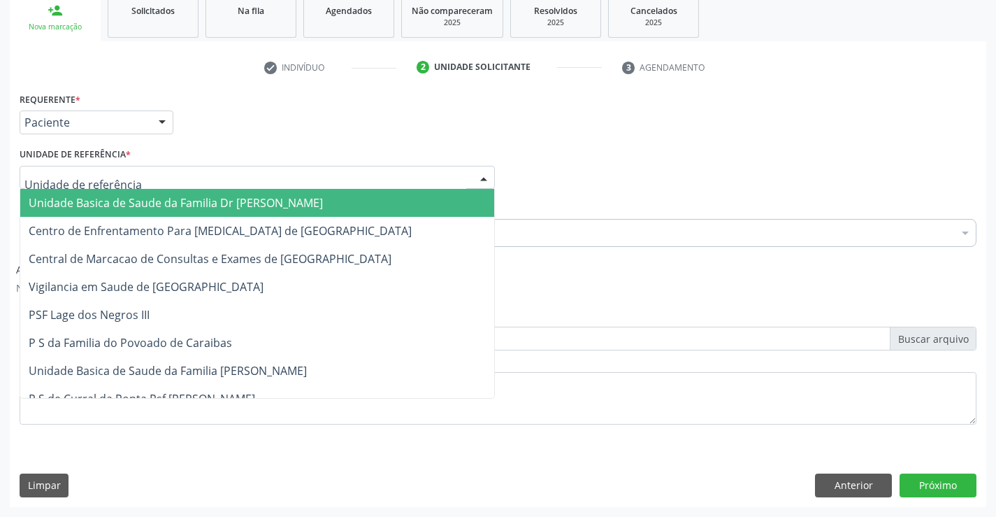
click at [150, 206] on span "Unidade Basica de Saude da Familia Dr [PERSON_NAME]" at bounding box center [176, 202] width 294 height 15
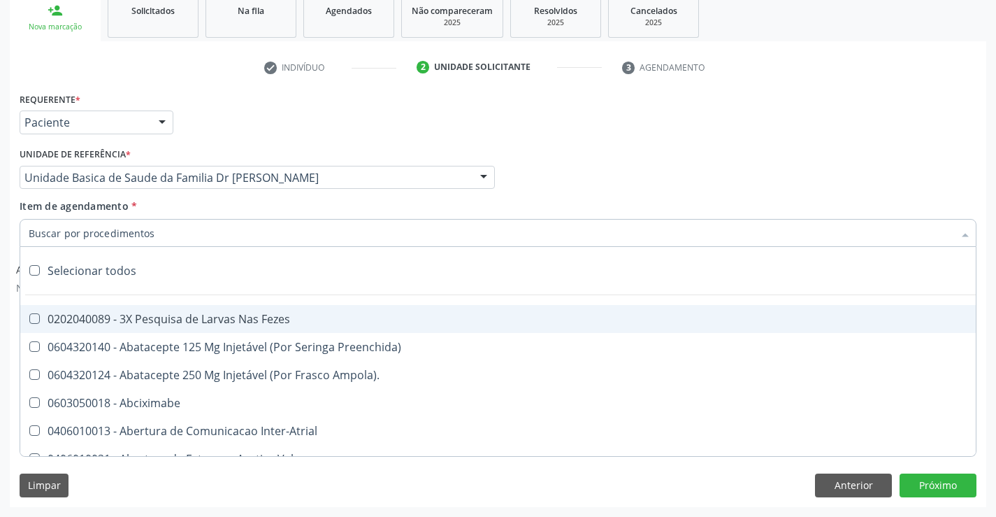
click at [157, 229] on div at bounding box center [498, 233] width 957 height 28
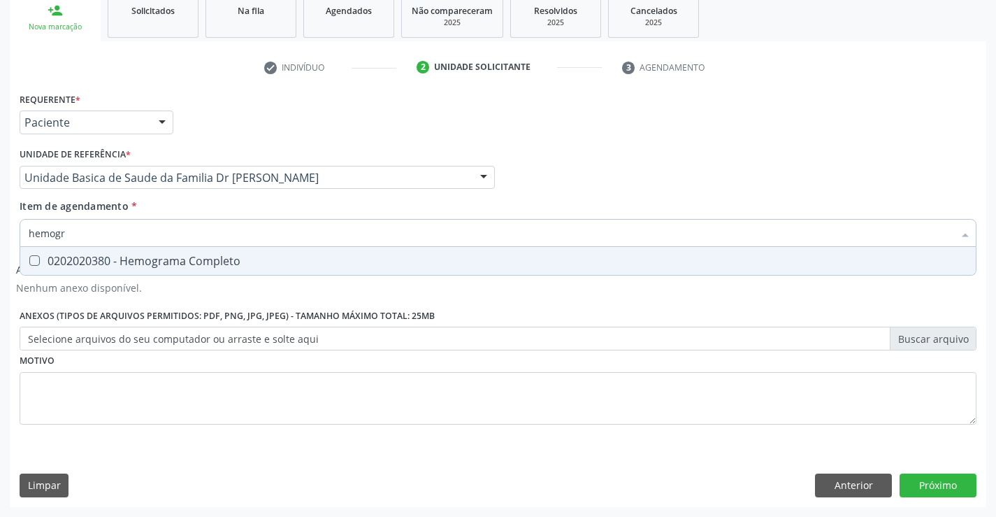
type input "hemogra"
click at [180, 262] on div "0202020380 - Hemograma Completo" at bounding box center [498, 260] width 939 height 11
checkbox Completo "true"
type input "hemogra"
click at [199, 201] on div "Item de agendamento * hemogra Desfazer seleção 0202020380 - Hemograma Completo …" at bounding box center [498, 221] width 957 height 44
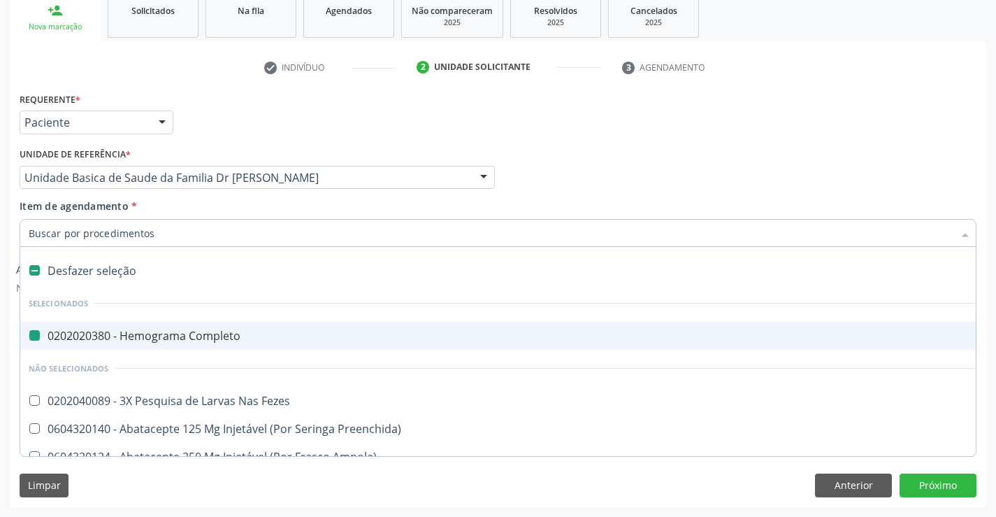
type input "v"
checkbox Completo "false"
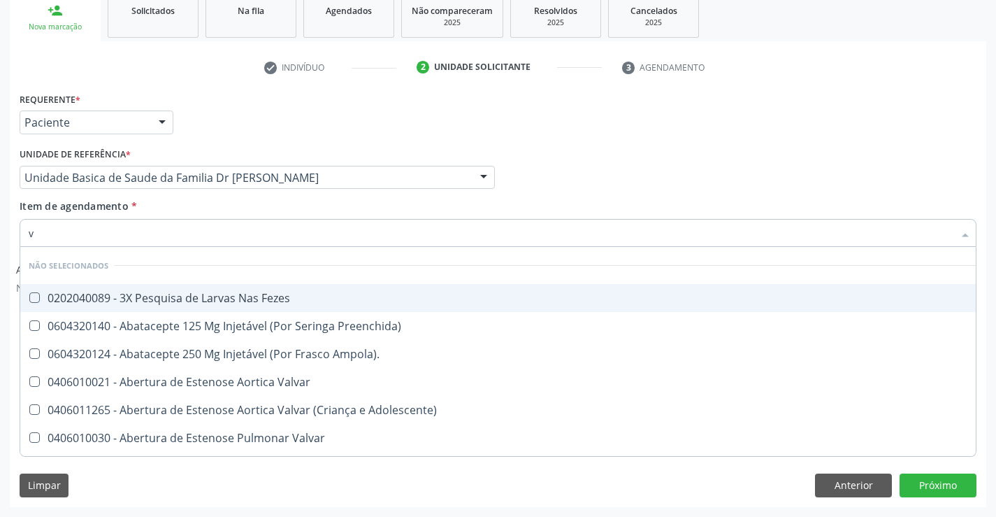
type input "vh"
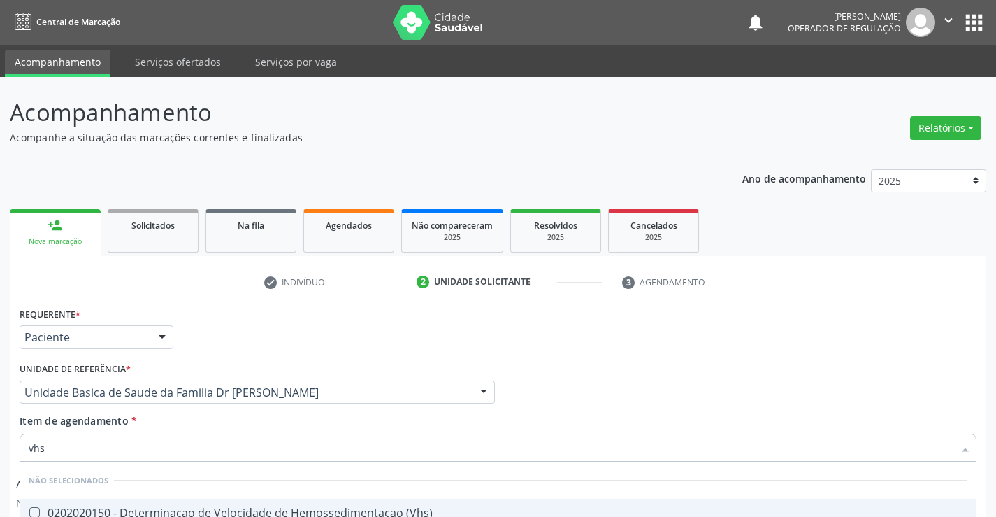
scroll to position [215, 0]
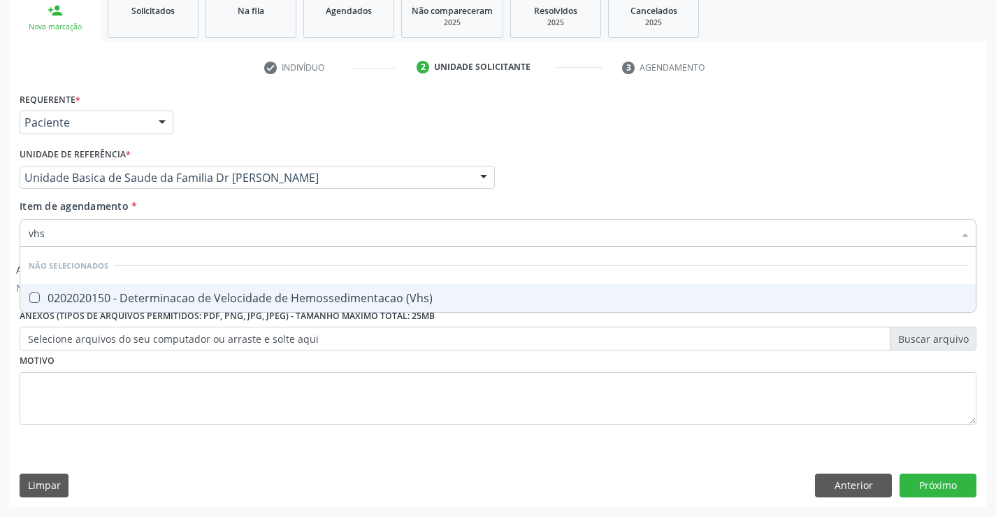
click at [208, 298] on div "0202020150 - Determinacao de Velocidade de Hemossedimentacao (Vhs)" at bounding box center [498, 297] width 939 height 11
checkbox \(Vhs\) "true"
type input "vhs"
click at [217, 210] on div "Item de agendamento * vhs Desfazer seleção Não selecionados 0202020150 - Determ…" at bounding box center [498, 221] width 957 height 44
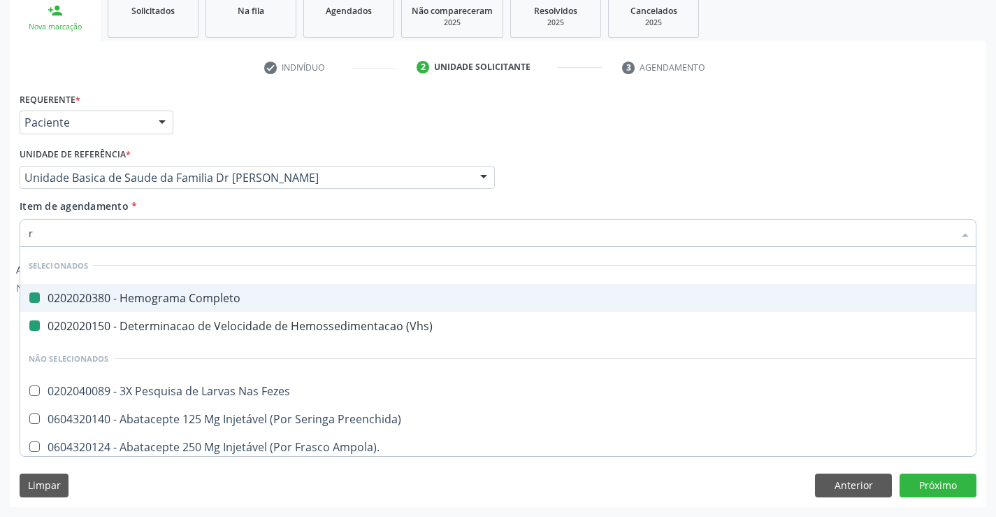
type input "re"
checkbox Completo "false"
checkbox \(Vhs\) "false"
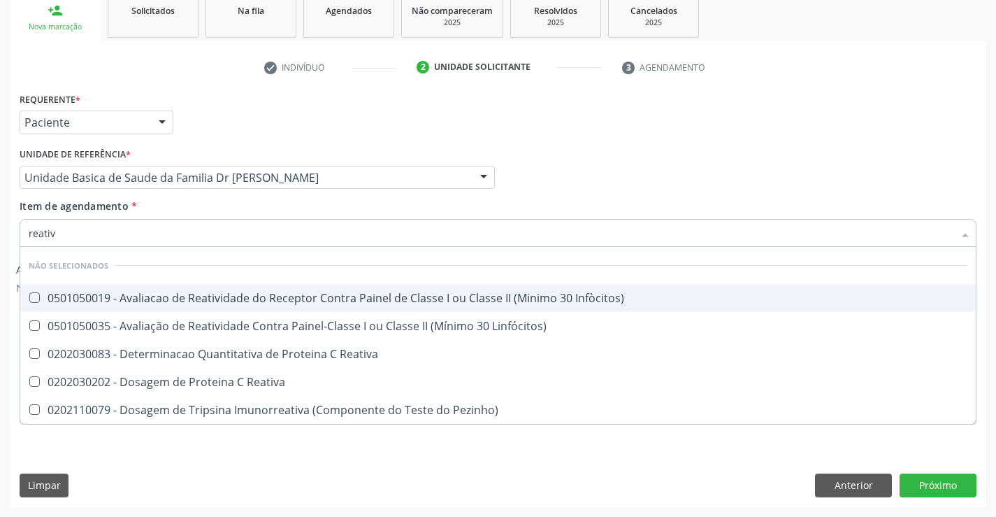
type input "reativa"
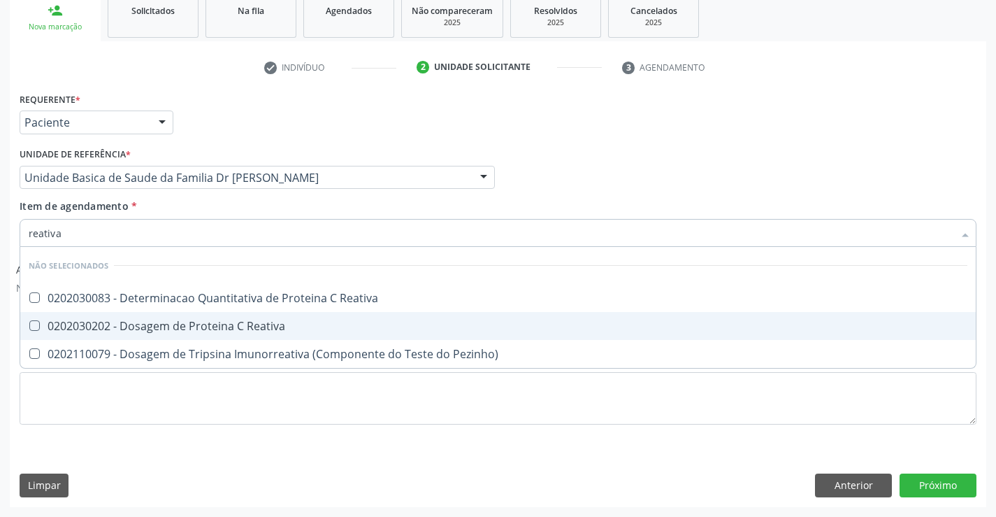
click at [226, 330] on div "0202030202 - Dosagem de Proteina C Reativa" at bounding box center [498, 325] width 939 height 11
checkbox Reativa "true"
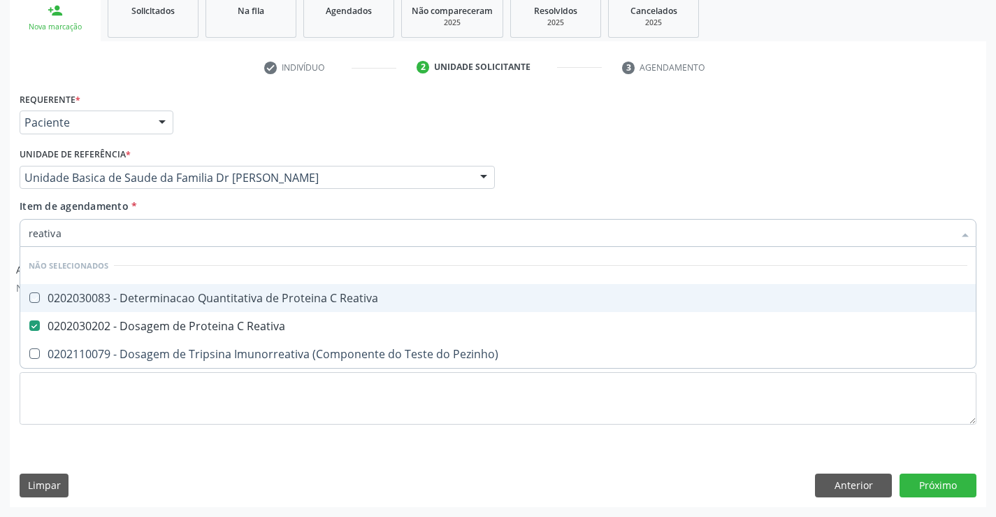
click at [211, 203] on div "Item de agendamento * reativa Desfazer seleção Não selecionados 0202030083 - De…" at bounding box center [498, 221] width 957 height 44
checkbox Reativa "true"
checkbox Pezinho\) "true"
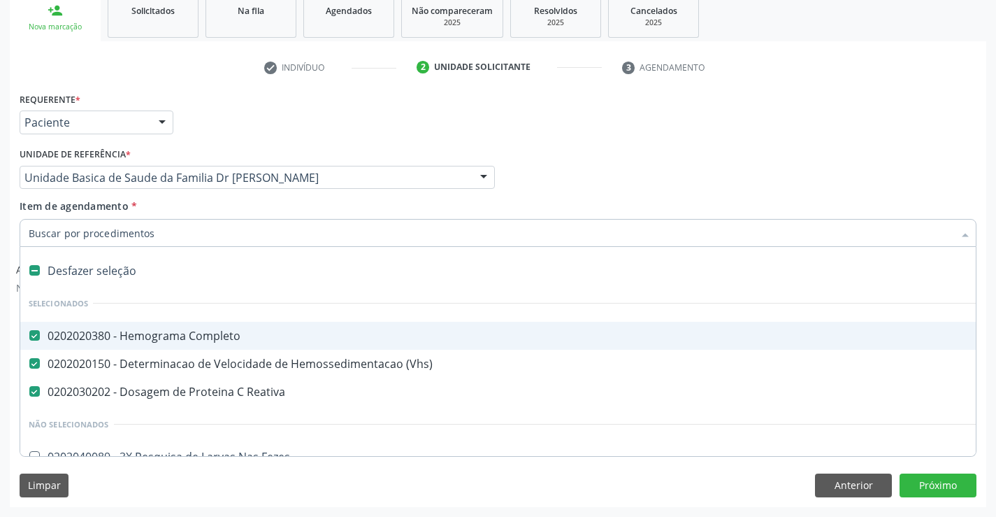
click at [166, 233] on input "Item de agendamento *" at bounding box center [491, 233] width 925 height 28
type input "f"
checkbox Completo "false"
checkbox \(Vhs\) "false"
checkbox Reativa "false"
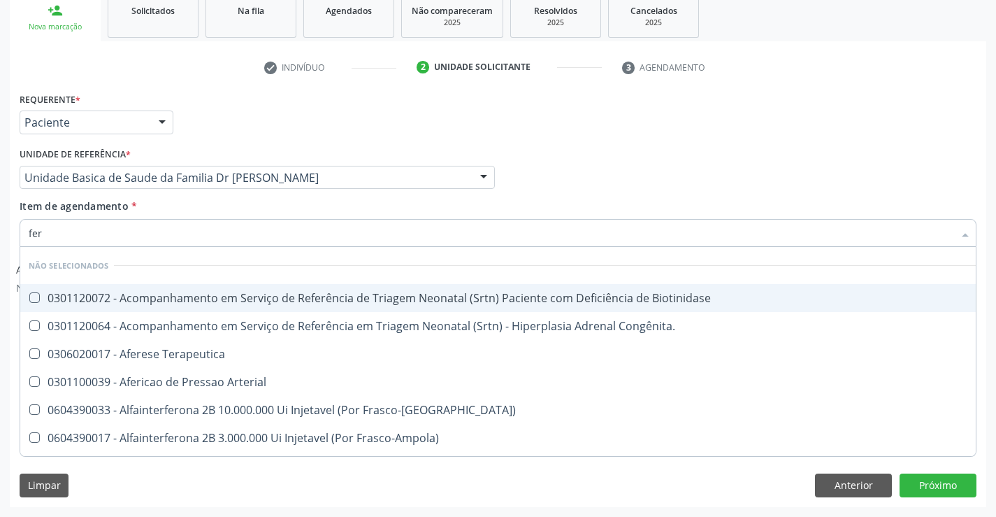
type input "ferr"
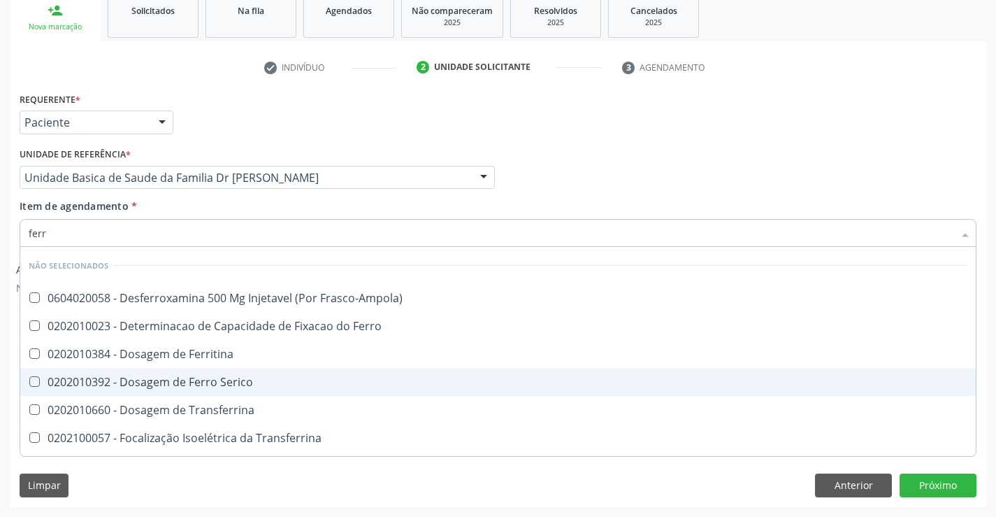
click at [203, 382] on div "0202010392 - Dosagem de Ferro Serico" at bounding box center [498, 381] width 939 height 11
checkbox Serico "true"
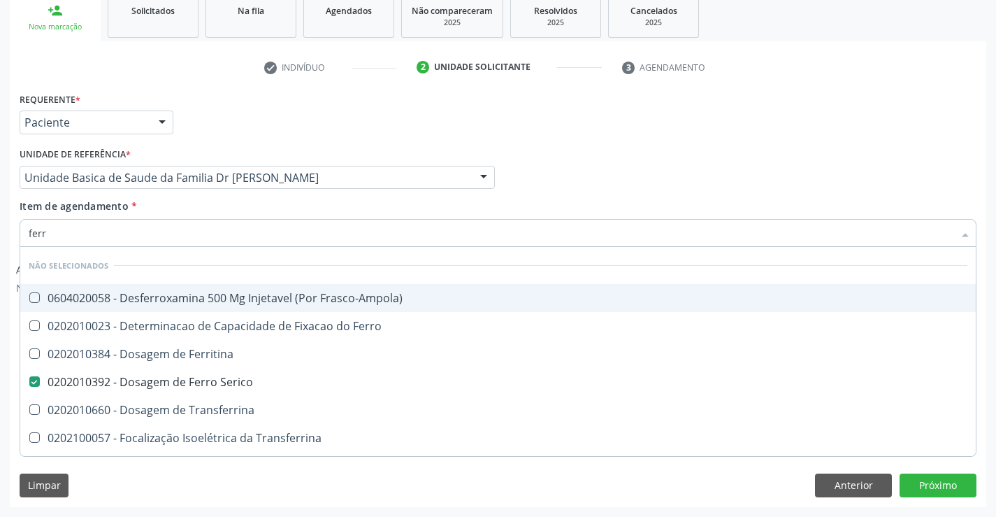
click at [260, 213] on div "Item de agendamento * ferr Desfazer seleção Não selecionados 0604020058 - Desfe…" at bounding box center [498, 221] width 957 height 44
checkbox Frasco-Ampola\) "true"
checkbox Ferro "true"
checkbox Ferritina "true"
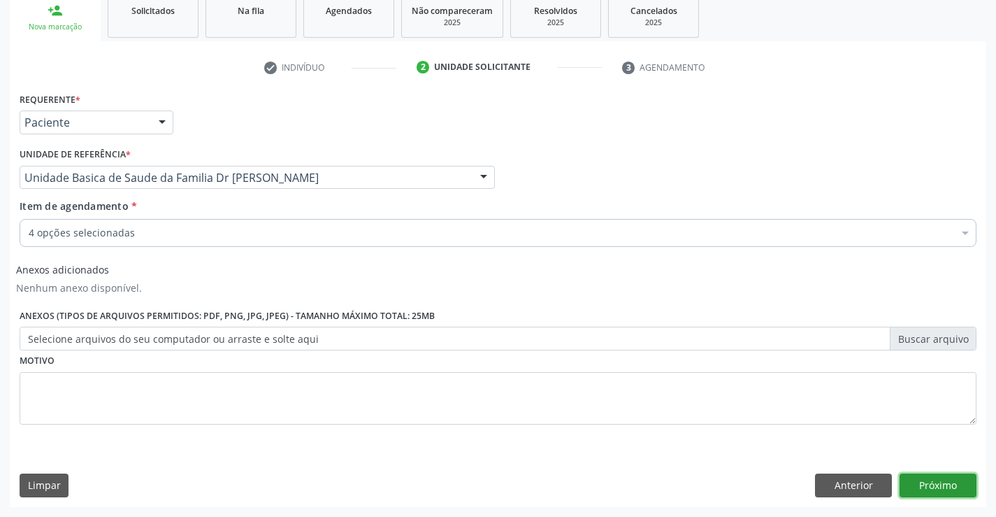
click at [937, 478] on button "Próximo" at bounding box center [938, 485] width 77 height 24
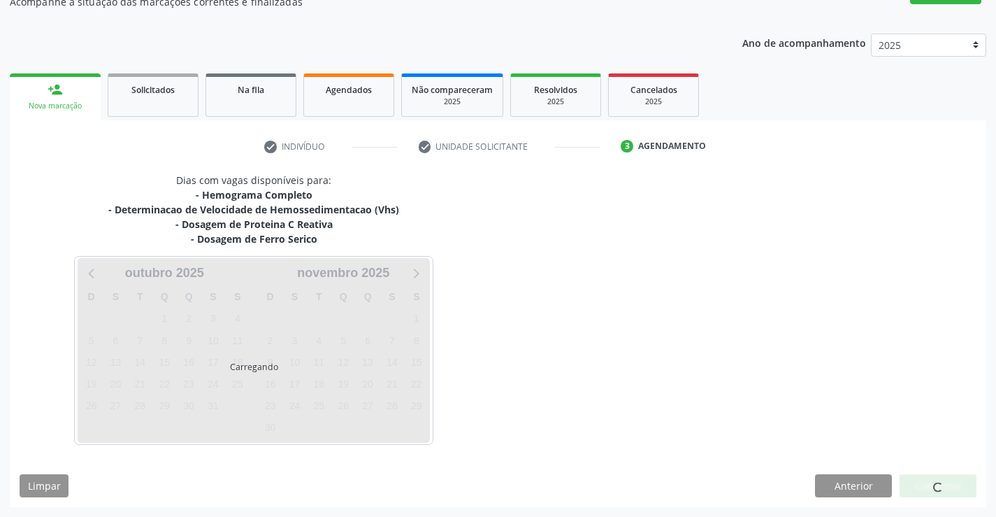
scroll to position [136, 0]
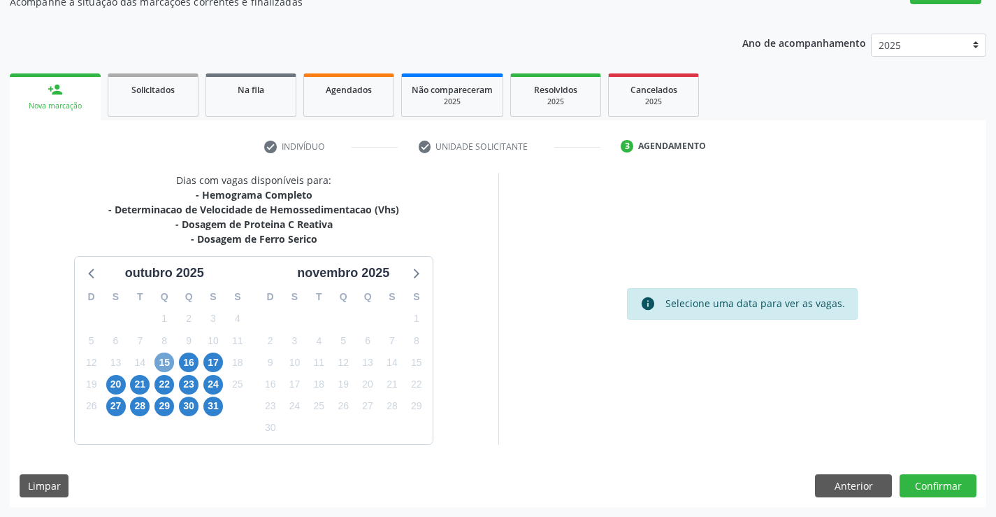
click at [166, 362] on span "15" at bounding box center [165, 362] width 20 height 20
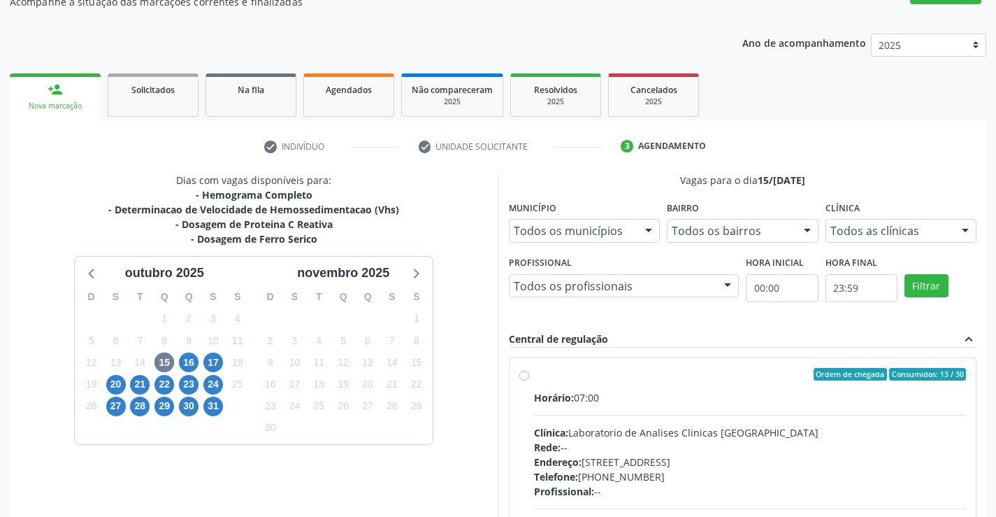
click at [651, 384] on label "Ordem de chegada Consumidos: 13 / 30 Horário: 07:00 Clínica: Laboratorio de Ana…" at bounding box center [750, 475] width 433 height 215
click at [529, 380] on input "Ordem de chegada Consumidos: 13 / 30 Horário: 07:00 Clínica: Laboratorio de Ana…" at bounding box center [524, 374] width 10 height 13
radio input "true"
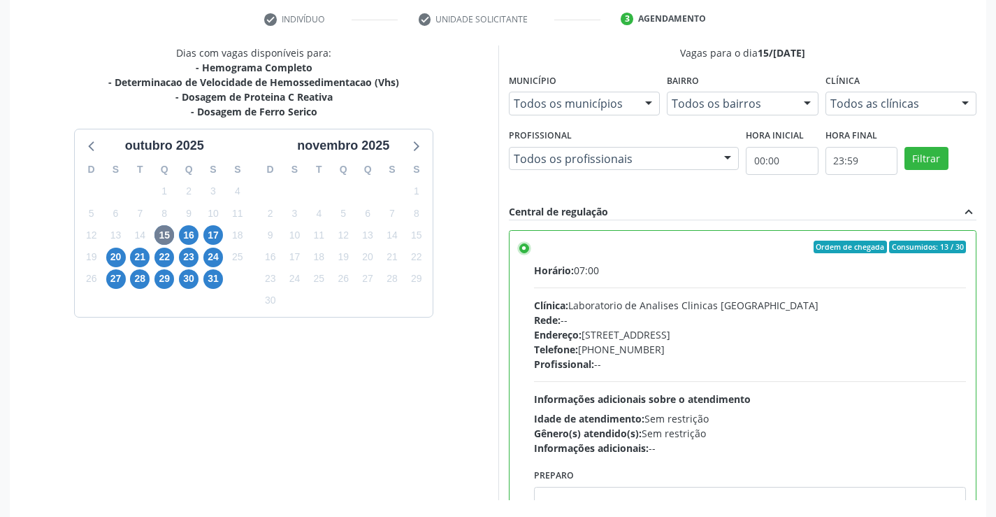
scroll to position [319, 0]
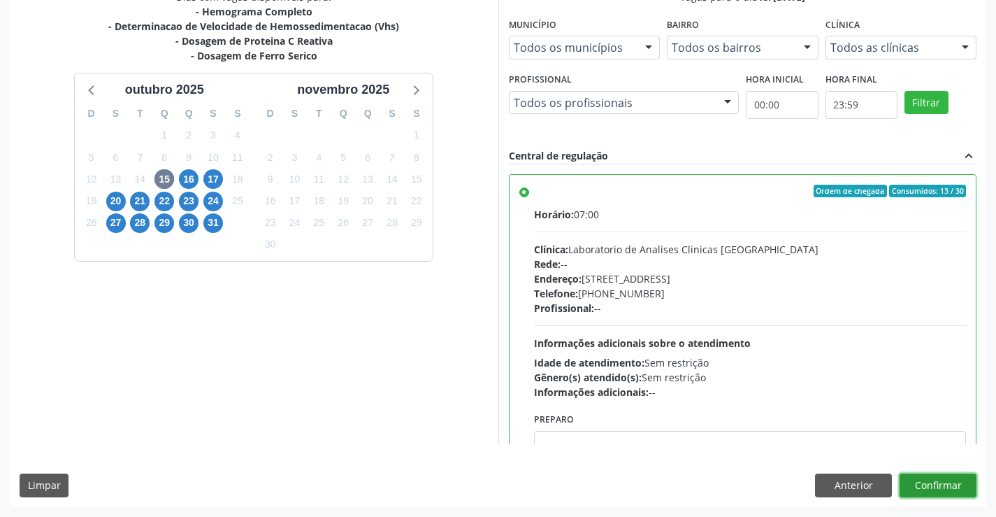
click at [929, 482] on button "Confirmar" at bounding box center [938, 485] width 77 height 24
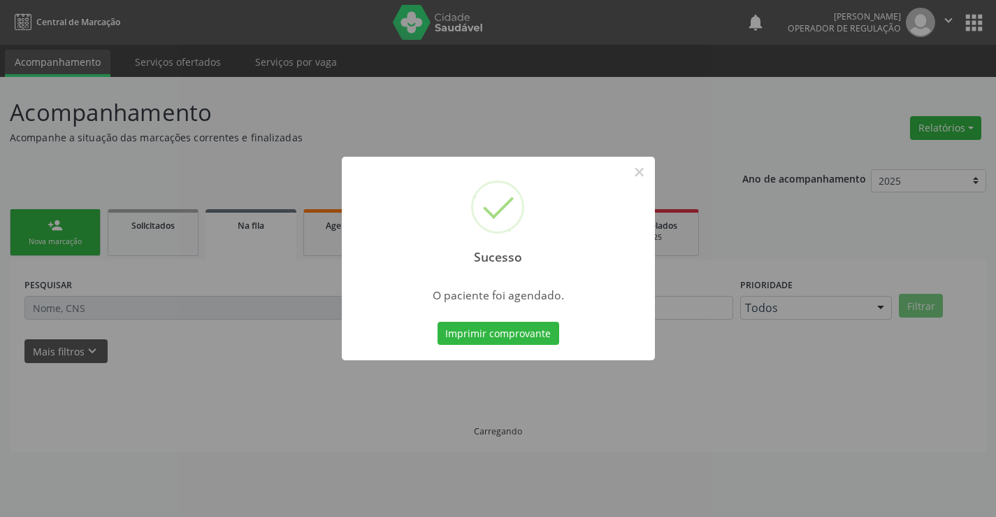
scroll to position [0, 0]
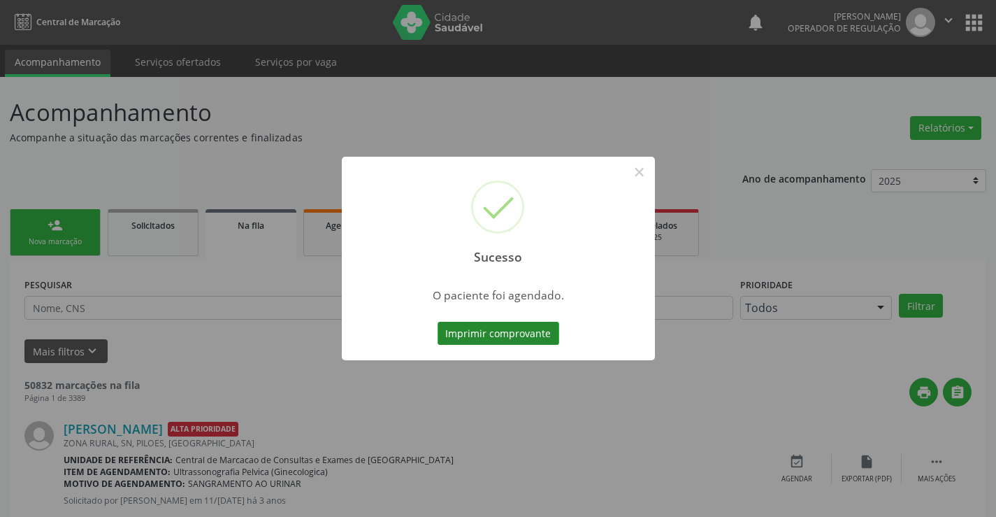
click at [475, 333] on button "Imprimir comprovante" at bounding box center [499, 334] width 122 height 24
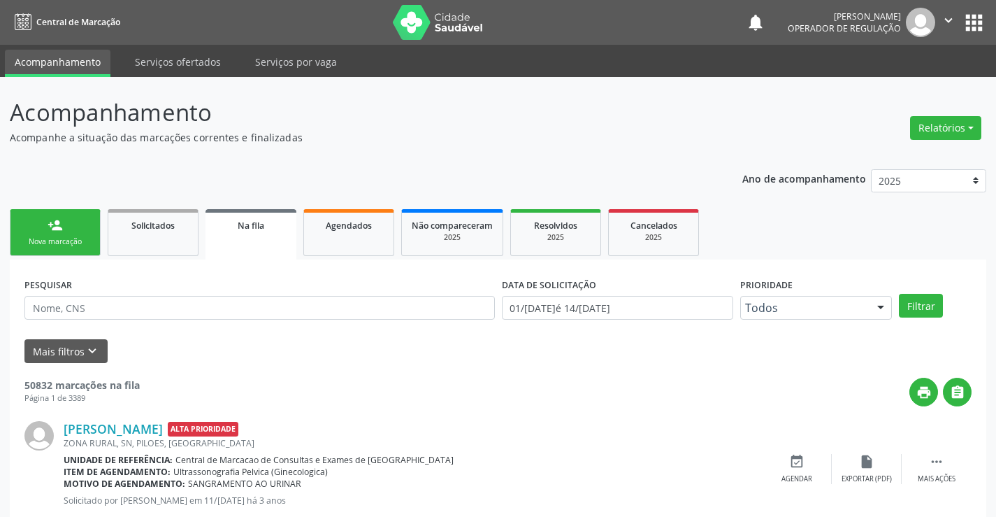
click at [50, 227] on div "person_add" at bounding box center [55, 224] width 15 height 15
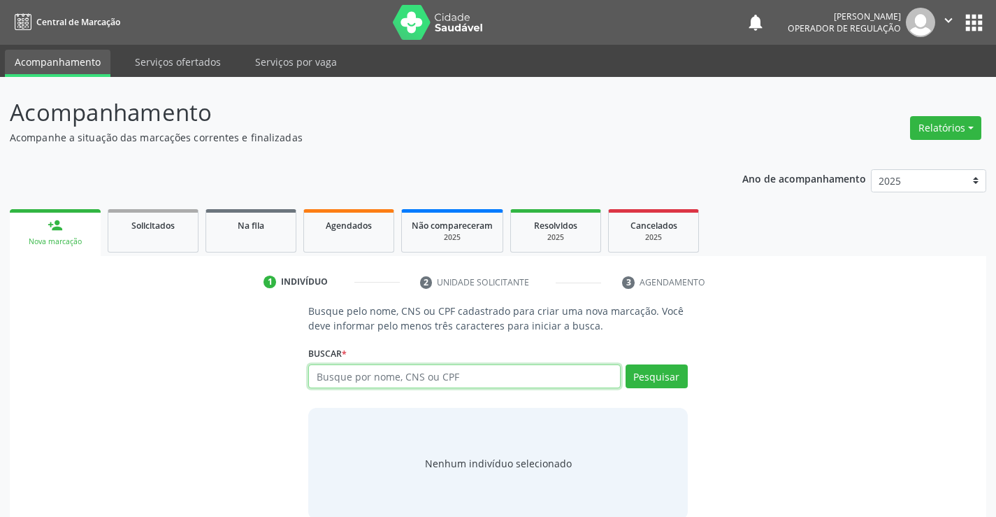
click at [452, 374] on input "text" at bounding box center [464, 376] width 312 height 24
click at [458, 380] on input "text" at bounding box center [464, 376] width 312 height 24
type input "706002309229141"
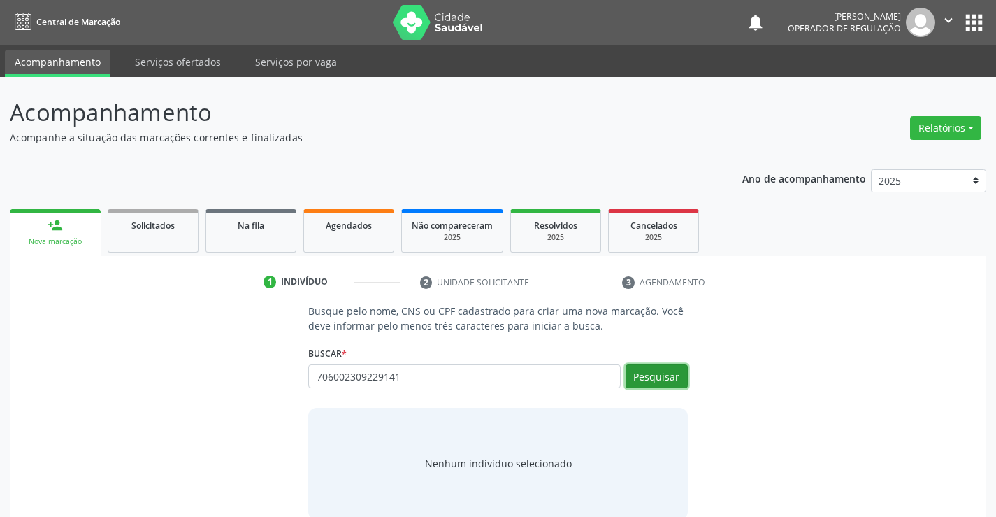
click at [649, 376] on button "Pesquisar" at bounding box center [657, 376] width 62 height 24
type input "706002309229141"
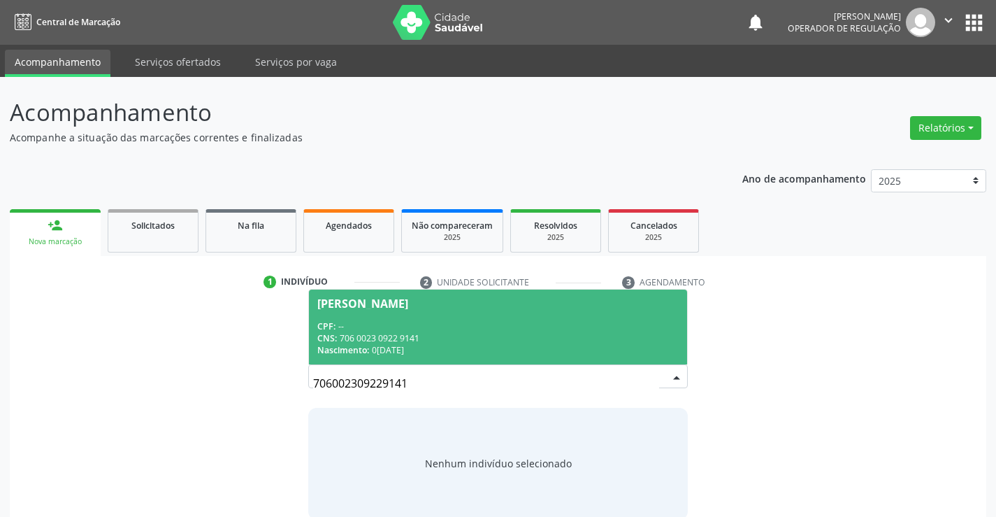
click at [465, 340] on div "CNS: 706 0023 0922 9141" at bounding box center [497, 338] width 361 height 12
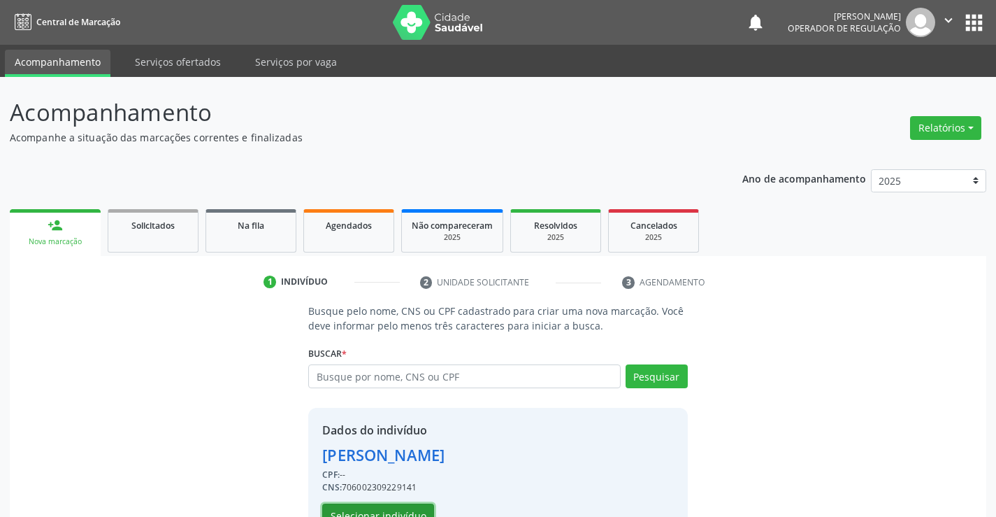
click at [371, 508] on button "Selecionar indivíduo" at bounding box center [378, 515] width 112 height 24
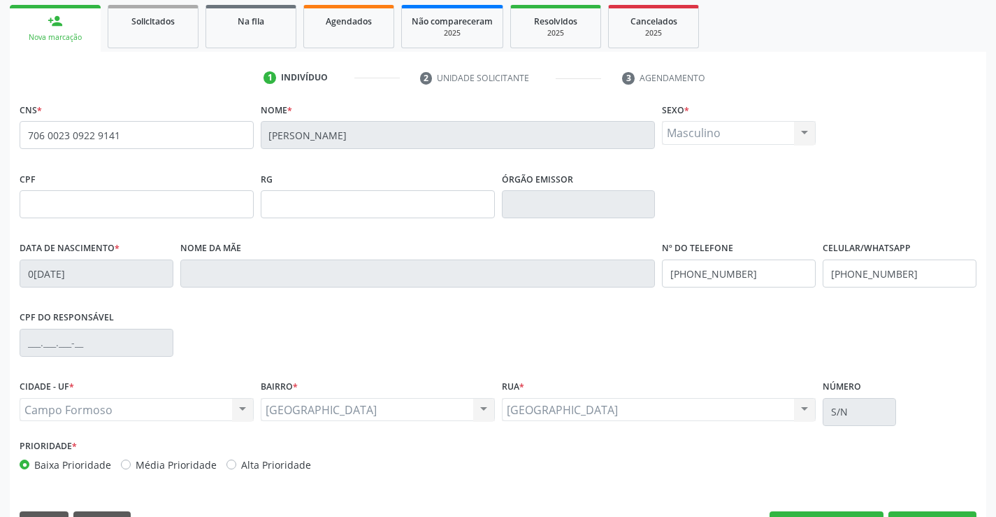
scroll to position [210, 0]
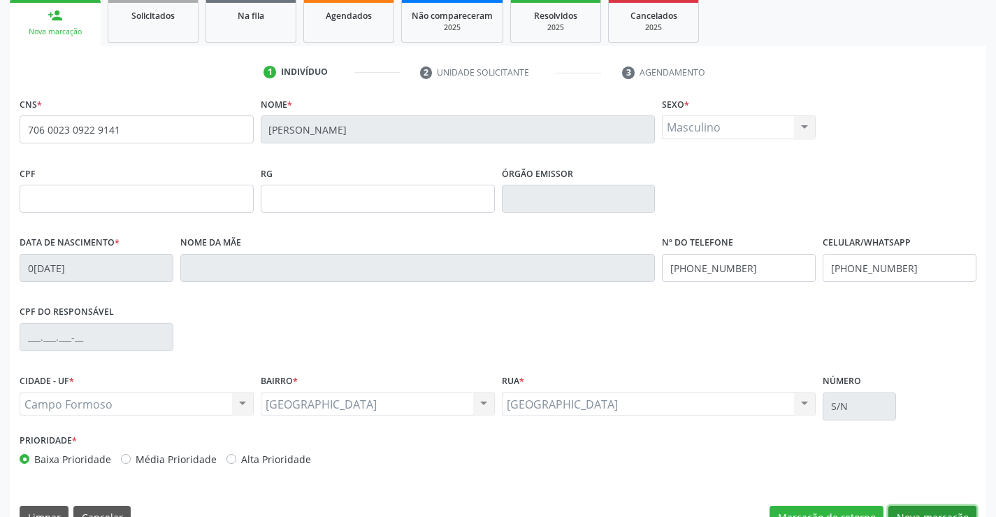
click at [928, 508] on button "Nova marcação" at bounding box center [933, 517] width 88 height 24
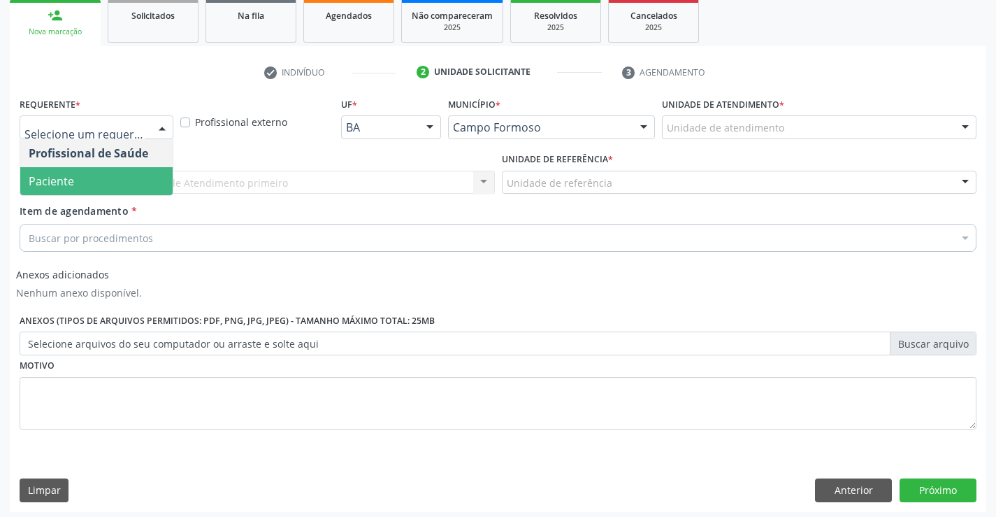
click at [85, 179] on span "Paciente" at bounding box center [96, 181] width 152 height 28
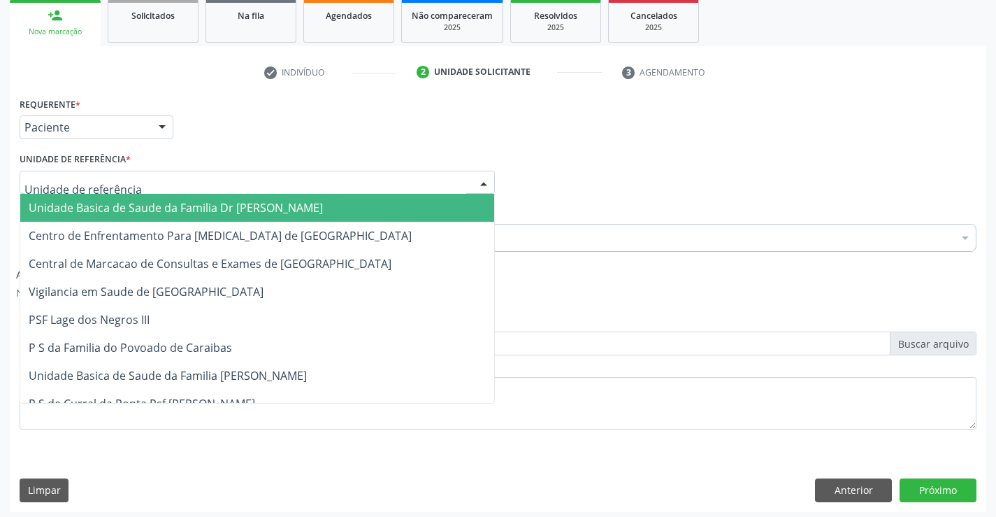
click at [128, 177] on div at bounding box center [257, 183] width 475 height 24
click at [135, 192] on input "text" at bounding box center [245, 189] width 442 height 28
click at [145, 209] on span "Unidade Basica de Saude da Familia Dr [PERSON_NAME]" at bounding box center [176, 207] width 294 height 15
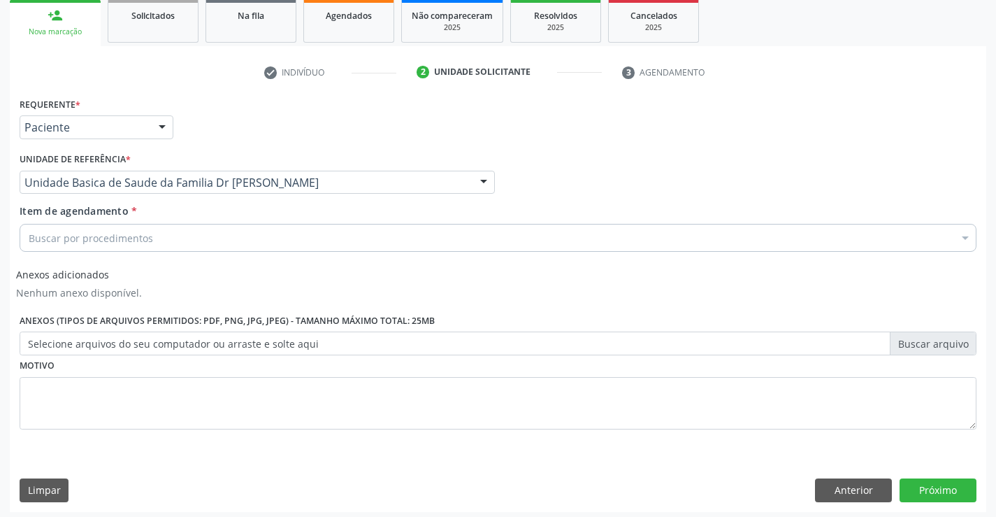
click at [150, 247] on div "Buscar por procedimentos" at bounding box center [498, 238] width 957 height 28
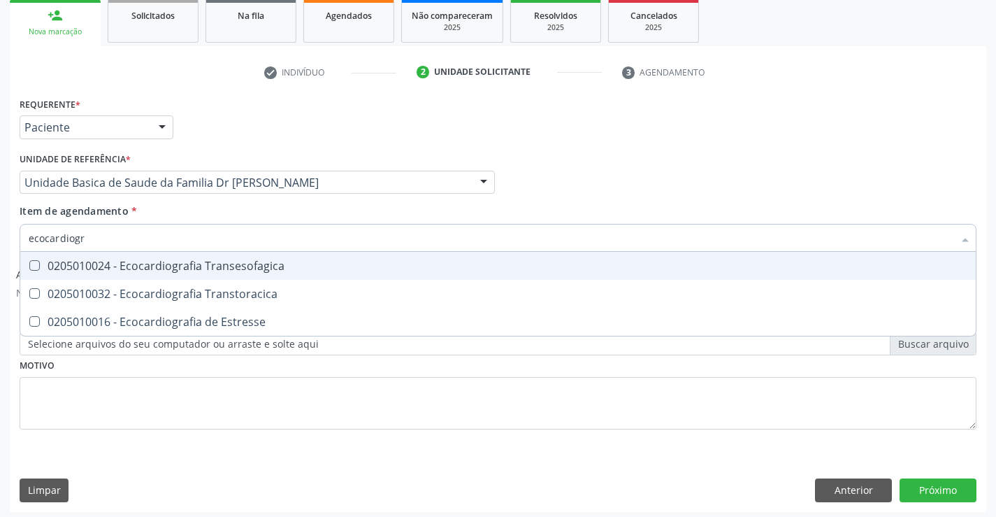
type input "ecocardiogra"
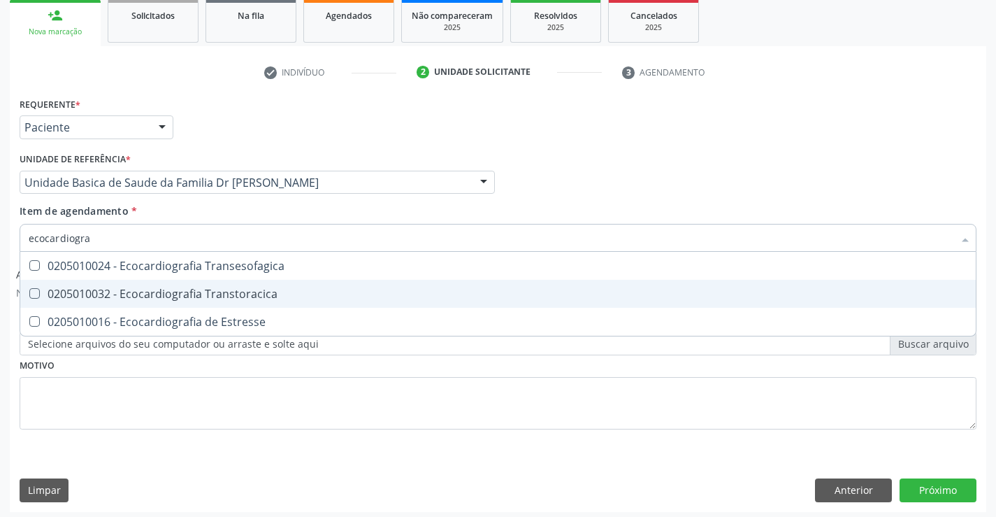
click at [167, 289] on div "0205010032 - Ecocardiografia Transtoracica" at bounding box center [498, 293] width 939 height 11
checkbox Transtoracica "true"
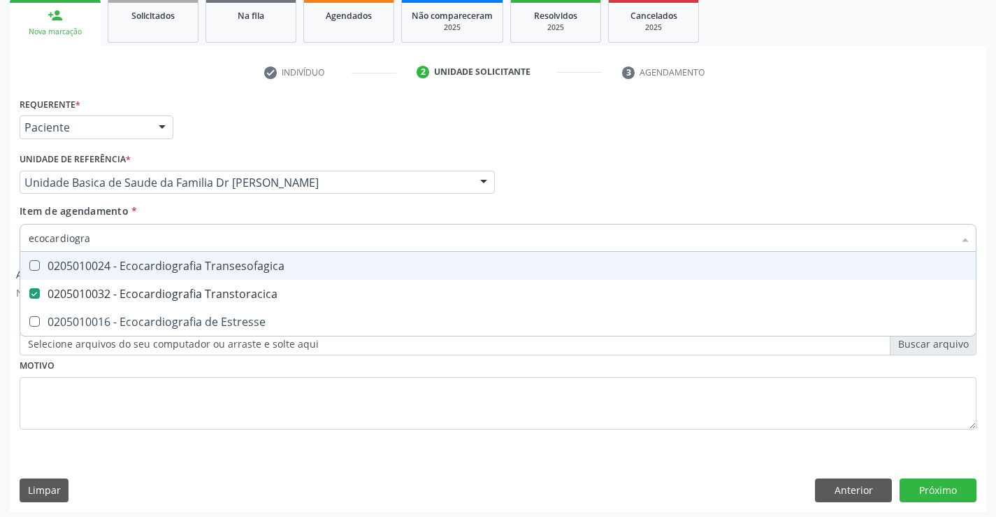
click at [171, 205] on div "Item de agendamento * ecocardiogra Desfazer seleção 0205010024 - Ecocardiografi…" at bounding box center [498, 225] width 957 height 44
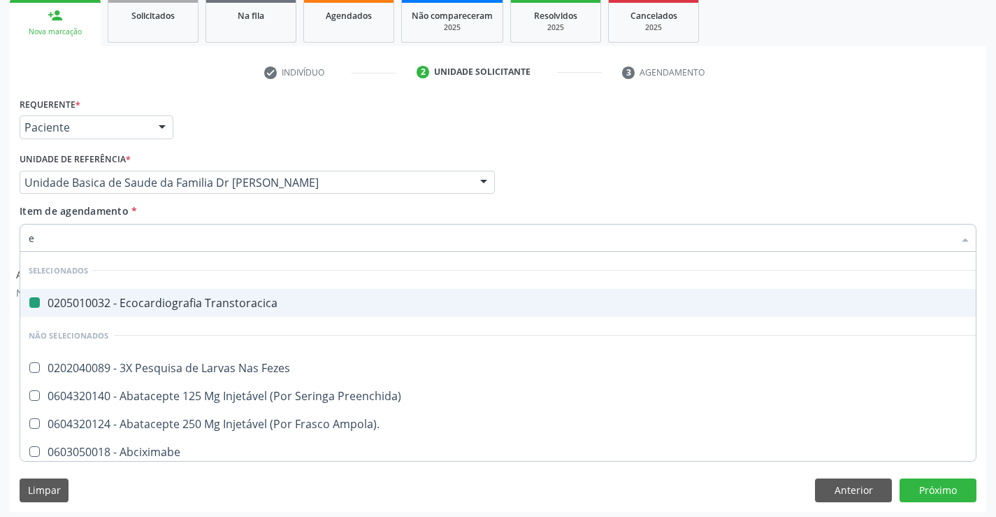
type input "el"
checkbox Transtoracica "false"
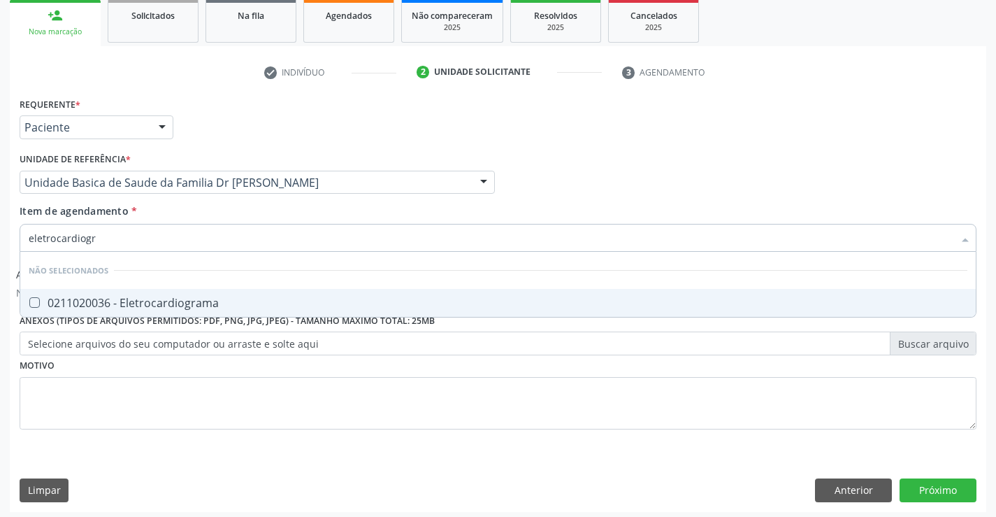
type input "eletrocardiogra"
click at [196, 300] on div "0211020036 - Eletrocardiograma" at bounding box center [498, 302] width 939 height 11
checkbox Eletrocardiograma "true"
click at [948, 484] on button "Próximo" at bounding box center [938, 490] width 77 height 24
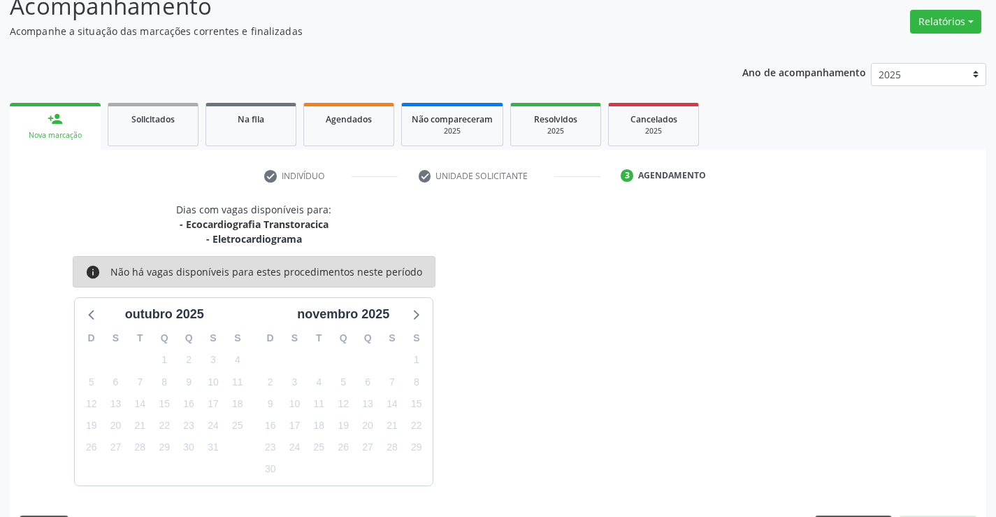
scroll to position [148, 0]
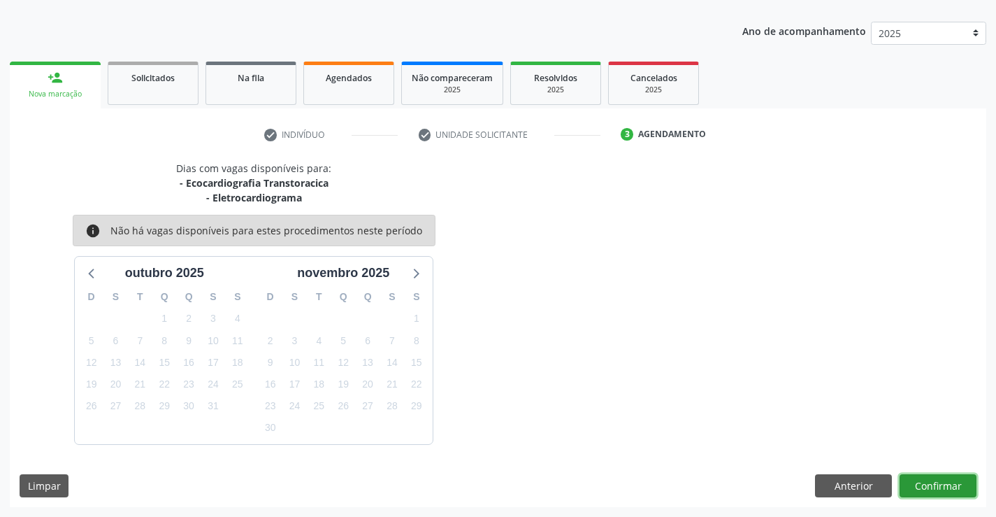
click at [948, 484] on button "Confirmar" at bounding box center [938, 486] width 77 height 24
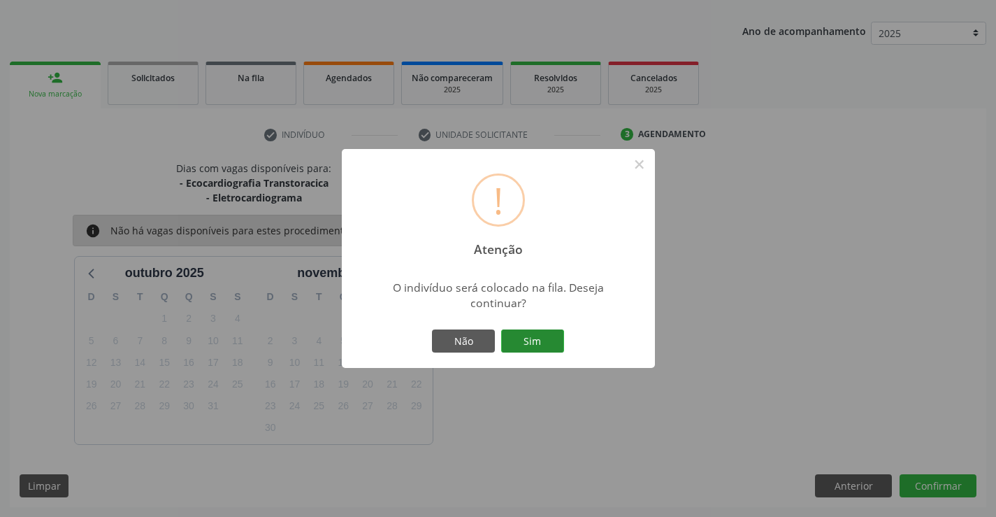
click at [530, 340] on button "Sim" at bounding box center [532, 341] width 63 height 24
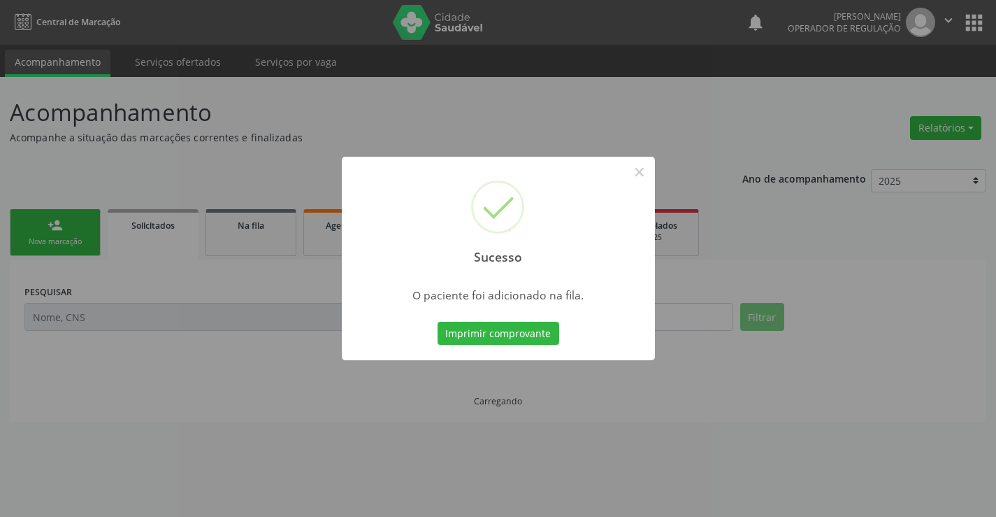
scroll to position [0, 0]
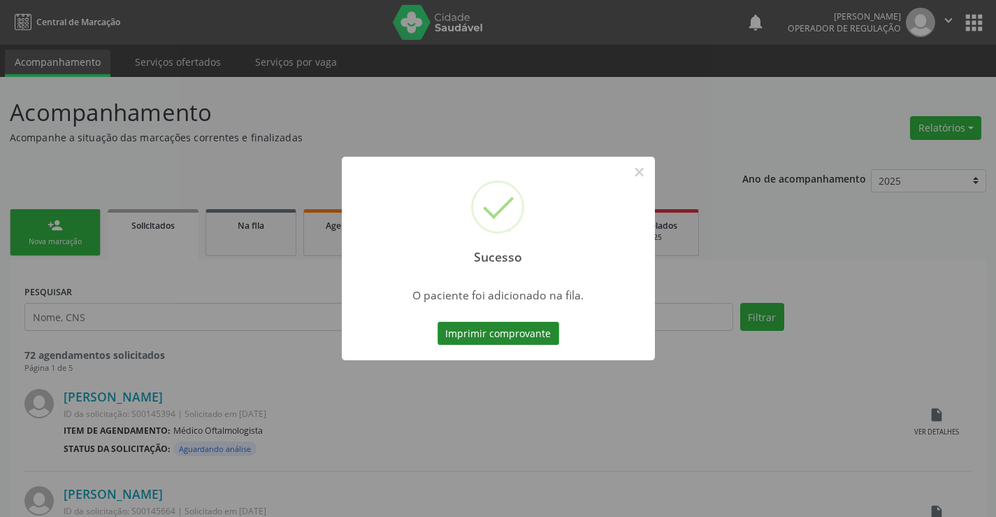
click at [529, 333] on button "Imprimir comprovante" at bounding box center [499, 334] width 122 height 24
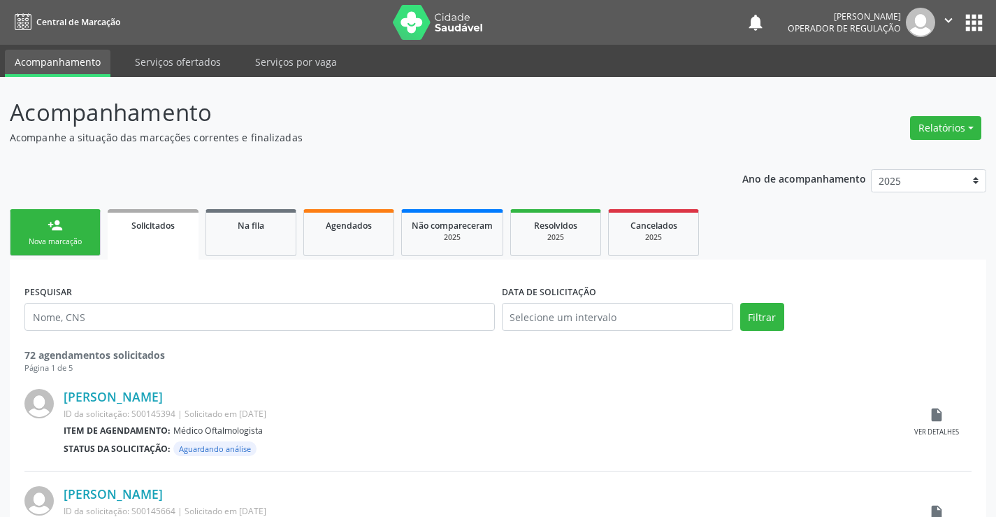
click at [61, 229] on div "person_add" at bounding box center [55, 224] width 15 height 15
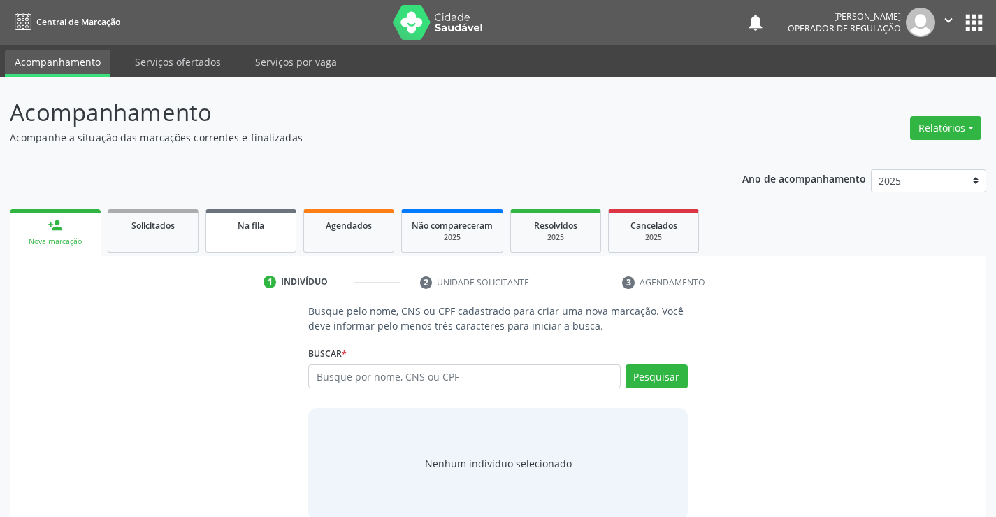
click at [257, 227] on span "Na fila" at bounding box center [251, 226] width 27 height 12
select select "9"
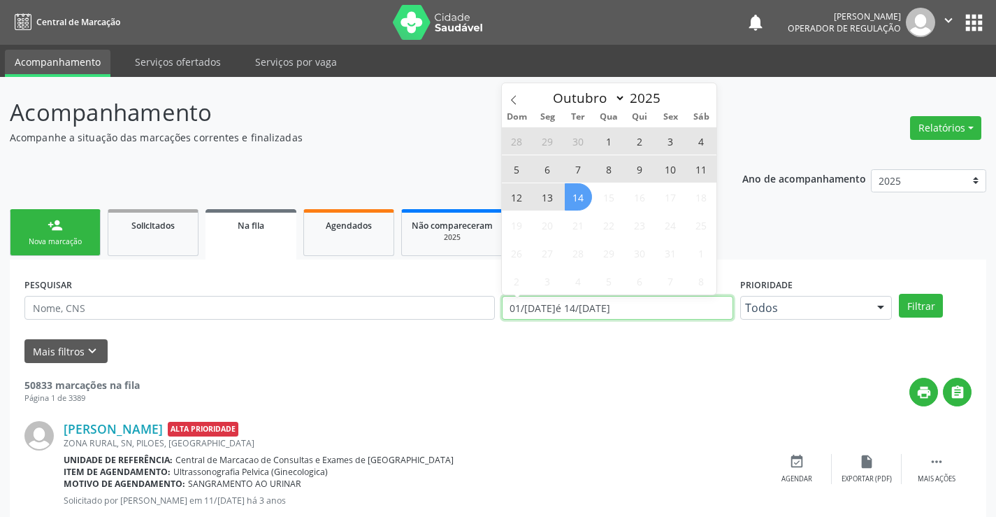
drag, startPoint x: 648, startPoint y: 308, endPoint x: 473, endPoint y: 310, distance: 175.5
click at [473, 310] on div "PESQUISAR DATA DE SOLICITAÇÃO 01/01/2023 até 14/10/2025 Prioridade Todos Todos …" at bounding box center [498, 301] width 954 height 55
type input "2023"
select select "0"
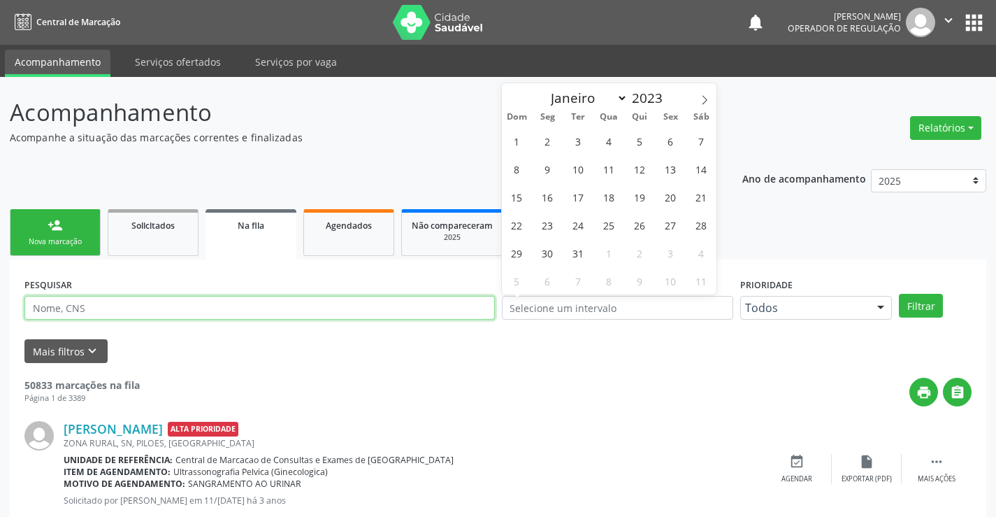
click at [201, 313] on input "text" at bounding box center [259, 308] width 471 height 24
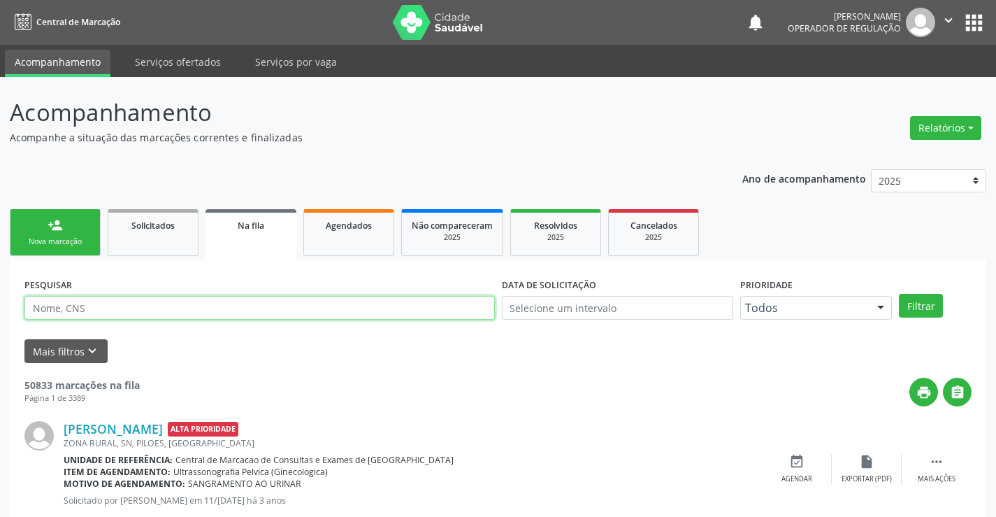
click at [201, 313] on input "text" at bounding box center [259, 308] width 471 height 24
type input "706002309229141"
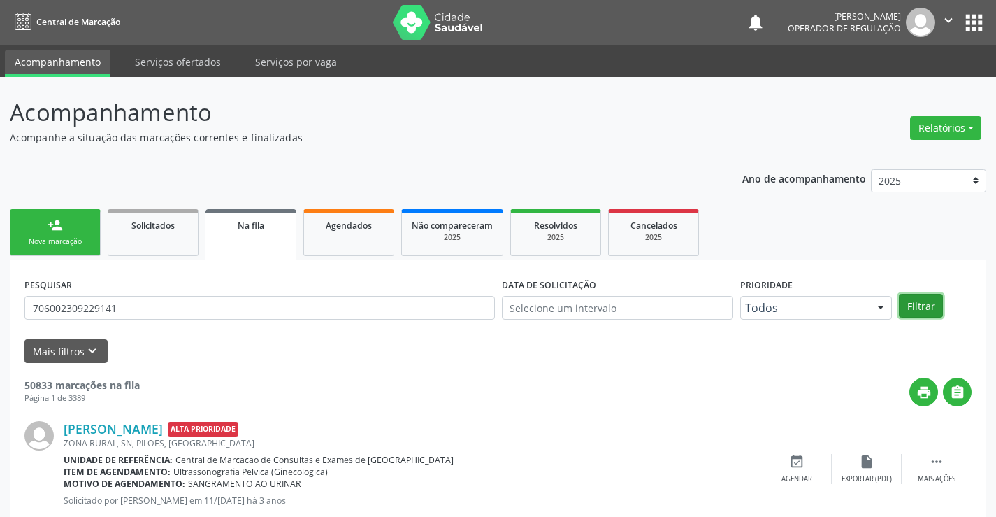
click at [933, 299] on button "Filtrar" at bounding box center [921, 306] width 44 height 24
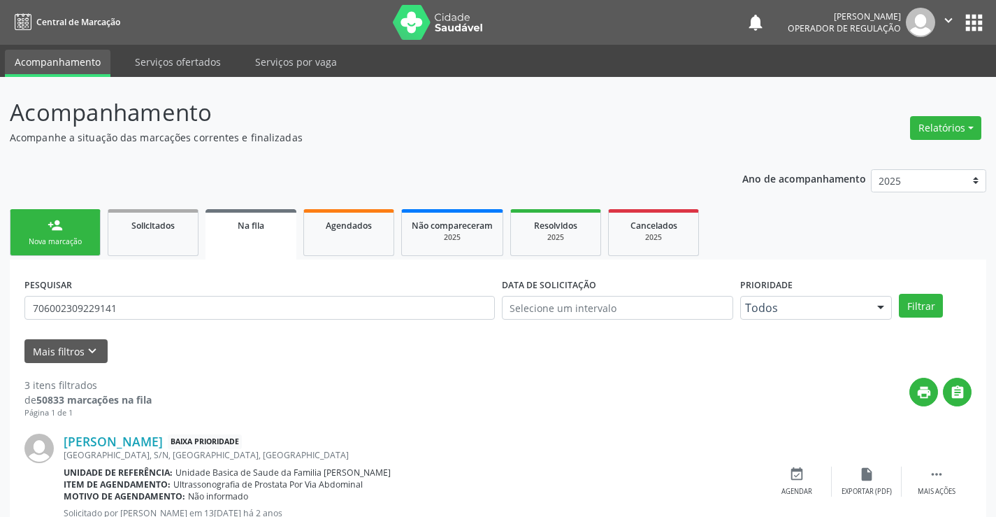
click at [57, 230] on div "person_add" at bounding box center [55, 224] width 15 height 15
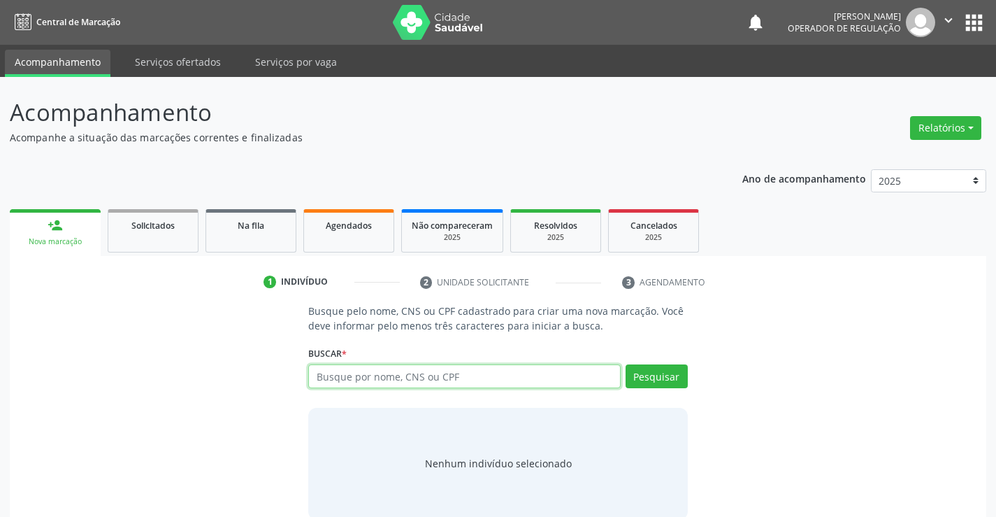
click at [474, 373] on input "text" at bounding box center [464, 376] width 312 height 24
type input "706502365438198"
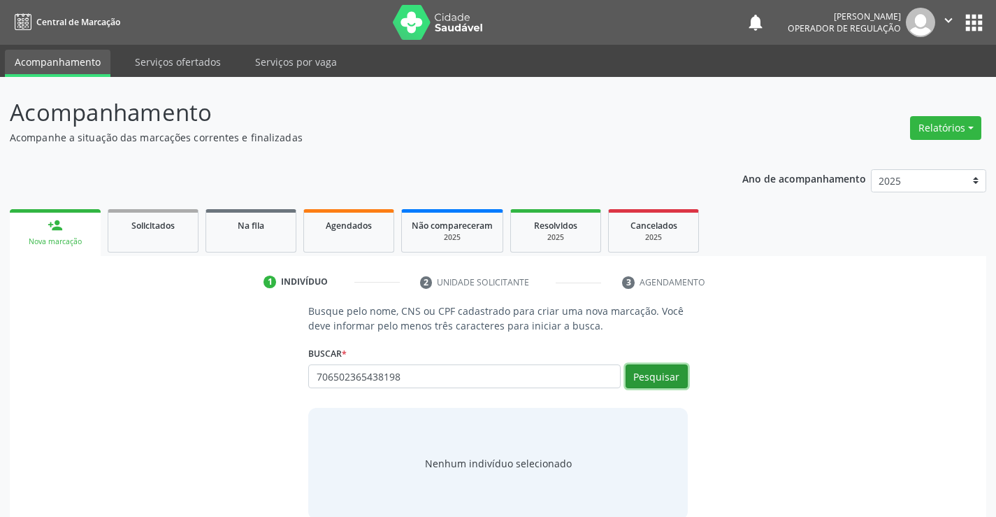
click at [638, 371] on button "Pesquisar" at bounding box center [657, 376] width 62 height 24
type input "706502365438198"
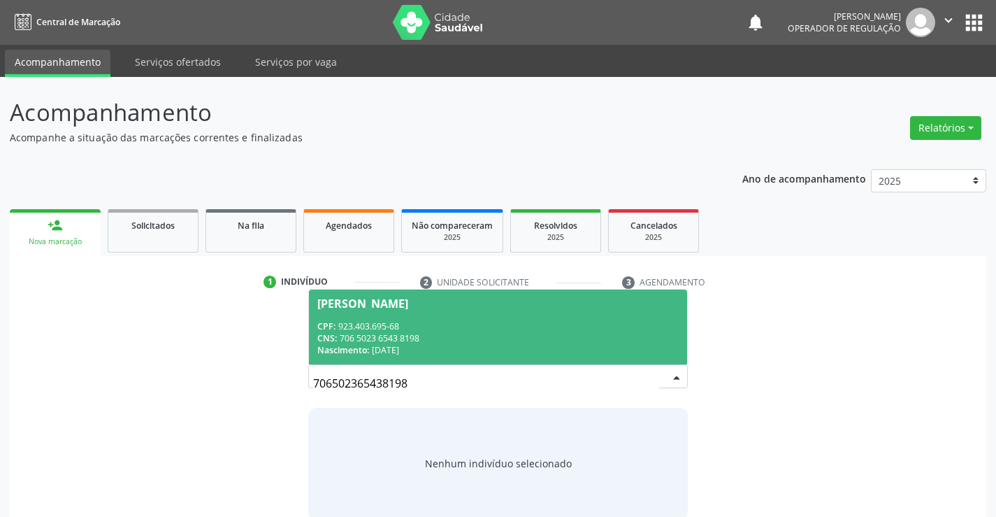
click at [483, 332] on div "CNS: 706 5023 6543 8198" at bounding box center [497, 338] width 361 height 12
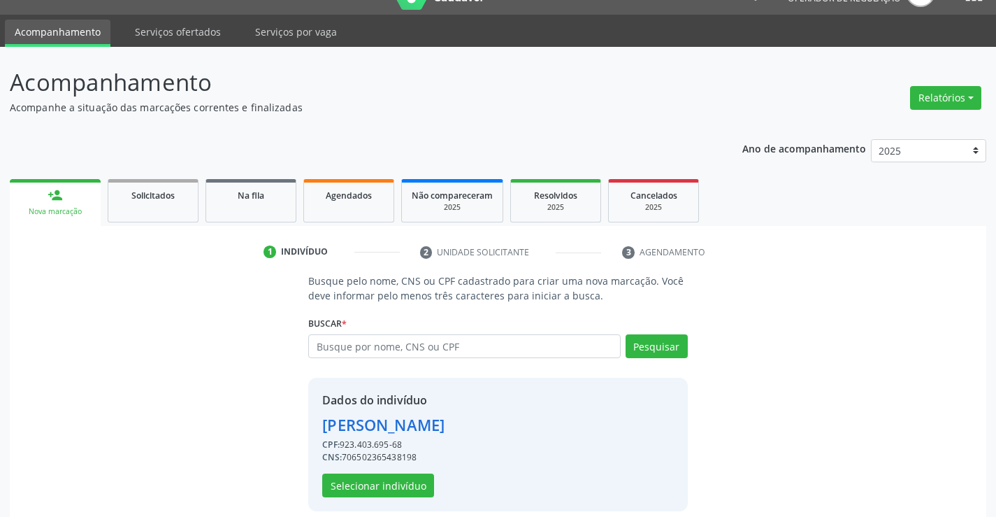
scroll to position [44, 0]
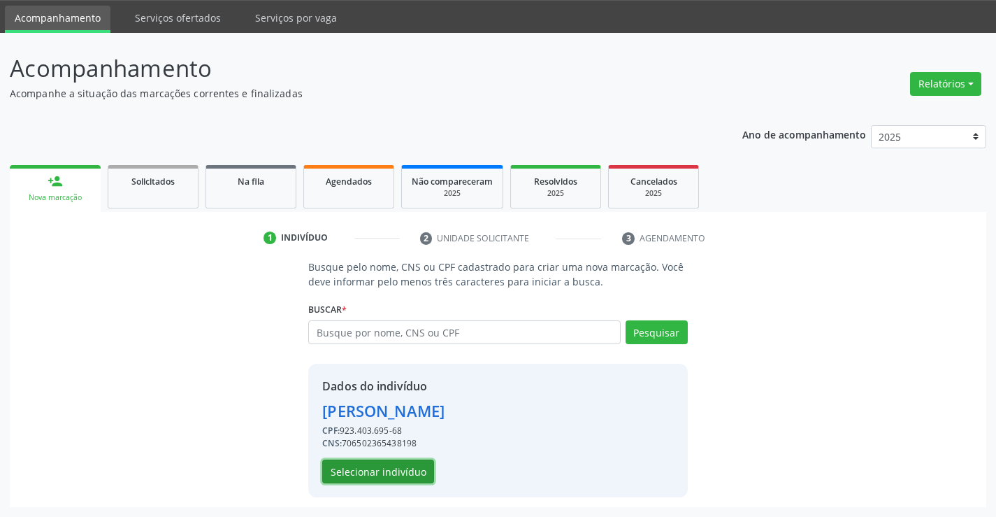
click at [371, 471] on button "Selecionar indivíduo" at bounding box center [378, 471] width 112 height 24
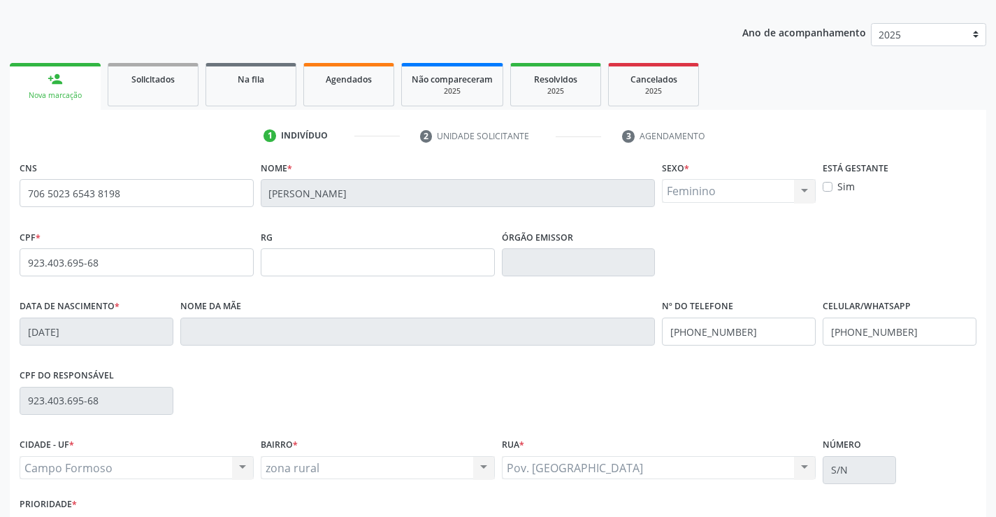
scroll to position [241, 0]
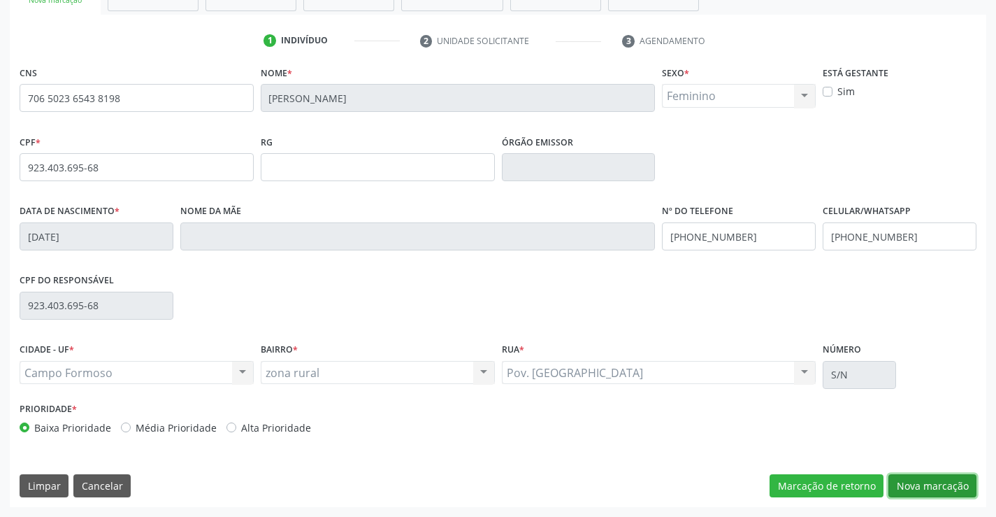
click at [932, 485] on button "Nova marcação" at bounding box center [933, 486] width 88 height 24
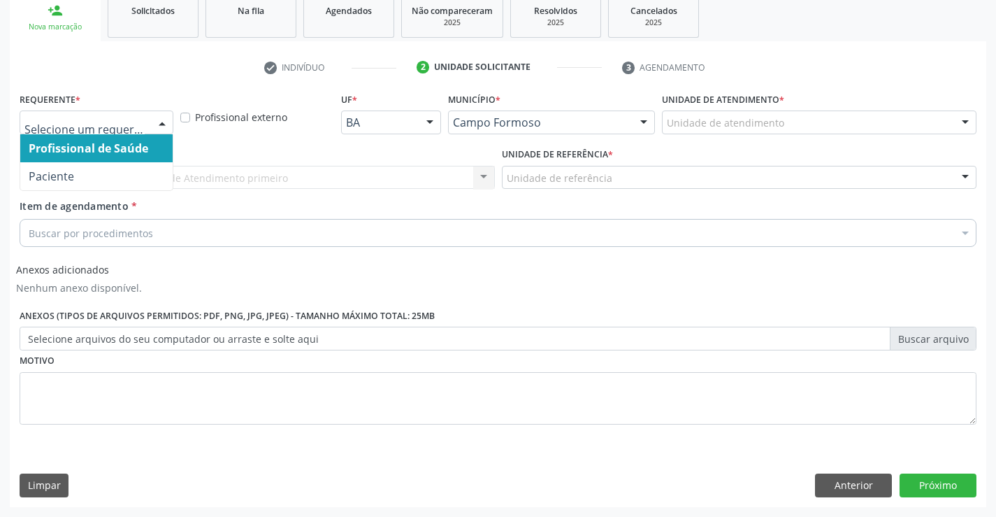
click at [77, 110] on div at bounding box center [97, 122] width 154 height 24
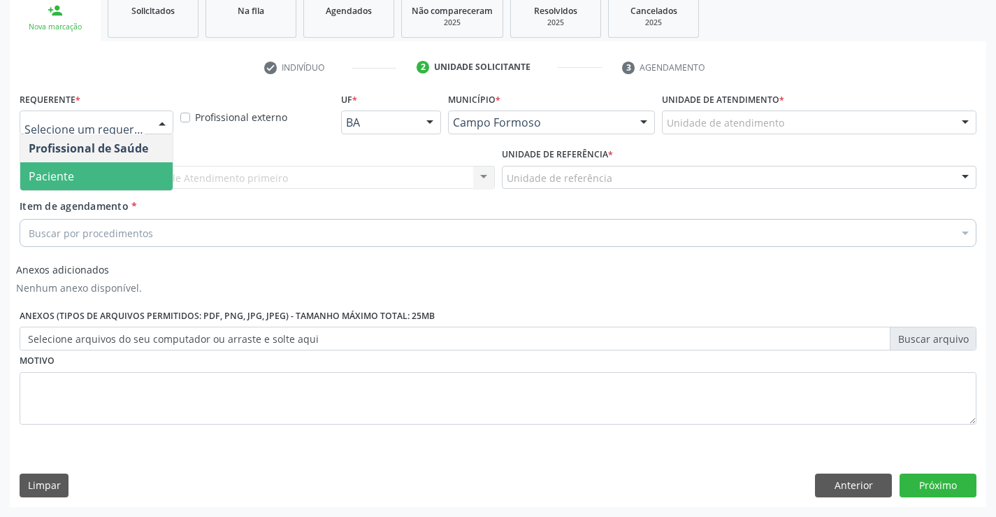
click at [74, 178] on span "Paciente" at bounding box center [96, 176] width 152 height 28
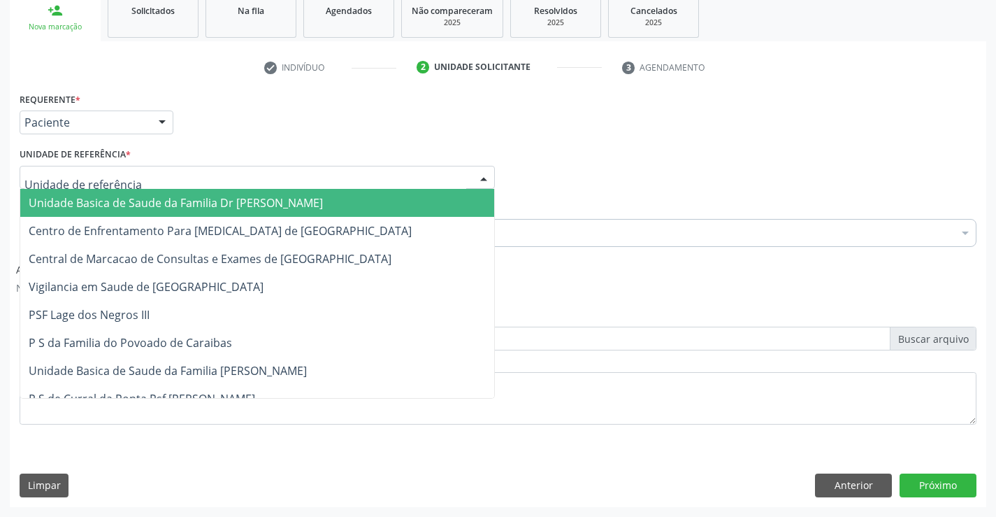
click at [187, 206] on span "Unidade Basica de Saude da Familia Dr [PERSON_NAME]" at bounding box center [176, 202] width 294 height 15
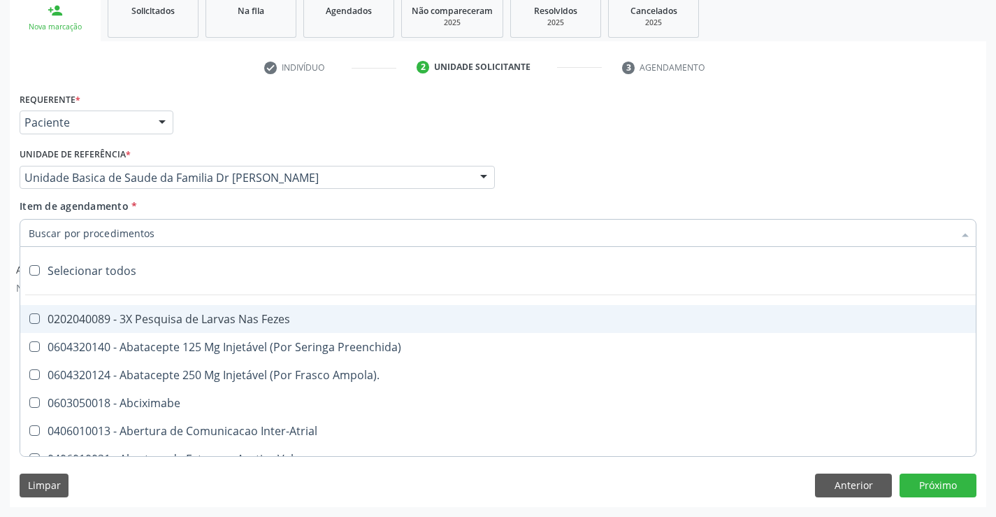
click at [158, 235] on div at bounding box center [498, 233] width 957 height 28
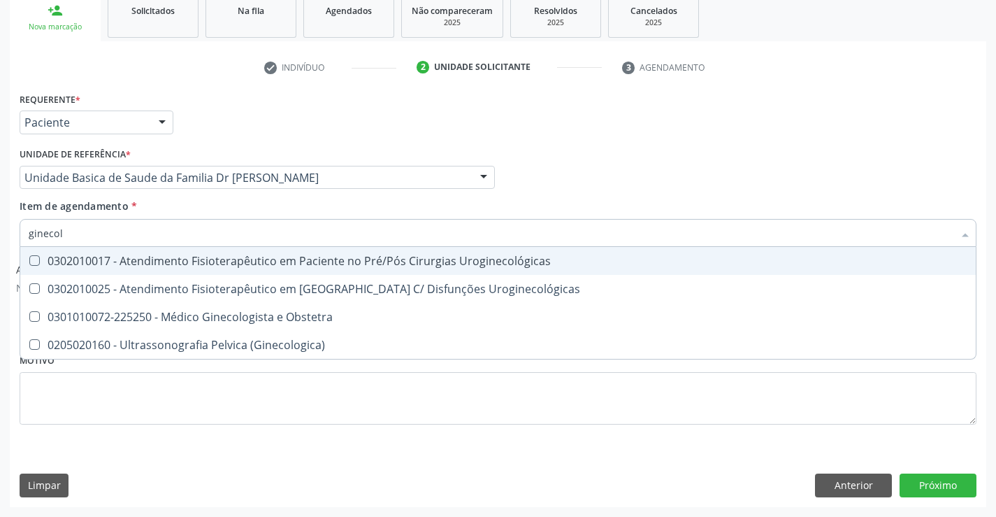
type input "ginecolo"
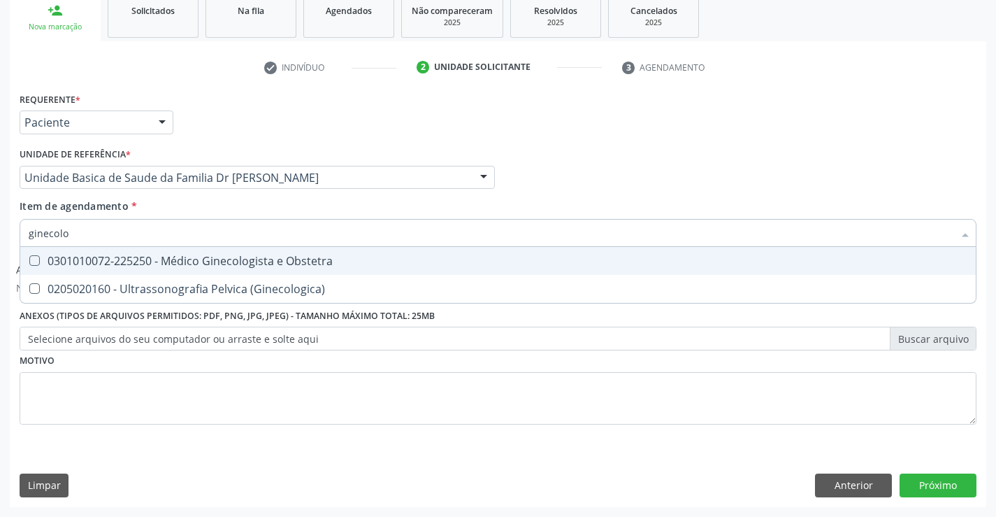
click at [193, 261] on div "0301010072-225250 - Médico Ginecologista e Obstetra" at bounding box center [498, 260] width 939 height 11
checkbox Obstetra "true"
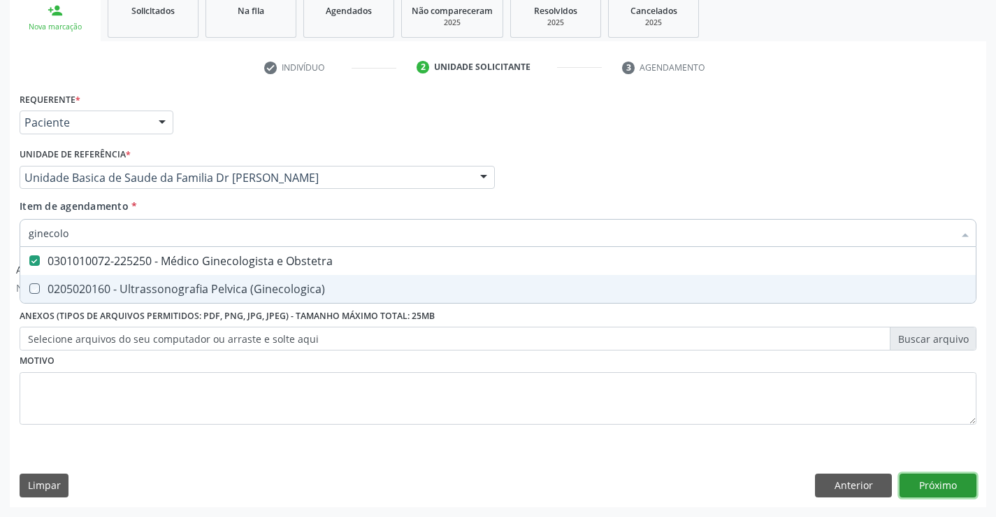
click at [942, 483] on button "Próximo" at bounding box center [938, 485] width 77 height 24
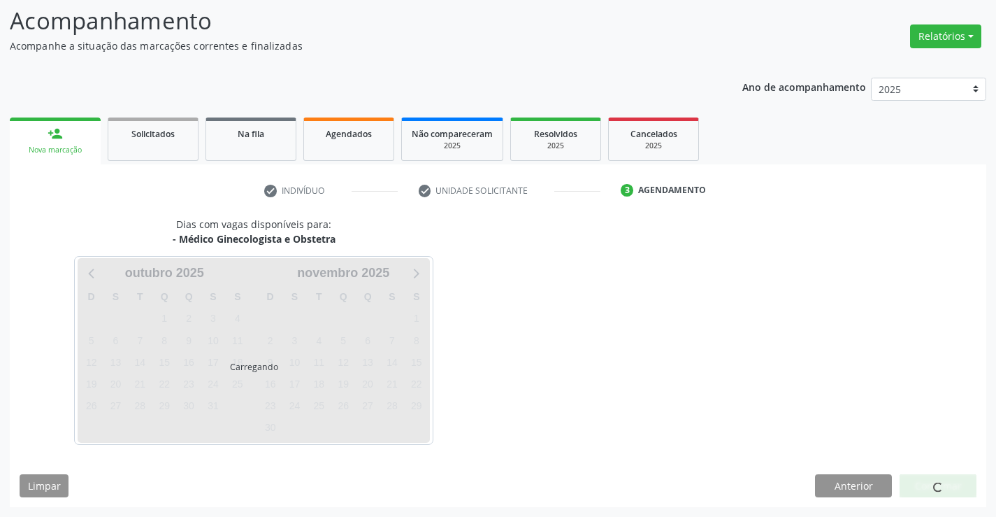
scroll to position [92, 0]
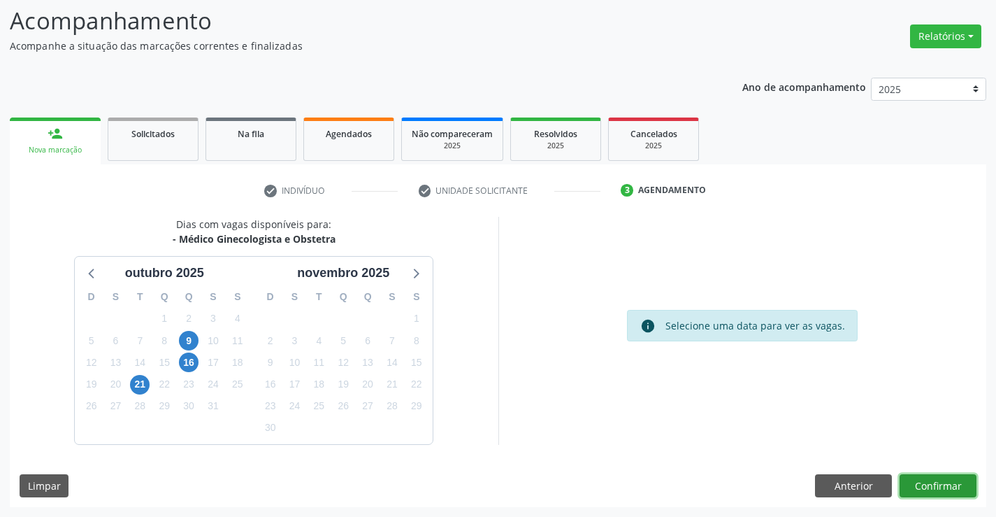
click at [942, 483] on button "Confirmar" at bounding box center [938, 486] width 77 height 24
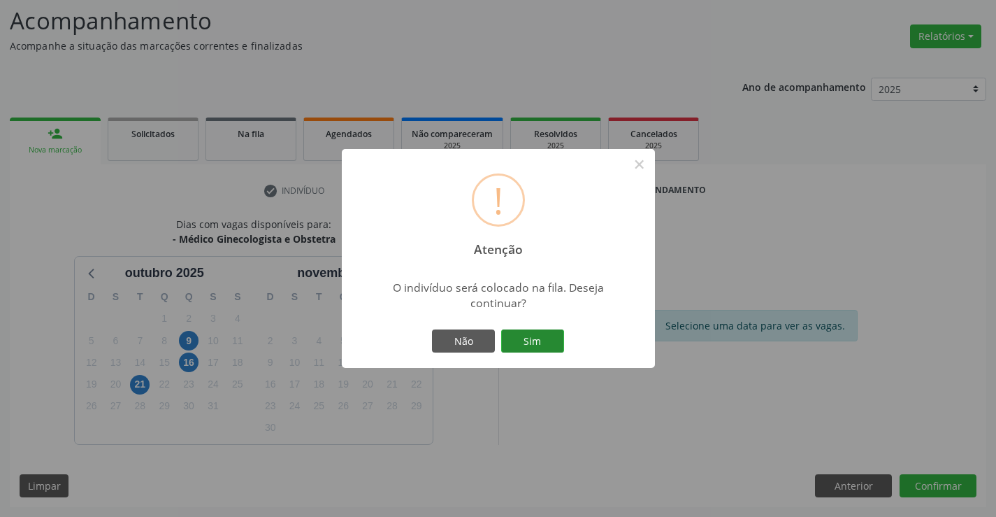
click at [527, 329] on button "Sim" at bounding box center [532, 341] width 63 height 24
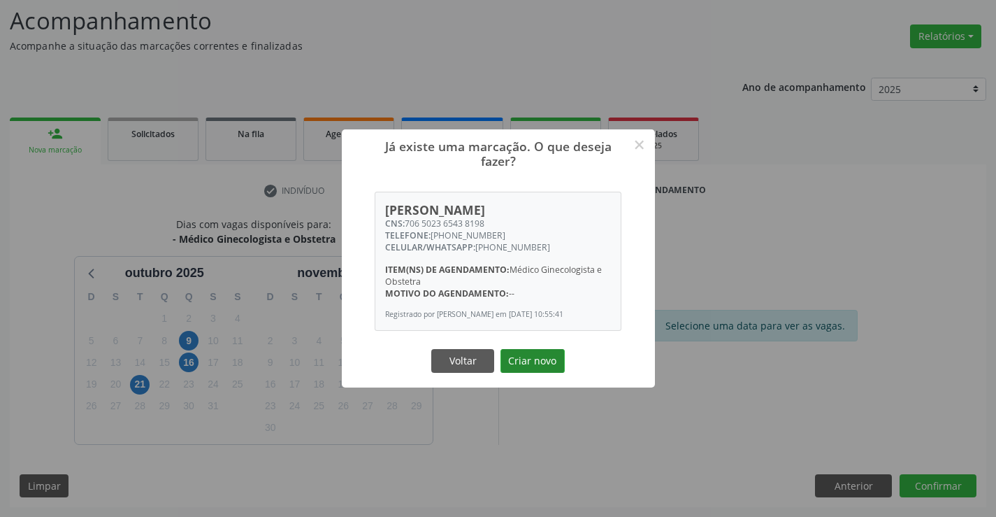
click at [534, 366] on button "Criar novo" at bounding box center [533, 361] width 64 height 24
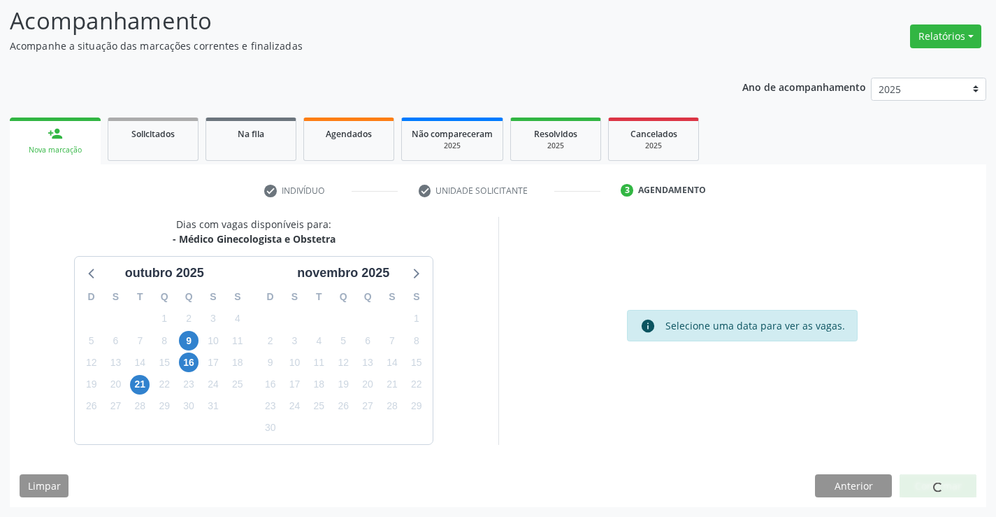
scroll to position [0, 0]
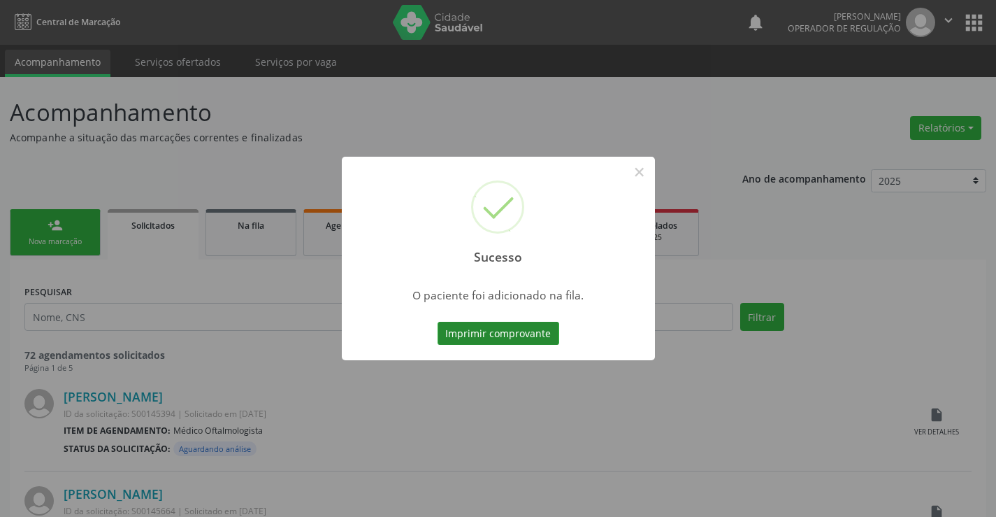
click at [501, 333] on button "Imprimir comprovante" at bounding box center [499, 334] width 122 height 24
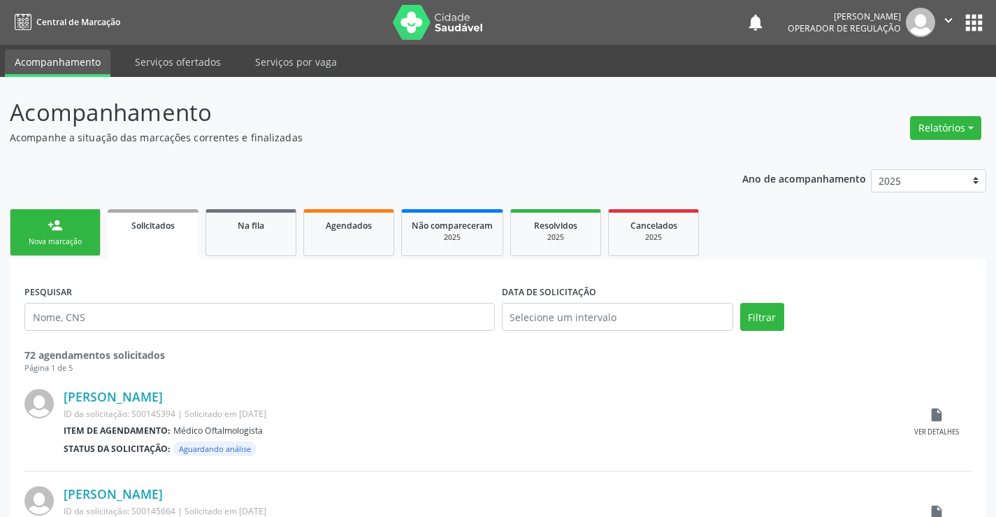
click at [50, 237] on div "Nova marcação" at bounding box center [55, 241] width 70 height 10
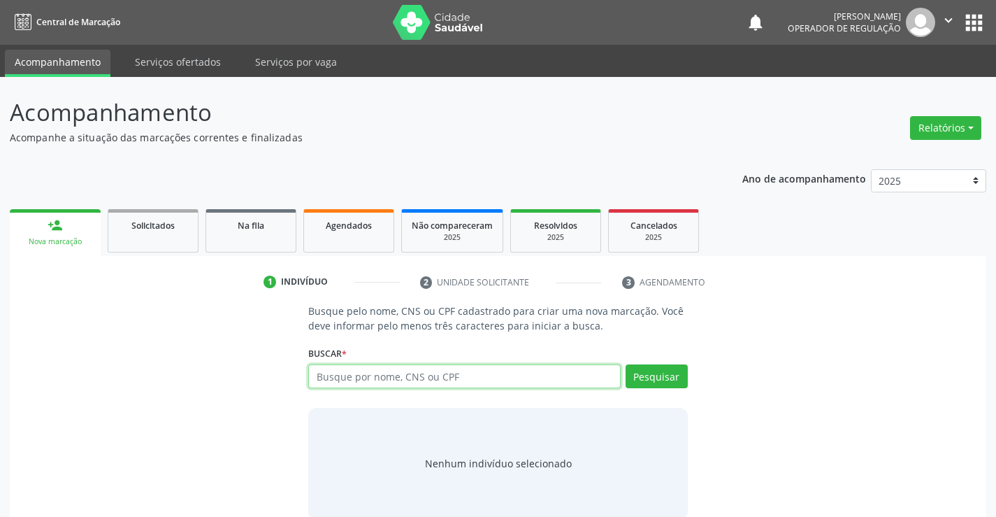
click at [440, 385] on input "text" at bounding box center [464, 376] width 312 height 24
type input "708602038228889"
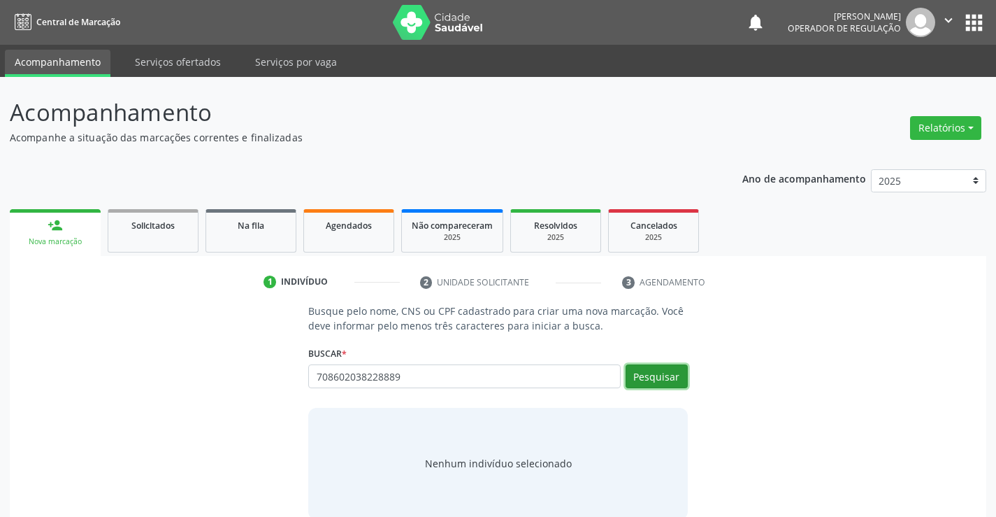
click at [662, 374] on button "Pesquisar" at bounding box center [657, 376] width 62 height 24
type input "708602038228889"
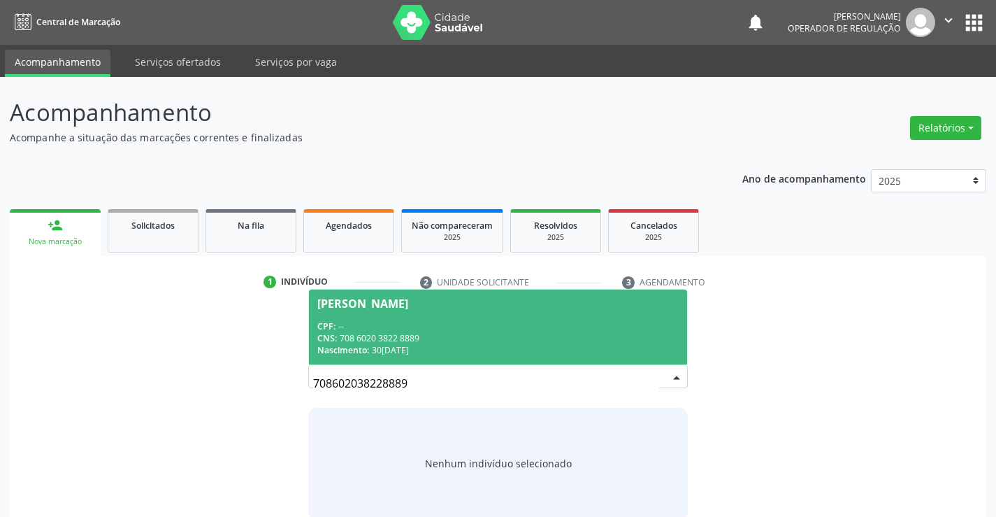
click at [445, 318] on span "Maria Ilza Martins dos Santos CPF: -- CNS: 708 6020 3822 8889 Nascimento: 30/11…" at bounding box center [498, 326] width 378 height 75
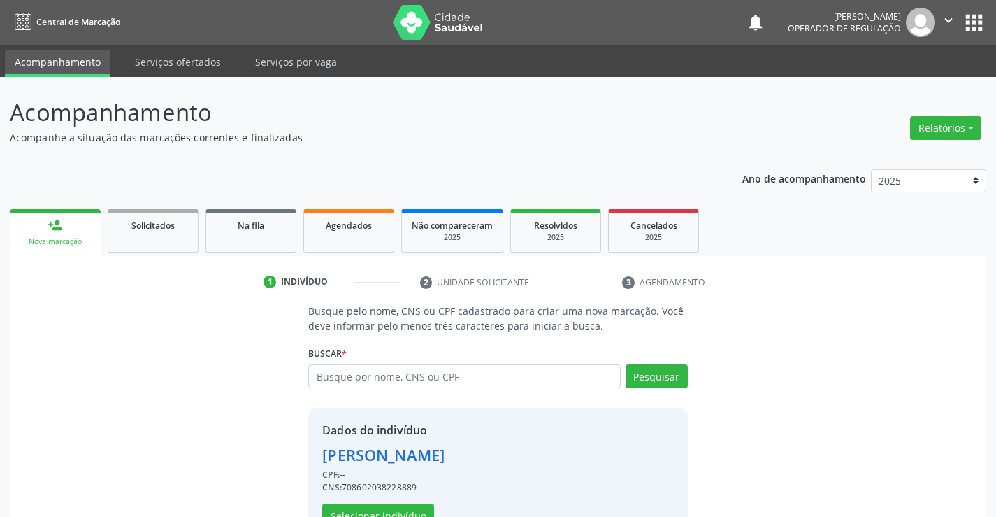
scroll to position [44, 0]
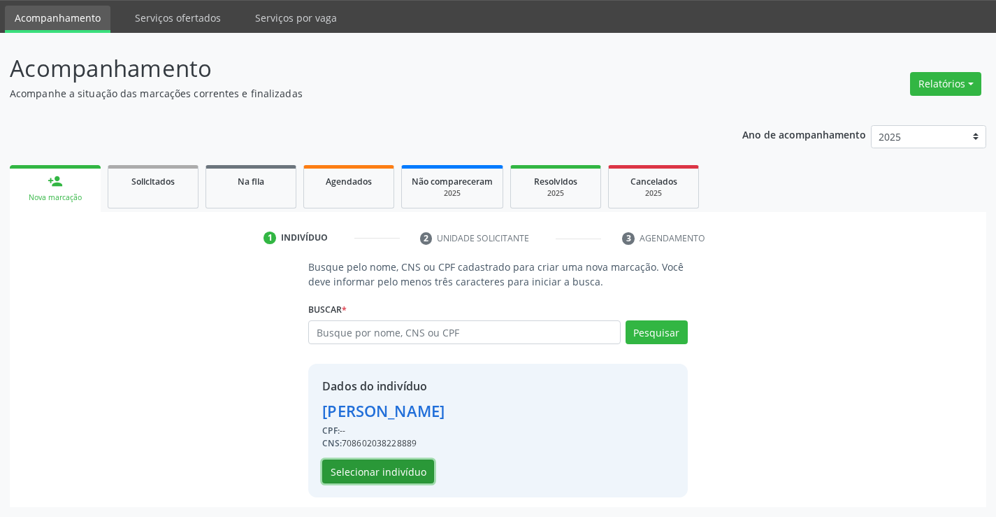
click at [375, 464] on button "Selecionar indivíduo" at bounding box center [378, 471] width 112 height 24
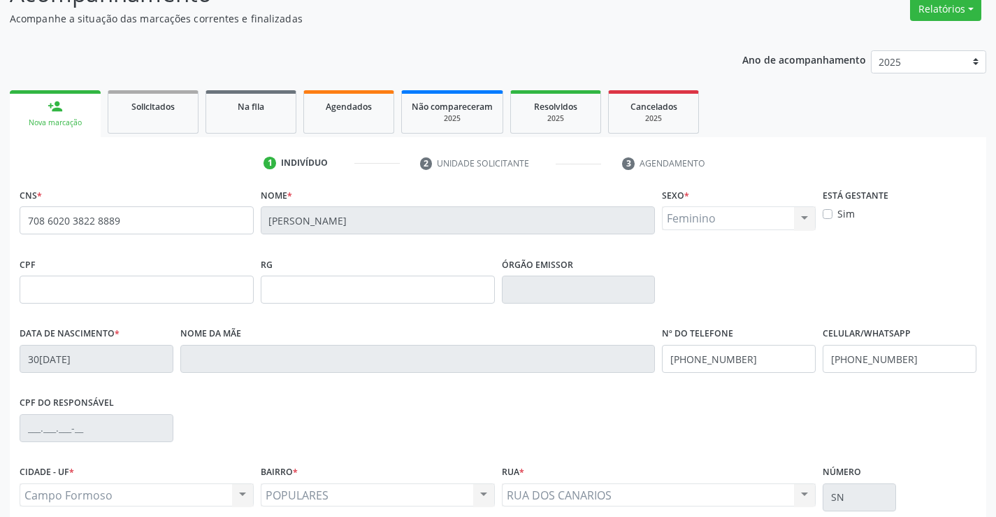
scroll to position [241, 0]
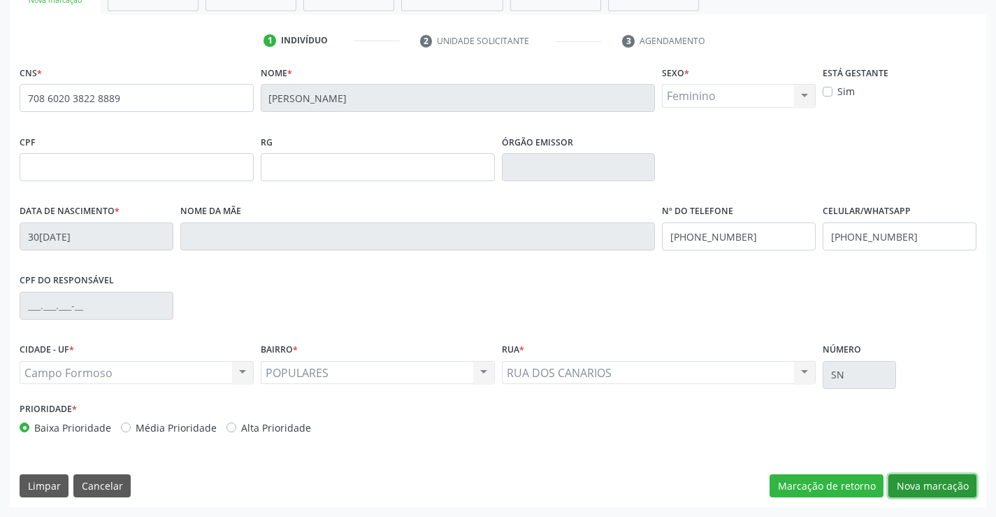
click at [933, 484] on button "Nova marcação" at bounding box center [933, 486] width 88 height 24
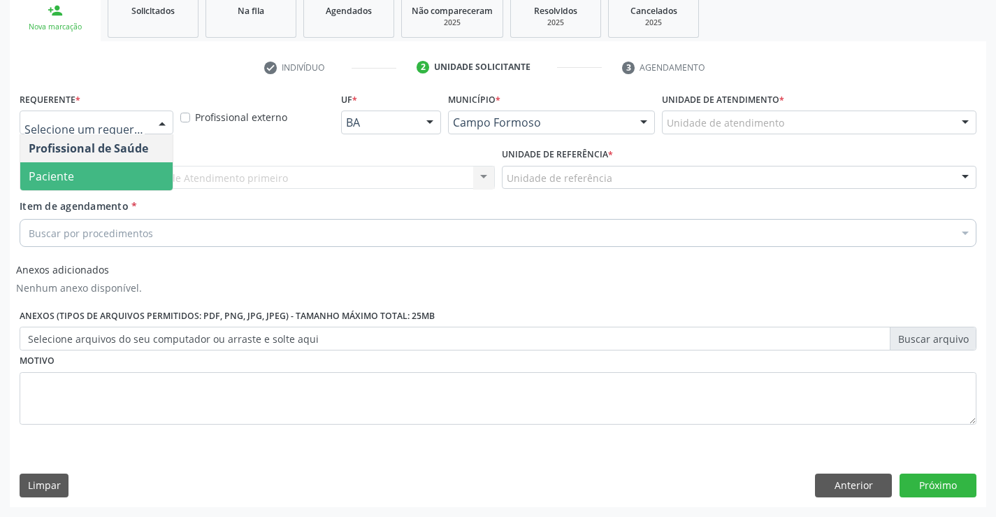
click at [82, 175] on span "Paciente" at bounding box center [96, 176] width 152 height 28
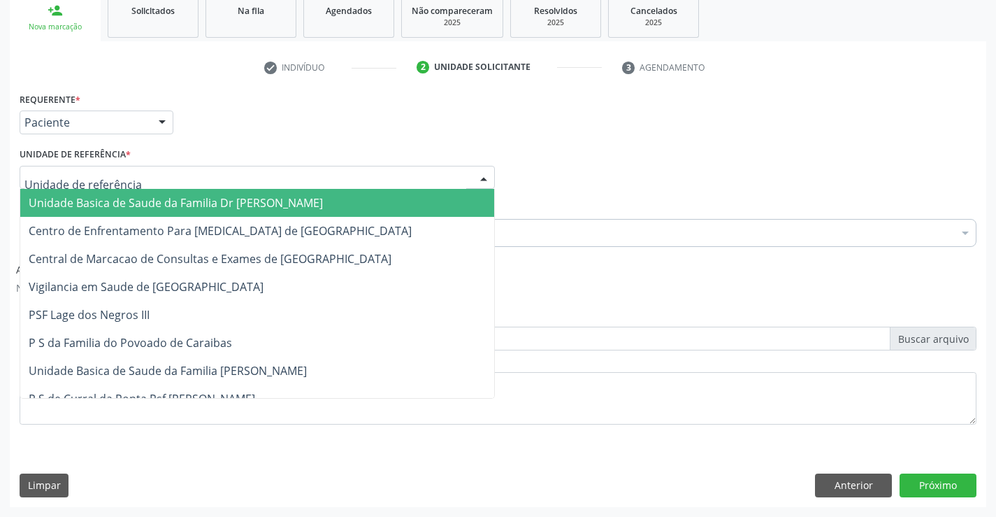
click at [103, 194] on span "Unidade Basica de Saude da Familia Dr [PERSON_NAME]" at bounding box center [257, 203] width 474 height 28
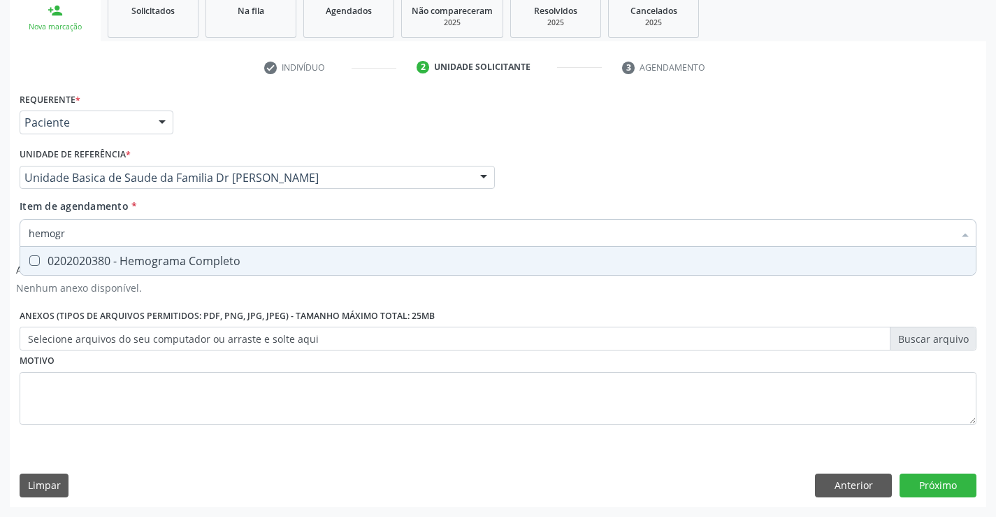
type input "hemogra"
click at [148, 257] on div "0202020380 - Hemograma Completo" at bounding box center [498, 260] width 939 height 11
checkbox Completo "true"
type input "hemogra"
click at [205, 136] on div "Requerente * Paciente Profissional de Saúde Paciente Nenhum resultado encontrad…" at bounding box center [498, 116] width 964 height 55
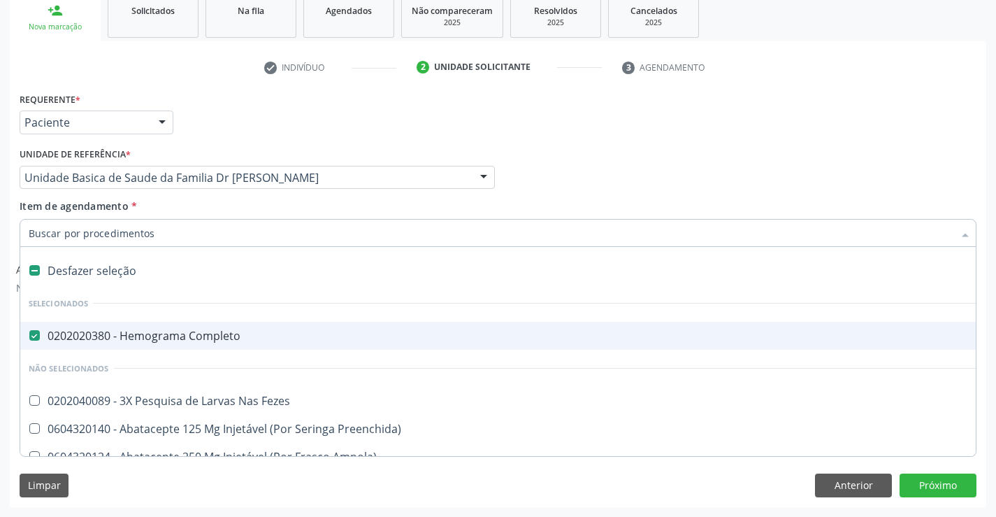
type input "g"
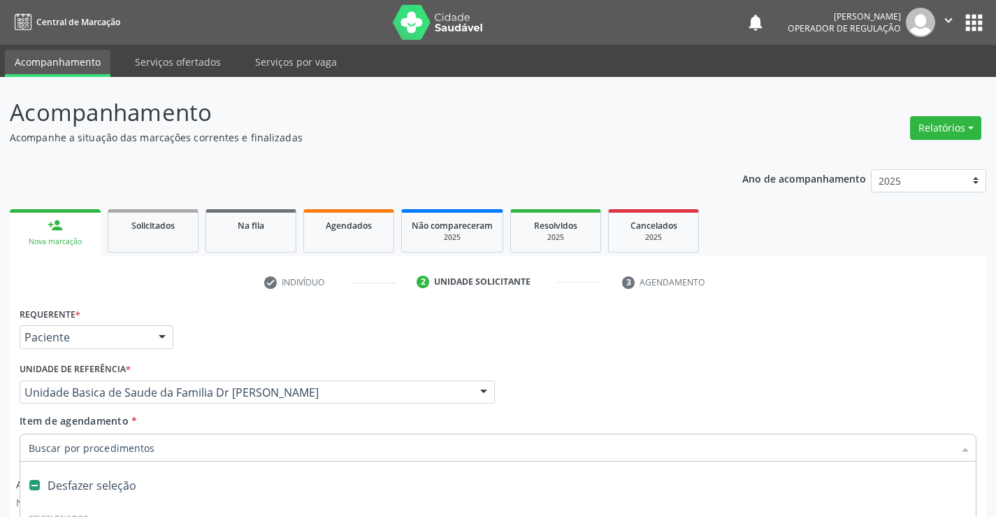
scroll to position [215, 0]
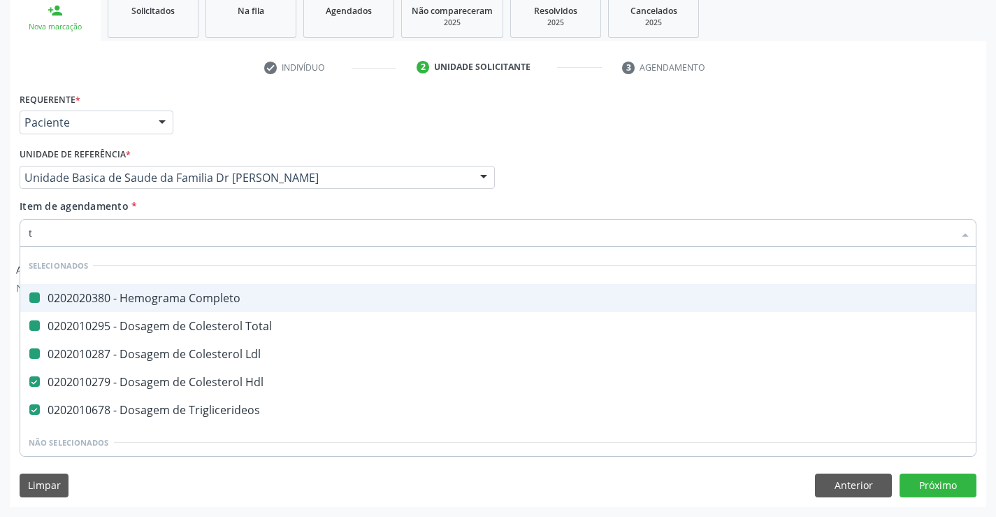
type input "tg"
checkbox Completo "false"
checkbox Total "false"
checkbox Ldl "false"
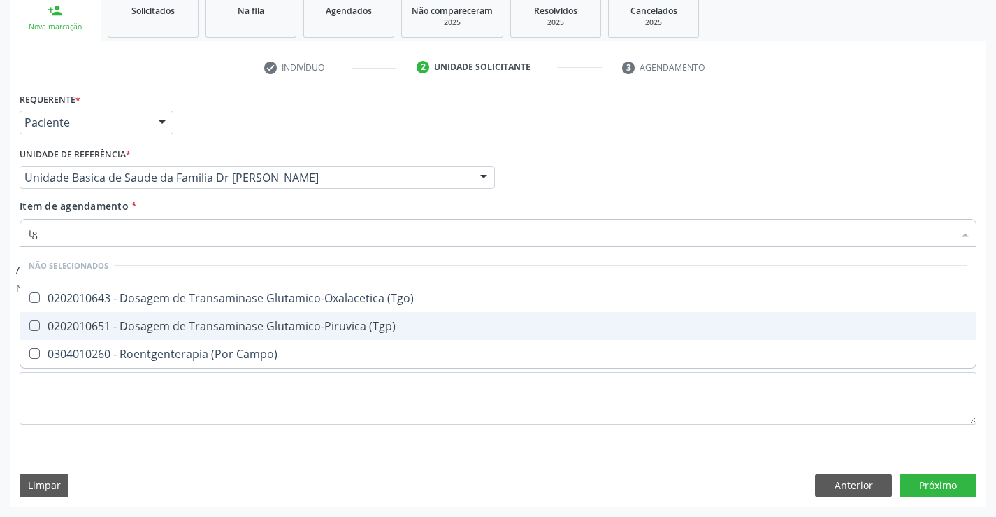
click at [218, 320] on div "0202010651 - Dosagem de Transaminase Glutamico-Piruvica (Tgp)" at bounding box center [498, 325] width 939 height 11
checkbox \(Tgp\) "true"
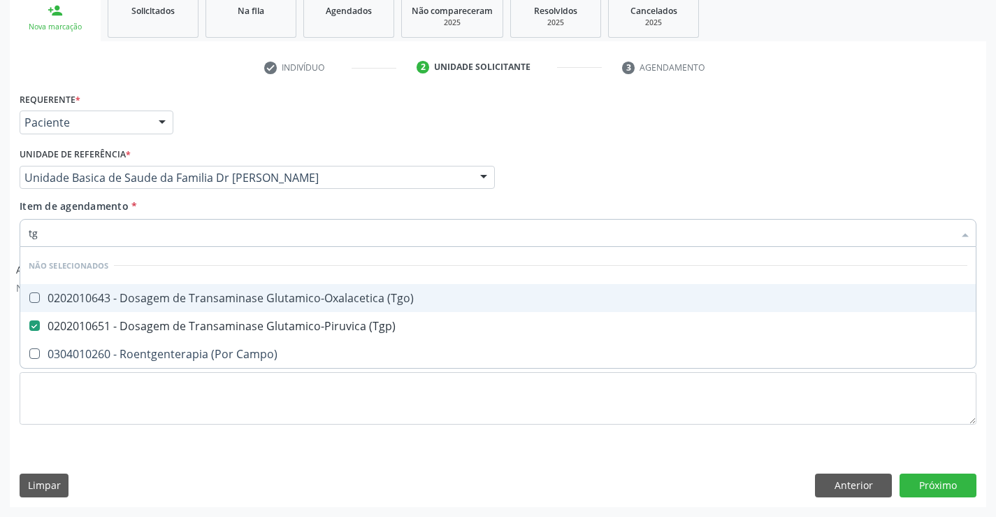
click at [217, 292] on div "0202010643 - Dosagem de Transaminase Glutamico-Oxalacetica (Tgo)" at bounding box center [498, 297] width 939 height 11
checkbox \(Tgo\) "true"
type input "tg"
click at [212, 205] on div "Item de agendamento * tg Desfazer seleção Não selecionados 0202010643 - Dosagem…" at bounding box center [498, 221] width 957 height 44
checkbox Campo\) "true"
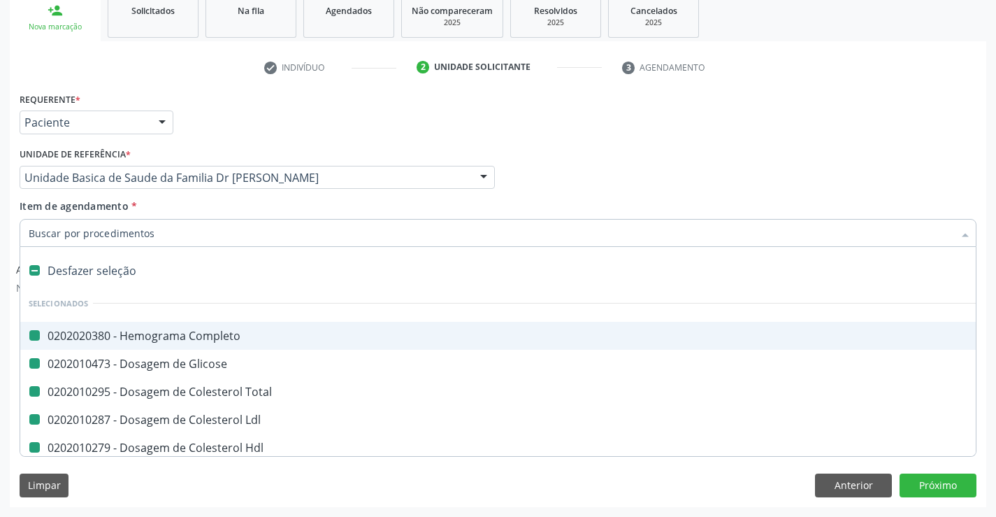
type input "f"
checkbox Completo "false"
checkbox Glicose "false"
checkbox Total "false"
checkbox Ldl "false"
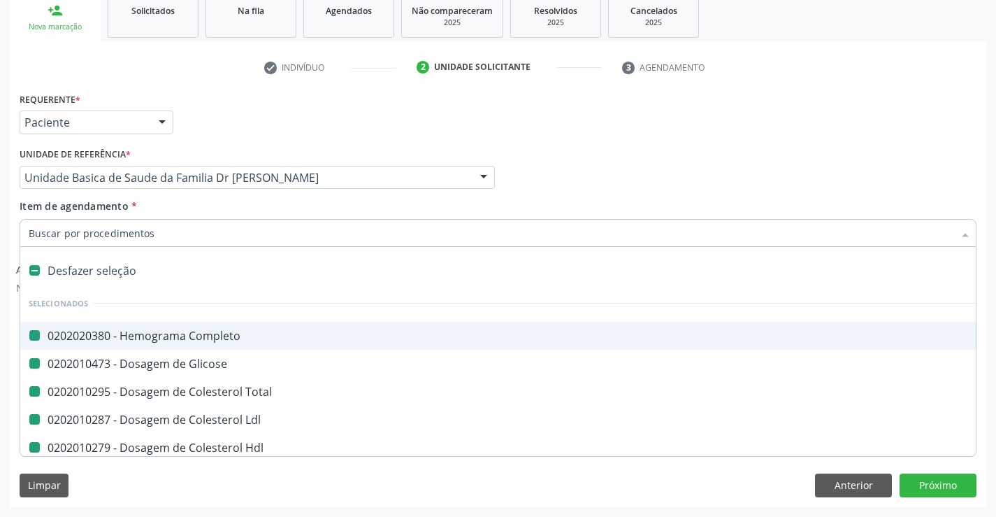
checkbox Hdl "false"
checkbox Triglicerideos "false"
checkbox \(Tgp\) "false"
checkbox \(Tgo\) "false"
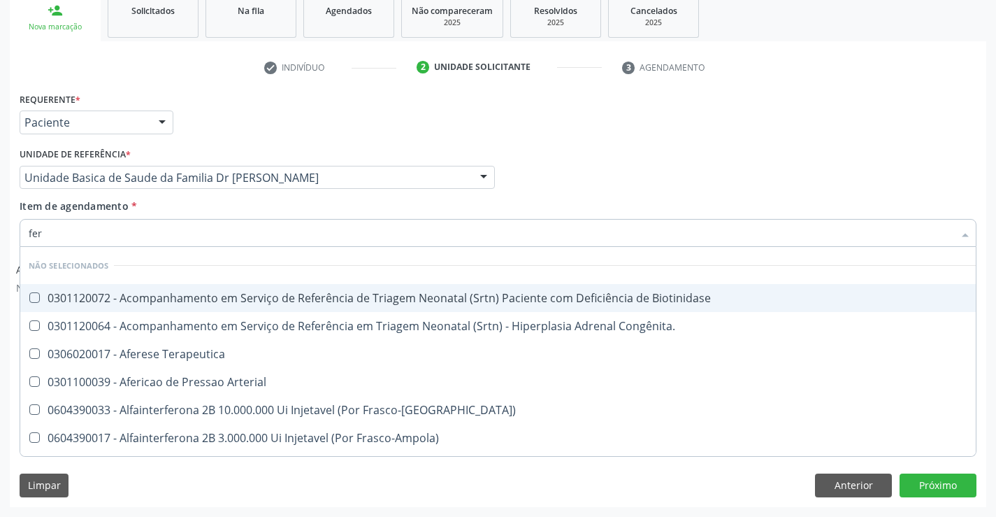
type input "ferr"
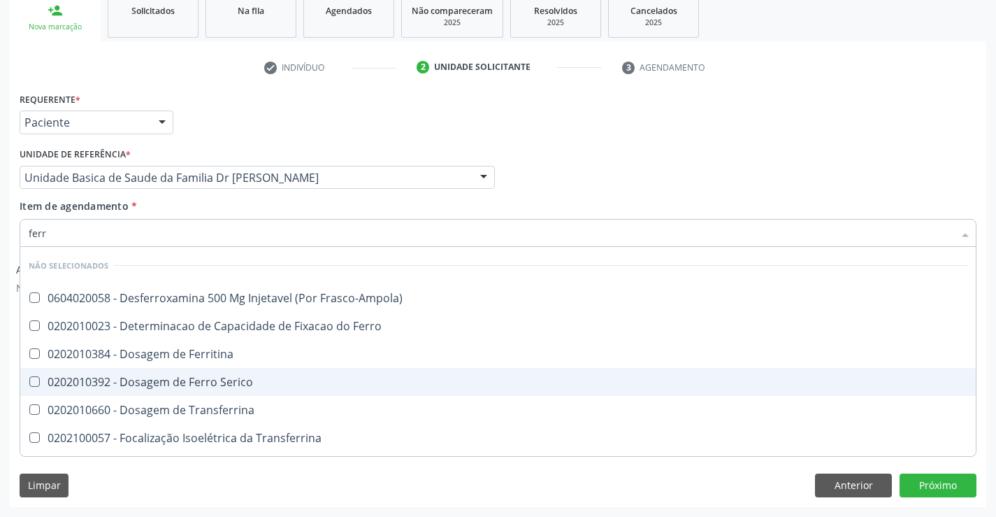
click at [206, 387] on div "0202010392 - Dosagem de Ferro Serico" at bounding box center [498, 381] width 939 height 11
checkbox Serico "true"
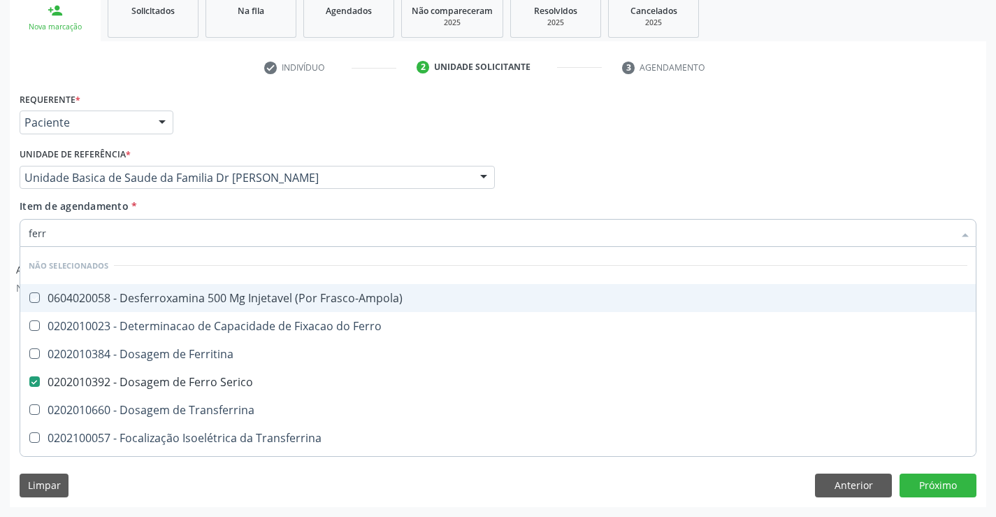
click at [225, 209] on div "Item de agendamento * ferr Desfazer seleção Não selecionados 0604020058 - Desfe…" at bounding box center [498, 221] width 957 height 44
checkbox Frasco-Ampola\) "true"
checkbox Ferro "true"
checkbox Ferritina "true"
checkbox Transferrina "true"
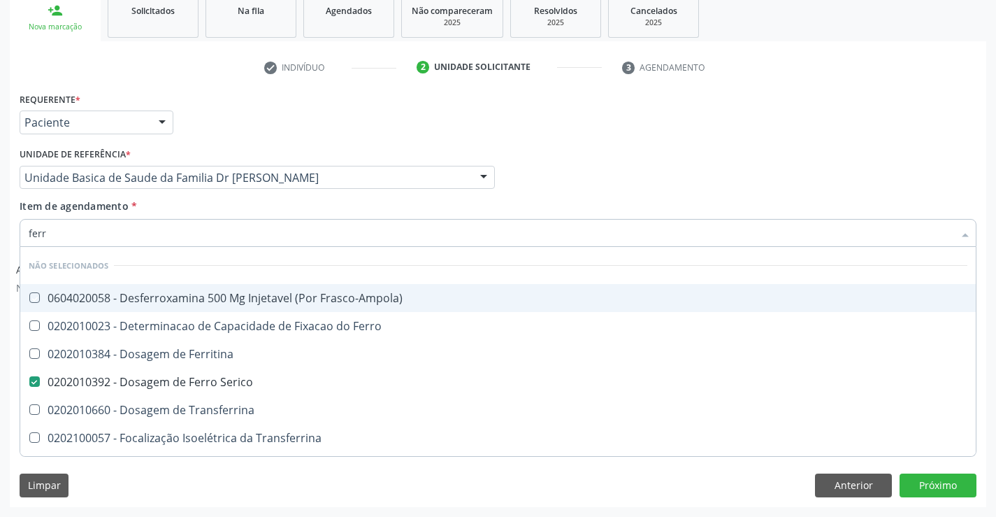
checkbox Transferrina "true"
checkbox Ml\) "true"
checkbox \(Nefroplastia\) "true"
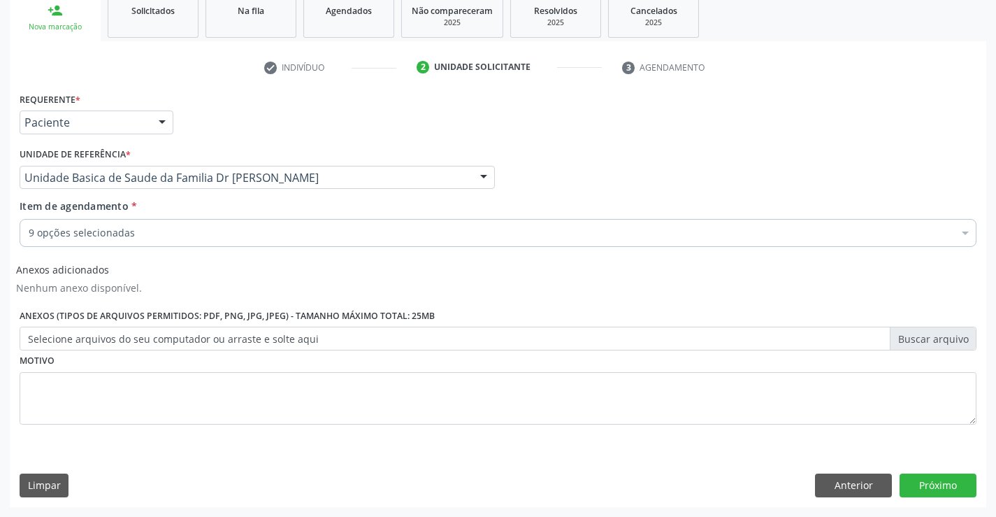
click at [213, 243] on div "9 opções selecionadas" at bounding box center [498, 233] width 957 height 28
click at [29, 243] on input "Item de agendamento *" at bounding box center [29, 233] width 0 height 28
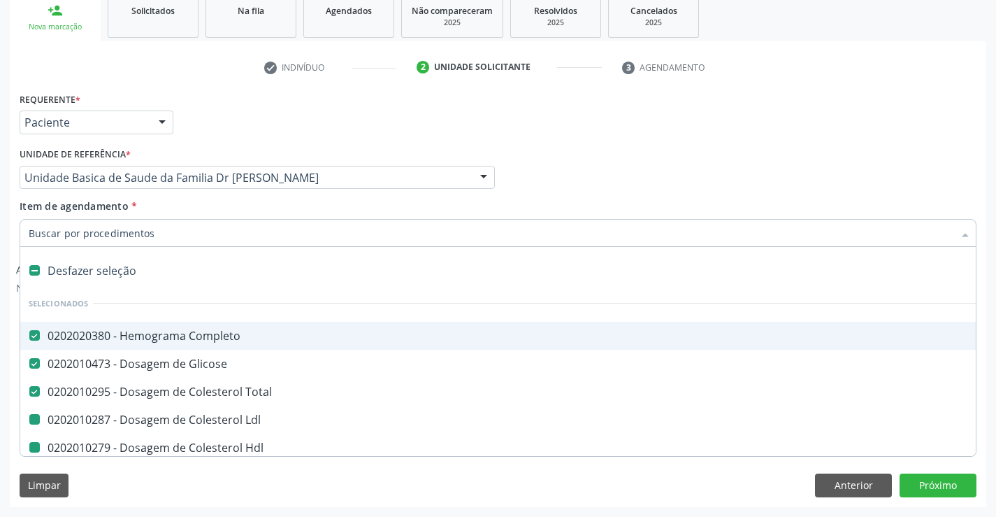
type input "u"
checkbox Ldl "false"
checkbox Hdl "false"
checkbox Triglicerideos "false"
checkbox \(Tgp\) "false"
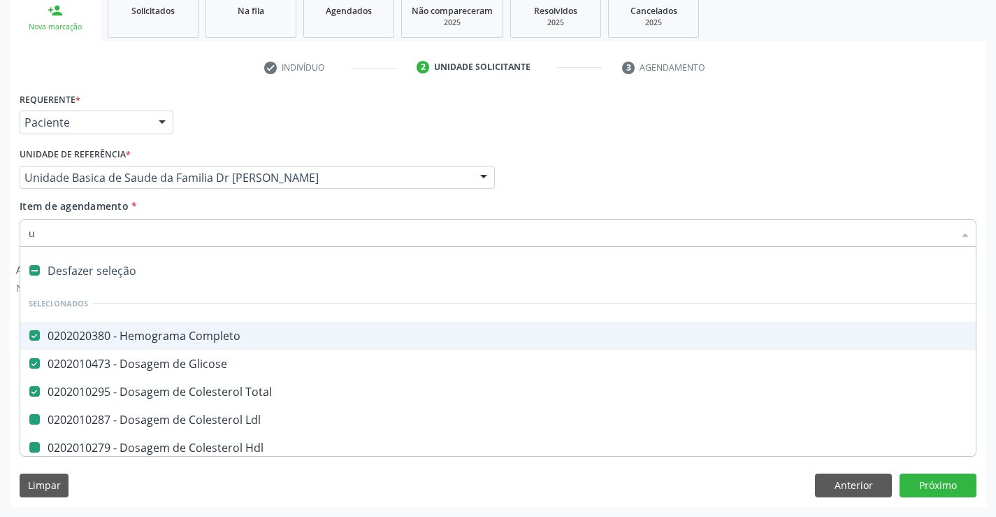
checkbox \(Tgo\) "false"
checkbox Serico "false"
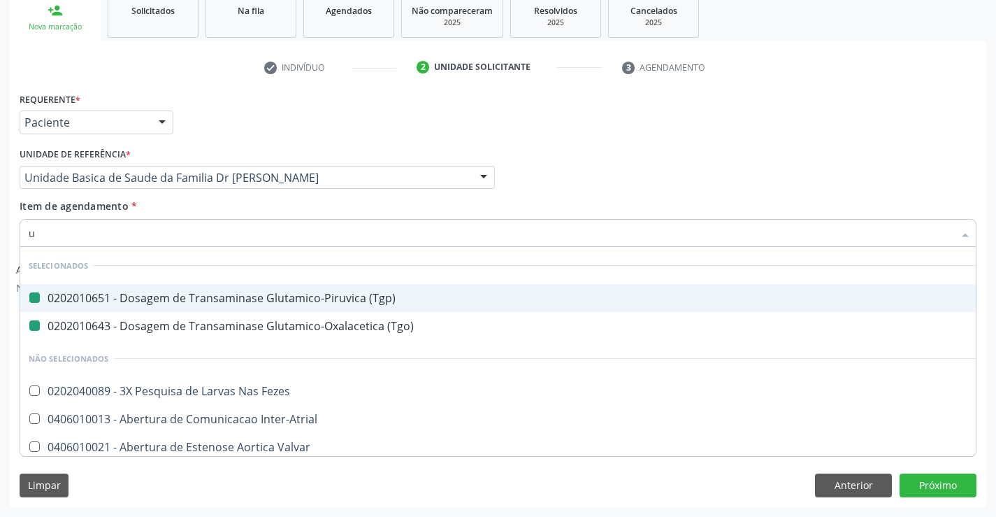
type input "ur"
checkbox \(Tgp\) "false"
checkbox \(Tgo\) "false"
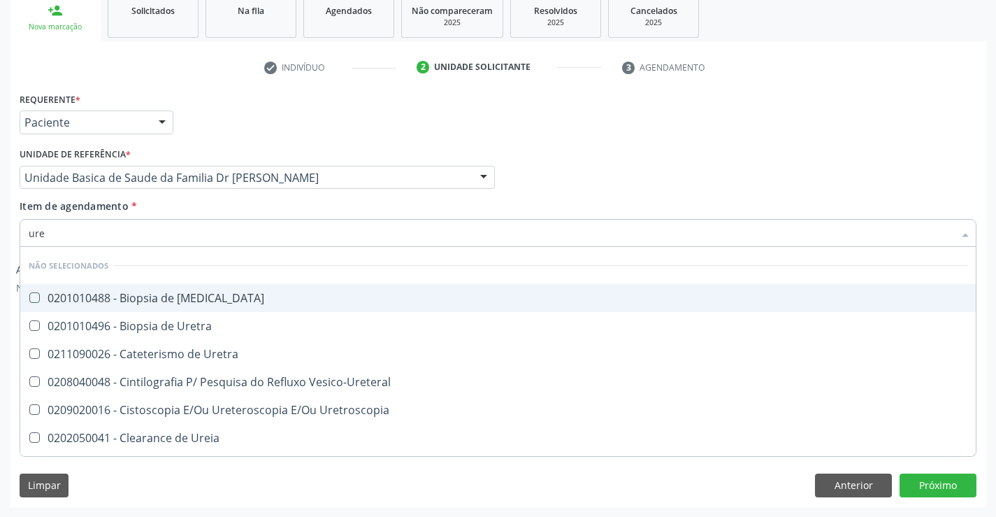
type input "urei"
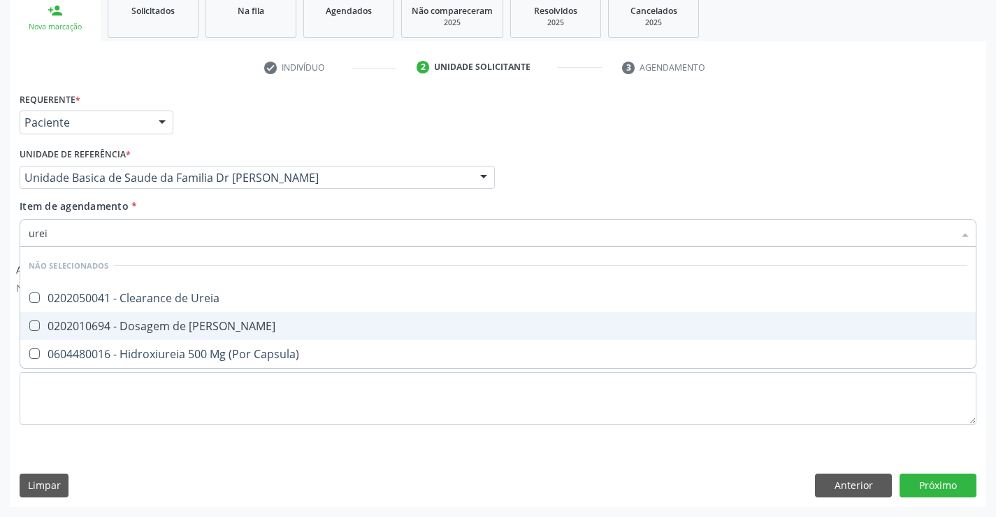
click at [193, 325] on div "0202010694 - Dosagem de [PERSON_NAME]" at bounding box center [498, 325] width 939 height 11
checkbox Ureia "true"
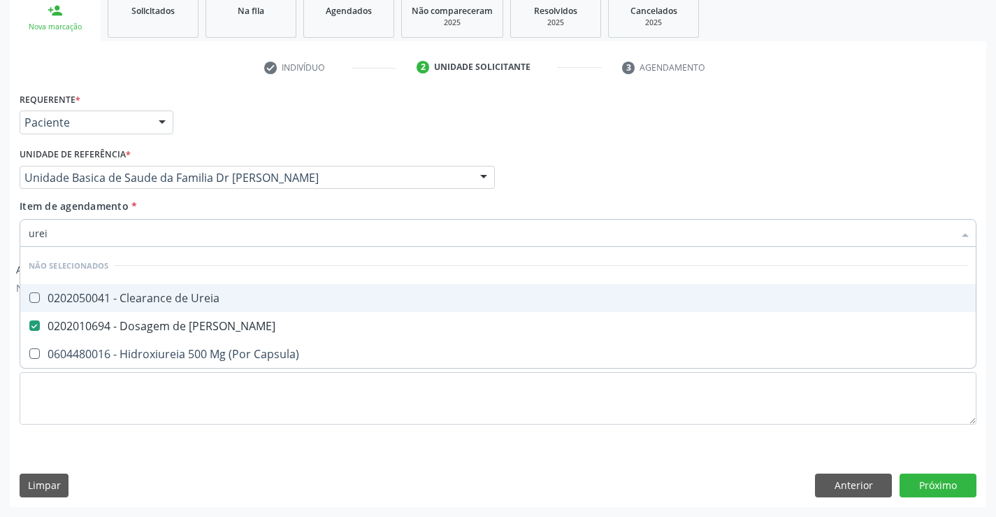
click at [184, 210] on div "Item de agendamento * urei Desfazer seleção Não selecionados 0202050041 - Clear…" at bounding box center [498, 221] width 957 height 44
checkbox Ureia "true"
checkbox Capsula\) "true"
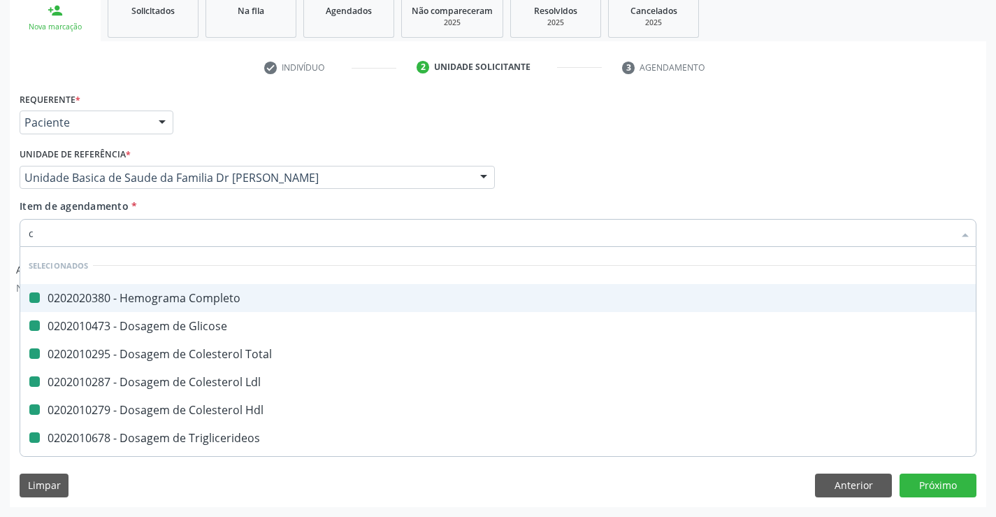
type input "cr"
checkbox Completo "false"
checkbox Glicose "false"
checkbox Total "false"
checkbox Ldl "false"
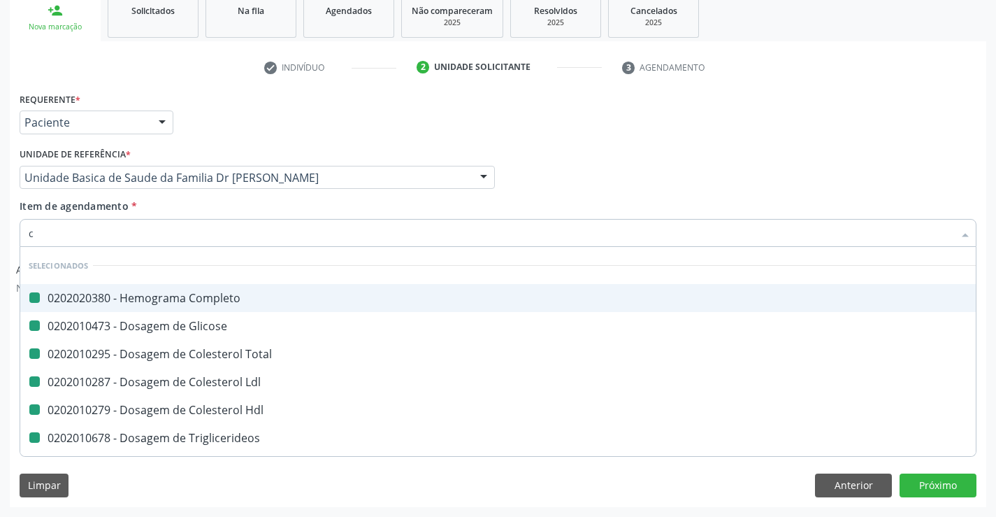
checkbox Hdl "false"
checkbox Triglicerideos "false"
checkbox \(Tgp\) "false"
checkbox \(Tgo\) "false"
checkbox Serico "false"
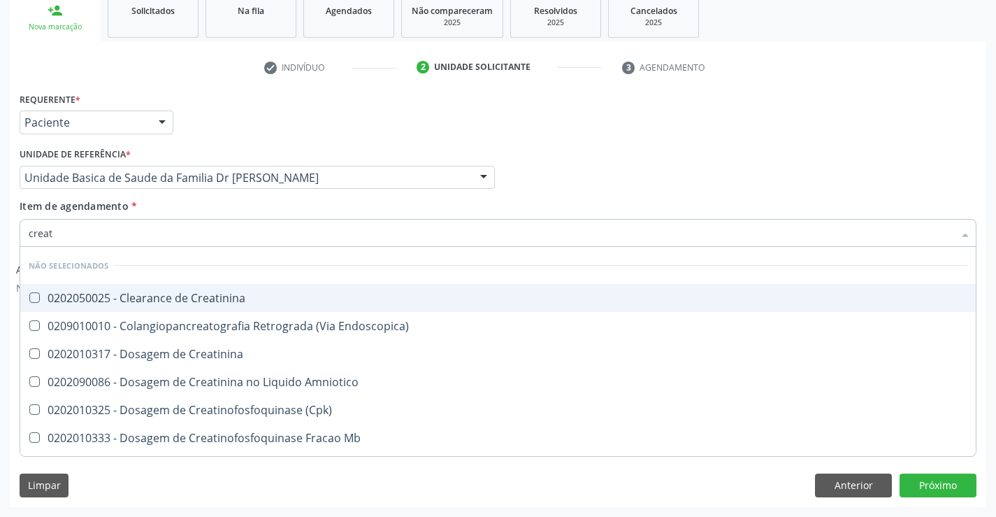
type input "creati"
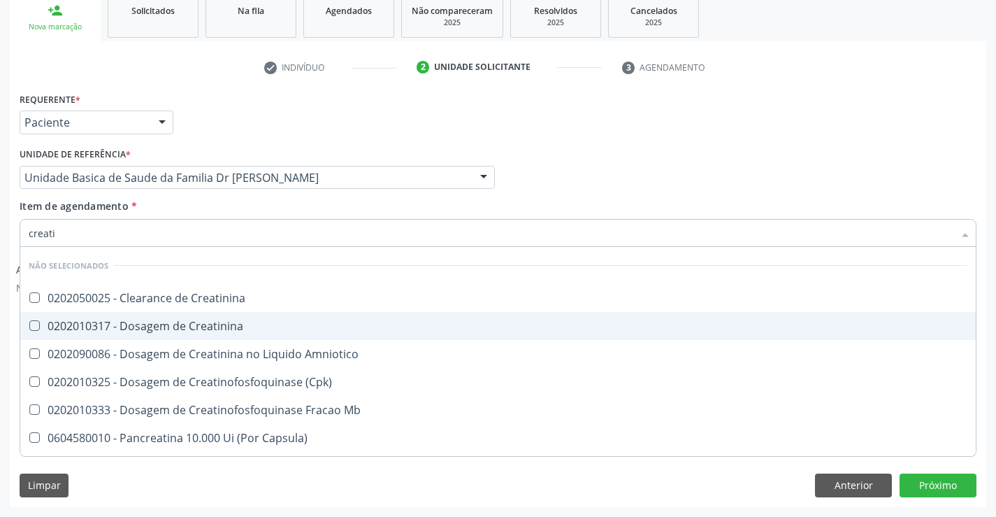
click at [183, 329] on div "0202010317 - Dosagem de Creatinina" at bounding box center [498, 325] width 939 height 11
checkbox Creatinina "true"
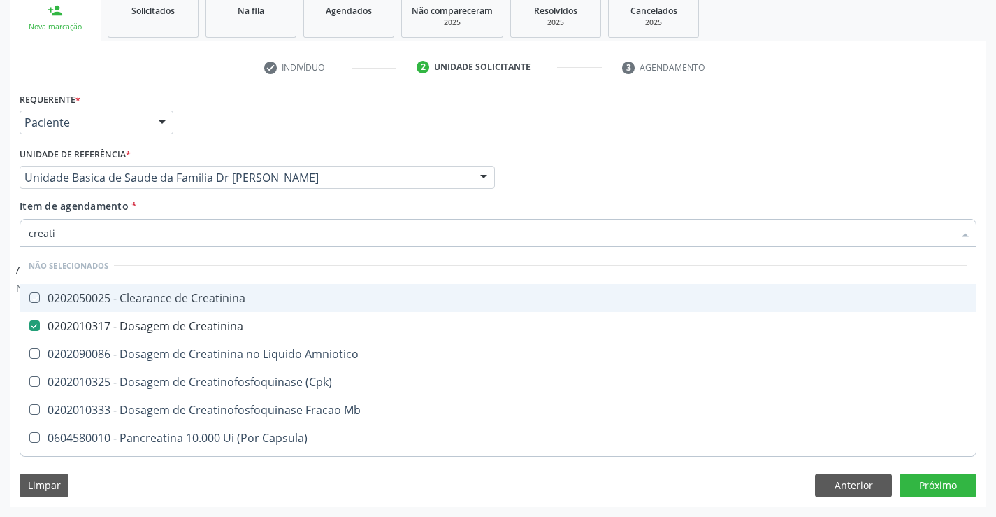
click at [192, 207] on div "Item de agendamento * creati Desfazer seleção Não selecionados 0202050025 - Cle…" at bounding box center [498, 221] width 957 height 44
checkbox Creatinina "true"
checkbox Amniotico "true"
checkbox \(Cpk\) "true"
checkbox Mb "true"
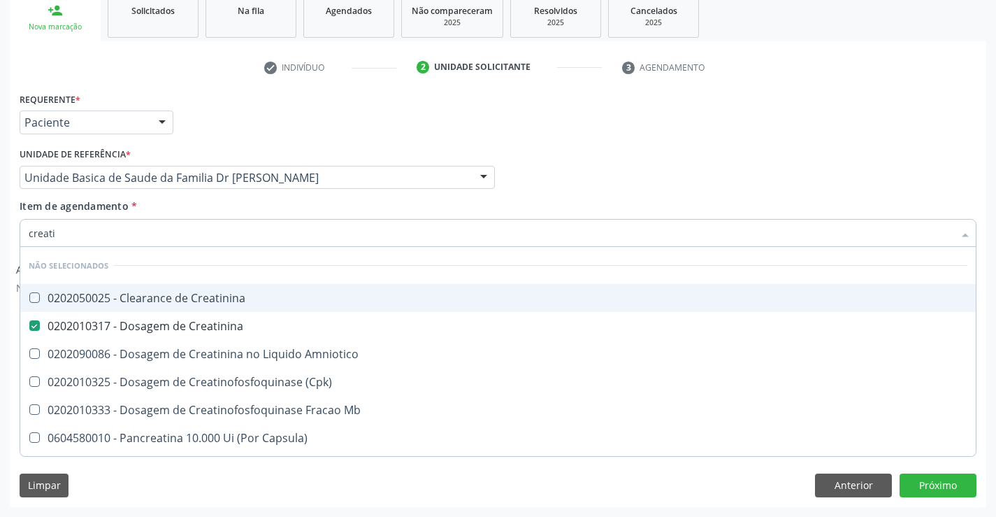
checkbox Capsula\) "true"
checkbox Pancreaticos "true"
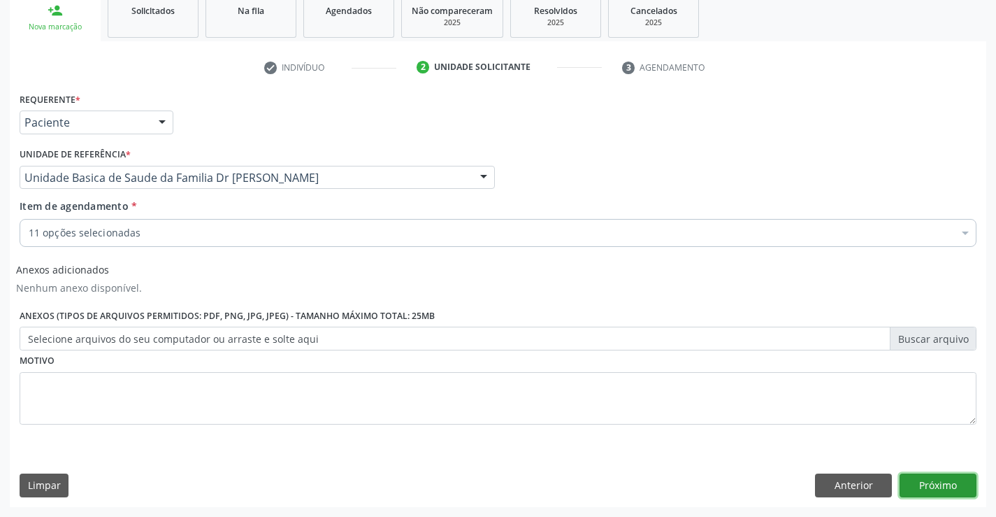
click at [927, 481] on button "Próximo" at bounding box center [938, 485] width 77 height 24
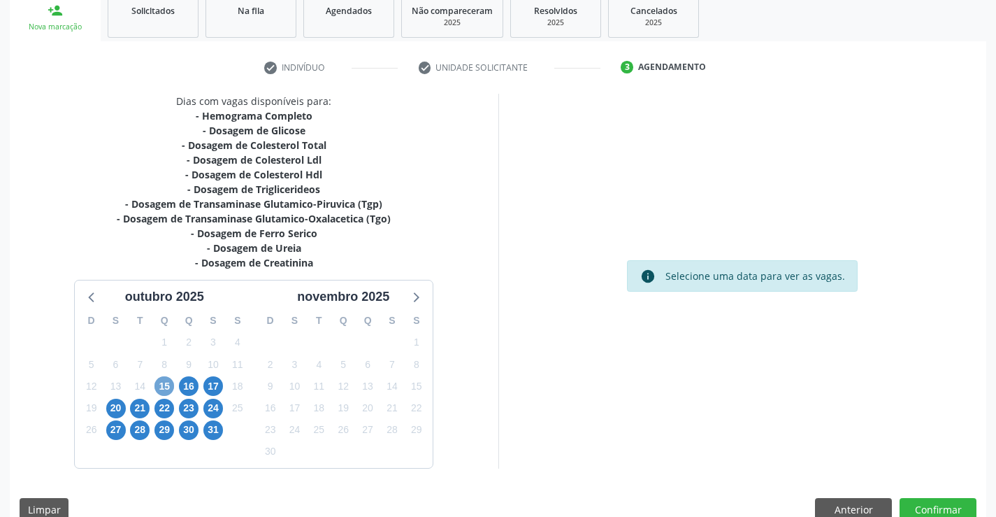
click at [160, 382] on span "15" at bounding box center [165, 386] width 20 height 20
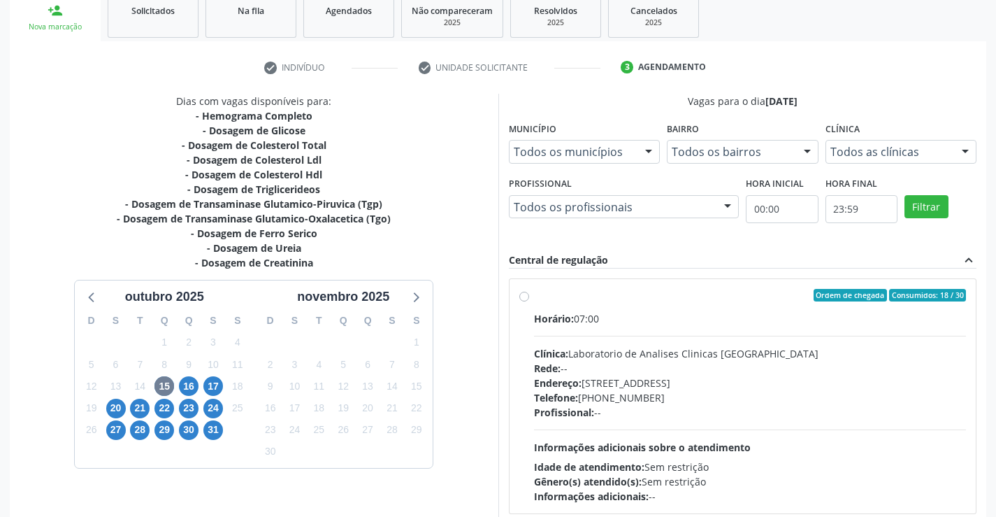
click at [709, 308] on label "Ordem de chegada Consumidos: 18 / 30 Horário: 07:00 Clínica: Laboratorio de Ana…" at bounding box center [750, 396] width 433 height 215
click at [529, 301] on input "Ordem de chegada Consumidos: 18 / 30 Horário: 07:00 Clínica: Laboratorio de Ana…" at bounding box center [524, 295] width 10 height 13
radio input "true"
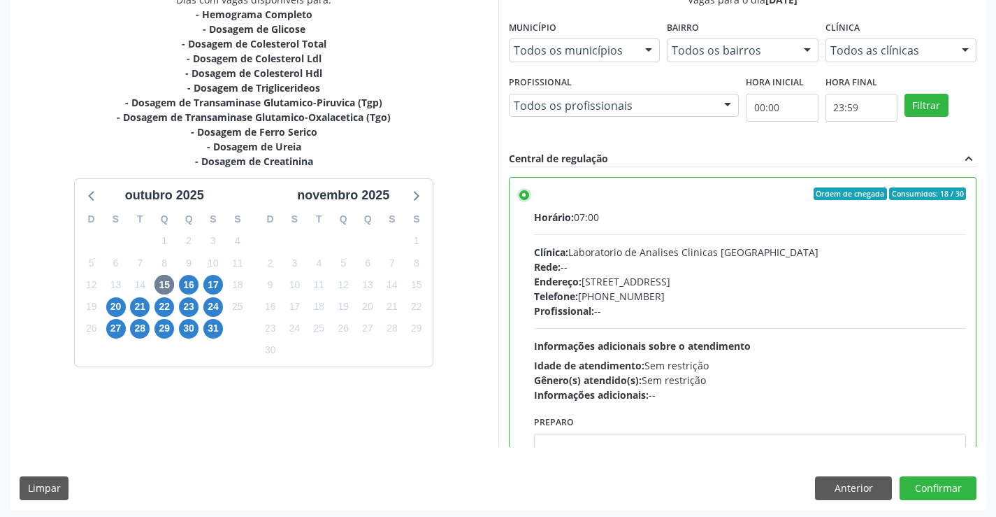
scroll to position [319, 0]
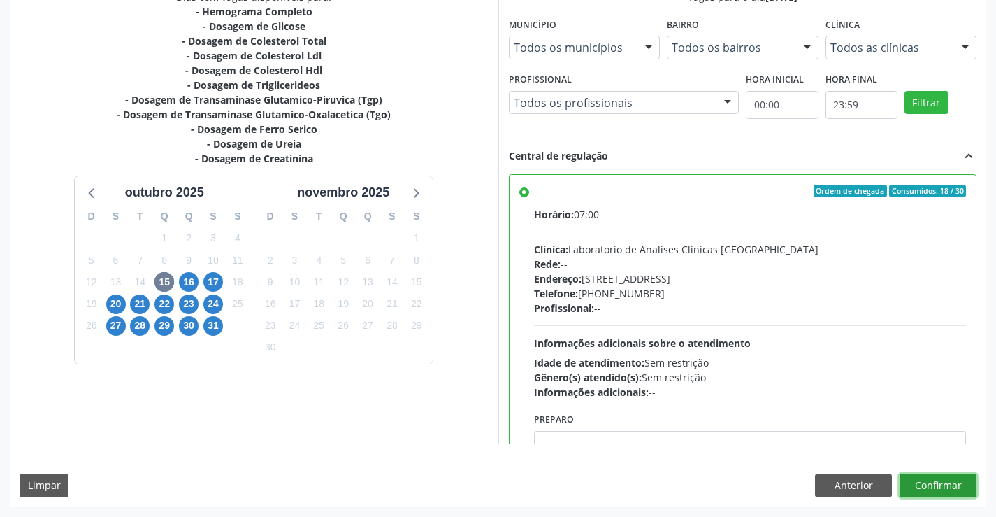
click at [934, 487] on button "Confirmar" at bounding box center [938, 485] width 77 height 24
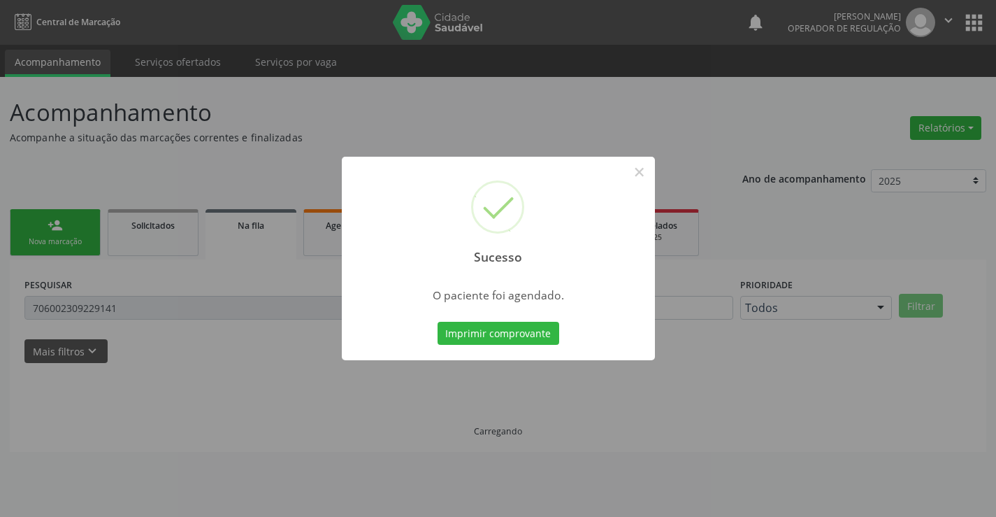
scroll to position [0, 0]
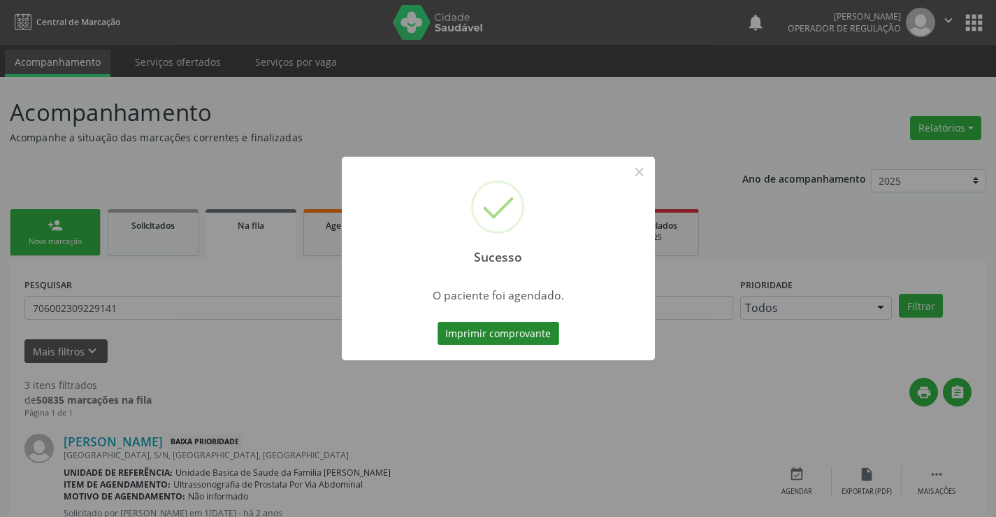
click at [499, 329] on button "Imprimir comprovante" at bounding box center [499, 334] width 122 height 24
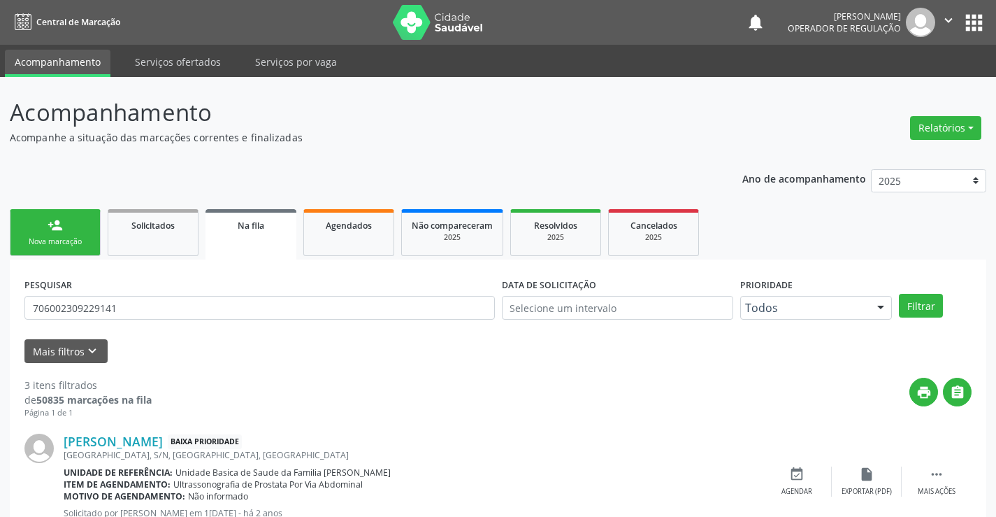
click at [76, 235] on link "person_add Nova marcação" at bounding box center [55, 232] width 91 height 47
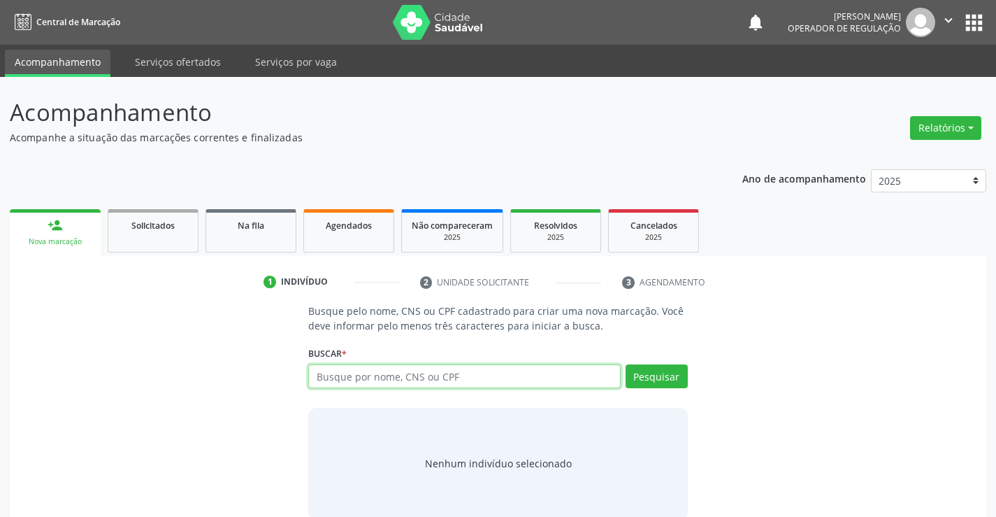
click at [419, 381] on input "text" at bounding box center [464, 376] width 312 height 24
click at [427, 374] on input "text" at bounding box center [464, 376] width 312 height 24
type input "706101503251260"
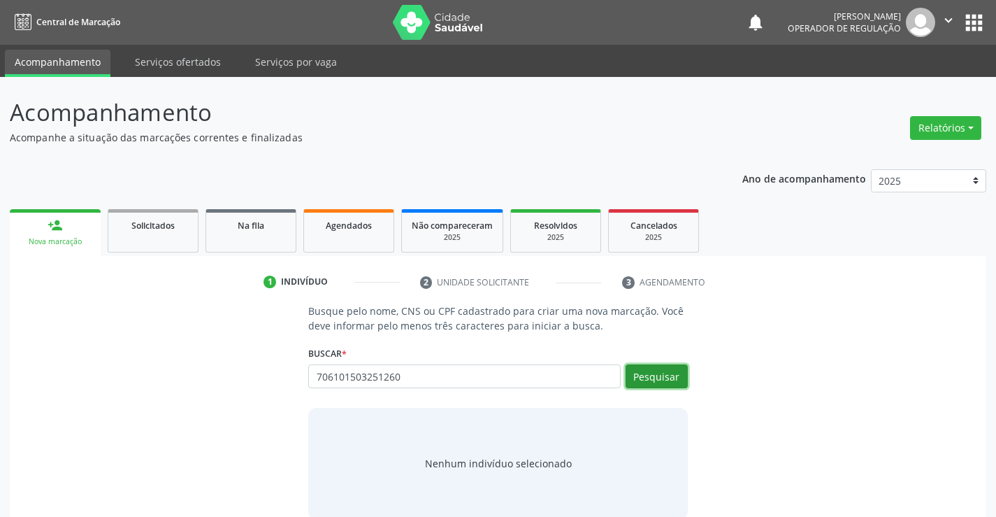
click at [663, 375] on button "Pesquisar" at bounding box center [657, 376] width 62 height 24
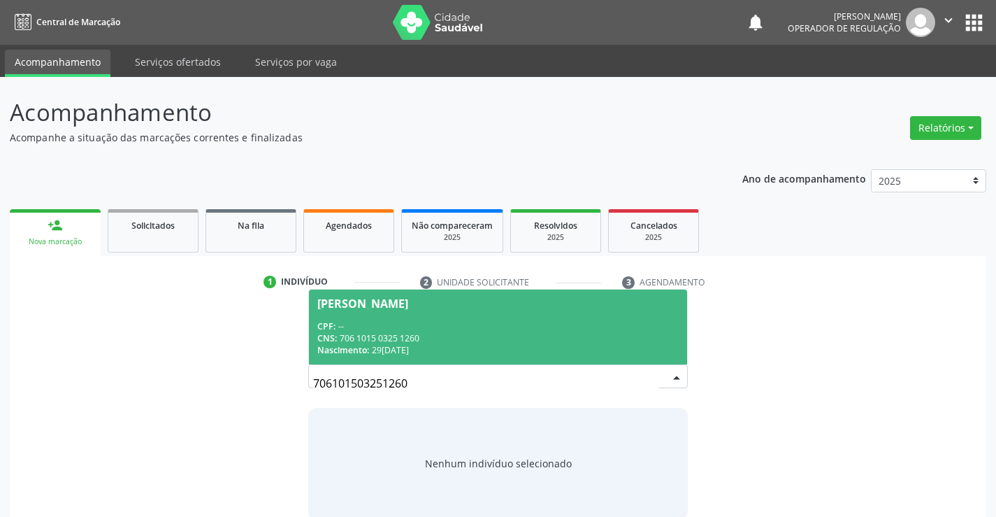
click at [468, 323] on div "CPF: --" at bounding box center [497, 326] width 361 height 12
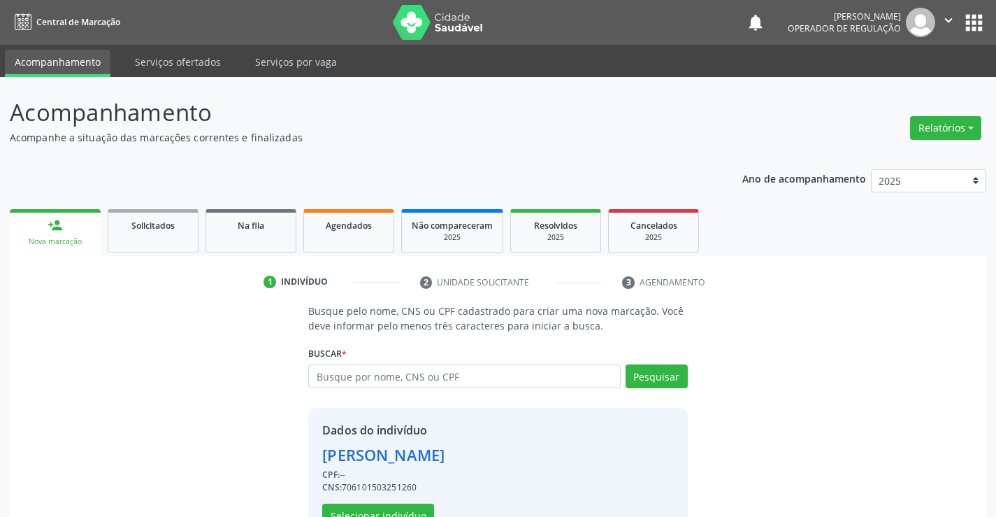
scroll to position [44, 0]
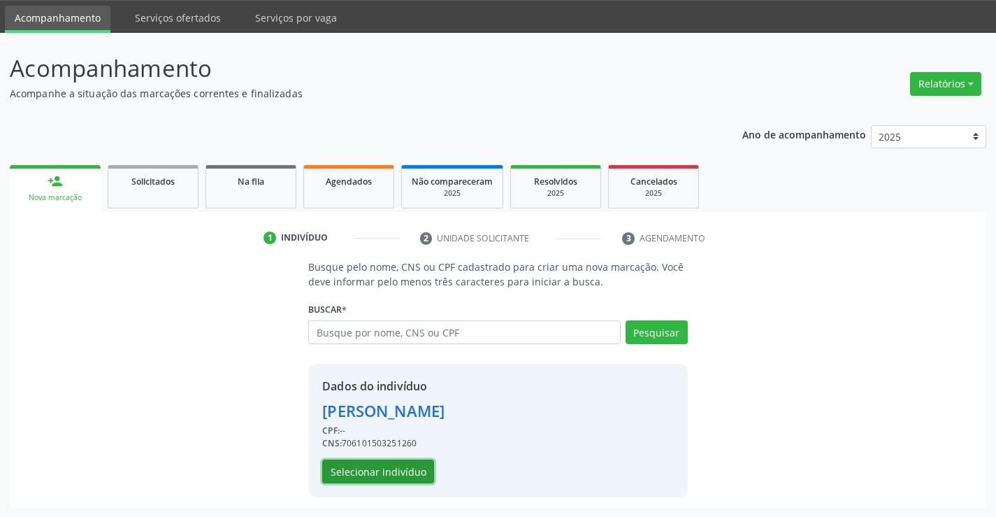
click at [373, 465] on button "Selecionar indivíduo" at bounding box center [378, 471] width 112 height 24
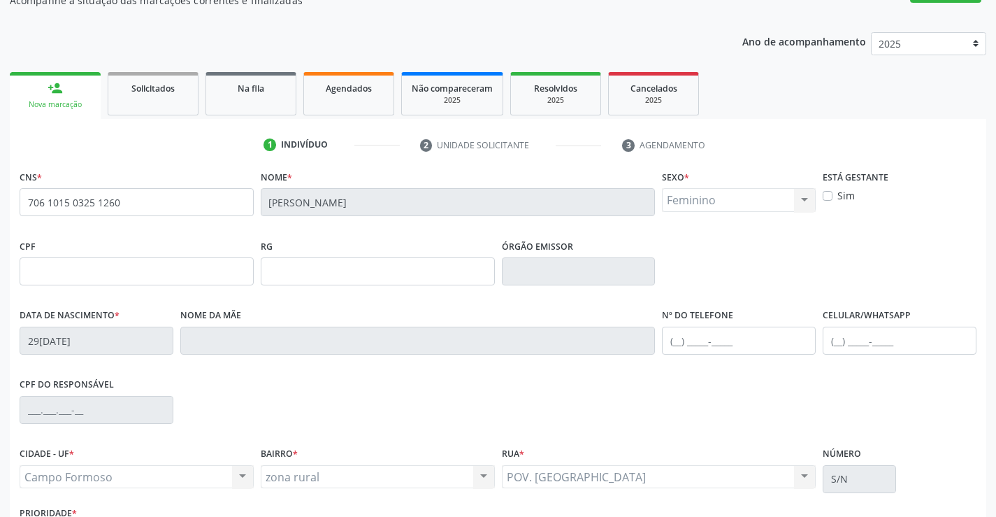
scroll to position [241, 0]
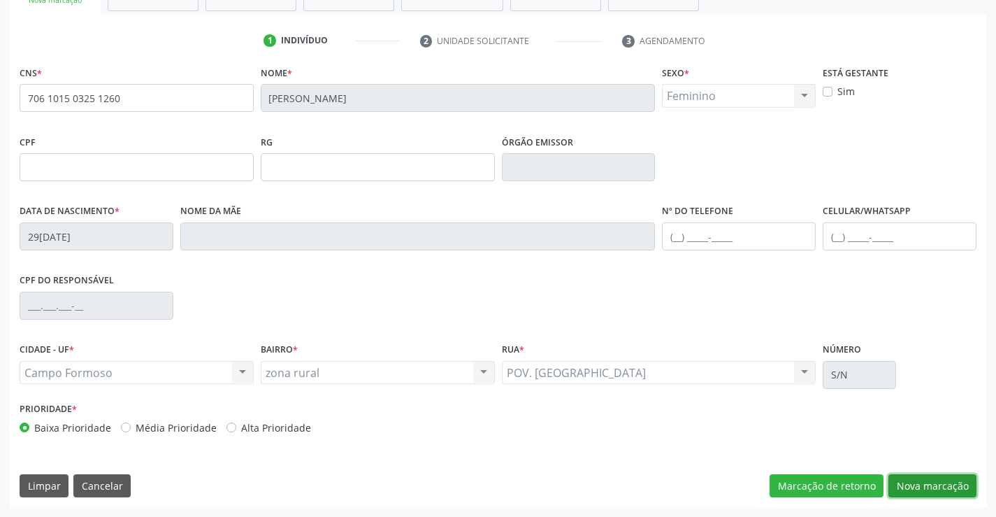
click at [940, 483] on button "Nova marcação" at bounding box center [933, 486] width 88 height 24
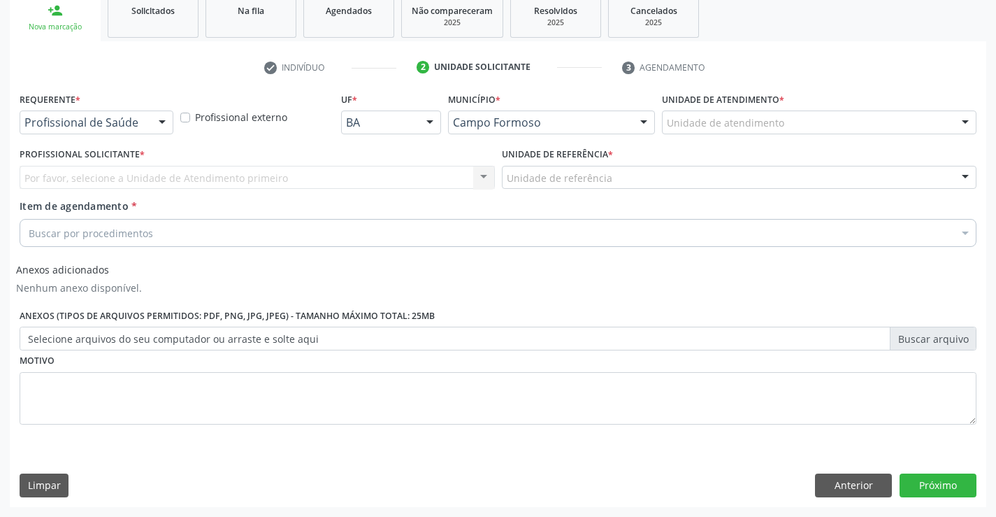
scroll to position [215, 0]
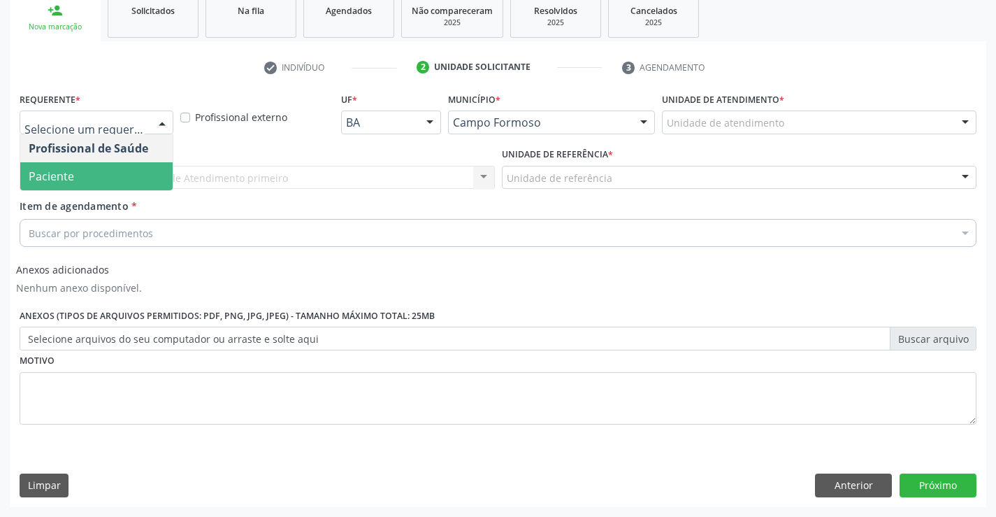
click at [66, 173] on span "Paciente" at bounding box center [51, 175] width 45 height 15
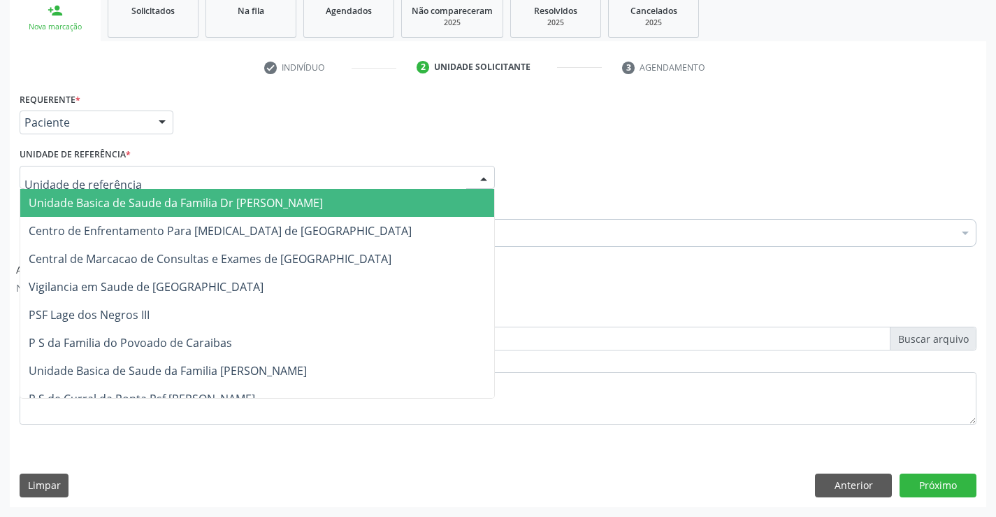
click at [85, 203] on span "Unidade Basica de Saude da Familia Dr [PERSON_NAME]" at bounding box center [176, 202] width 294 height 15
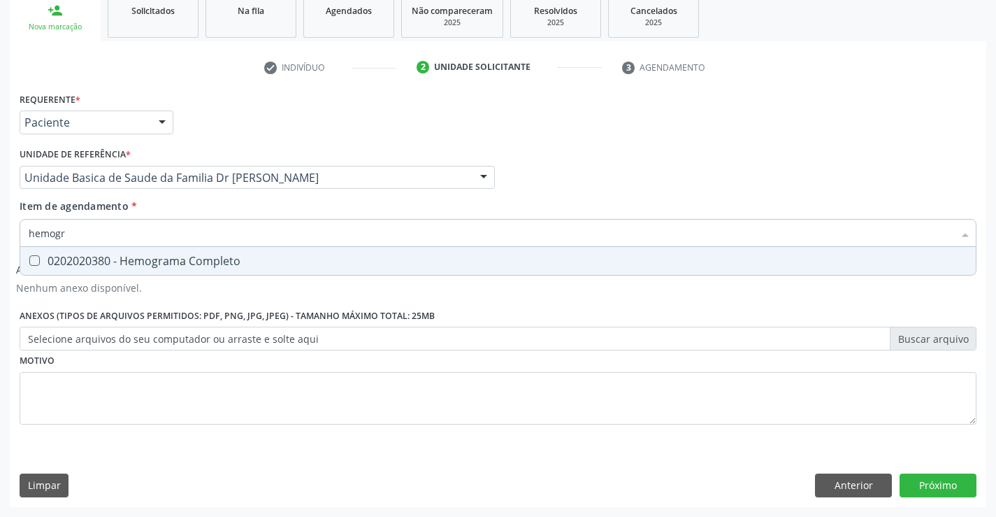
type input "hemogra"
click at [100, 260] on div "0202020380 - Hemograma Completo" at bounding box center [498, 260] width 939 height 11
checkbox Completo "true"
type input "hemogra"
click at [155, 208] on div "Item de agendamento * hemogra Desfazer seleção 0202020380 - Hemograma Completo …" at bounding box center [498, 221] width 957 height 44
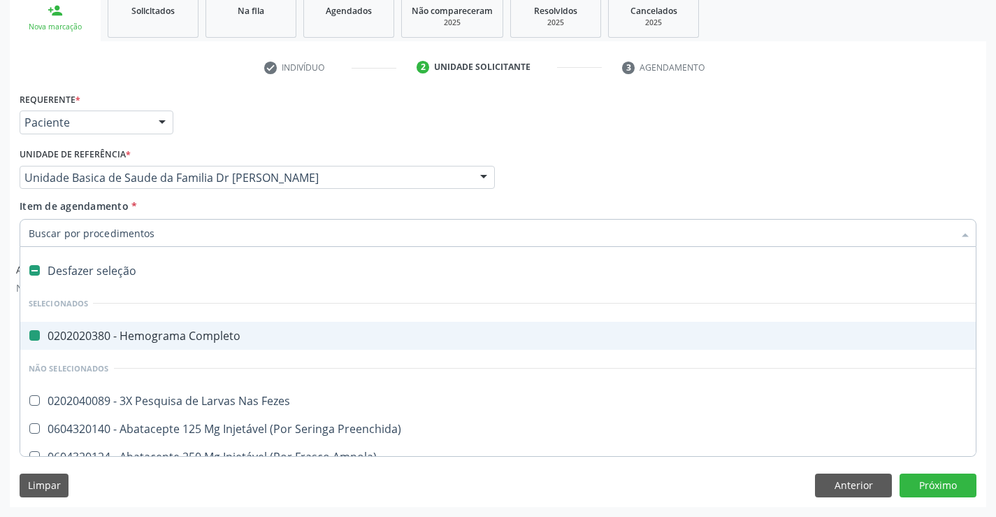
type input "u"
checkbox Completo "false"
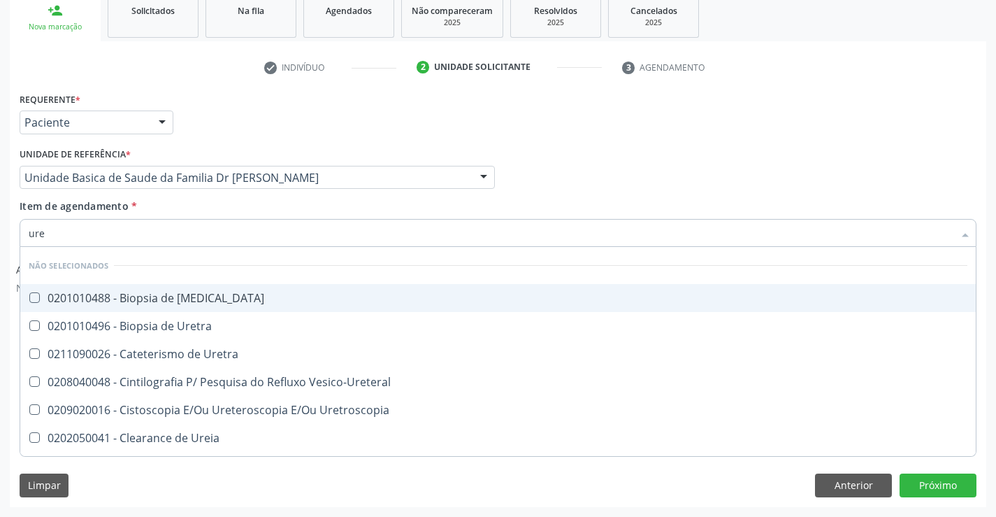
type input "urei"
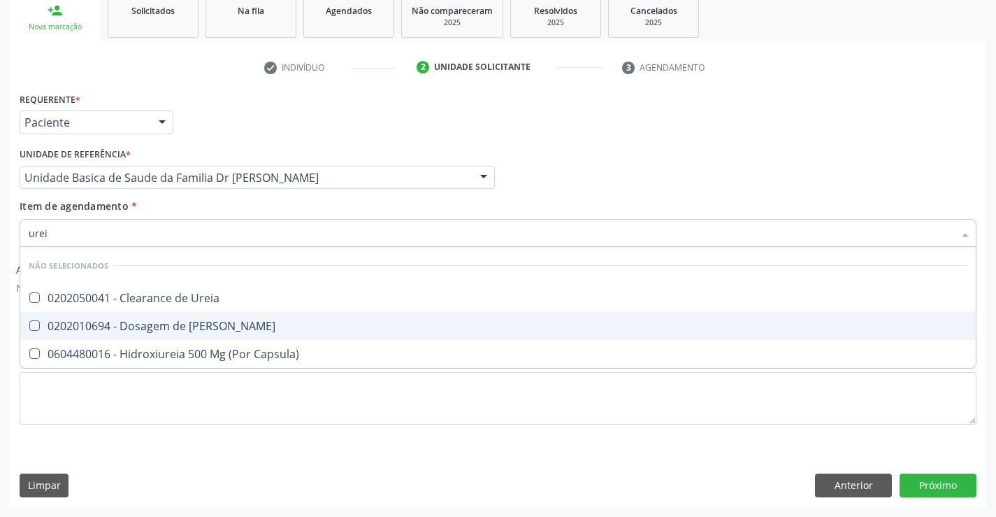
click at [187, 328] on div "0202010694 - Dosagem de [PERSON_NAME]" at bounding box center [498, 325] width 939 height 11
checkbox Ureia "true"
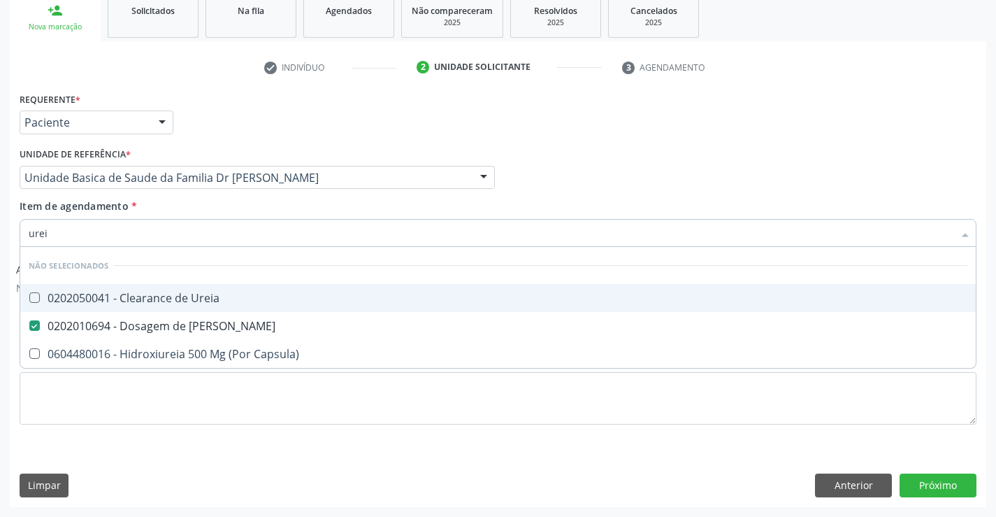
type input "urei"
click at [143, 208] on div "Item de agendamento * urei Desfazer seleção Não selecionados 0202050041 - Clear…" at bounding box center [498, 221] width 957 height 44
checkbox Ureia "true"
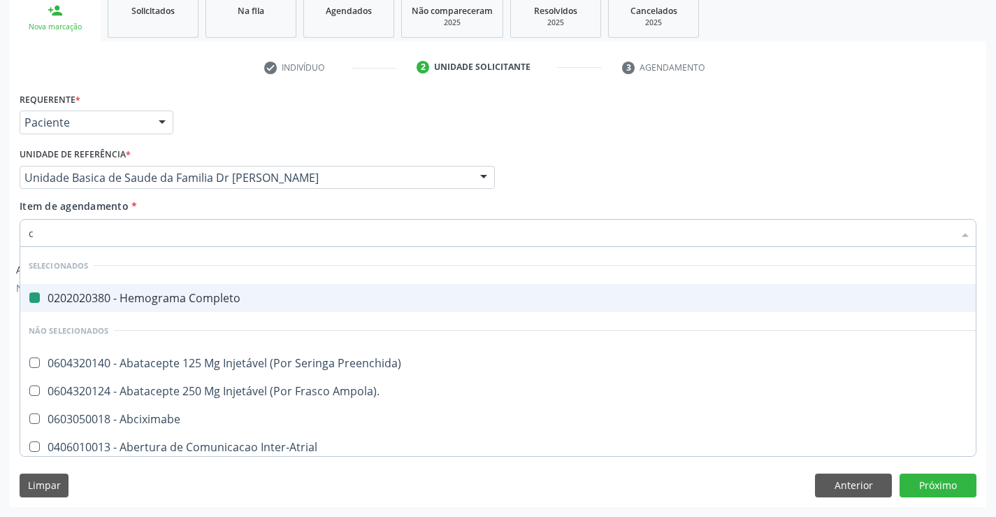
type input "cr"
checkbox Completo "false"
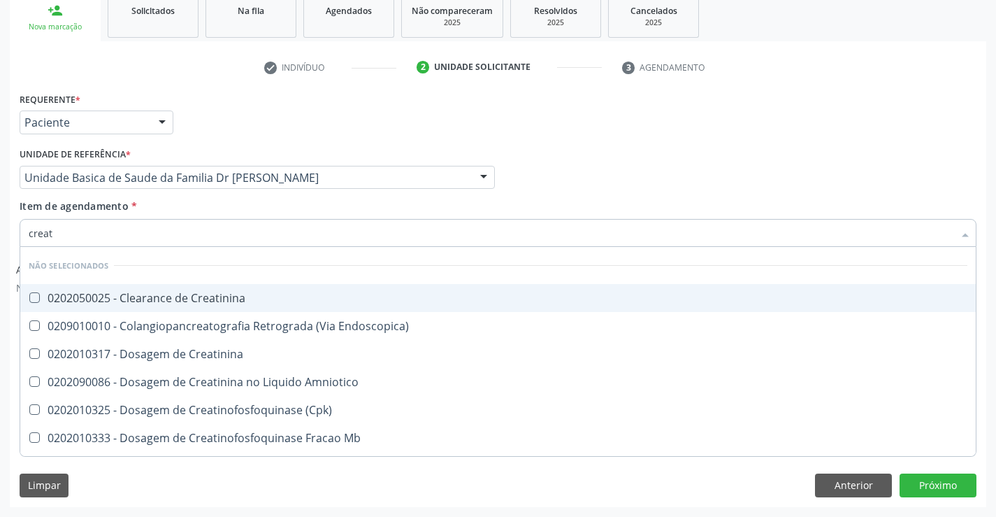
type input "creati"
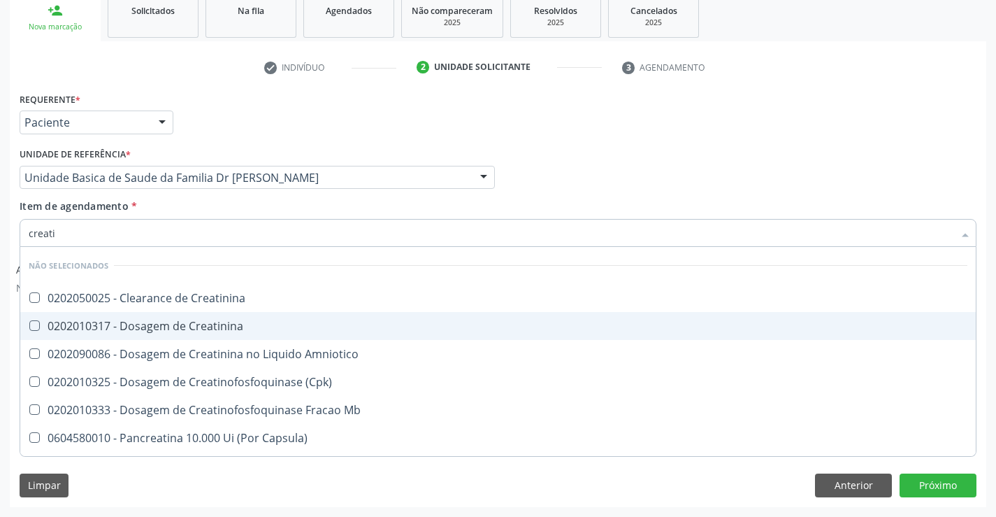
click at [173, 325] on div "0202010317 - Dosagem de Creatinina" at bounding box center [498, 325] width 939 height 11
checkbox Creatinina "true"
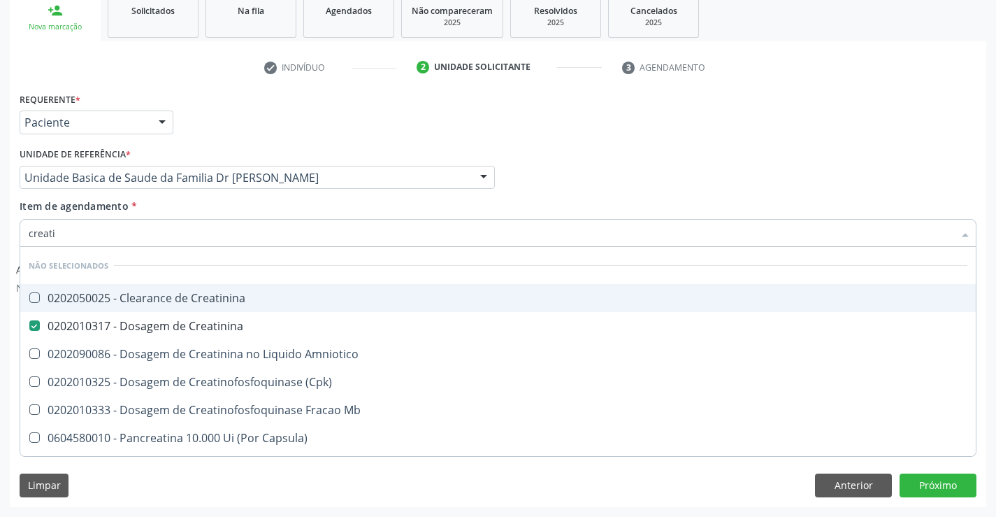
type input "creati"
click at [194, 198] on div "Unidade de referência * Unidade Basica de Saude da Familia Dr [PERSON_NAME] Uni…" at bounding box center [257, 171] width 482 height 55
checkbox Creatinina "true"
checkbox Amniotico "true"
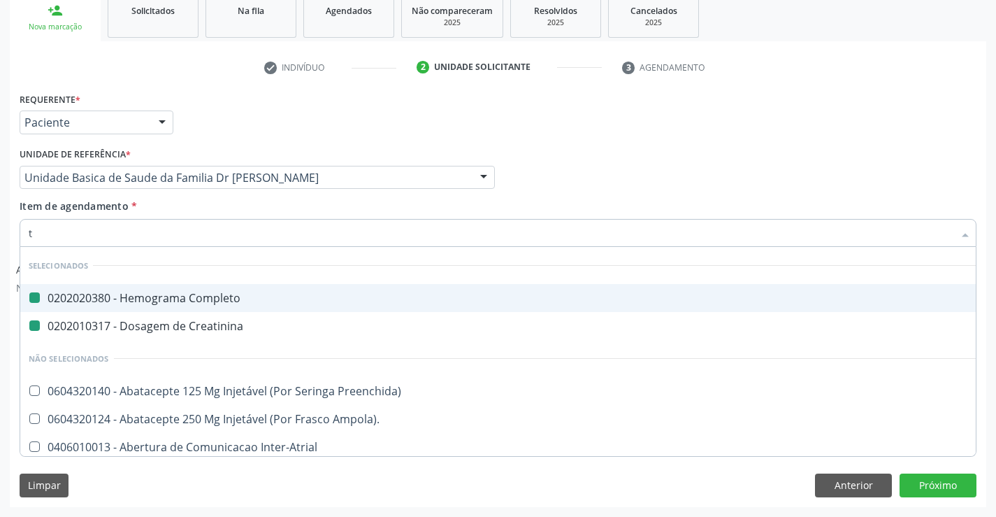
type input "tg"
checkbox Completo "false"
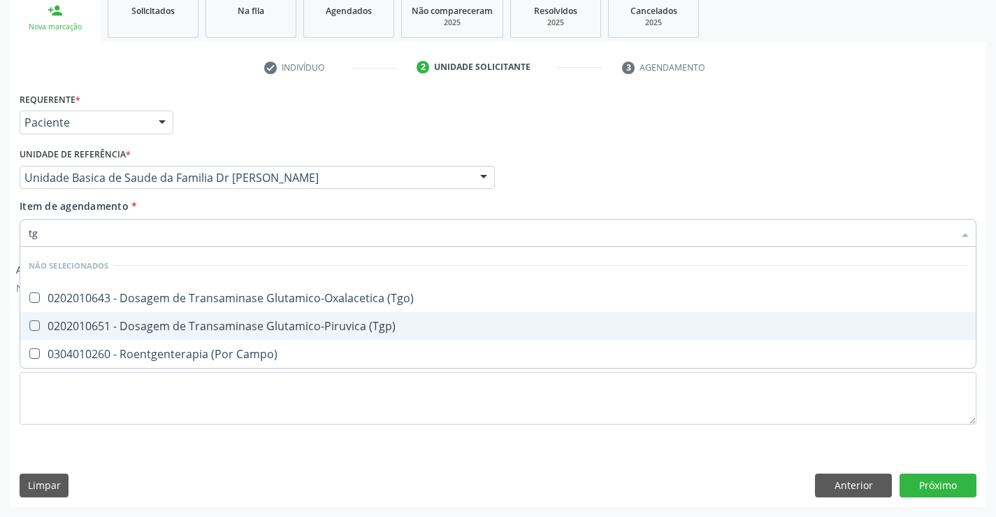
click at [185, 321] on div "0202010651 - Dosagem de Transaminase Glutamico-Piruvica (Tgp)" at bounding box center [498, 325] width 939 height 11
checkbox \(Tgp\) "true"
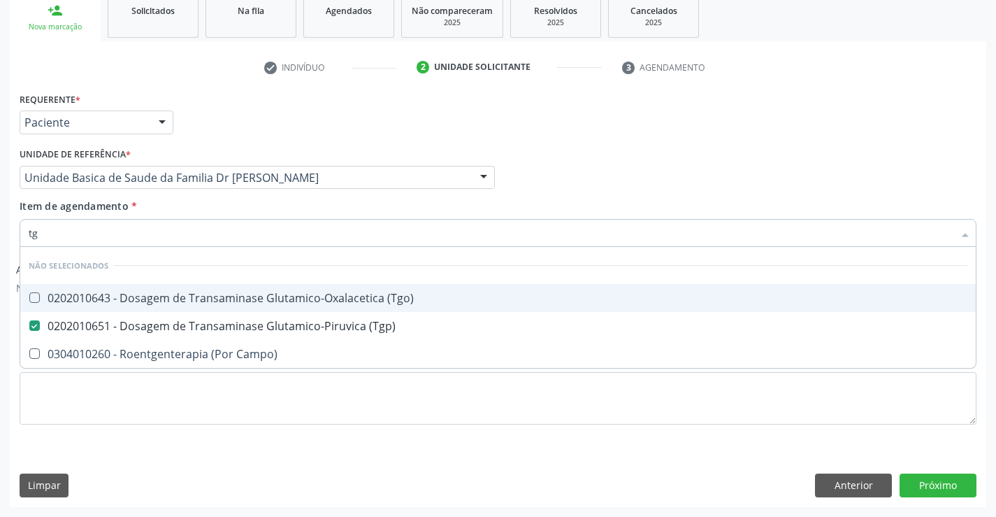
click at [190, 303] on div "0202010643 - Dosagem de Transaminase Glutamico-Oxalacetica (Tgo)" at bounding box center [498, 297] width 939 height 11
checkbox \(Tgo\) "true"
click at [199, 210] on div "Item de agendamento * tg Desfazer seleção Não selecionados 0202010643 - Dosagem…" at bounding box center [498, 221] width 957 height 44
checkbox Campo\) "true"
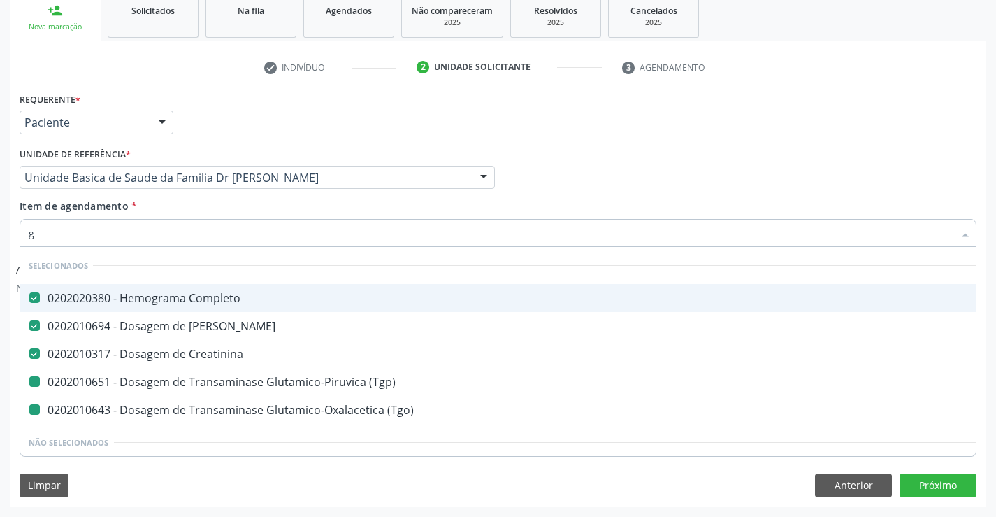
type input "gl"
checkbox \(Tgp\) "false"
checkbox \(Tgo\) "false"
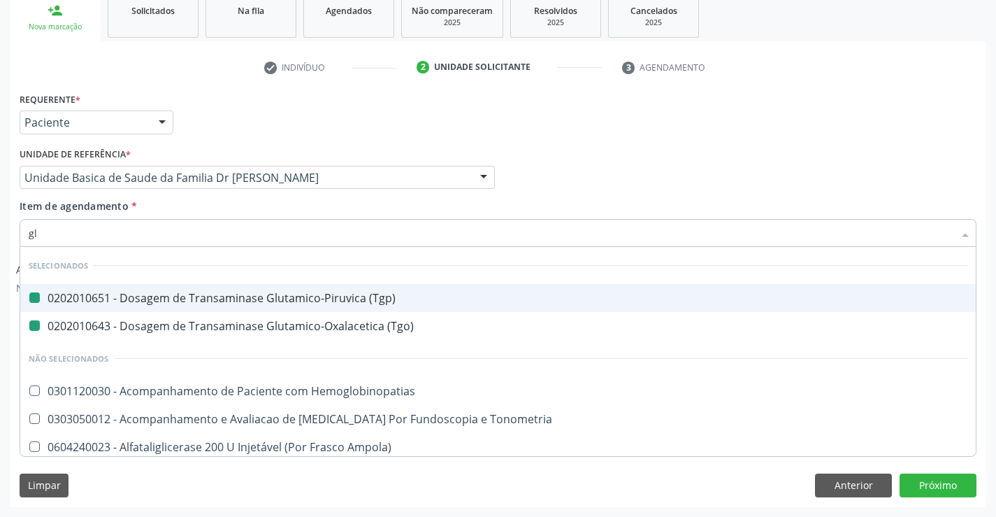
type input "gli"
checkbox \(Tgp\) "false"
checkbox \(Tgo\) "false"
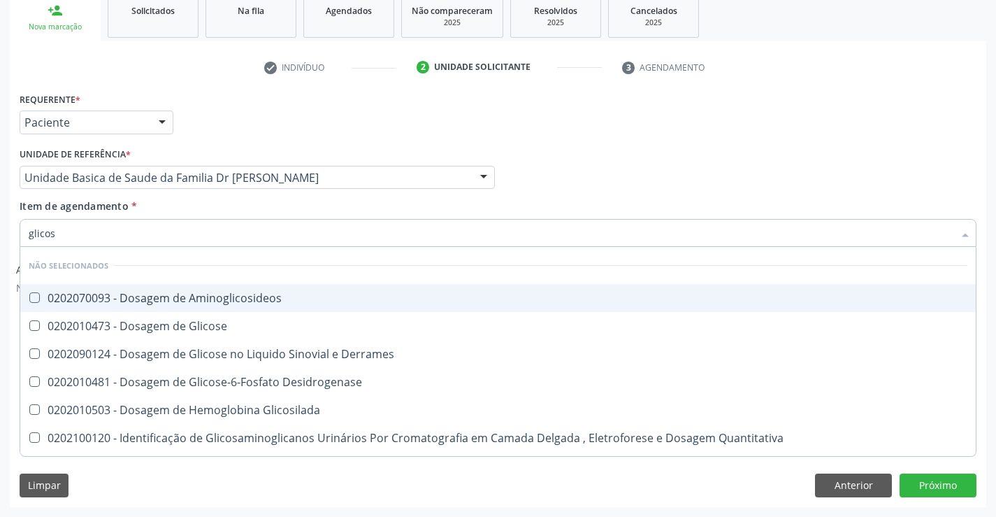
type input "glicose"
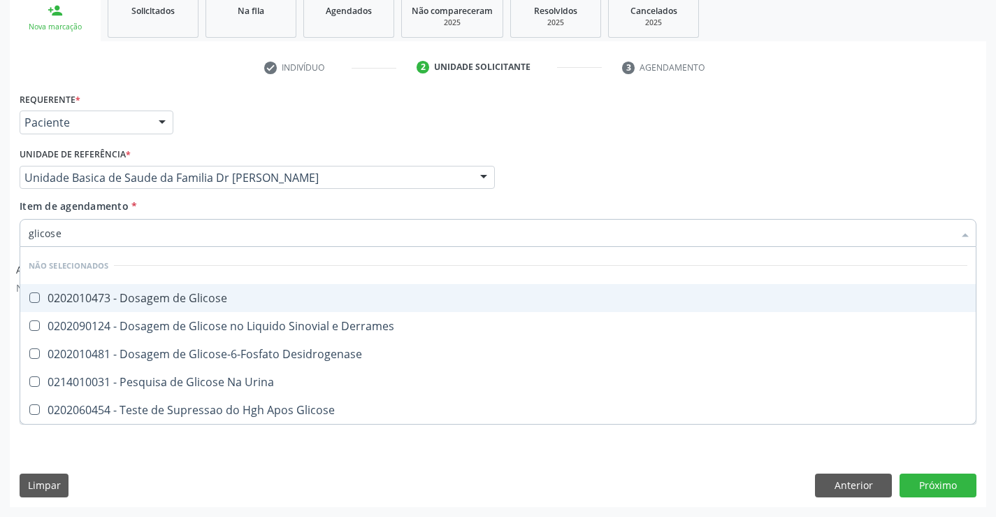
click at [191, 296] on div "0202010473 - Dosagem de Glicose" at bounding box center [498, 297] width 939 height 11
checkbox Glicose "true"
click at [210, 212] on div "Item de agendamento * glicose Desfazer seleção Não selecionados 0202010473 - Do…" at bounding box center [498, 221] width 957 height 44
checkbox Derrames "true"
checkbox Urina "true"
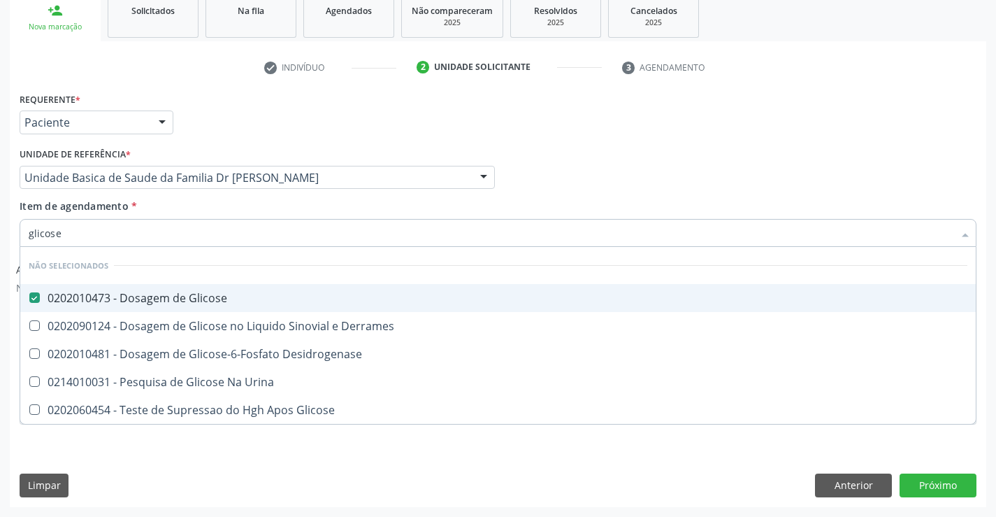
checkbox Glicose "true"
checkbox Desidrogenase "true"
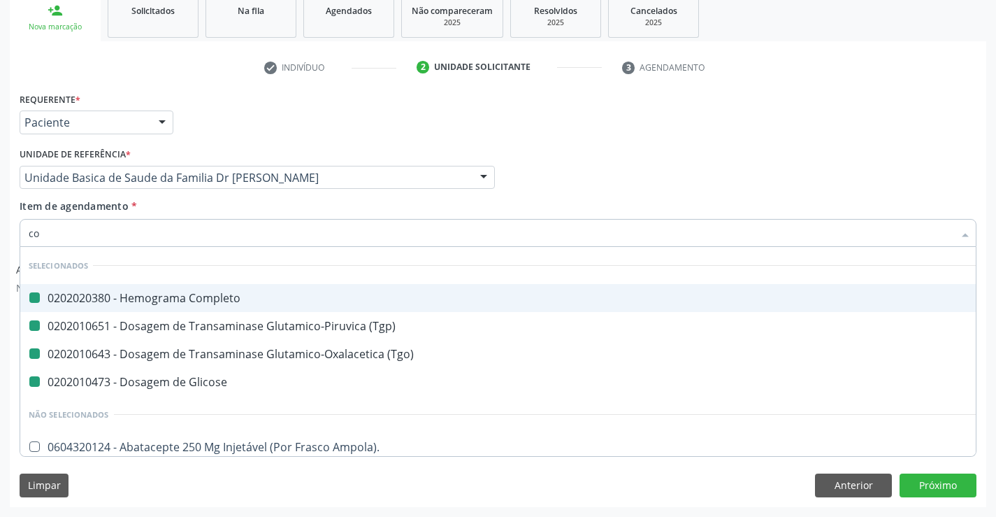
type input "col"
checkbox Completo "false"
checkbox \(Tgp\) "false"
checkbox Glicose "false"
checkbox \(Tgo\) "false"
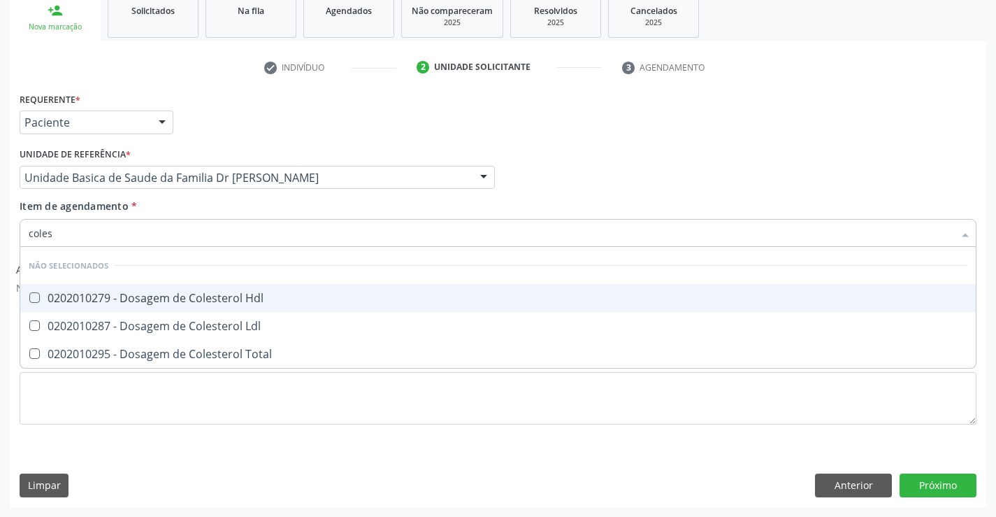
type input "colest"
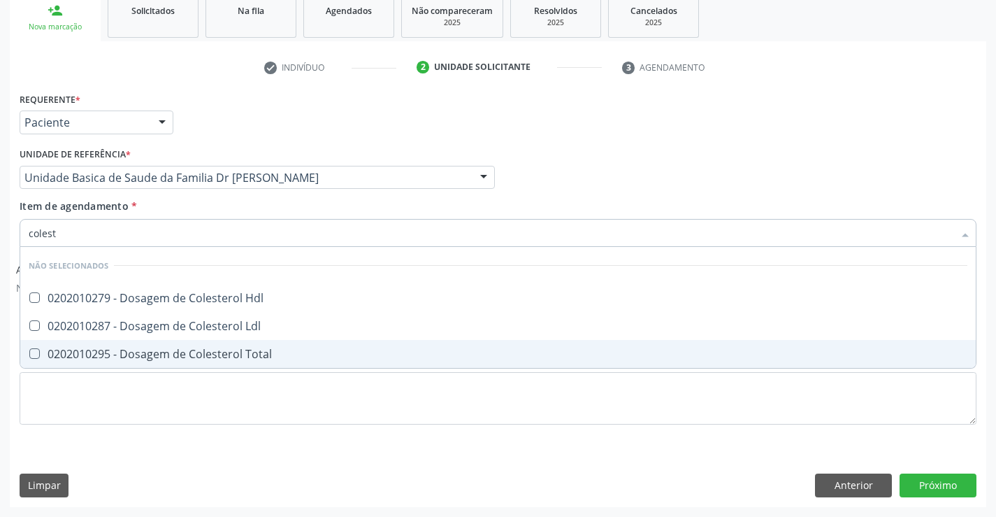
click at [186, 353] on div "0202010295 - Dosagem de Colesterol Total" at bounding box center [498, 353] width 939 height 11
checkbox Total "true"
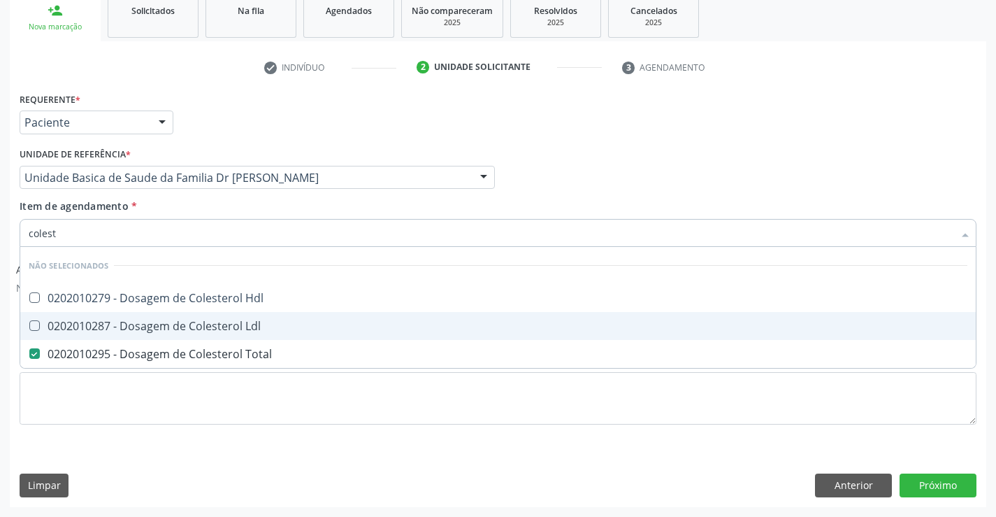
click at [193, 325] on div "0202010287 - Dosagem de Colesterol Ldl" at bounding box center [498, 325] width 939 height 11
checkbox Ldl "true"
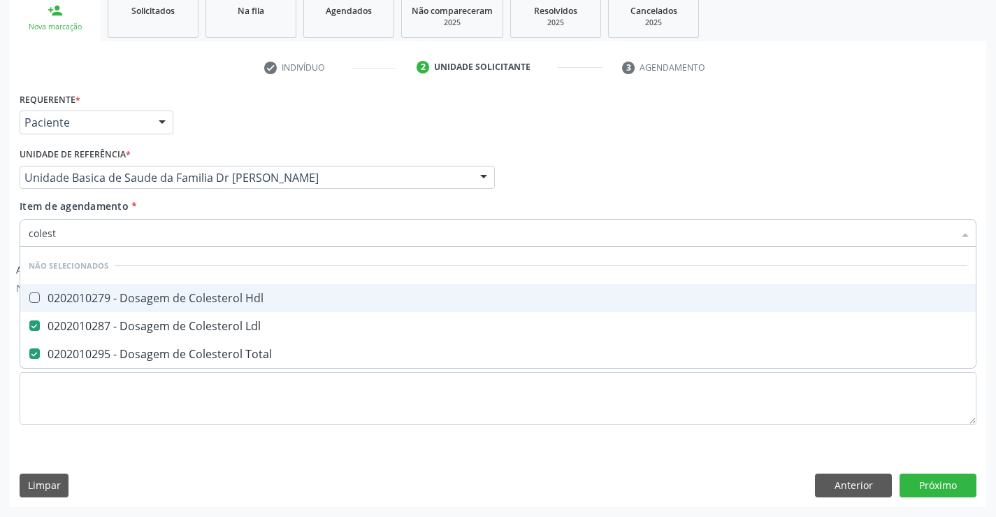
click at [199, 301] on div "0202010279 - Dosagem de Colesterol Hdl" at bounding box center [498, 297] width 939 height 11
checkbox Hdl "true"
click at [227, 193] on div "Unidade de referência * Unidade Basica de Saude da Familia Dr [PERSON_NAME] Uni…" at bounding box center [257, 171] width 482 height 55
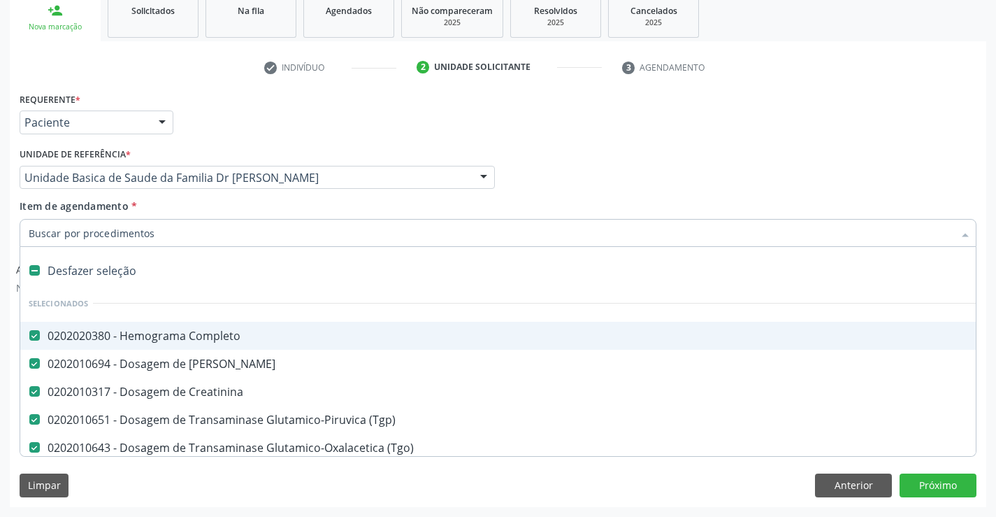
type input "t"
checkbox Hdl "false"
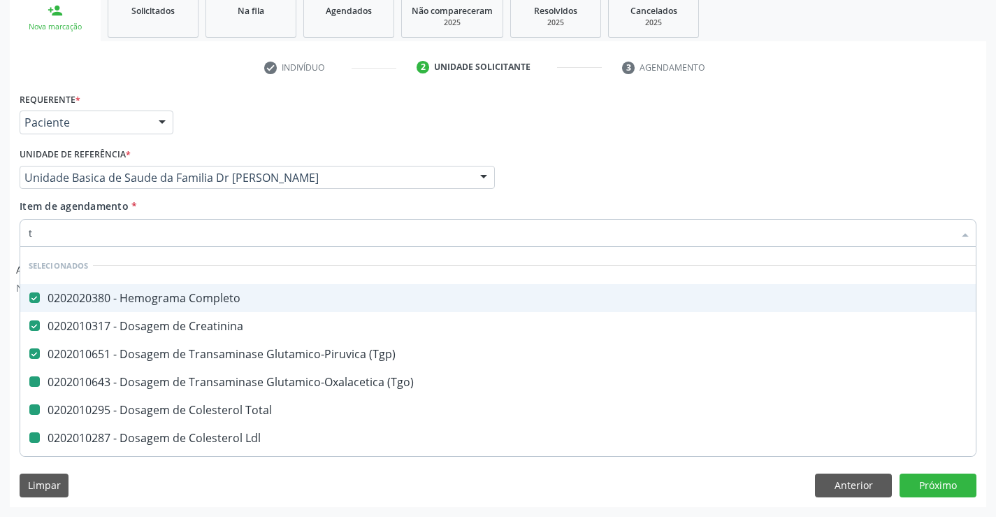
type input "tr"
checkbox \(Tgo\) "false"
checkbox Total "false"
checkbox Ldl "false"
checkbox Hdl "false"
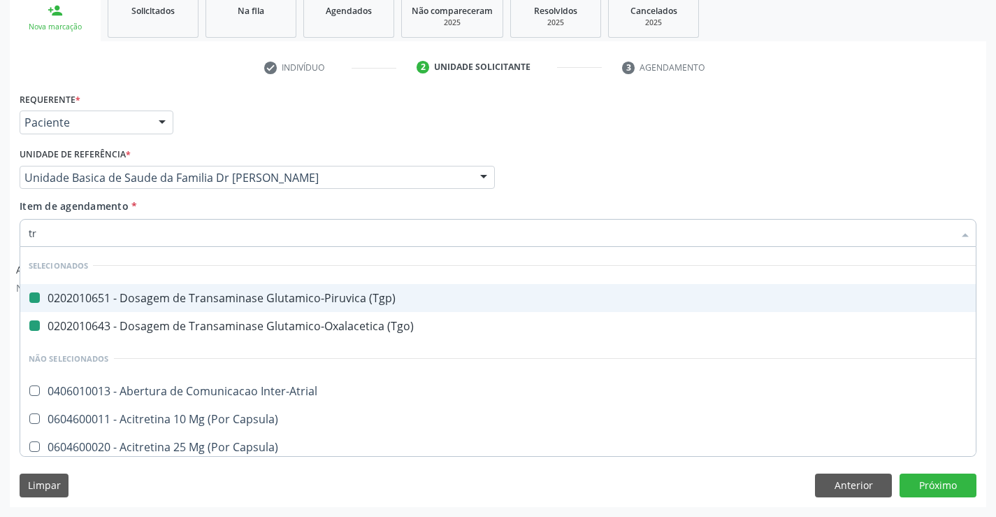
type input "tri"
checkbox \(Tgp\) "false"
checkbox \(Tgo\) "false"
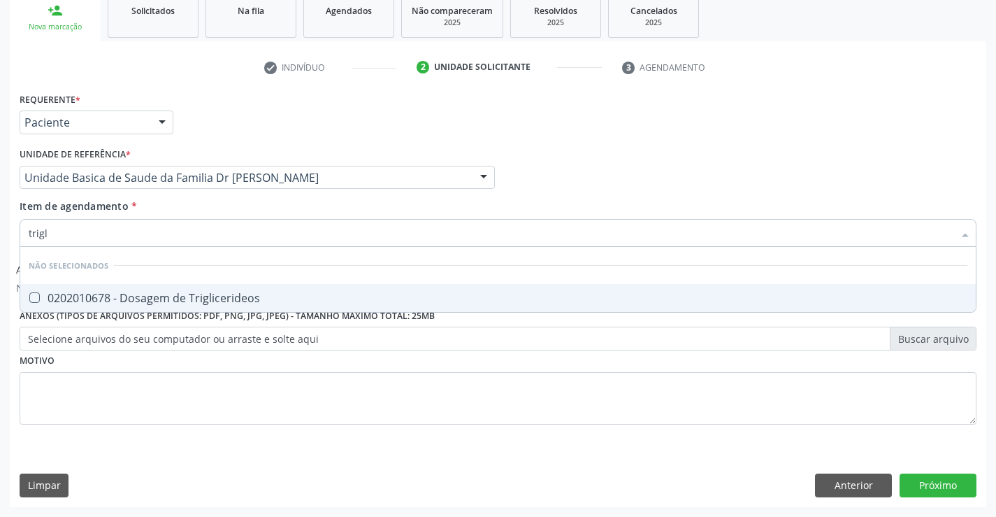
type input "trigli"
click at [231, 295] on div "0202010678 - Dosagem de Triglicerideos" at bounding box center [498, 297] width 939 height 11
checkbox Triglicerideos "true"
click at [244, 208] on div "Item de agendamento * trigli Desfazer seleção Não selecionados 0202010678 - Dos…" at bounding box center [498, 221] width 957 height 44
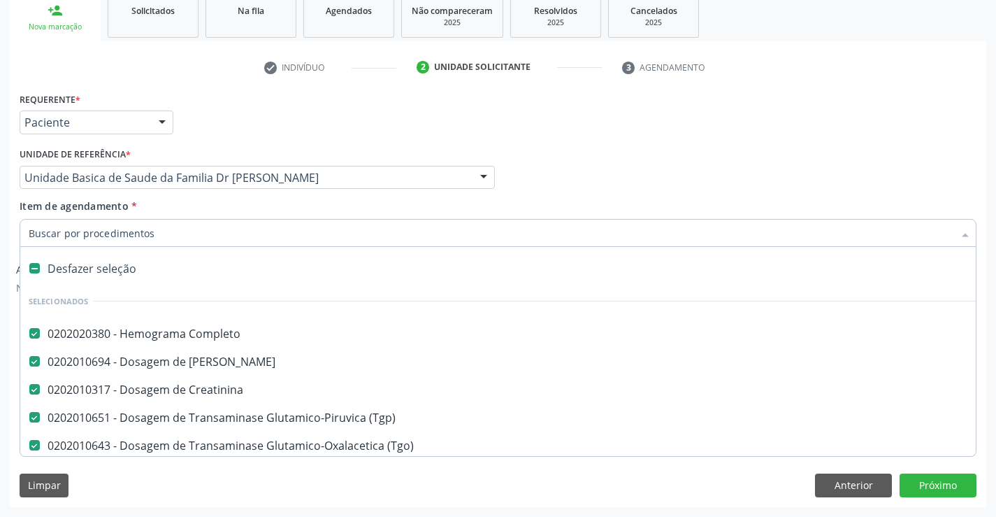
scroll to position [0, 0]
type input "u"
checkbox \(Tgo\) "false"
checkbox Glicose "false"
checkbox Total "false"
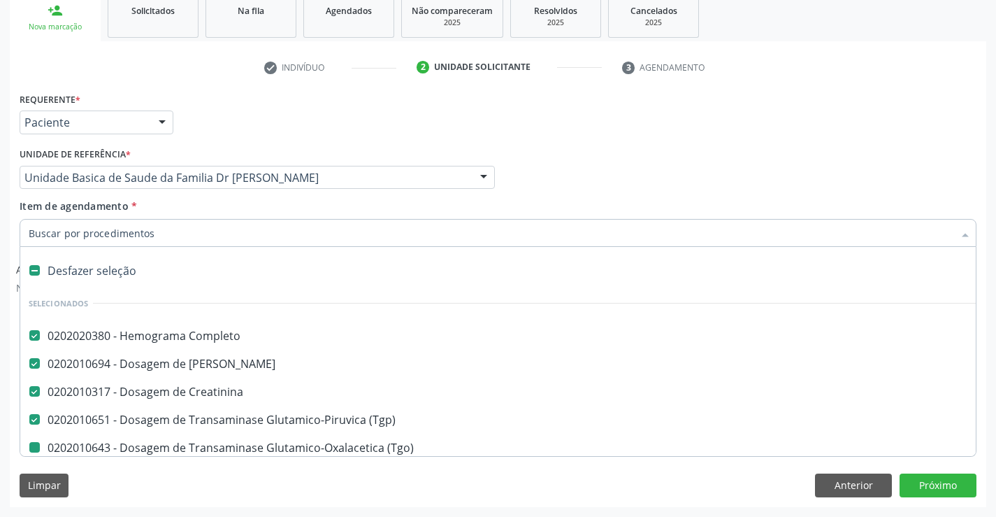
checkbox Ldl "false"
checkbox Hdl "false"
checkbox Triglicerideos "false"
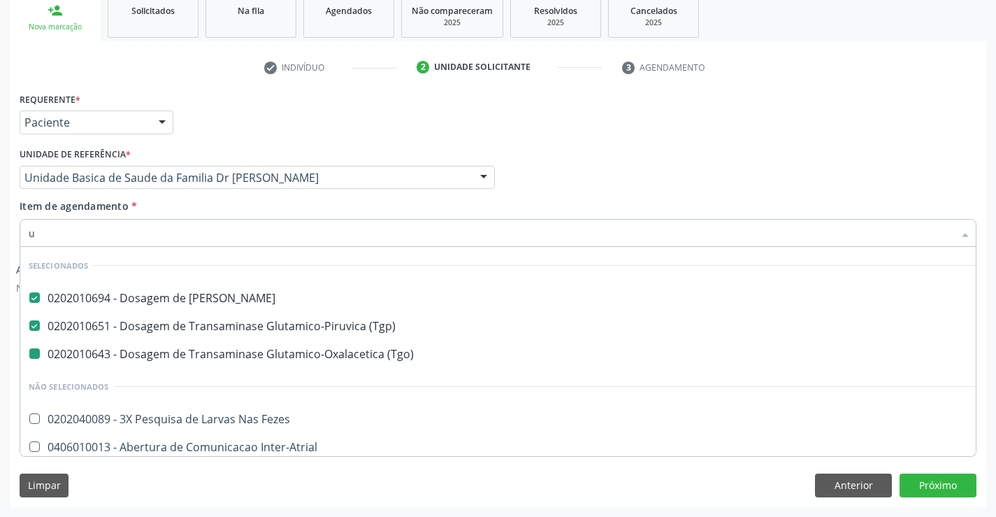
type input "ur"
checkbox \(Tgo\) "false"
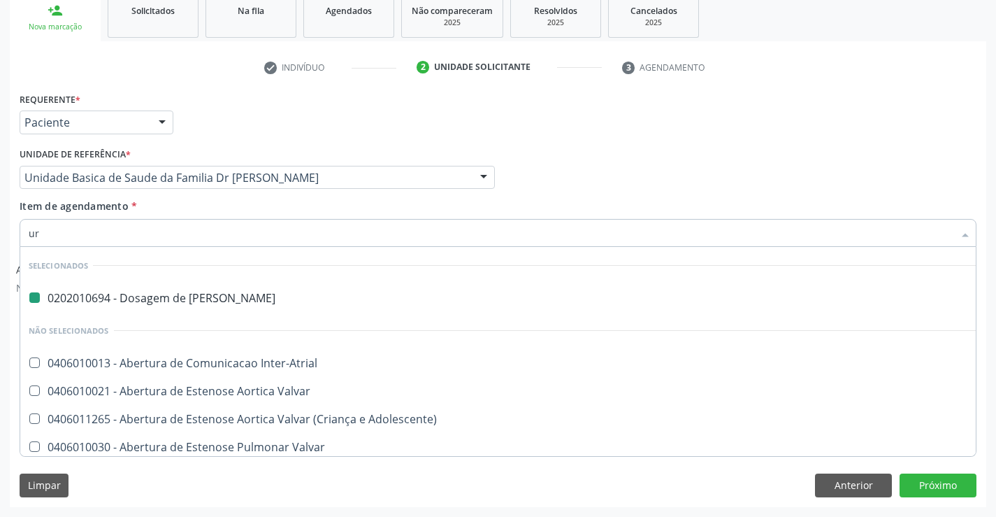
type input "uri"
checkbox Ureia "false"
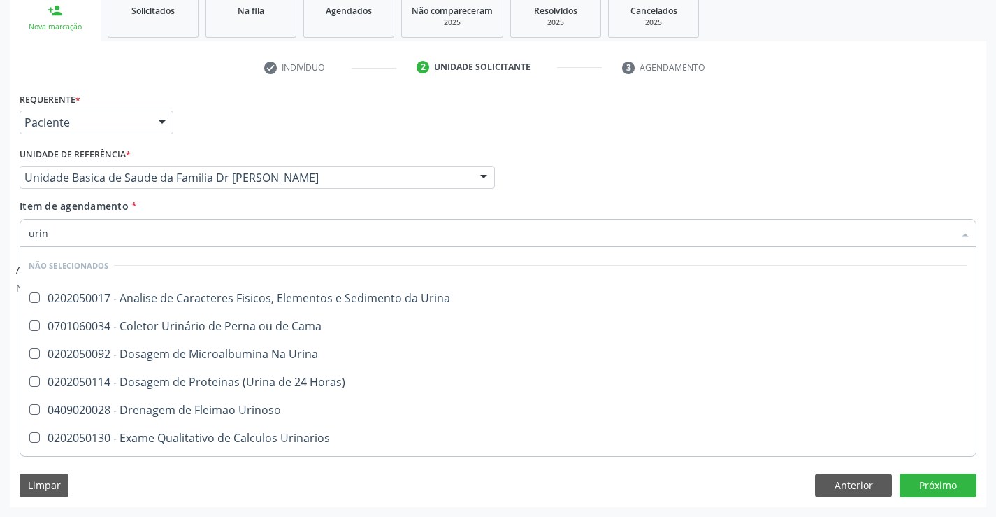
type input "urina"
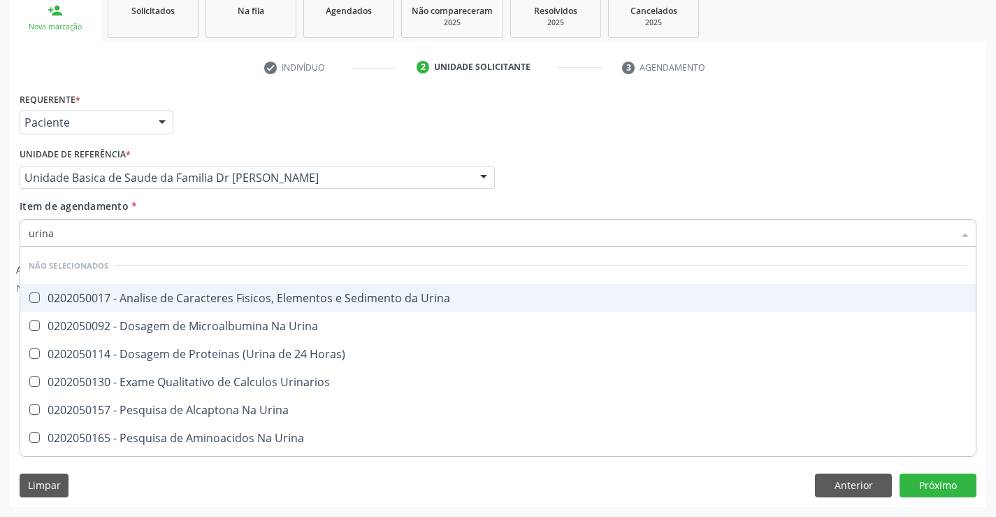
click at [195, 295] on div "0202050017 - Analise de Caracteres Fisicos, Elementos e Sedimento da Urina" at bounding box center [498, 297] width 939 height 11
checkbox Urina "true"
click at [199, 213] on div "Item de agendamento * urina Desfazer seleção Não selecionados 0202050017 - Anal…" at bounding box center [498, 221] width 957 height 44
checkbox Horas\) "true"
checkbox Urina "true"
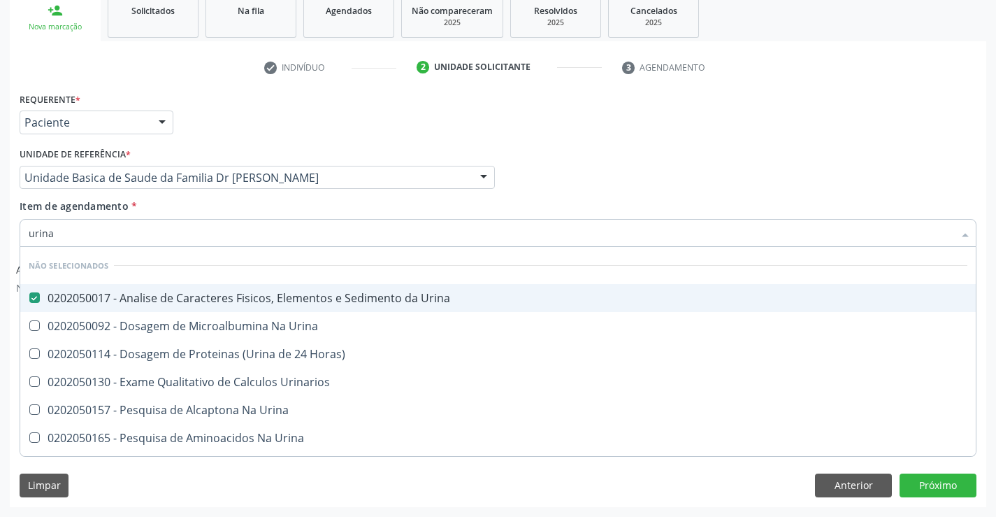
checkbox Urina "true"
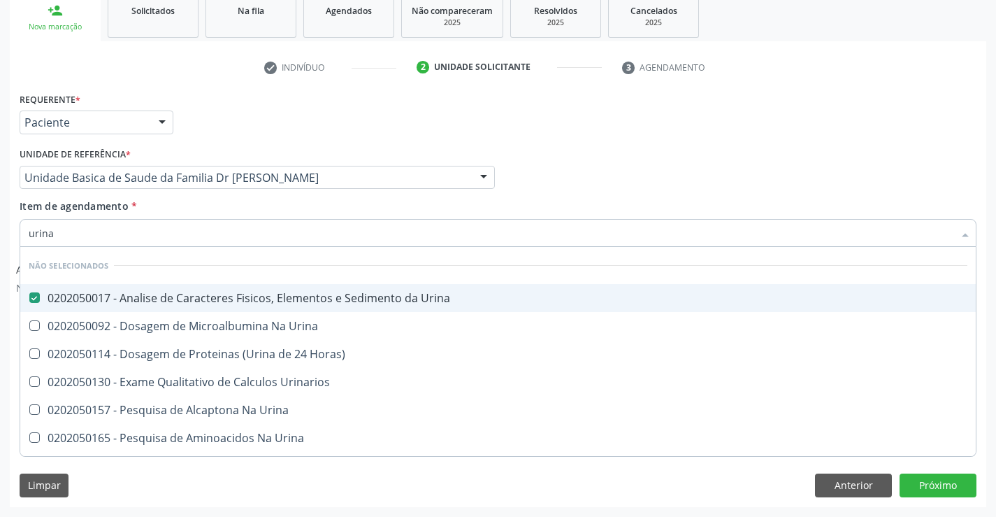
checkbox Urina "true"
checkbox Urinarios "true"
checkbox Urina "true"
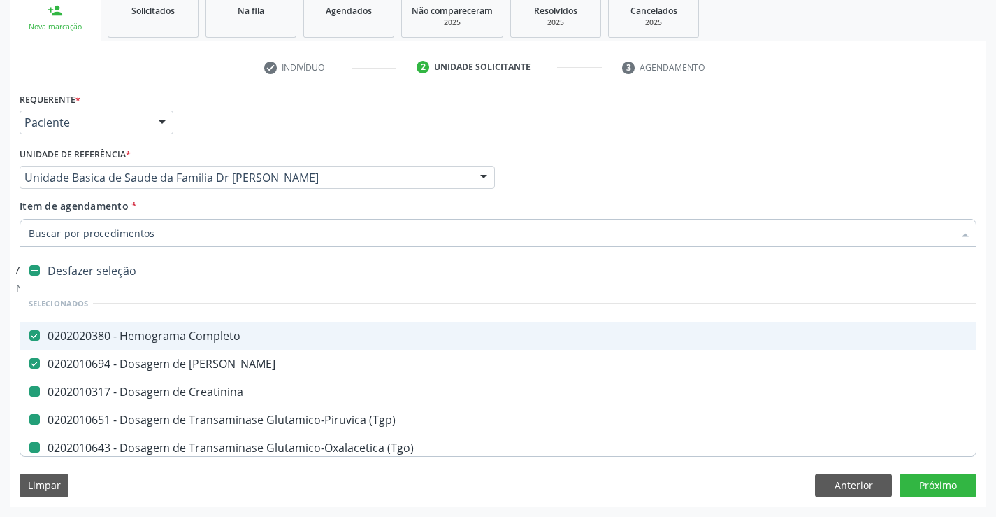
type input "f"
checkbox Creatinina "false"
checkbox \(Tgo\) "false"
checkbox Glicose "false"
checkbox Total "false"
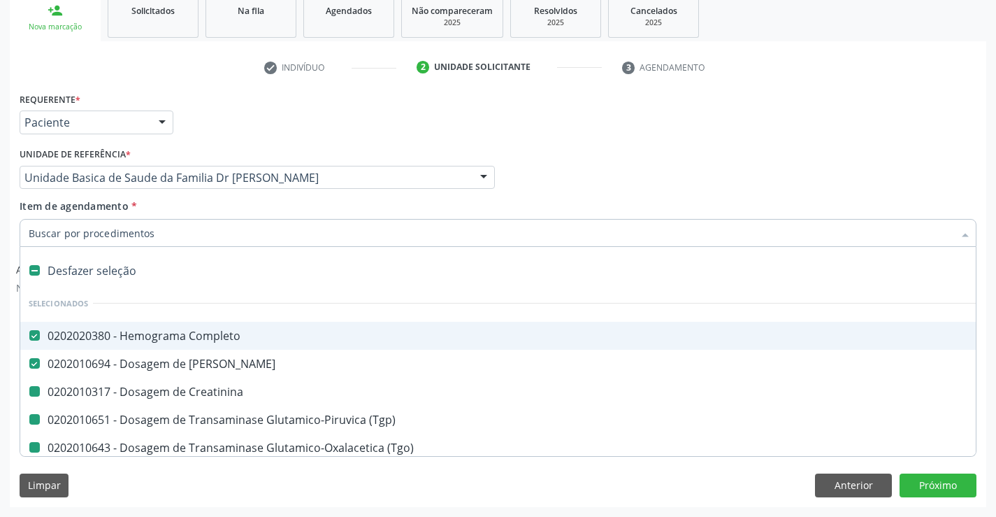
checkbox Ldl "false"
checkbox Hdl "false"
checkbox Triglicerideos "false"
checkbox Urina "false"
checkbox \(Tgp\) "false"
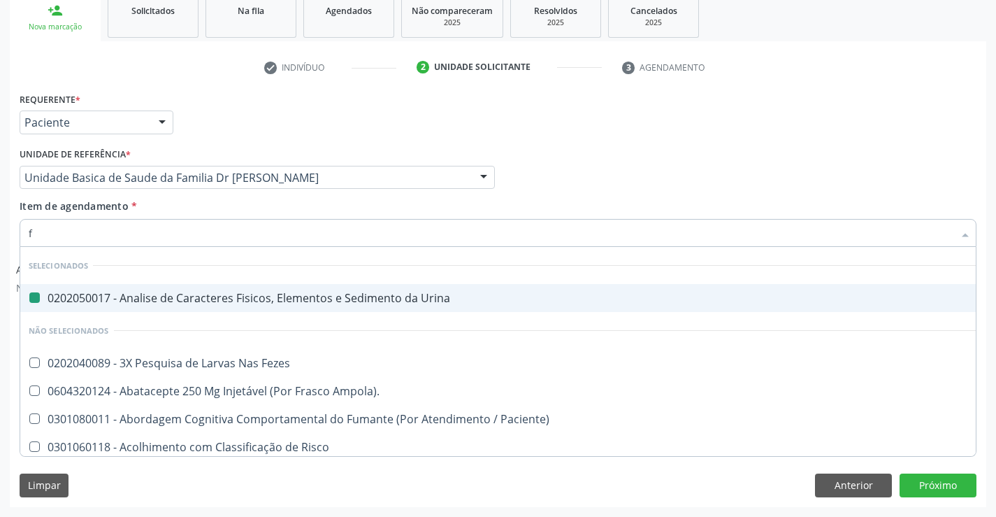
type input "fe"
checkbox Urina "false"
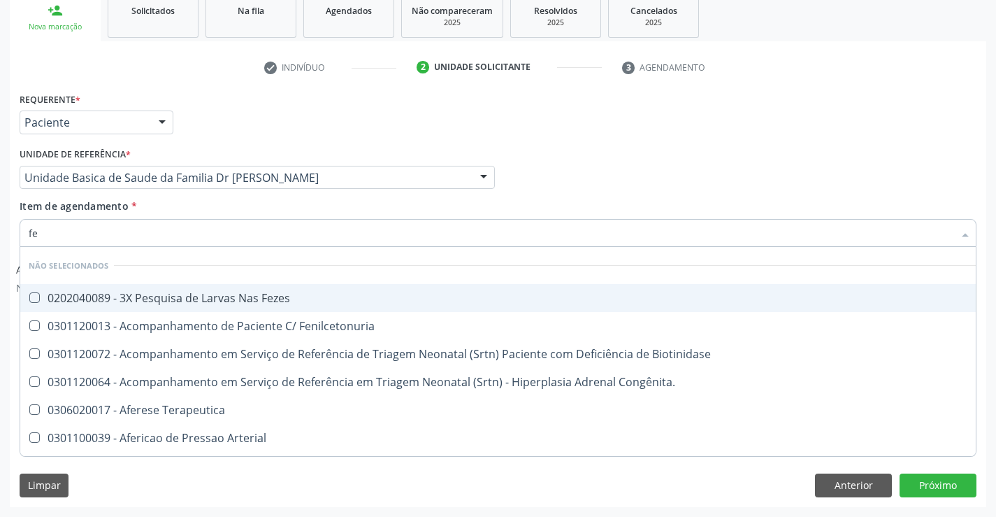
type input "fez"
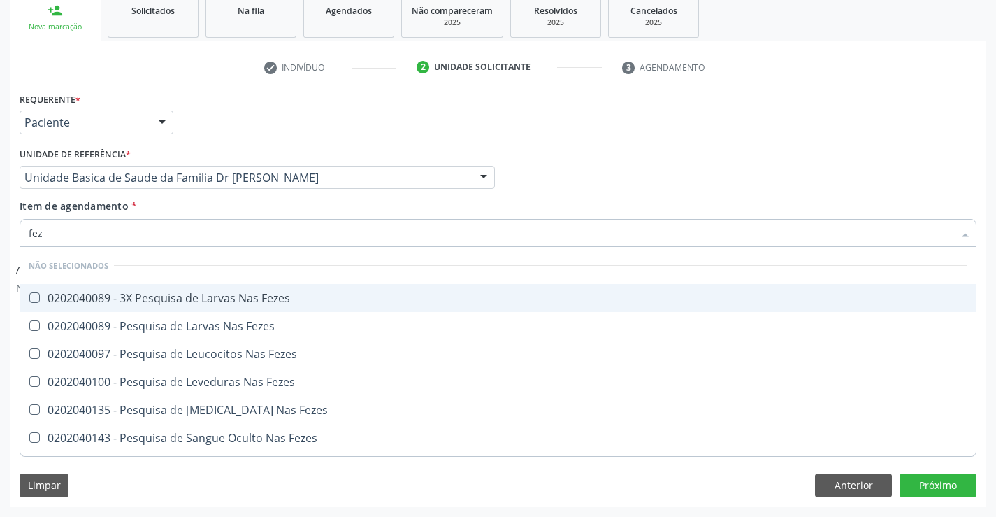
click at [191, 295] on div "0202040089 - 3X Pesquisa de Larvas Nas Fezes" at bounding box center [498, 297] width 939 height 11
checkbox Fezes "true"
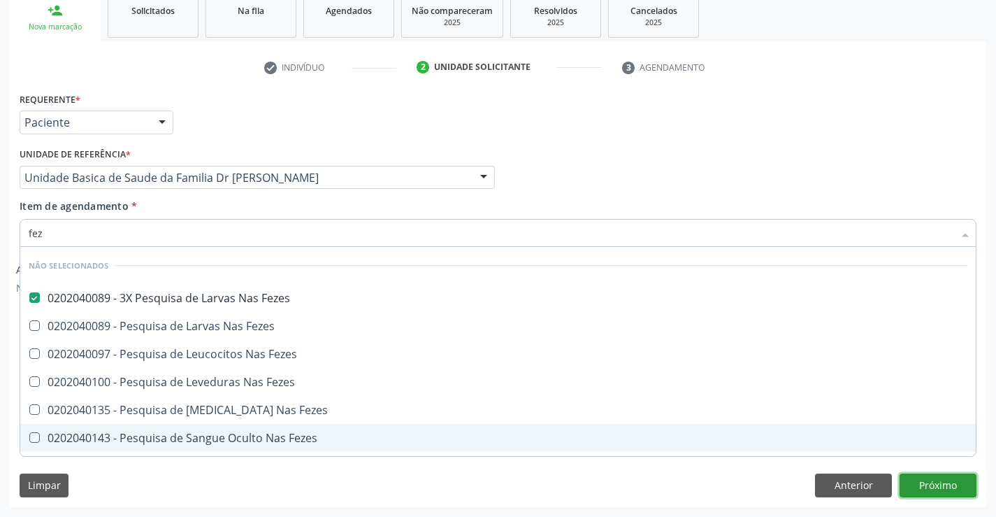
click at [936, 480] on button "Próximo" at bounding box center [938, 485] width 77 height 24
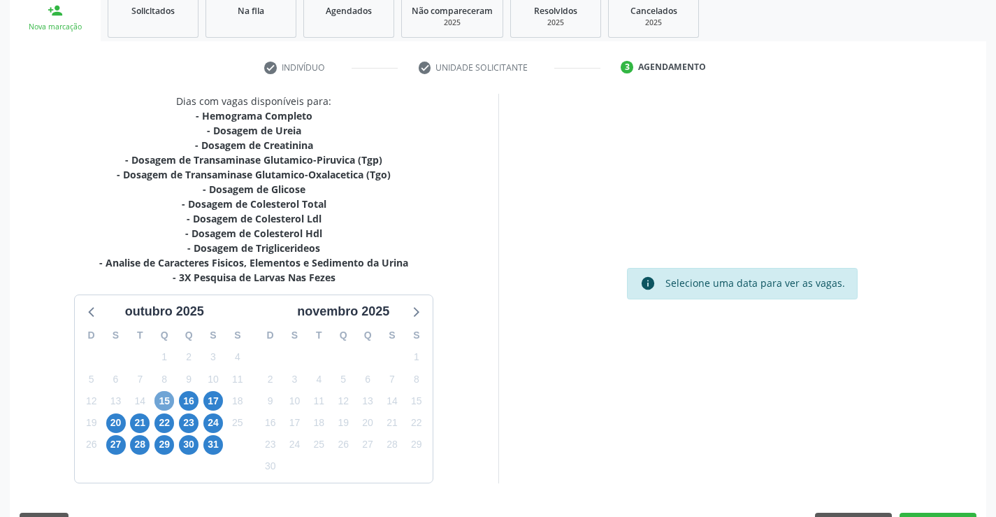
click at [161, 401] on span "15" at bounding box center [165, 401] width 20 height 20
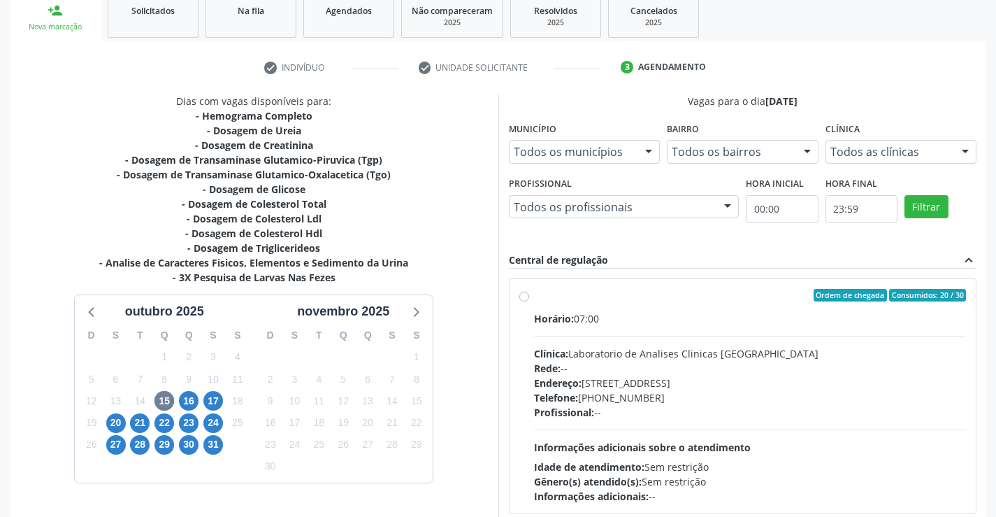
click at [667, 308] on label "Ordem de chegada Consumidos: 20 / 30 Horário: 07:00 Clínica: Laboratorio de Ana…" at bounding box center [750, 396] width 433 height 215
click at [529, 301] on input "Ordem de chegada Consumidos: 20 / 30 Horário: 07:00 Clínica: Laboratorio de Ana…" at bounding box center [524, 295] width 10 height 13
radio input "true"
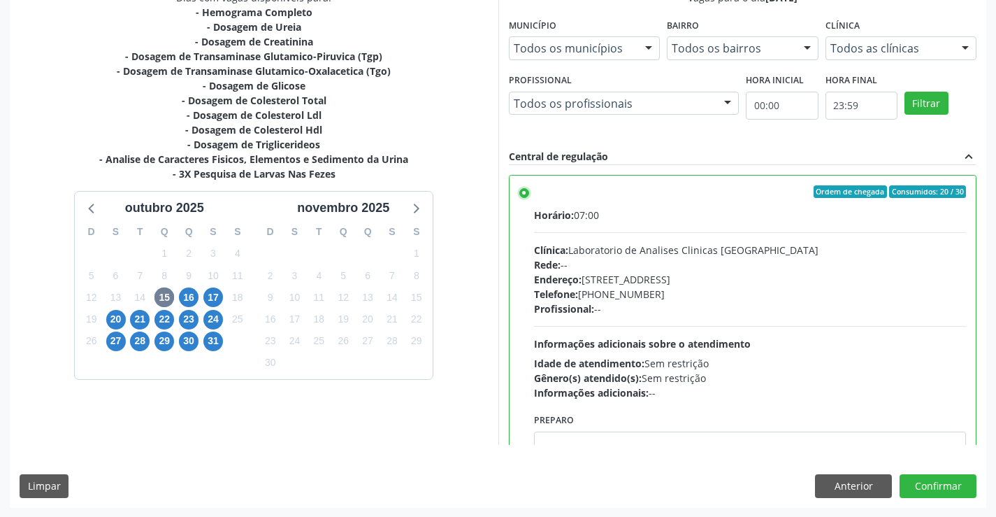
scroll to position [319, 0]
click at [935, 485] on button "Confirmar" at bounding box center [938, 485] width 77 height 24
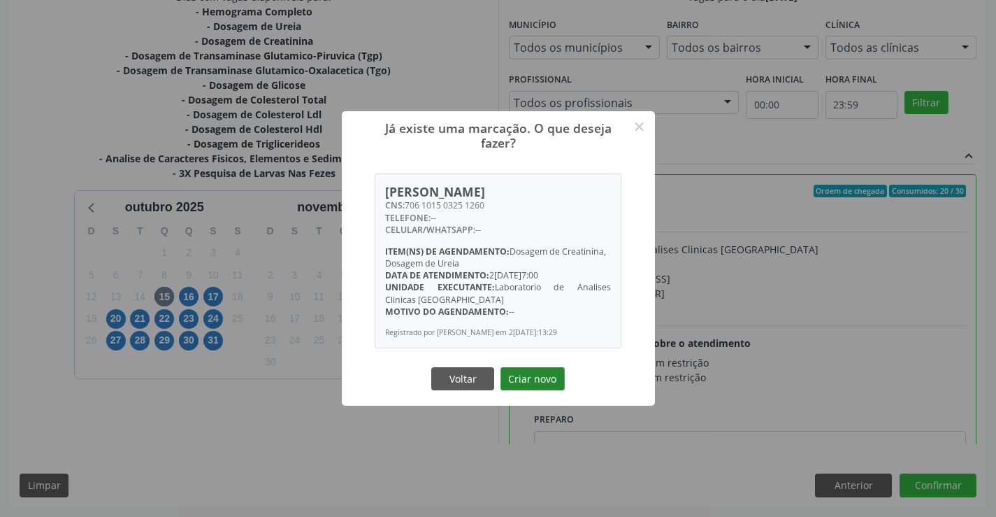
click at [515, 382] on button "Criar novo" at bounding box center [533, 379] width 64 height 24
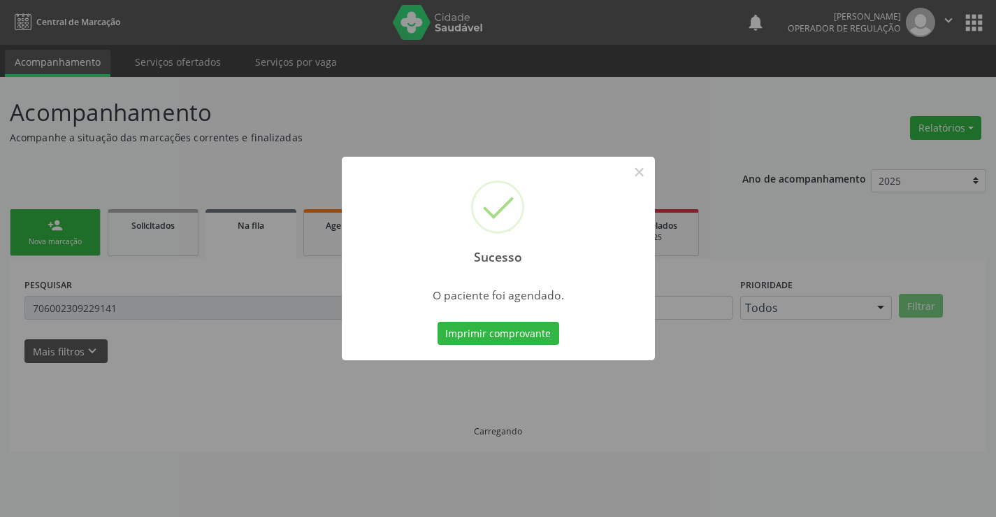
scroll to position [0, 0]
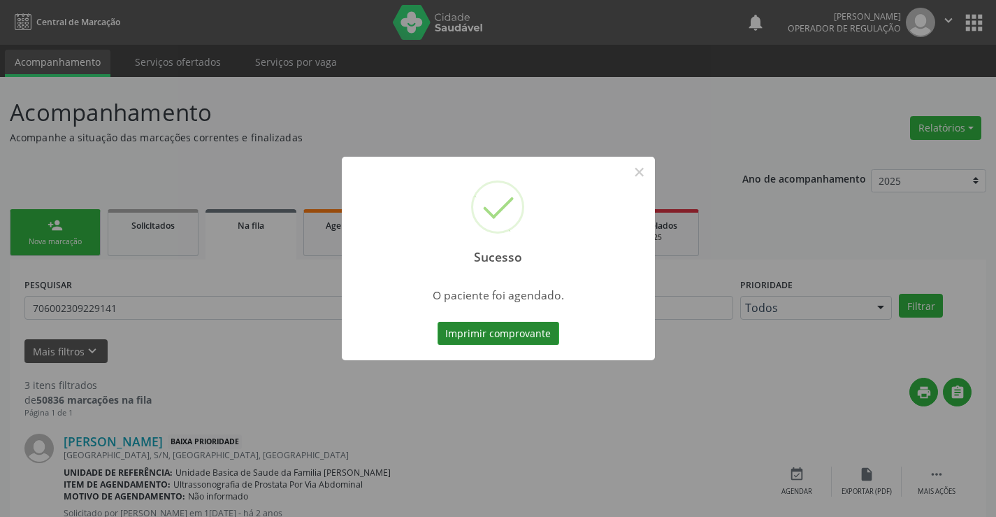
click at [491, 333] on button "Imprimir comprovante" at bounding box center [499, 334] width 122 height 24
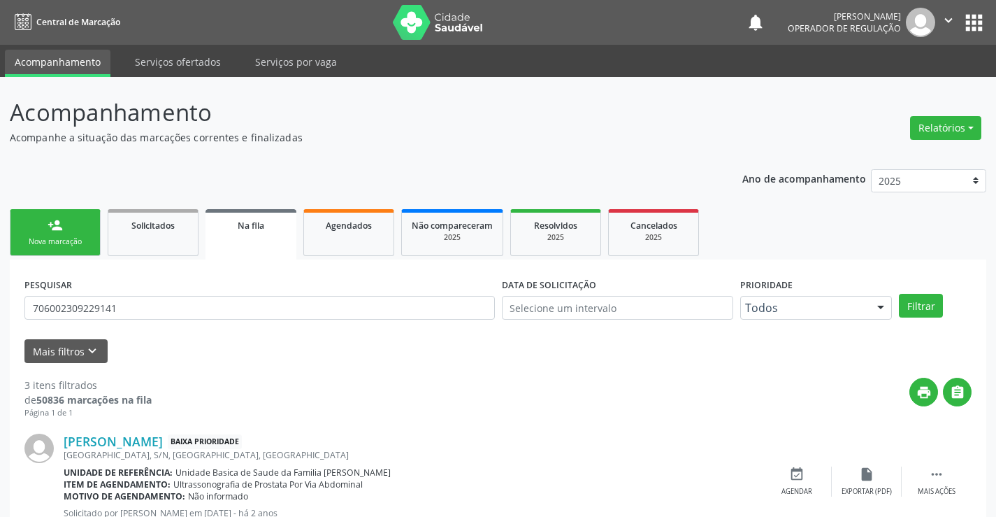
click at [56, 231] on div "person_add" at bounding box center [55, 224] width 15 height 15
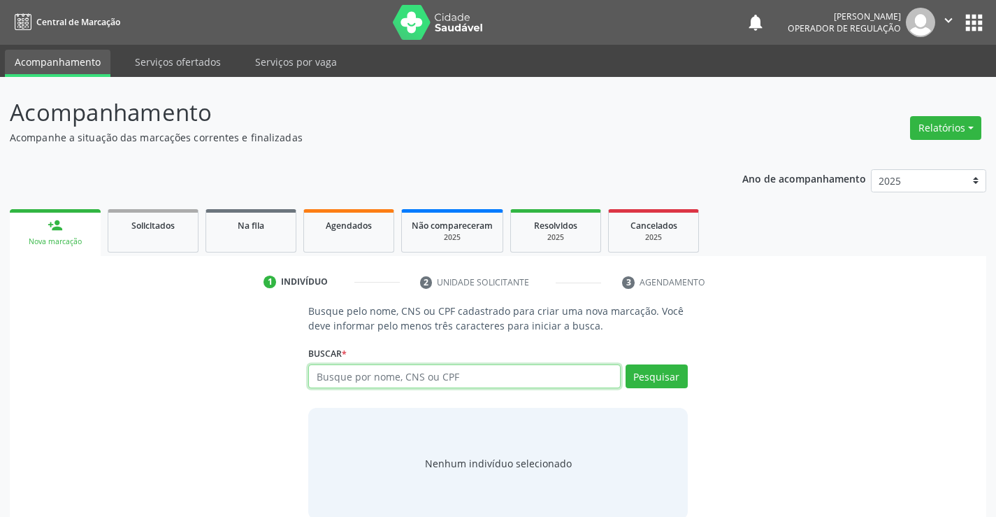
click at [468, 368] on input "text" at bounding box center [464, 376] width 312 height 24
click at [468, 375] on input "text" at bounding box center [464, 376] width 312 height 24
type input "704202772098287"
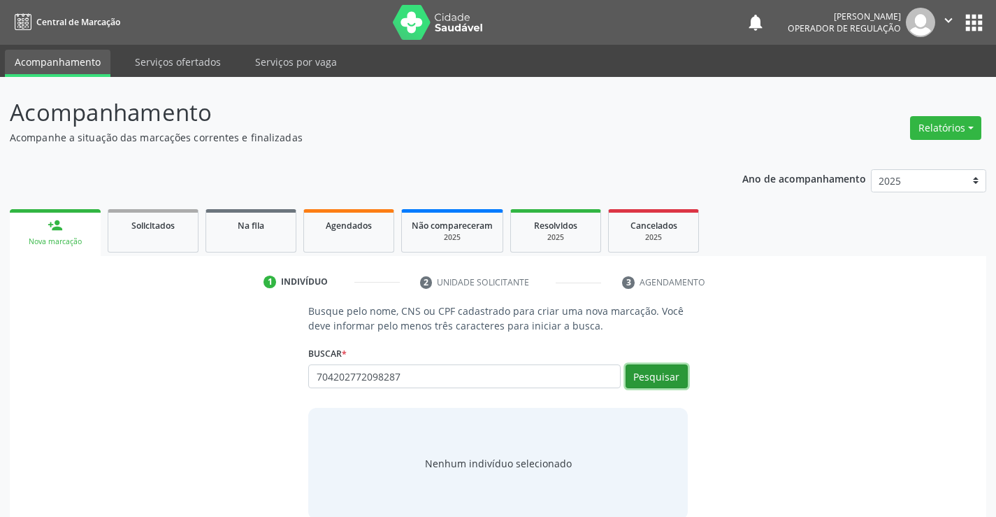
click at [666, 371] on button "Pesquisar" at bounding box center [657, 376] width 62 height 24
type input "704202772098287"
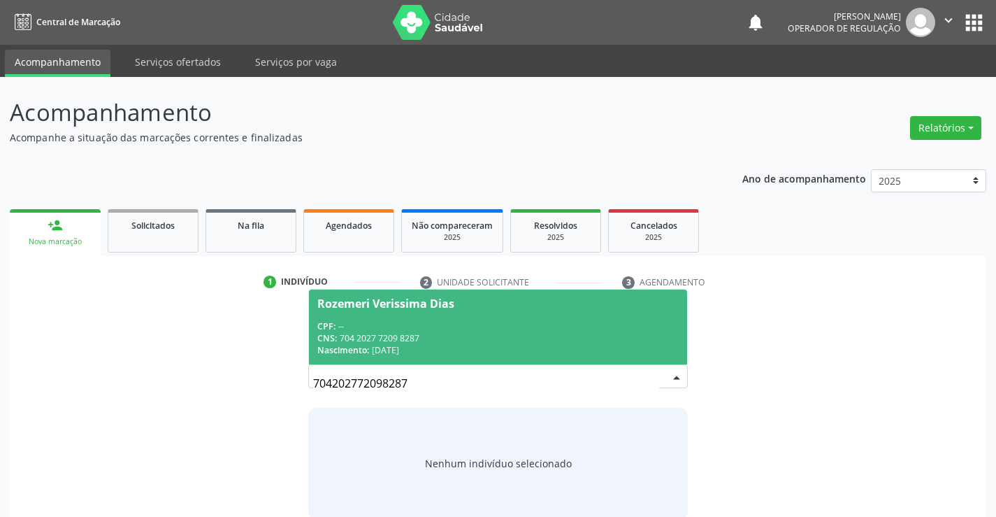
click at [430, 325] on div "CPF: --" at bounding box center [497, 326] width 361 height 12
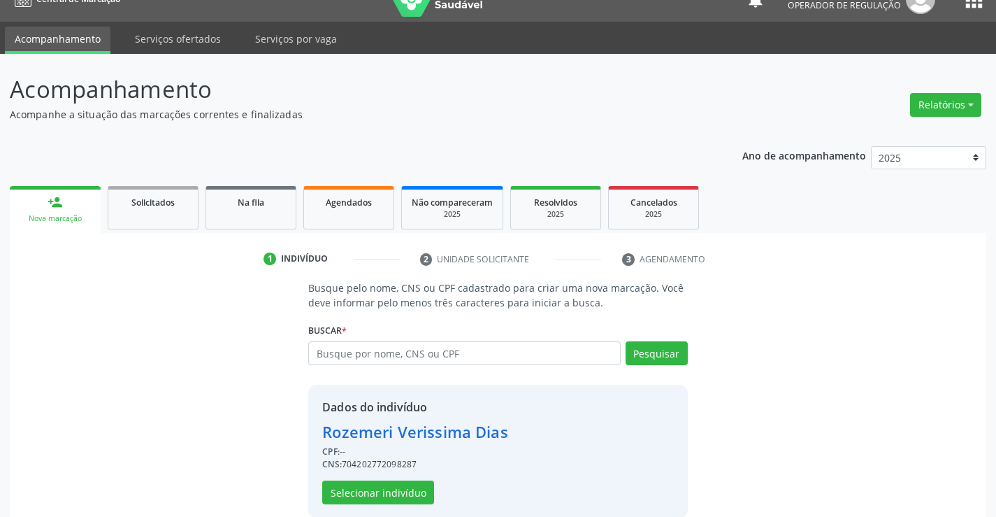
scroll to position [44, 0]
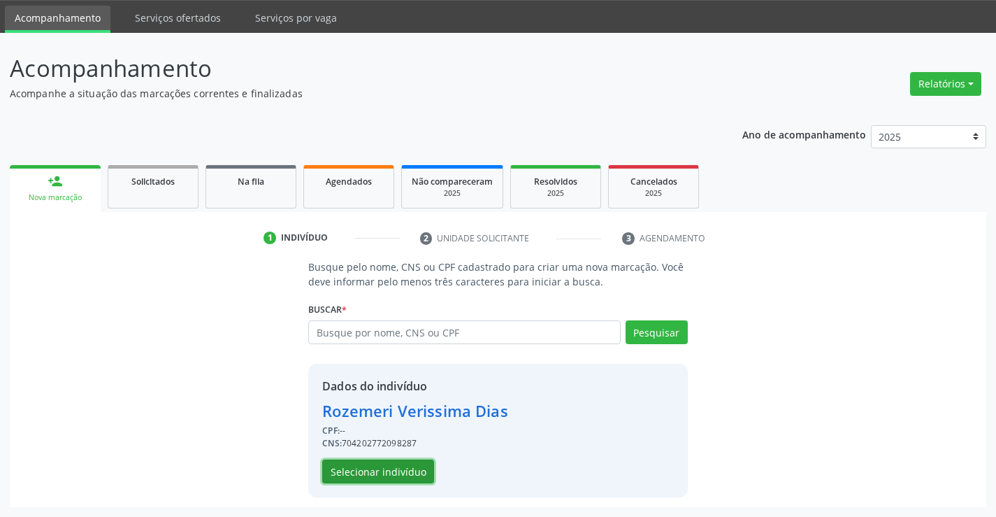
click at [392, 465] on button "Selecionar indivíduo" at bounding box center [378, 471] width 112 height 24
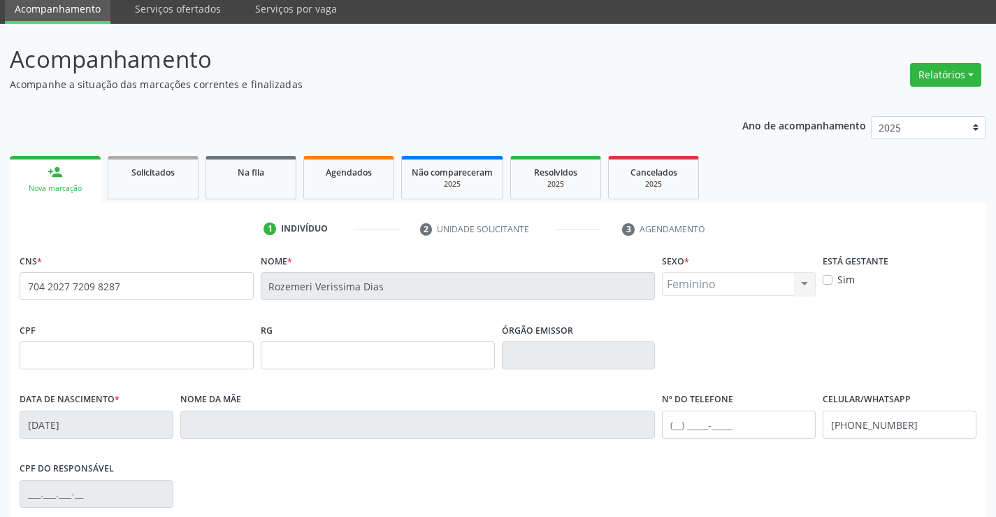
scroll to position [241, 0]
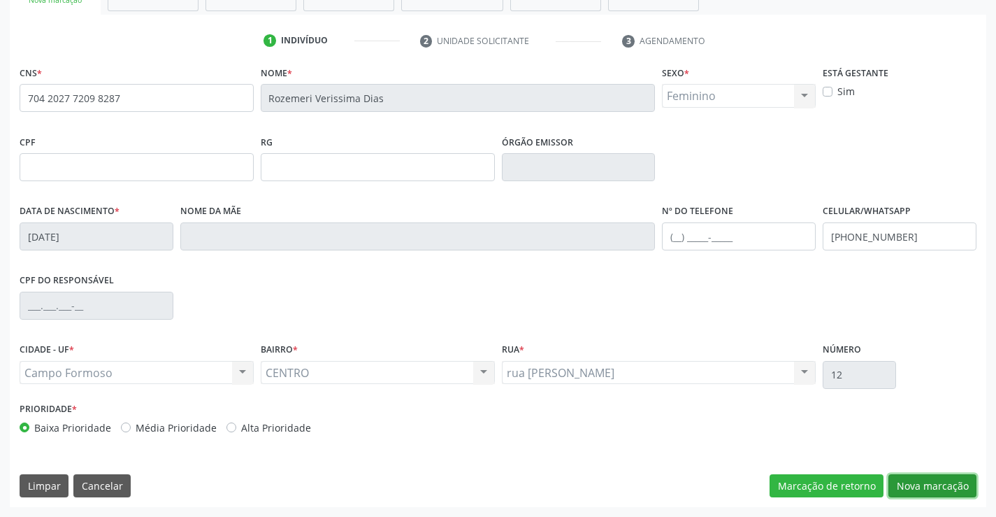
click at [929, 483] on button "Nova marcação" at bounding box center [933, 486] width 88 height 24
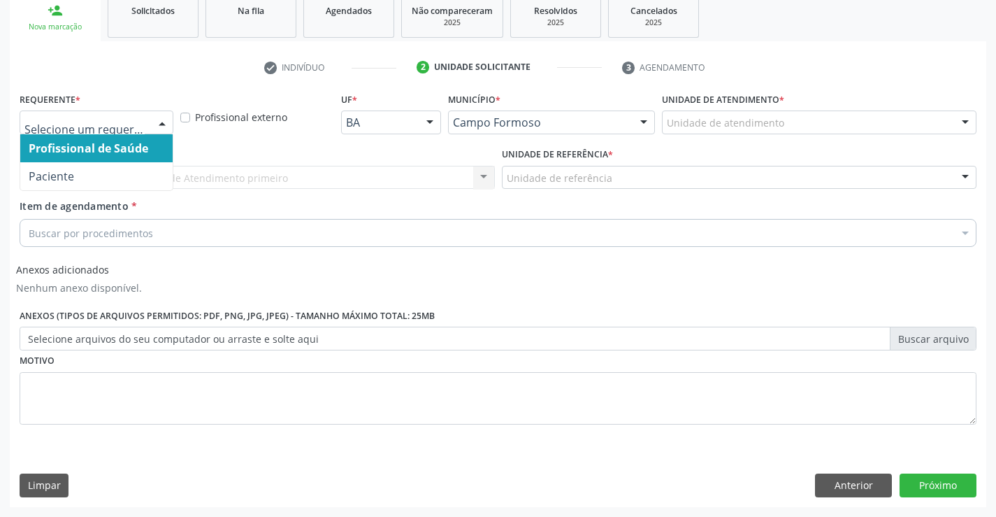
click at [69, 125] on input "text" at bounding box center [84, 129] width 120 height 28
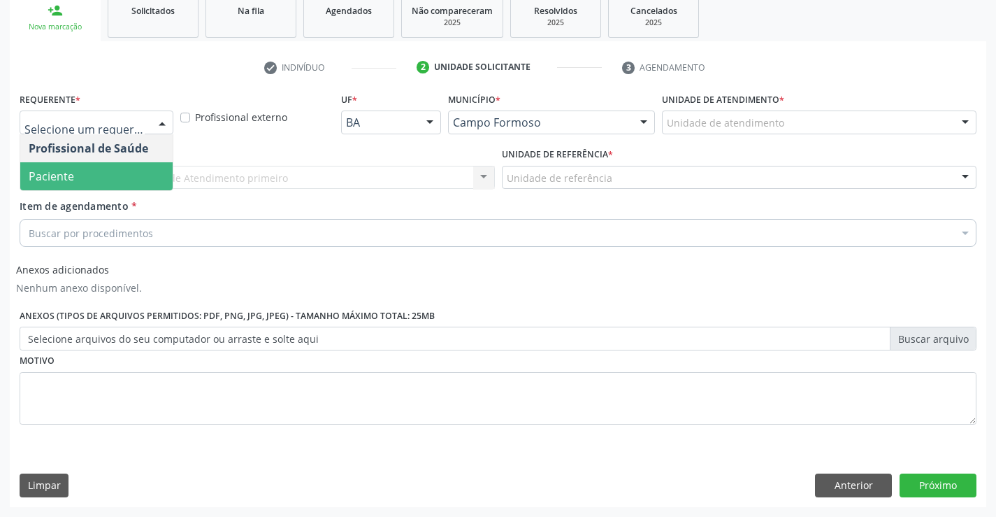
click at [73, 178] on span "Paciente" at bounding box center [51, 175] width 45 height 15
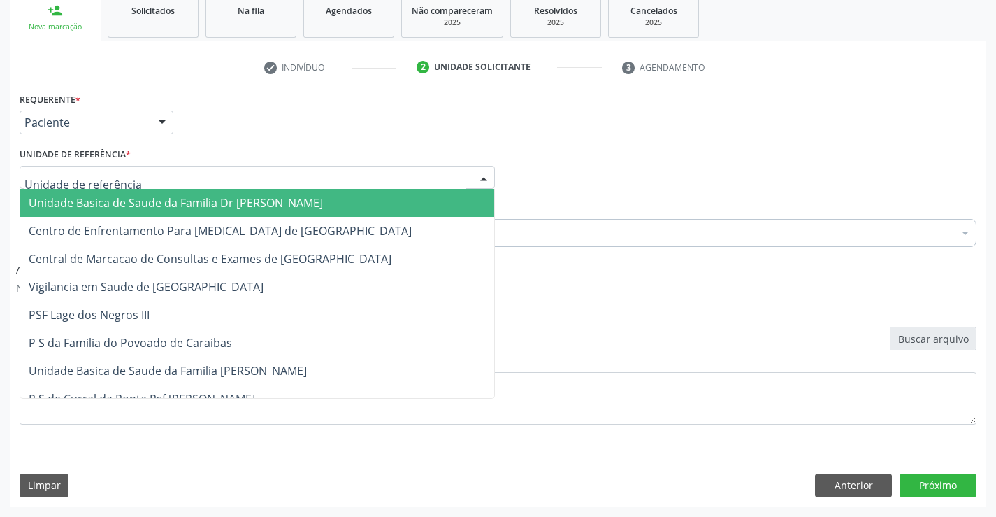
click at [92, 201] on span "Unidade Basica de Saude da Familia Dr [PERSON_NAME]" at bounding box center [176, 202] width 294 height 15
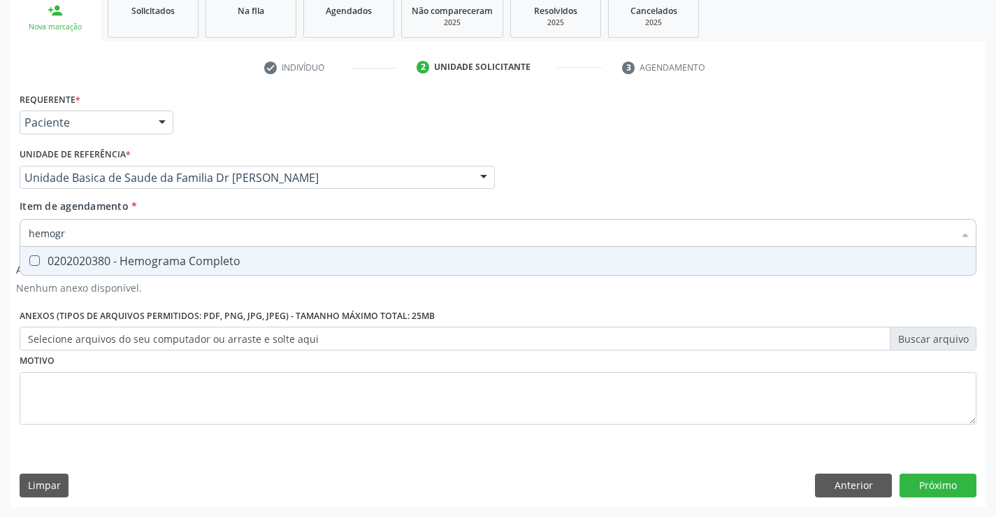
type input "hemogra"
click at [138, 257] on div "0202020380 - Hemograma Completo" at bounding box center [498, 260] width 939 height 11
checkbox Completo "true"
type input "hemogra"
click at [167, 213] on div "Item de agendamento * hemogra Desfazer seleção 0202020380 - Hemograma Completo …" at bounding box center [498, 221] width 957 height 44
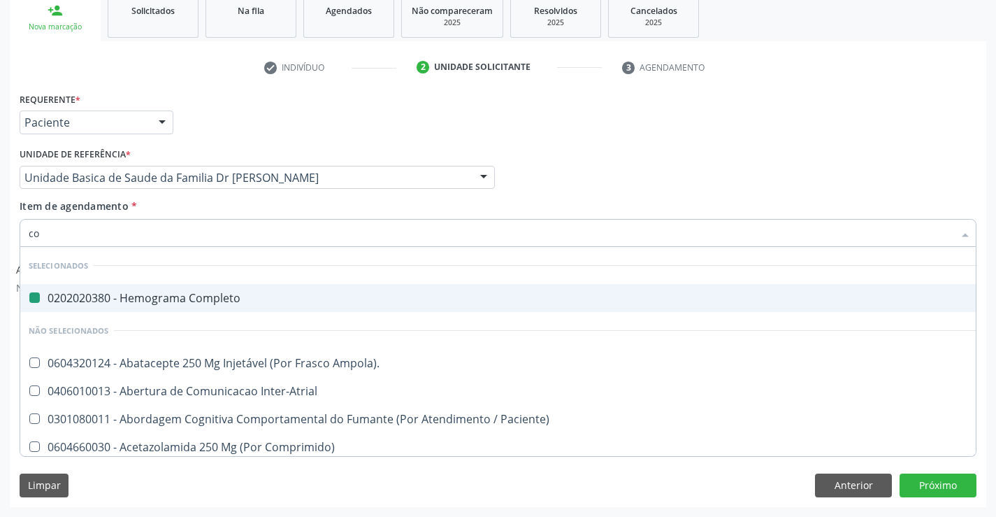
type input "col"
checkbox Completo "false"
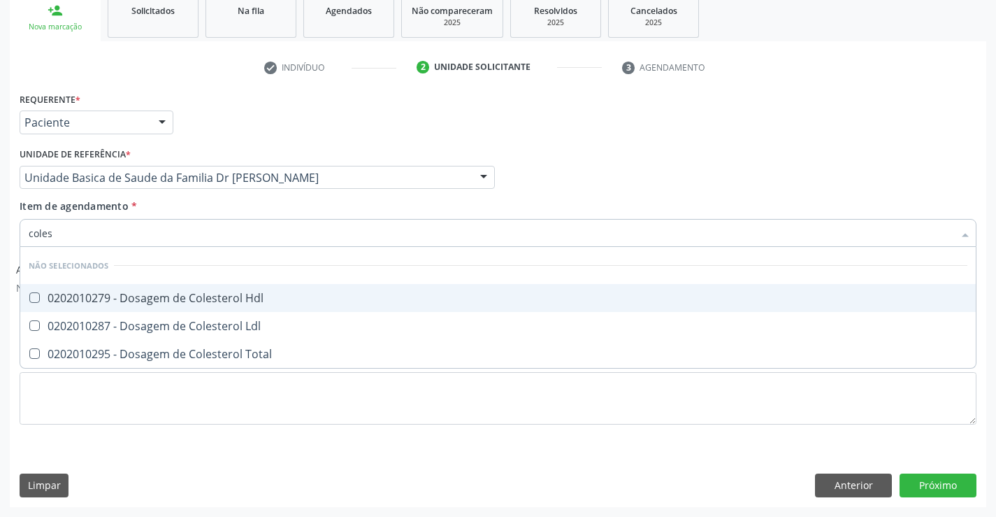
type input "colest"
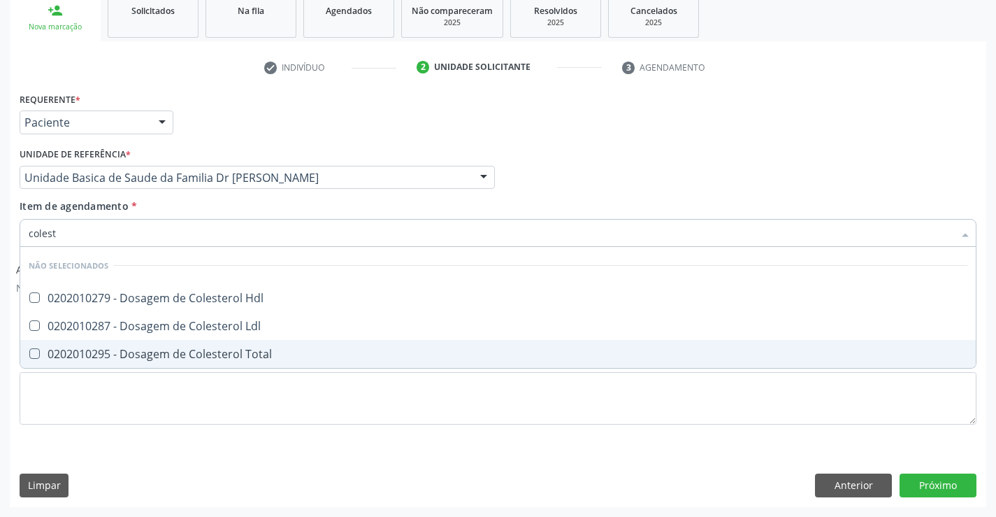
click at [160, 352] on div "0202010295 - Dosagem de Colesterol Total" at bounding box center [498, 353] width 939 height 11
checkbox Total "true"
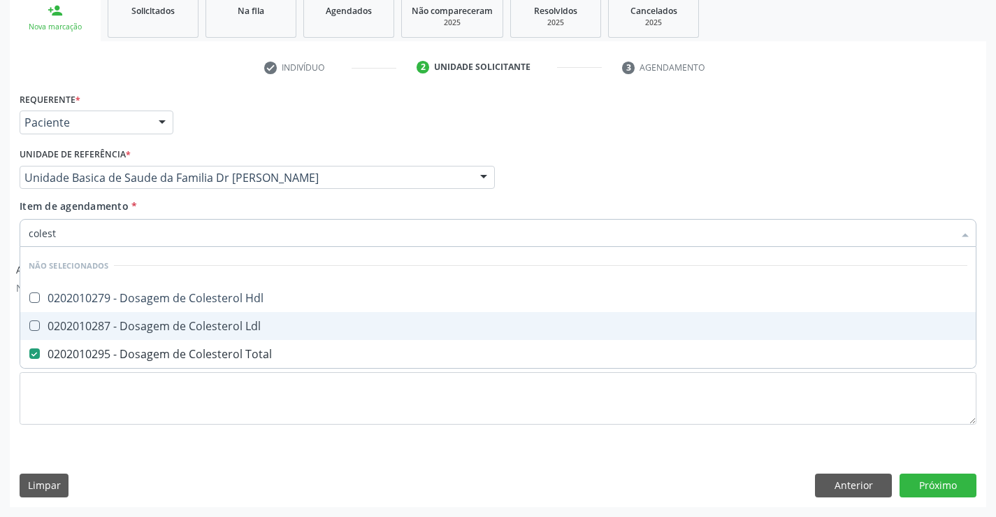
click at [167, 331] on div "0202010287 - Dosagem de Colesterol Ldl" at bounding box center [498, 325] width 939 height 11
checkbox Ldl "true"
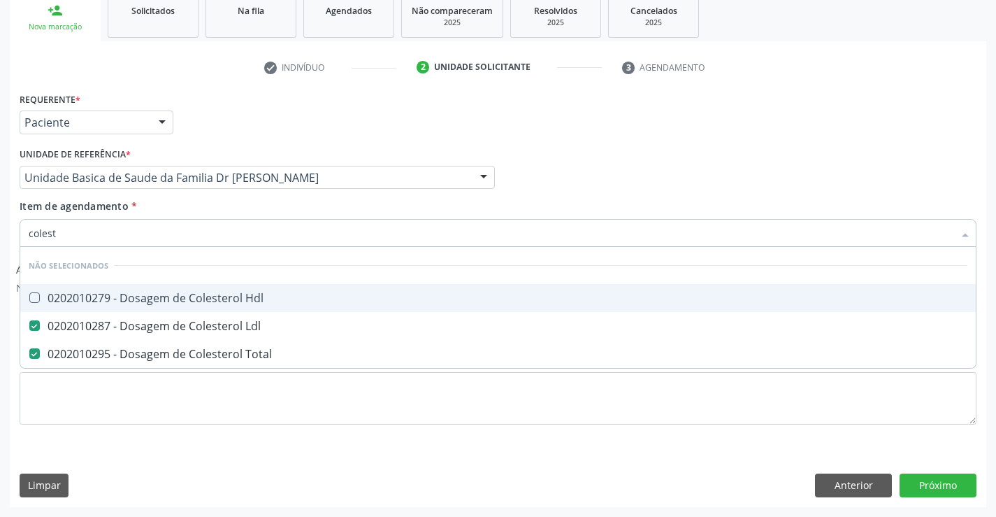
click at [173, 297] on div "0202010279 - Dosagem de Colesterol Hdl" at bounding box center [498, 297] width 939 height 11
checkbox Hdl "true"
type input "colest"
click at [202, 205] on div "Item de agendamento * colest Desfazer seleção Não selecionados 0202010279 - Dos…" at bounding box center [498, 221] width 957 height 44
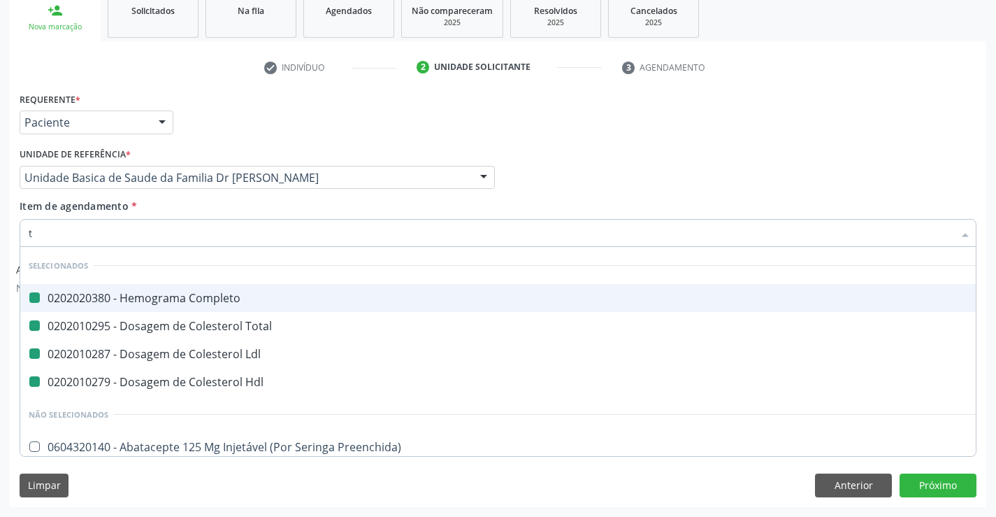
type input "tr"
checkbox Completo "false"
checkbox Ldl "false"
checkbox Total "false"
checkbox Hdl "false"
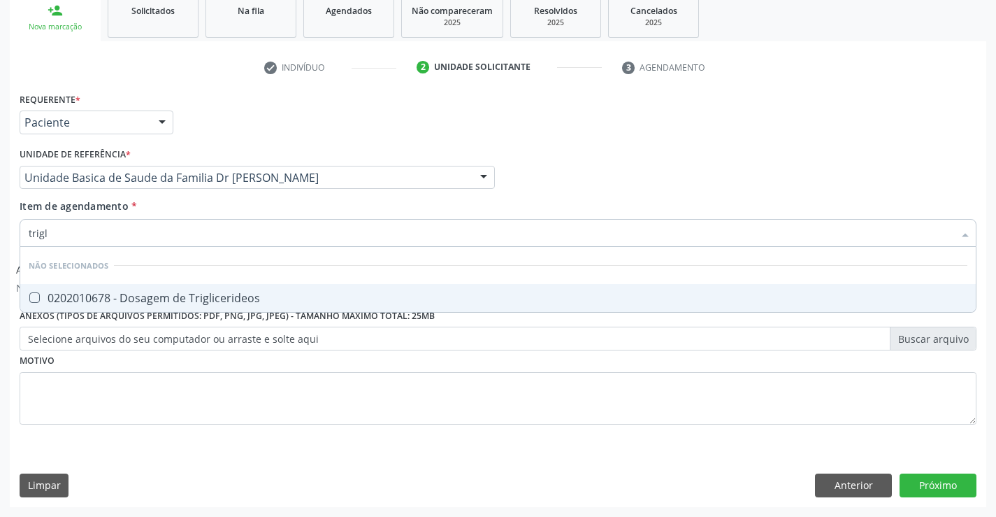
type input "trigli"
click at [211, 299] on div "0202010678 - Dosagem de Triglicerideos" at bounding box center [498, 297] width 939 height 11
checkbox Triglicerideos "true"
click at [217, 208] on div "Item de agendamento * trigli Desfazer seleção Não selecionados 0202010678 - Dos…" at bounding box center [498, 221] width 957 height 44
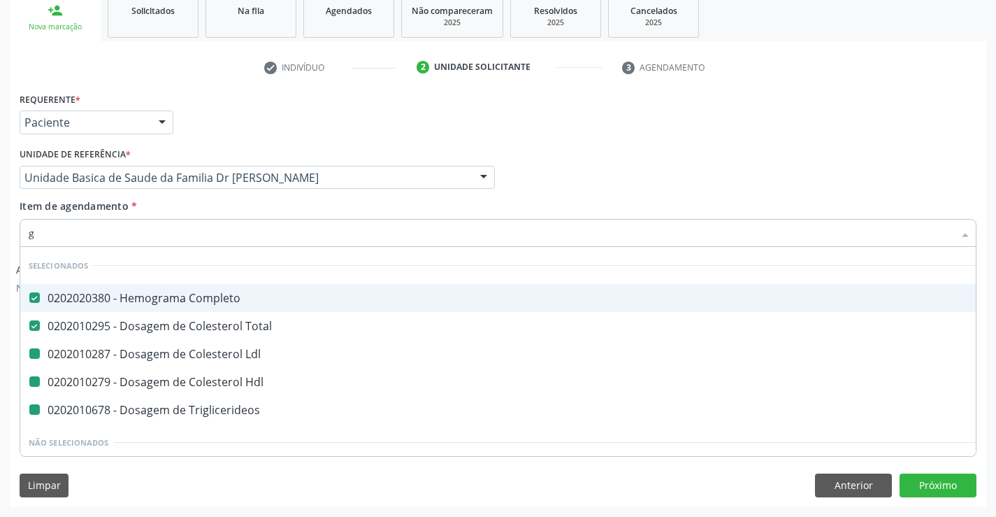
type input "gl"
checkbox Ldl "false"
checkbox Hdl "false"
checkbox Triglicerideos "false"
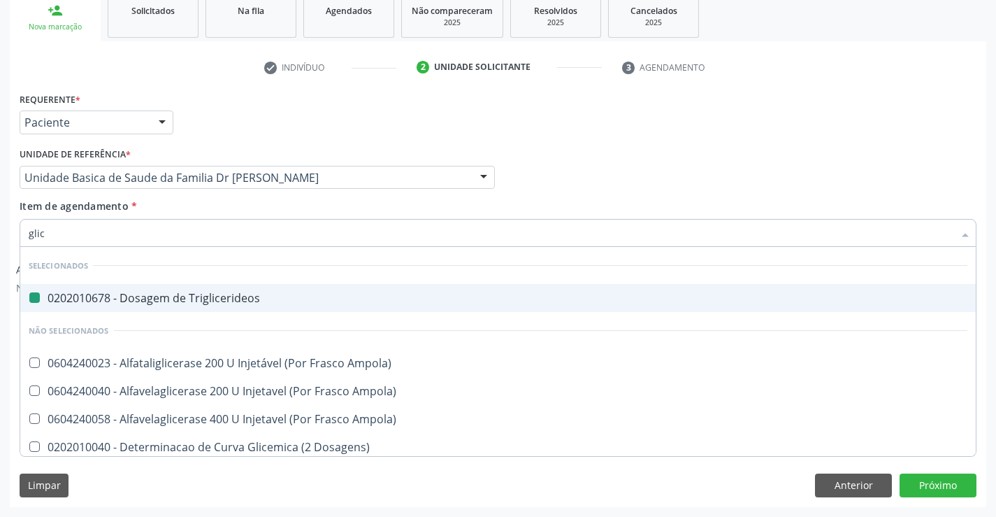
type input "glico"
checkbox Triglicerideos "false"
type input "glicos"
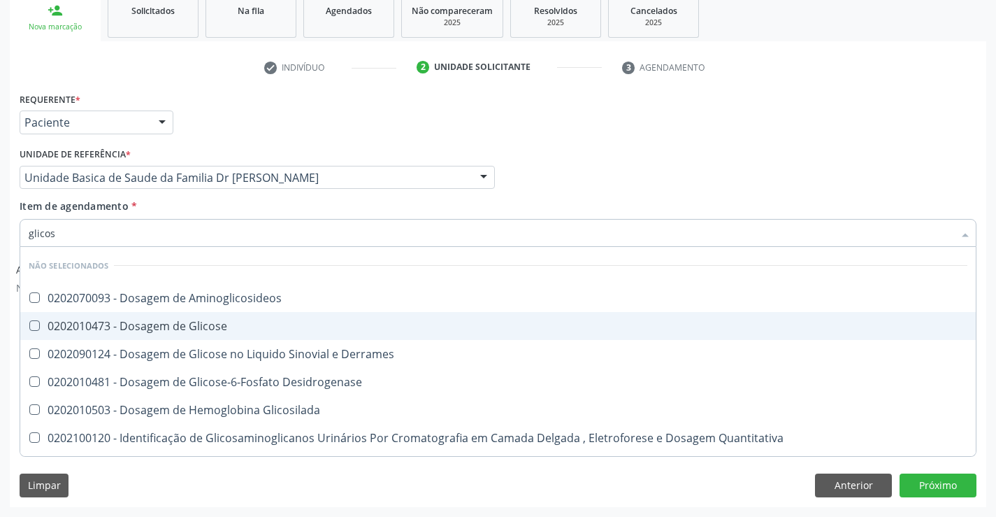
click at [217, 325] on div "0202010473 - Dosagem de Glicose" at bounding box center [498, 325] width 939 height 11
checkbox Glicose "true"
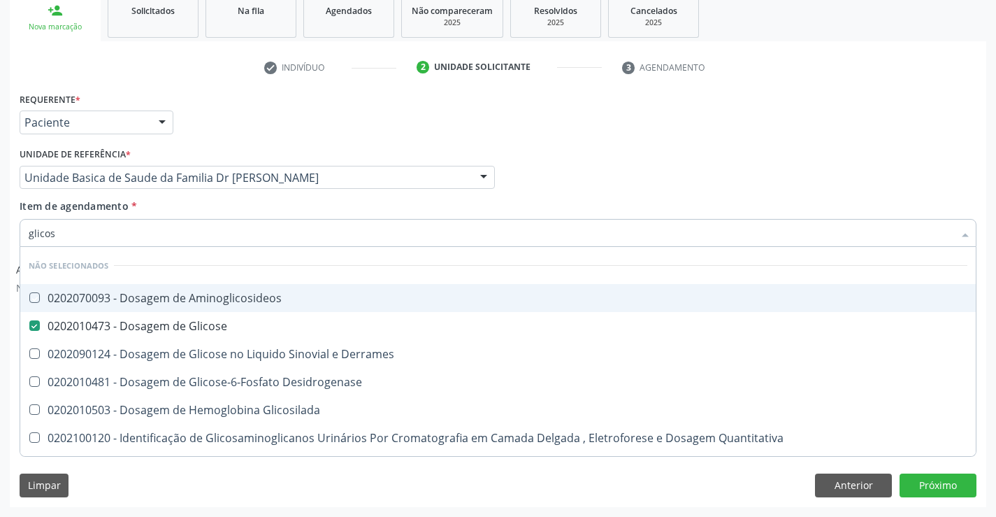
click at [214, 215] on div "Item de agendamento * glicos Desfazer seleção Não selecionados 0202070093 - Dos…" at bounding box center [498, 221] width 957 height 44
checkbox Aminoglicosideos "true"
checkbox Derrames "true"
checkbox Desidrogenase "true"
checkbox Glicosilada "true"
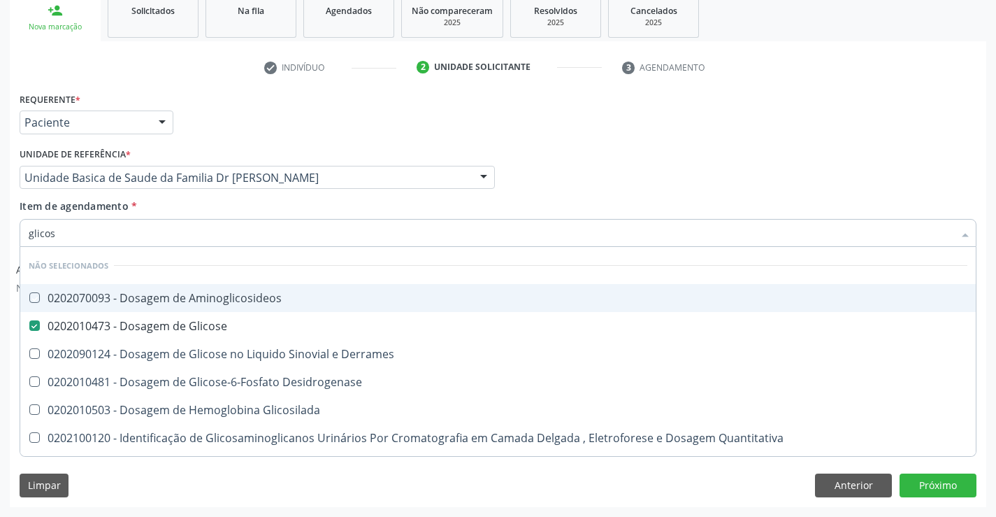
checkbox Quantitativa "true"
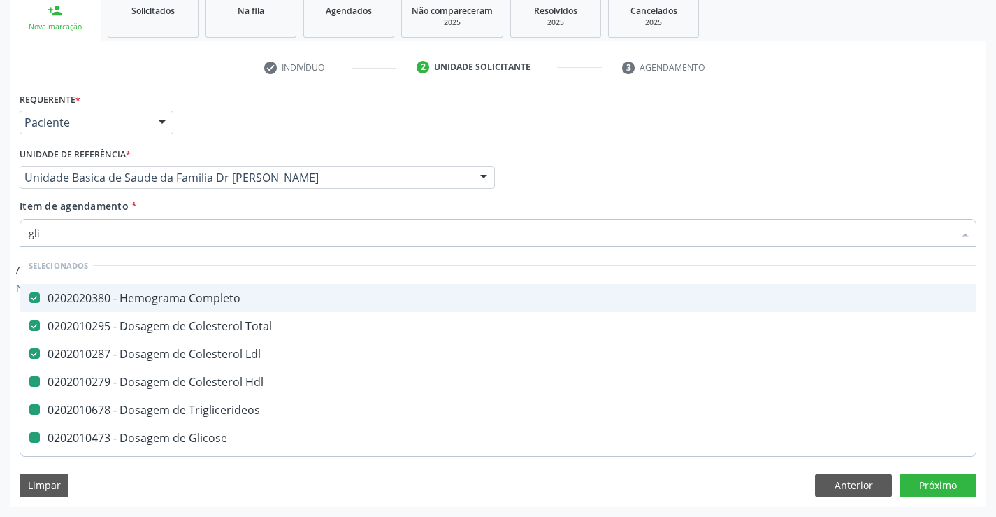
type input "glic"
checkbox Hdl "false"
checkbox Triglicerideos "false"
checkbox Glicose "false"
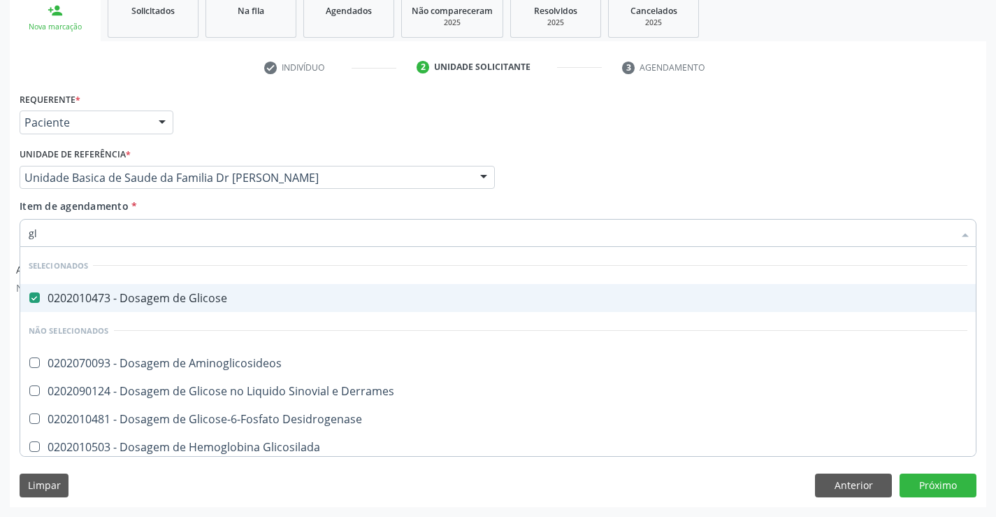
type input "g"
checkbox Derrames "true"
checkbox Desidrogenase "true"
checkbox Glicosilada "true"
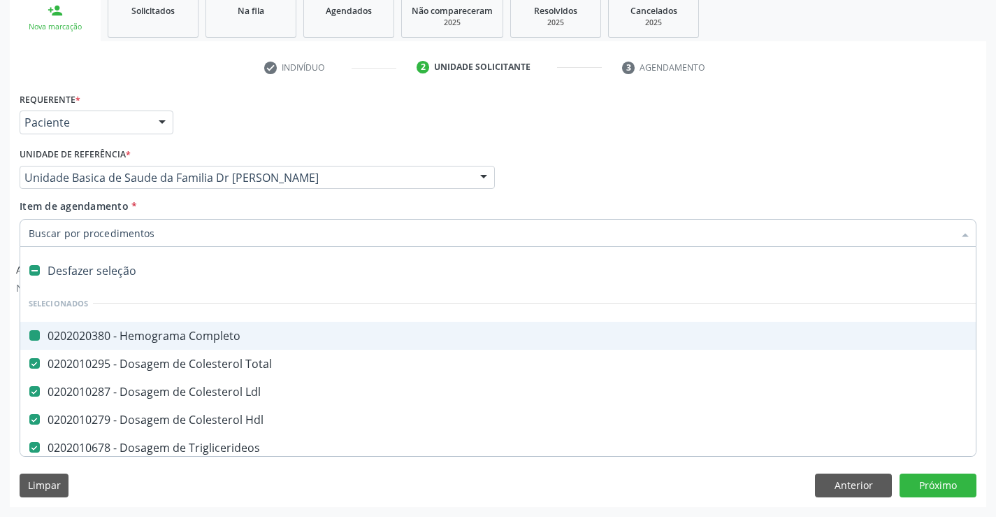
type input "u"
checkbox Completo "false"
checkbox Hdl "false"
checkbox Triglicerideos "false"
checkbox Glicose "false"
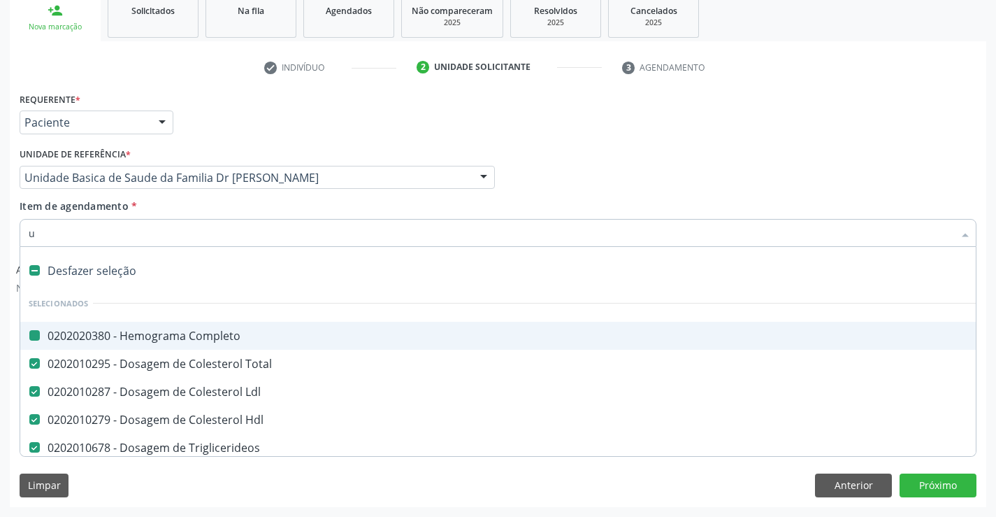
checkbox Ldl "false"
checkbox Total "false"
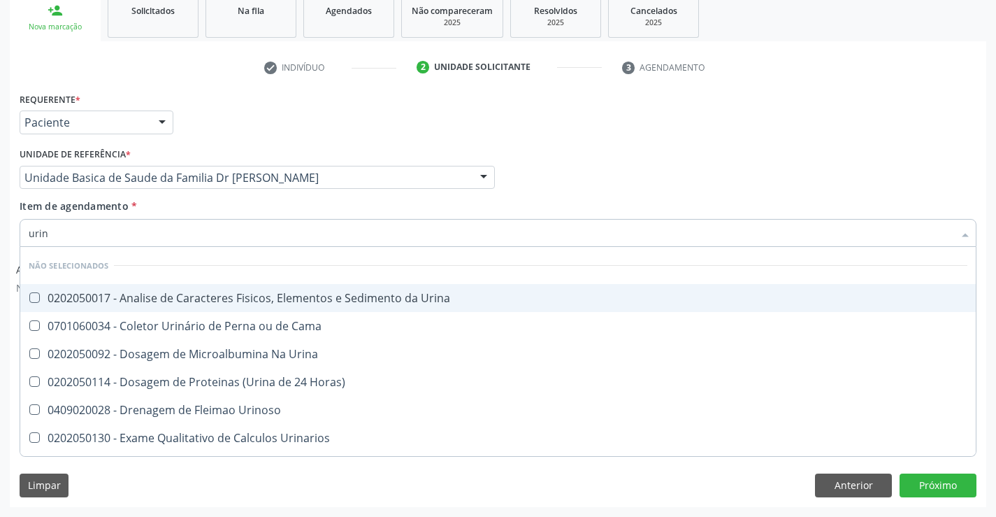
type input "urina"
click at [201, 296] on div "0202050017 - Analise de Caracteres Fisicos, Elementos e Sedimento da Urina" at bounding box center [498, 297] width 939 height 11
checkbox Urina "true"
click at [199, 204] on div "Item de agendamento * urina Desfazer seleção Não selecionados 0202050017 - Anal…" at bounding box center [498, 221] width 957 height 44
checkbox Urinarios "true"
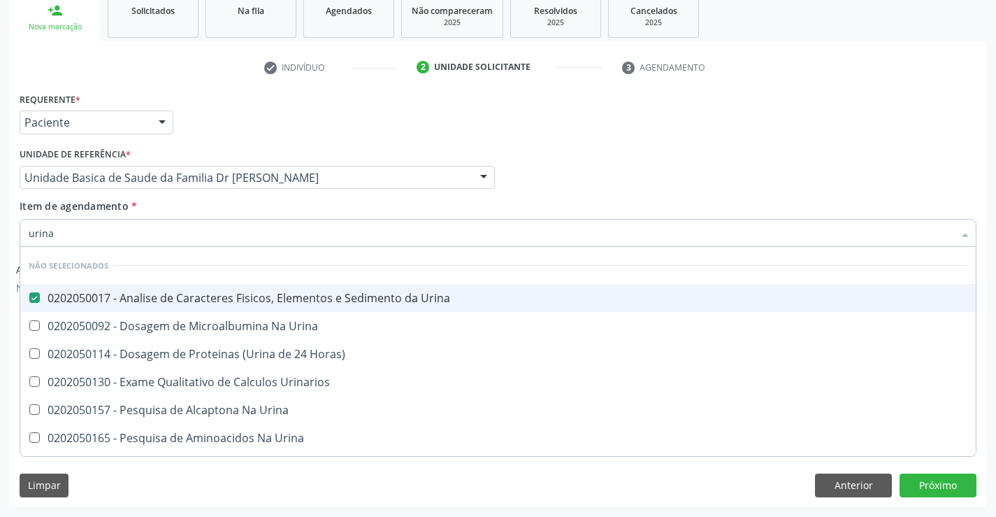
checkbox Urina "true"
checkbox Horas\) "true"
checkbox Urina "true"
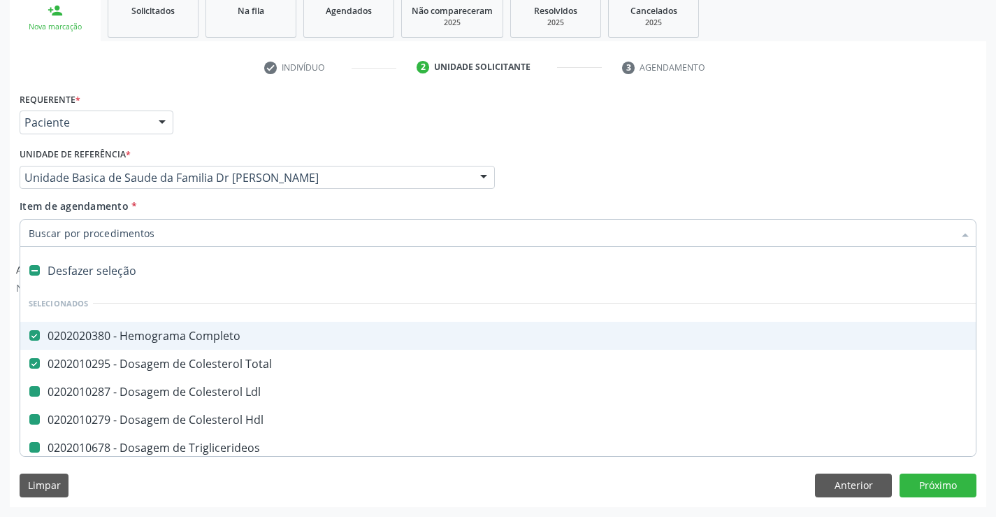
type input "f"
checkbox Hdl "false"
checkbox Triglicerideos "false"
checkbox Glicose "false"
checkbox Ldl "false"
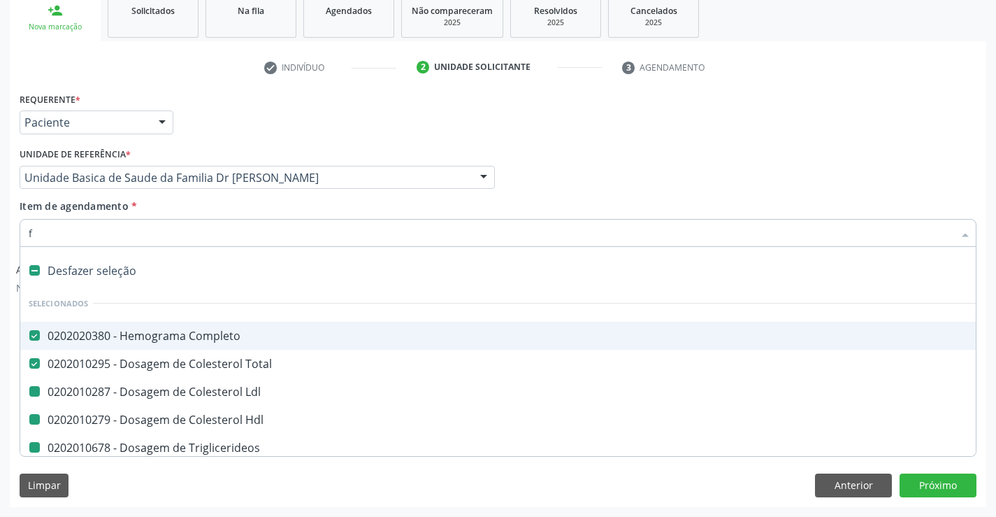
checkbox Urina "false"
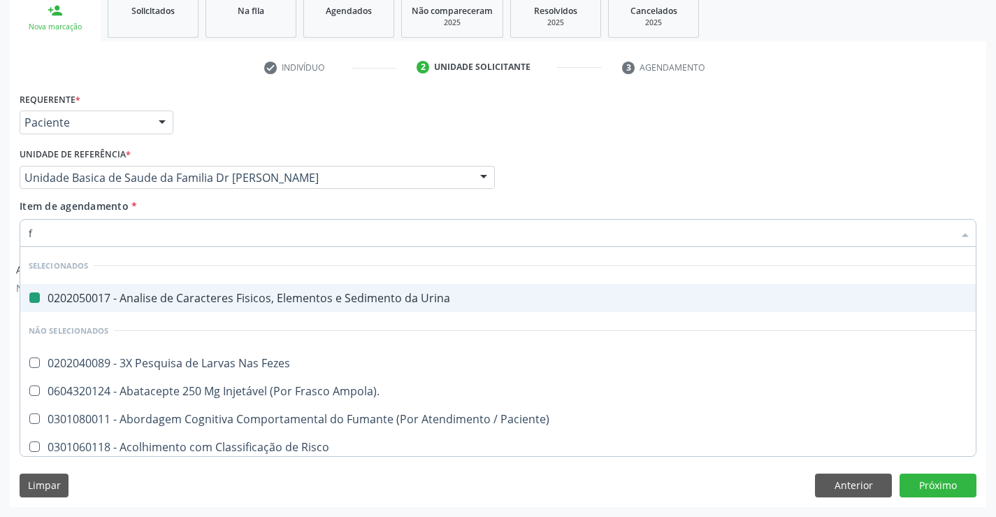
type input "fe"
checkbox Urina "false"
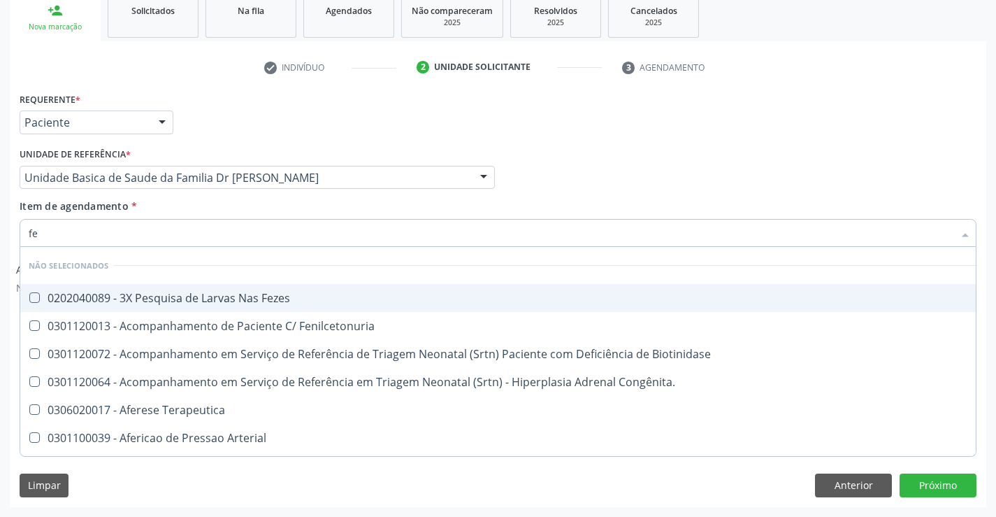
type input "fez"
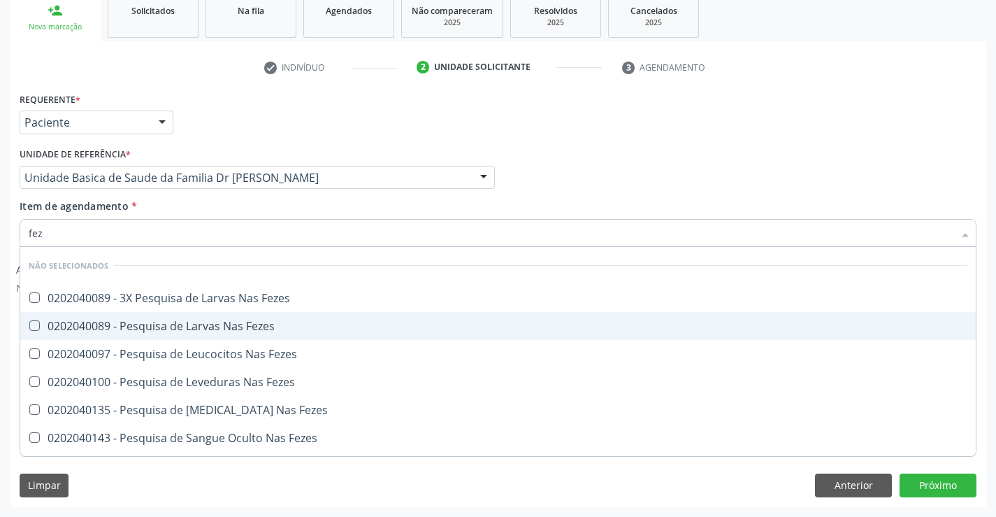
click at [189, 329] on div "0202040089 - Pesquisa de Larvas Nas Fezes" at bounding box center [498, 325] width 939 height 11
checkbox Fezes "true"
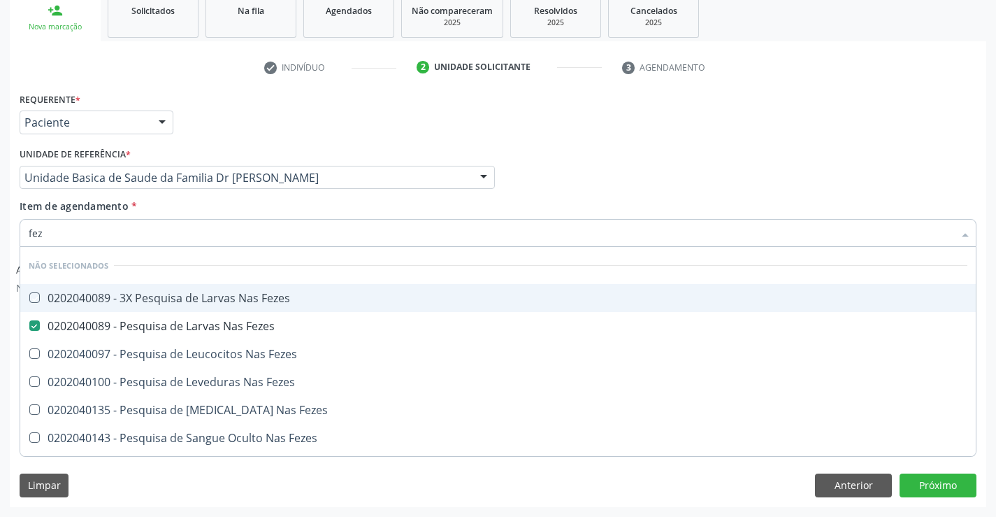
click at [197, 198] on div "Unidade de referência * Unidade Basica de Saude da Familia Dr [PERSON_NAME] Uni…" at bounding box center [257, 171] width 482 height 55
checkbox Fezes "true"
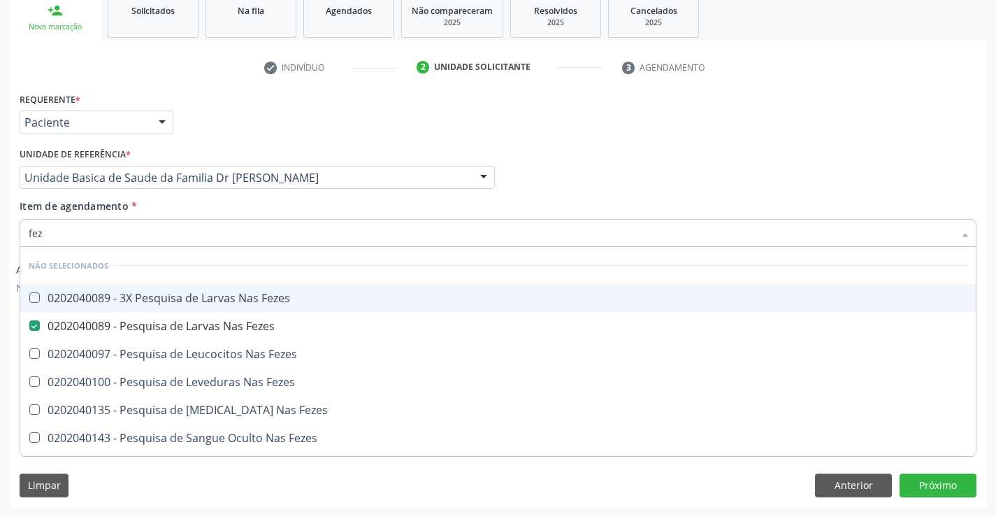
checkbox Fezes "true"
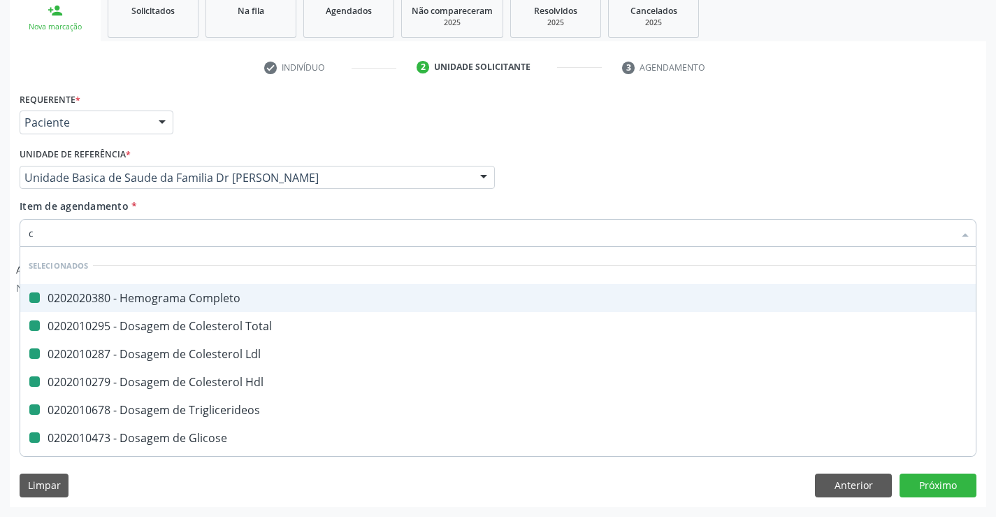
type input "cr"
checkbox Completo "false"
checkbox Hdl "false"
checkbox Triglicerideos "false"
checkbox Glicose "false"
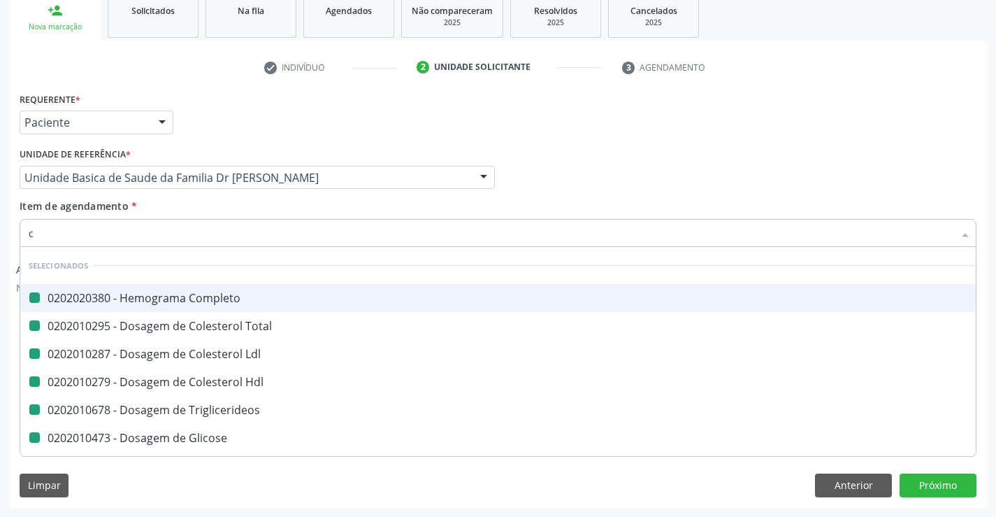
checkbox Ldl "false"
checkbox Urina "false"
checkbox Total "false"
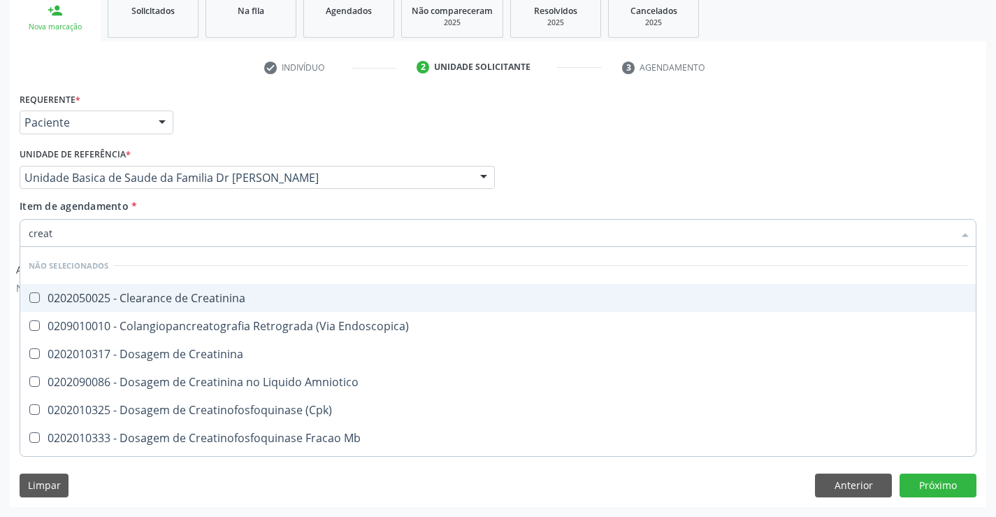
type input "creati"
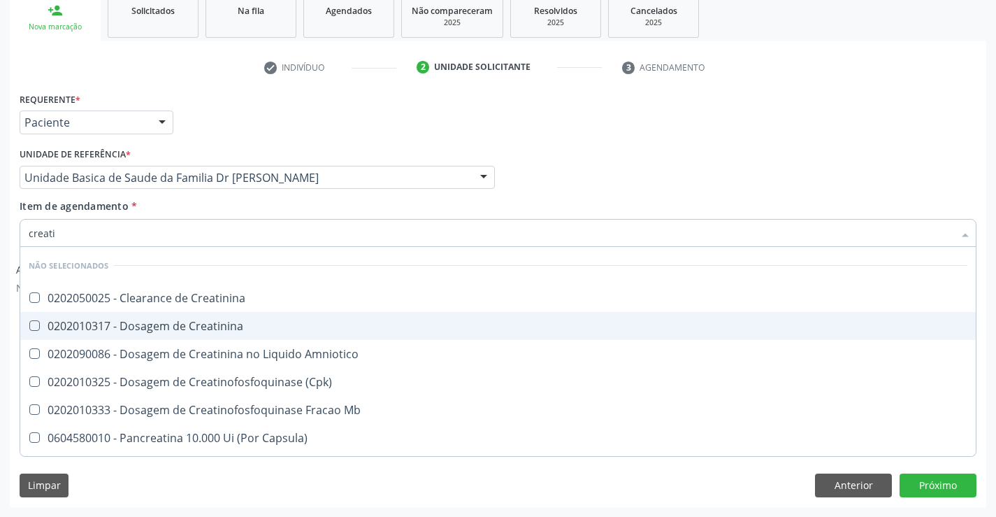
click at [181, 329] on div "0202010317 - Dosagem de Creatinina" at bounding box center [498, 325] width 939 height 11
checkbox Creatinina "true"
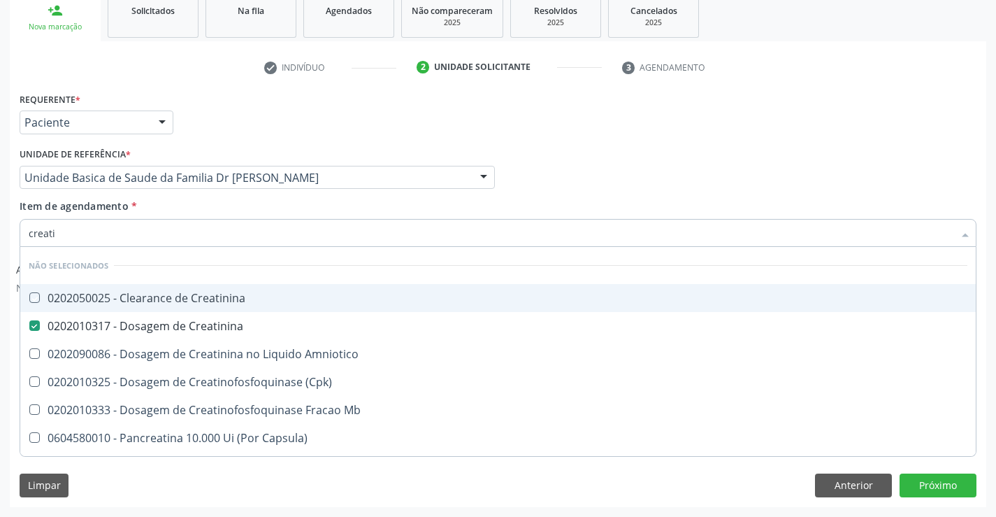
click at [196, 210] on div "Item de agendamento * creati Desfazer seleção Não selecionados 0202050025 - Cle…" at bounding box center [498, 221] width 957 height 44
checkbox Creatinina "true"
checkbox \(Cpk\) "true"
checkbox Mb "true"
checkbox Capsula\) "true"
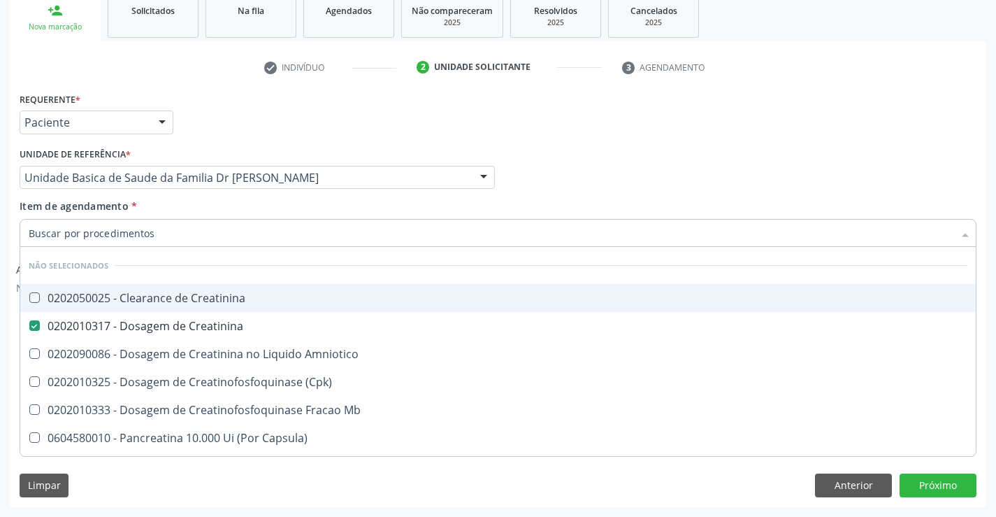
checkbox Amniotico "true"
checkbox Capsula\) "true"
checkbox Pancreaticos "true"
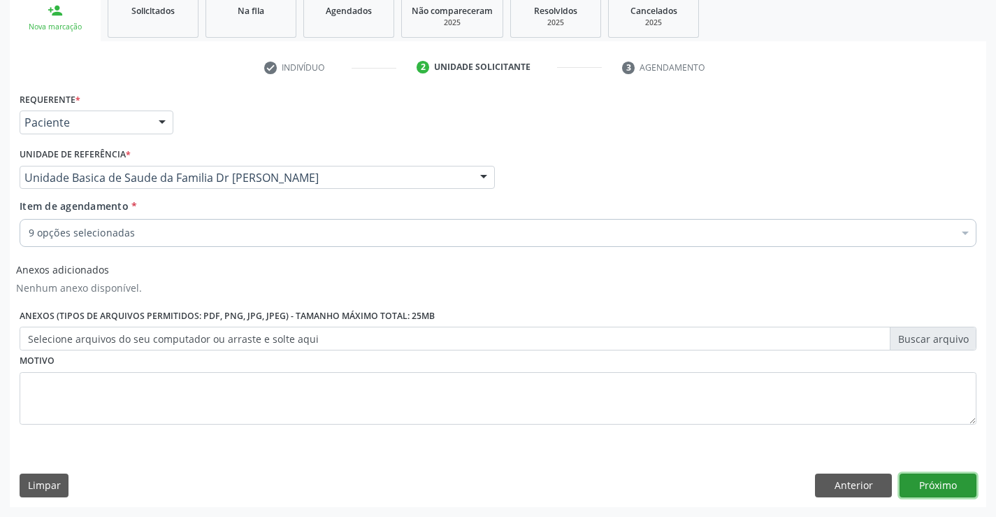
click at [931, 481] on button "Próximo" at bounding box center [938, 485] width 77 height 24
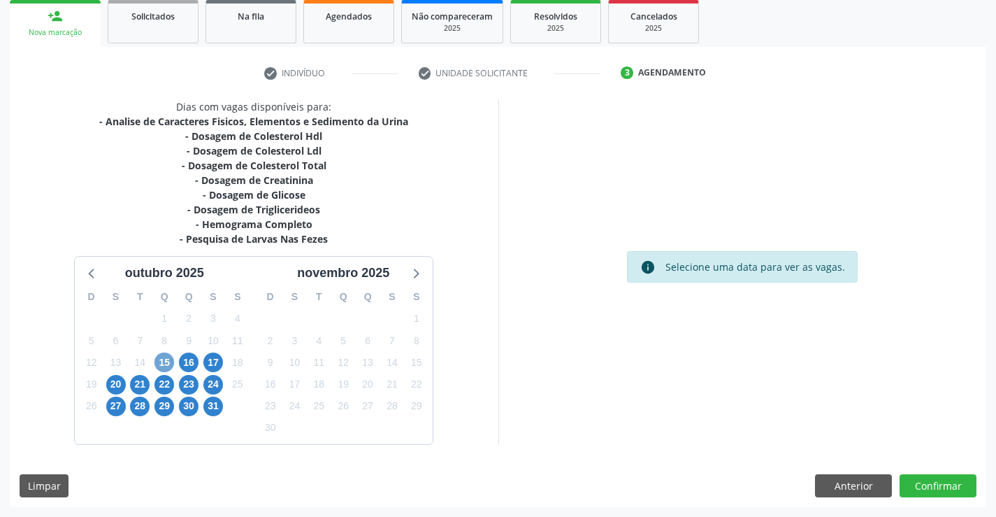
click at [166, 361] on span "15" at bounding box center [165, 362] width 20 height 20
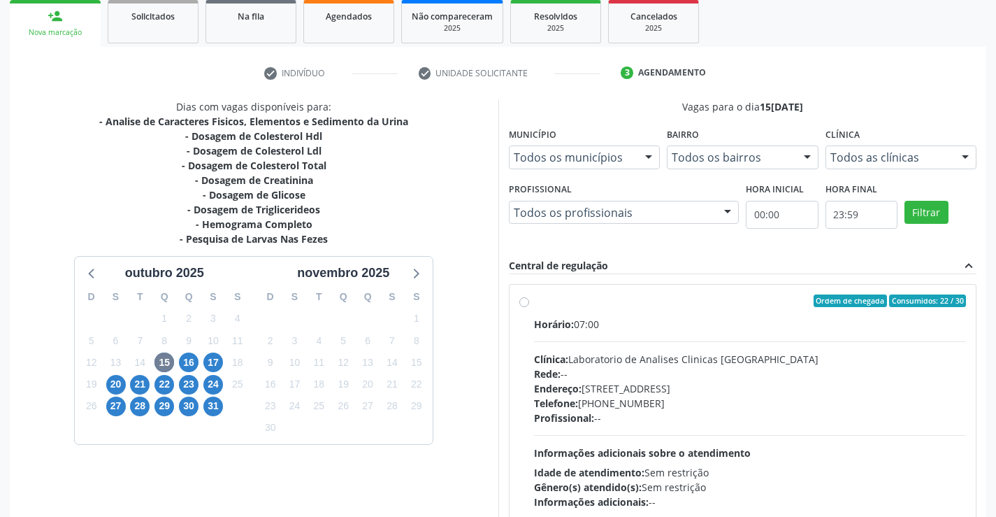
click at [662, 317] on div "Horário: 07:00" at bounding box center [750, 324] width 433 height 15
click at [529, 307] on input "Ordem de chegada Consumidos: 22 / 30 Horário: 07:00 Clínica: Laboratorio de Ana…" at bounding box center [524, 300] width 10 height 13
radio input "true"
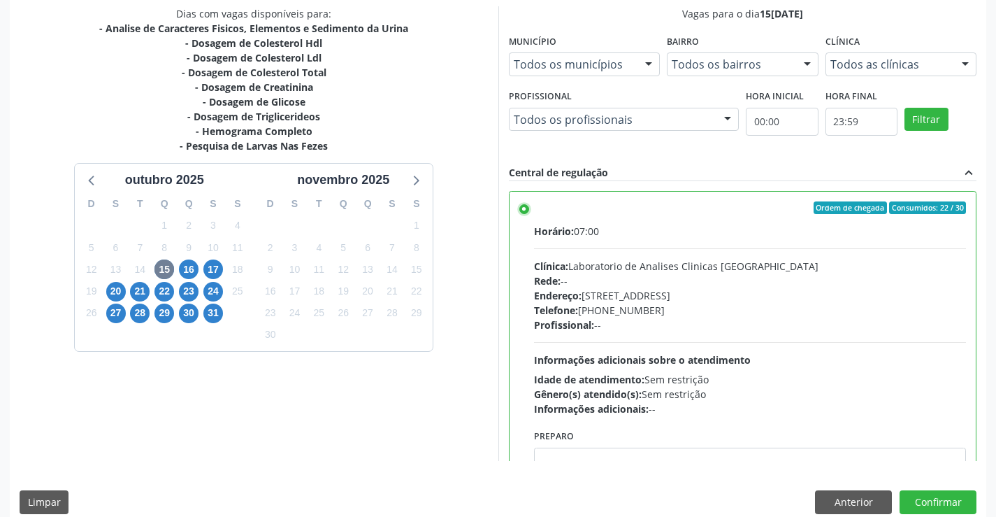
scroll to position [319, 0]
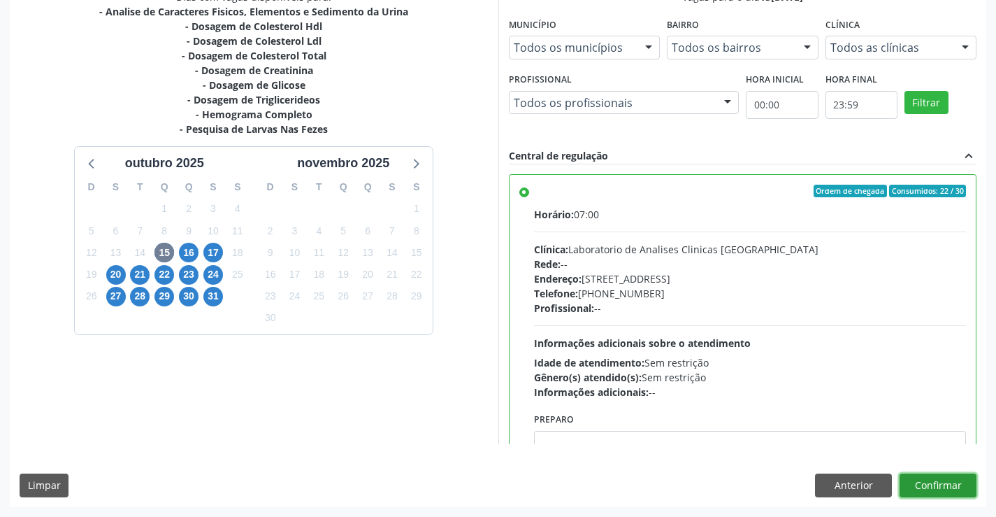
click at [941, 479] on button "Confirmar" at bounding box center [938, 485] width 77 height 24
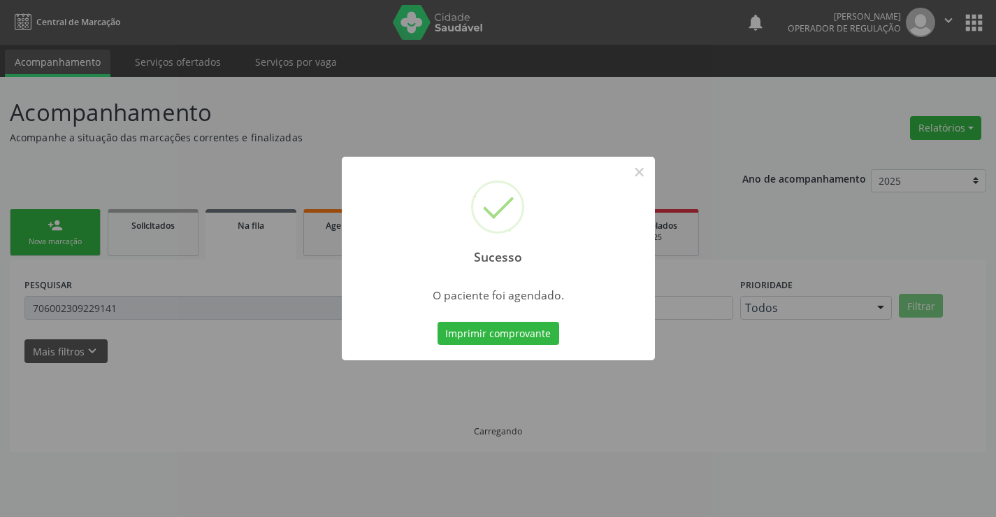
scroll to position [0, 0]
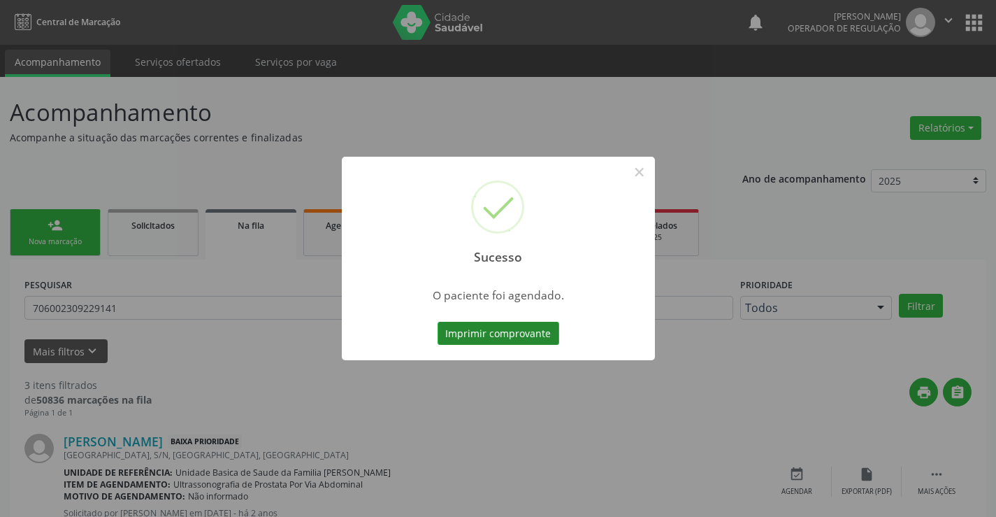
click at [502, 330] on button "Imprimir comprovante" at bounding box center [499, 334] width 122 height 24
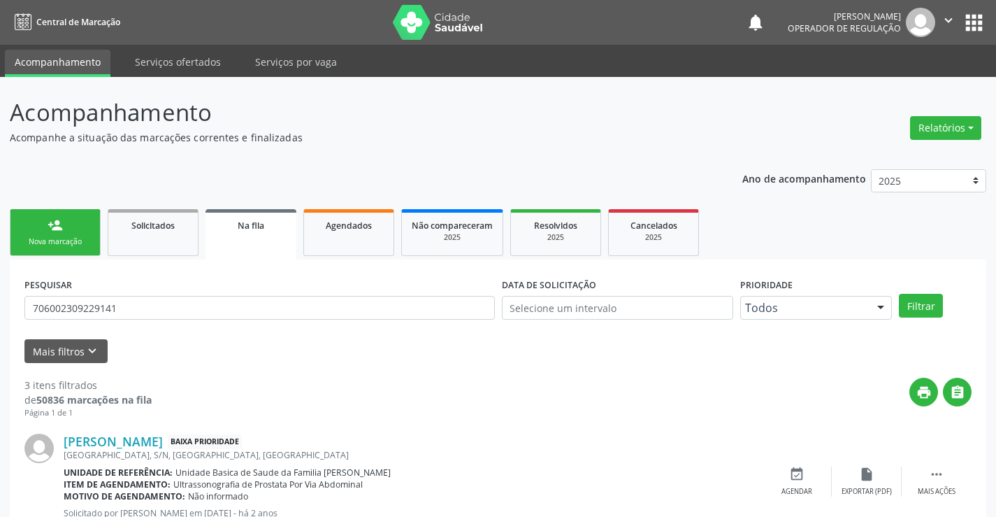
click at [76, 226] on link "person_add Nova marcação" at bounding box center [55, 232] width 91 height 47
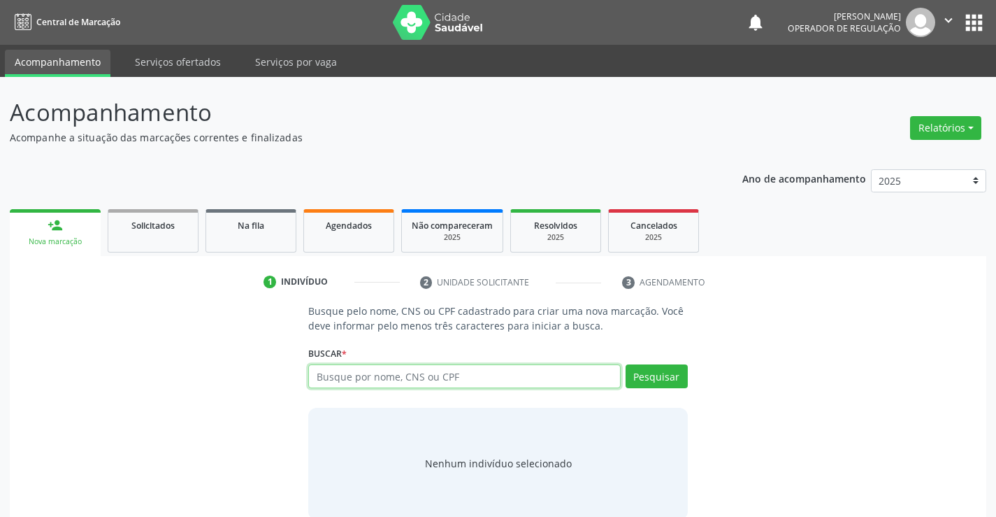
click at [371, 377] on input "text" at bounding box center [464, 376] width 312 height 24
type input "700509704913753"
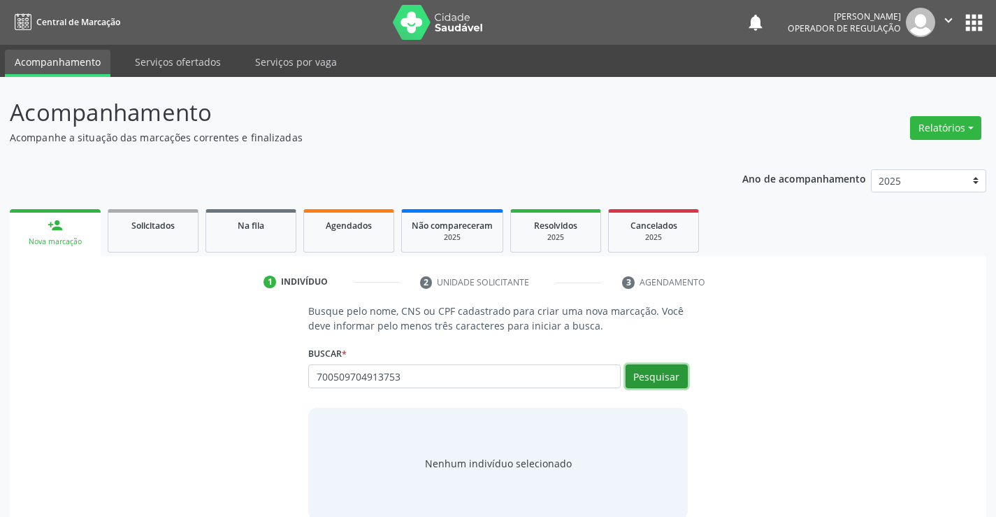
click at [661, 379] on button "Pesquisar" at bounding box center [657, 376] width 62 height 24
type input "700509704913753"
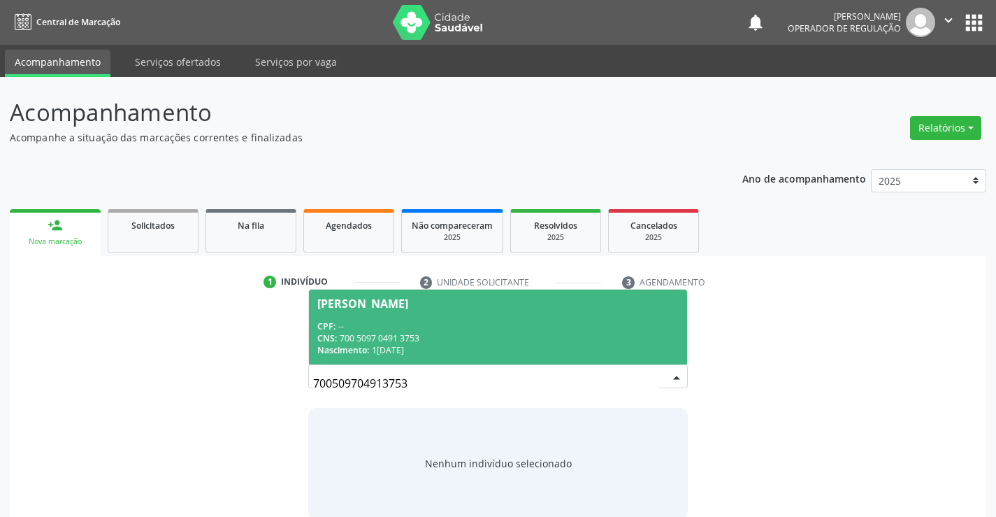
click at [444, 319] on span "[PERSON_NAME] CPF: -- CNS: 700 5097 0491 3753 Nascimento: 11[DATE]" at bounding box center [498, 326] width 378 height 75
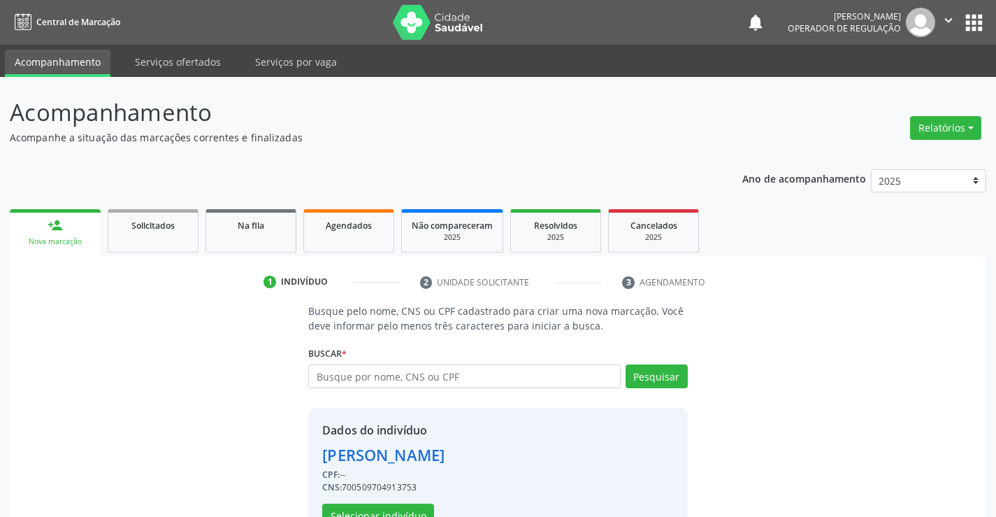
scroll to position [44, 0]
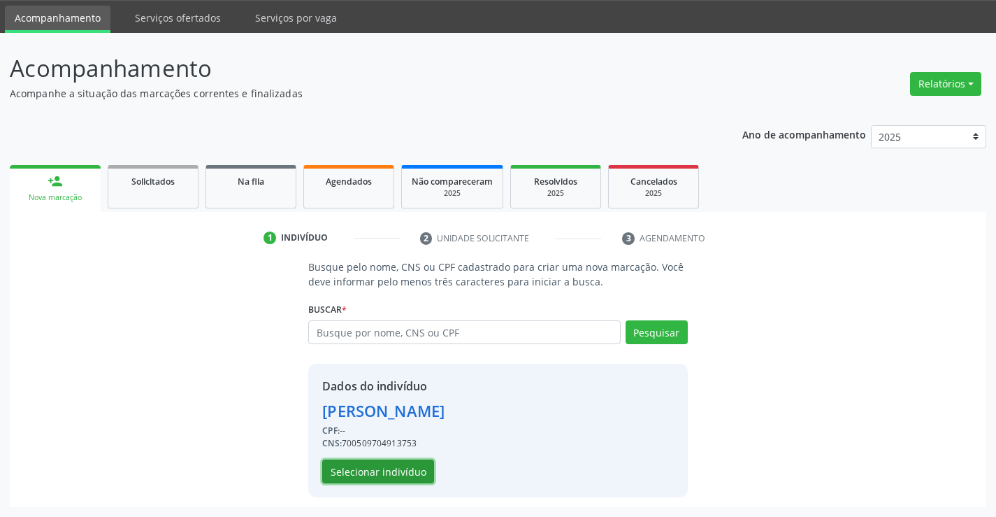
click at [394, 475] on button "Selecionar indivíduo" at bounding box center [378, 471] width 112 height 24
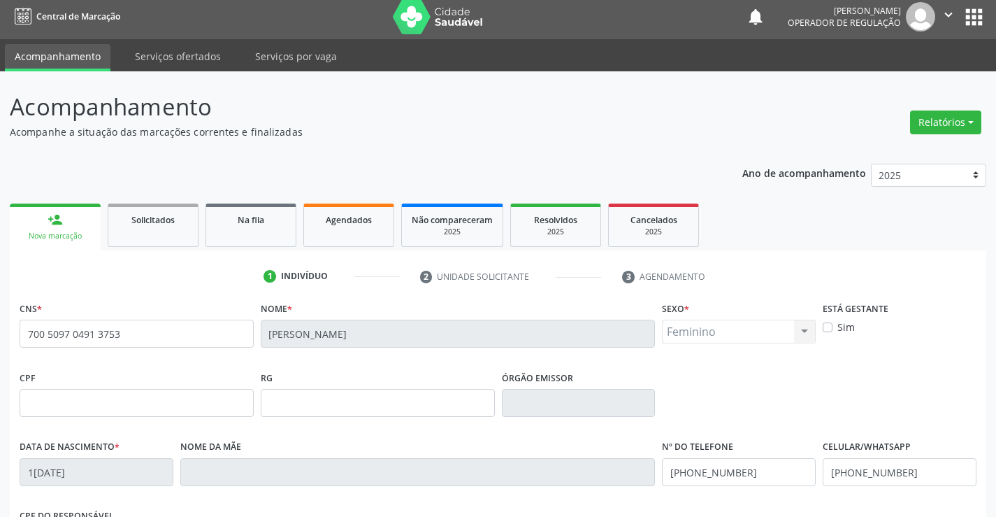
scroll to position [0, 0]
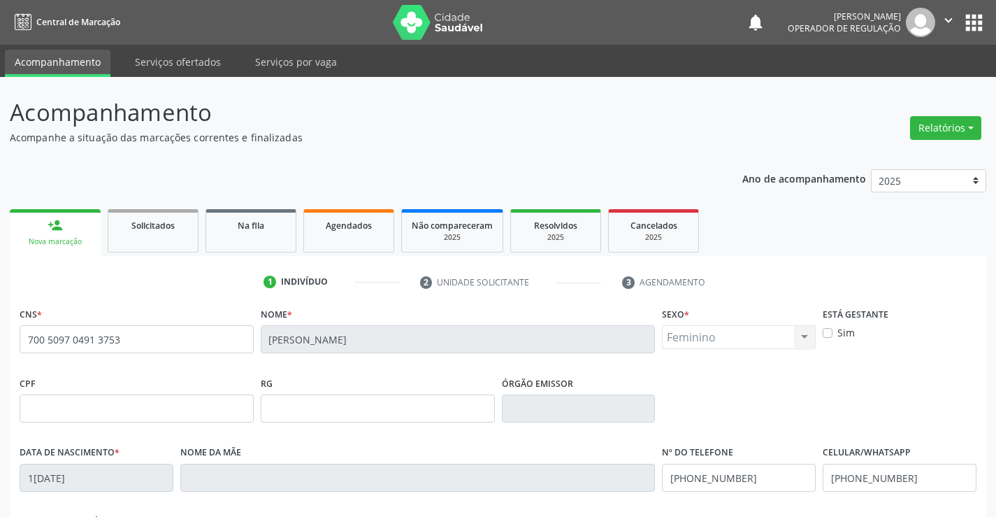
click at [948, 16] on icon "" at bounding box center [948, 20] width 15 height 15
click at [889, 87] on link "Sair" at bounding box center [913, 86] width 96 height 20
